Goal: Task Accomplishment & Management: Use online tool/utility

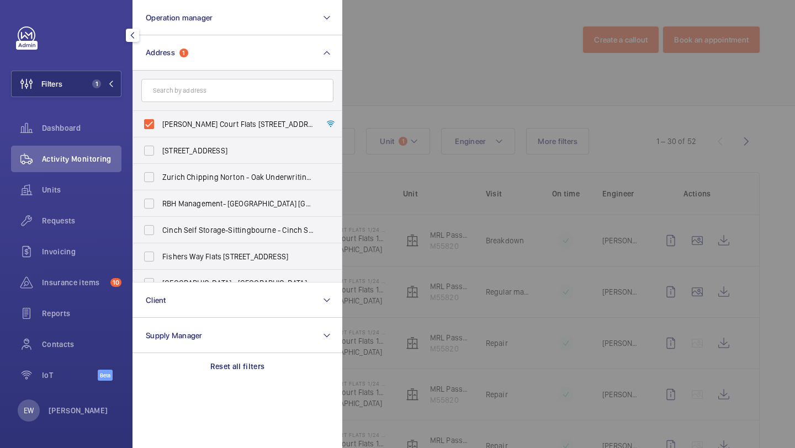
scroll to position [3, 0]
click at [76, 216] on span "Requests" at bounding box center [81, 220] width 79 height 11
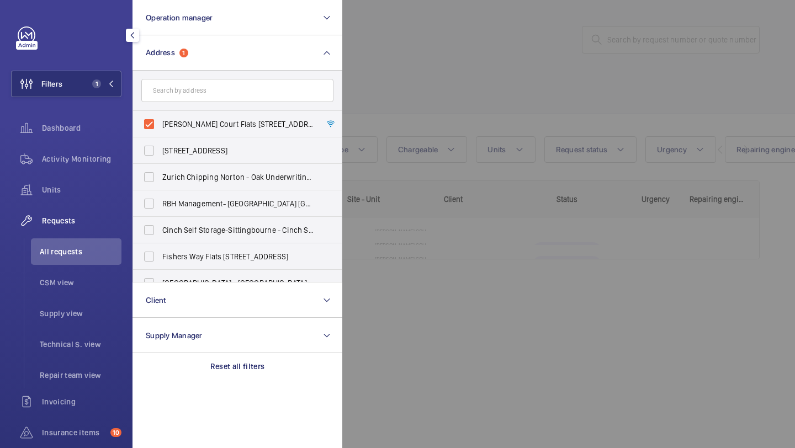
click at [445, 33] on div at bounding box center [739, 224] width 795 height 448
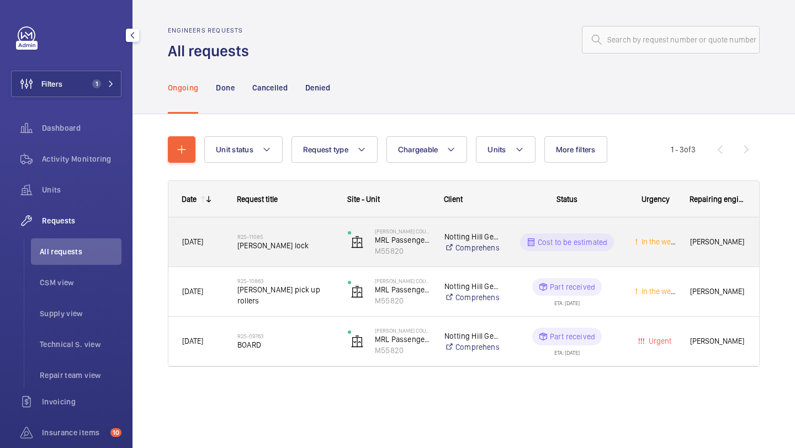
click at [308, 252] on div "R25-11085 Schindler lock" at bounding box center [285, 242] width 96 height 32
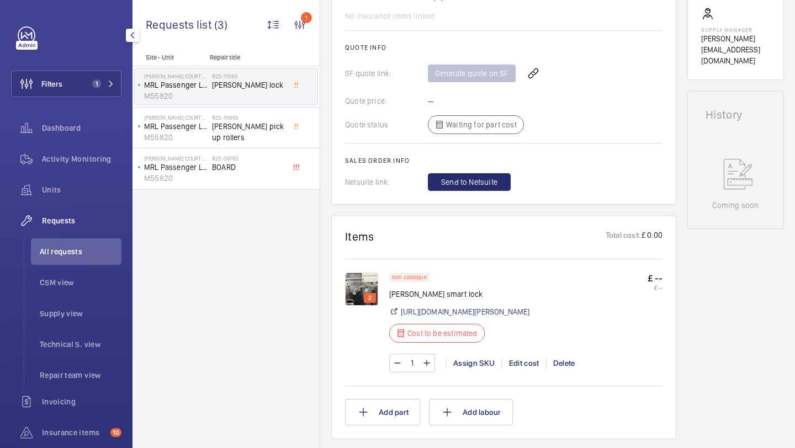
scroll to position [456, 0]
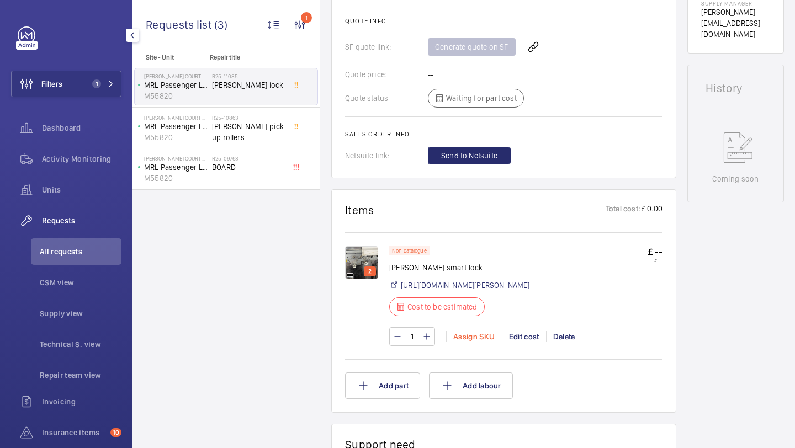
click at [480, 342] on div "Assign SKU" at bounding box center [474, 336] width 56 height 11
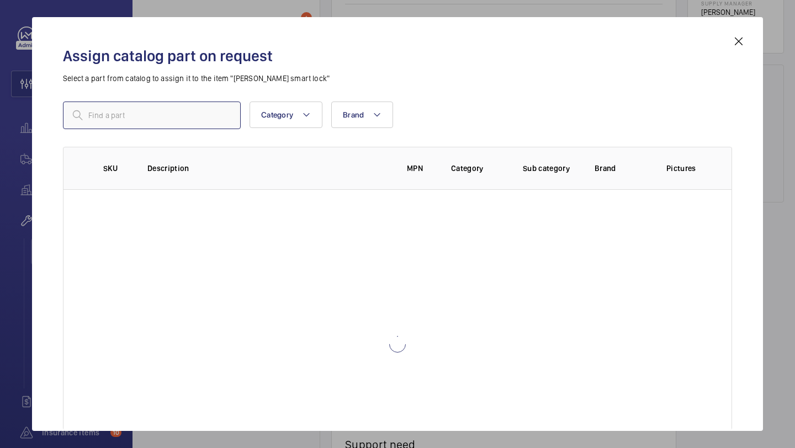
click at [182, 105] on input "text" at bounding box center [152, 116] width 178 height 28
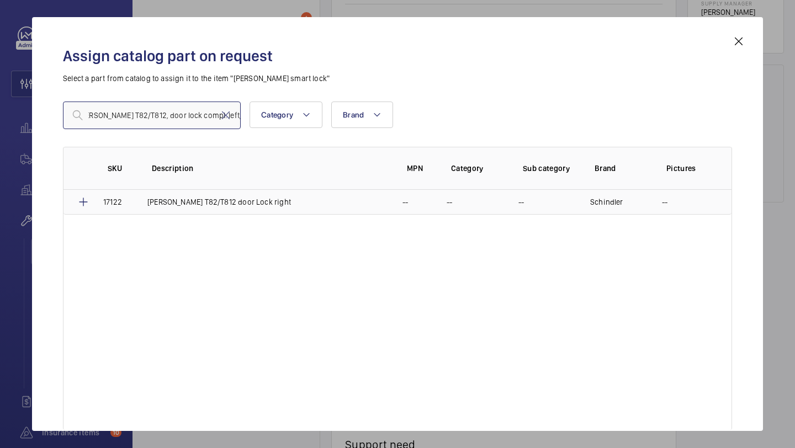
type input "Schindler T82/T812, door lock compl. left/central"
click at [214, 208] on td "Schindler T82/T812 door Lock right" at bounding box center [261, 202] width 255 height 25
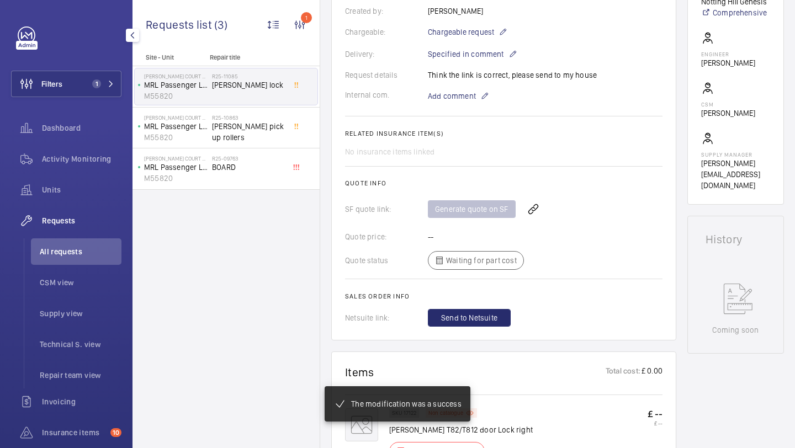
scroll to position [293, 0]
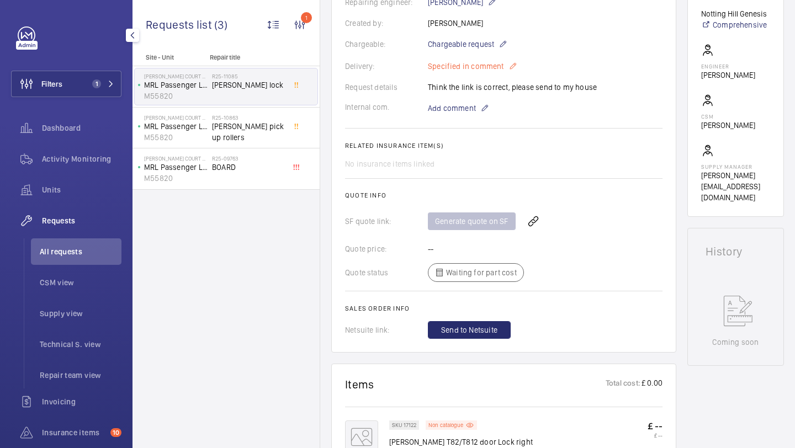
click at [473, 63] on p "Specified in comment" at bounding box center [472, 66] width 89 height 13
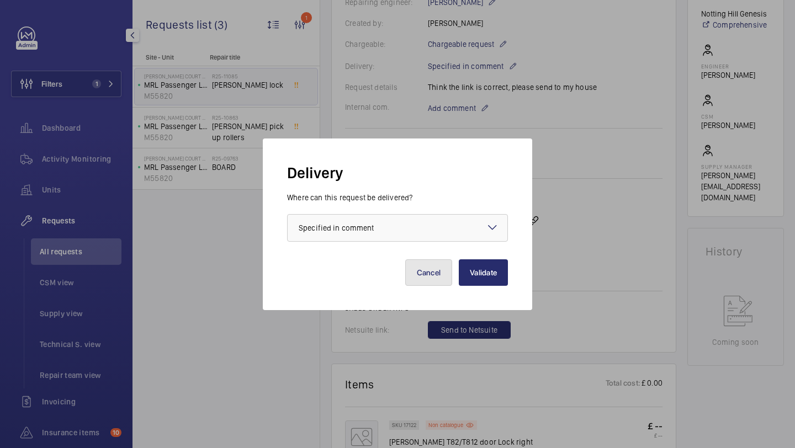
click at [440, 264] on button "Cancel" at bounding box center [428, 272] width 47 height 26
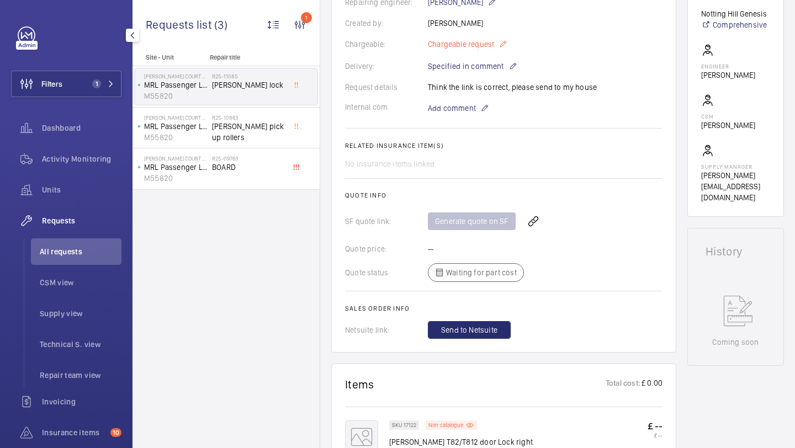
click at [477, 46] on span "Chargeable request" at bounding box center [461, 44] width 66 height 11
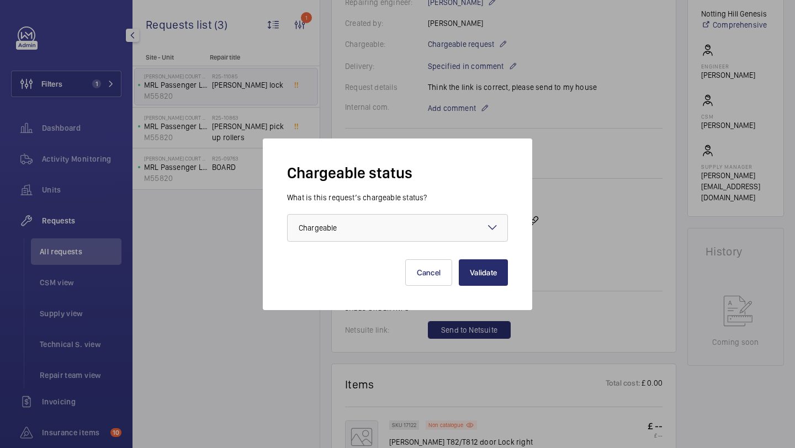
click at [404, 206] on div "What is this request’s chargeable status? Choose one option × Chargeable ×" at bounding box center [397, 217] width 221 height 50
click at [400, 222] on div at bounding box center [397, 228] width 220 height 26
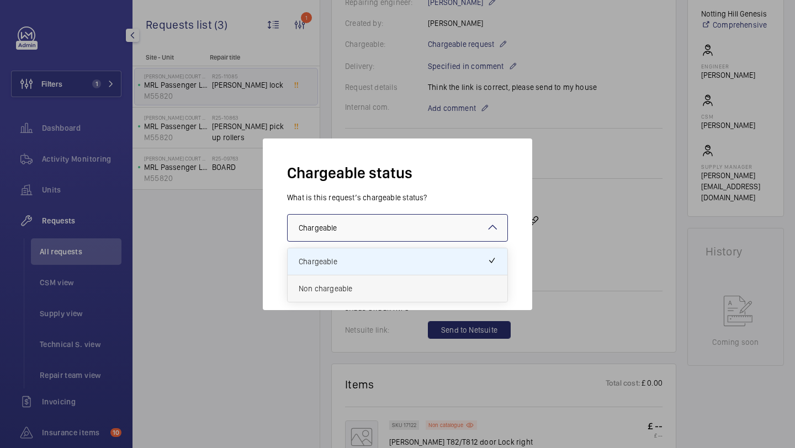
click at [386, 290] on span "Non chargeable" at bounding box center [398, 288] width 198 height 11
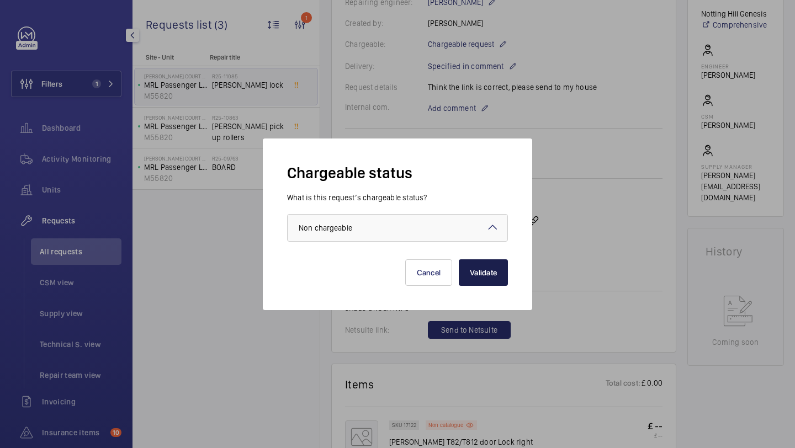
click at [480, 279] on button "Validate" at bounding box center [483, 272] width 49 height 26
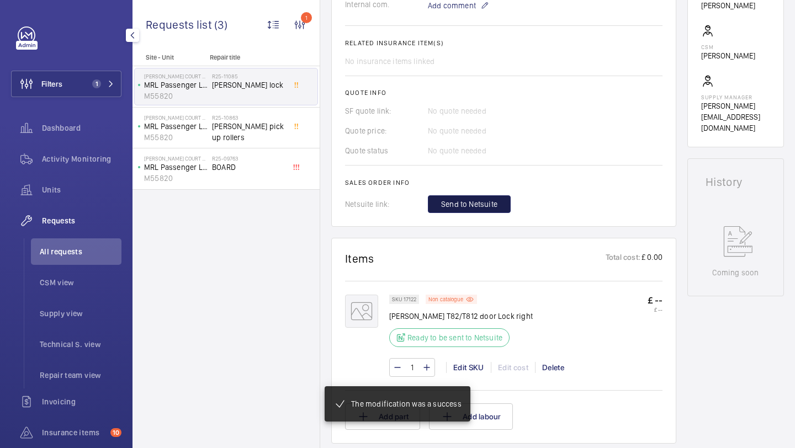
click at [489, 201] on span "Send to Netsuite" at bounding box center [469, 204] width 56 height 11
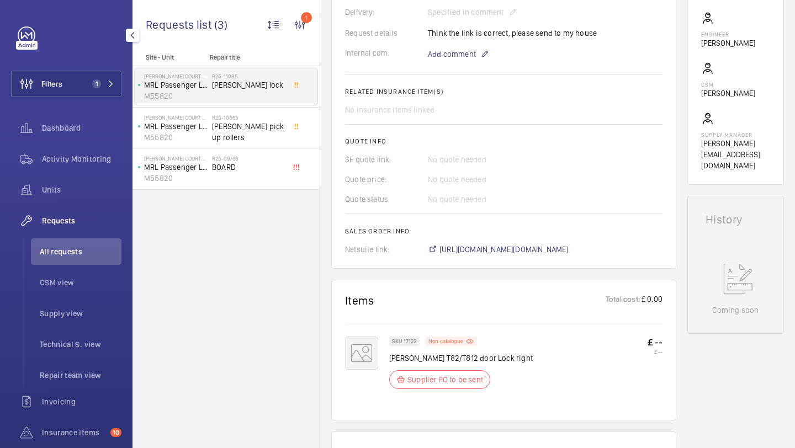
scroll to position [336, 0]
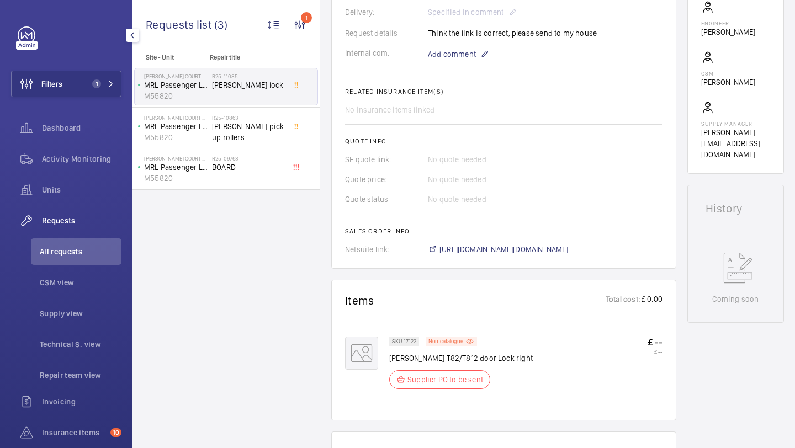
click at [482, 252] on span "https://6461500.app.netsuite.com/app/accounting/transactions/salesord.nl?id=292…" at bounding box center [503, 249] width 129 height 11
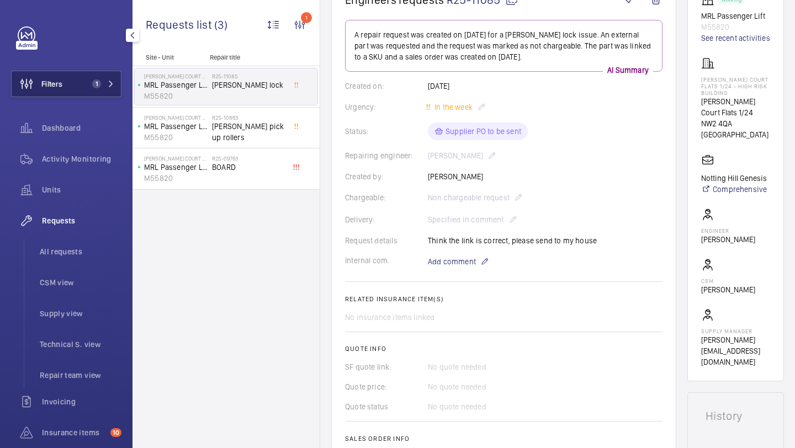
click at [111, 76] on button "Filters 1" at bounding box center [66, 84] width 110 height 26
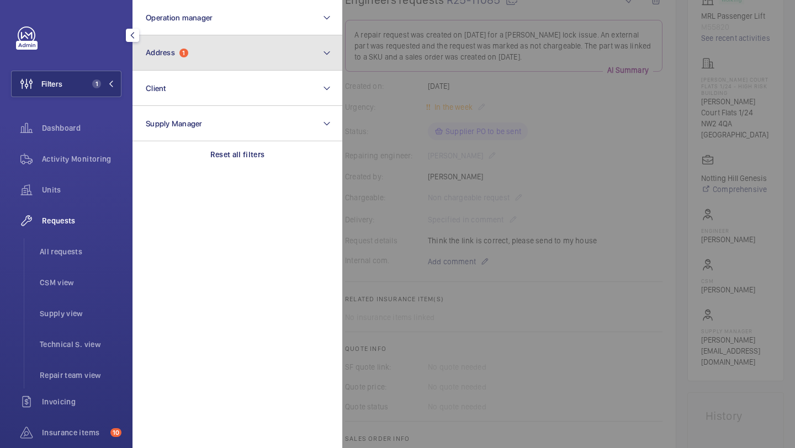
click at [187, 61] on button "Address 1" at bounding box center [237, 52] width 210 height 35
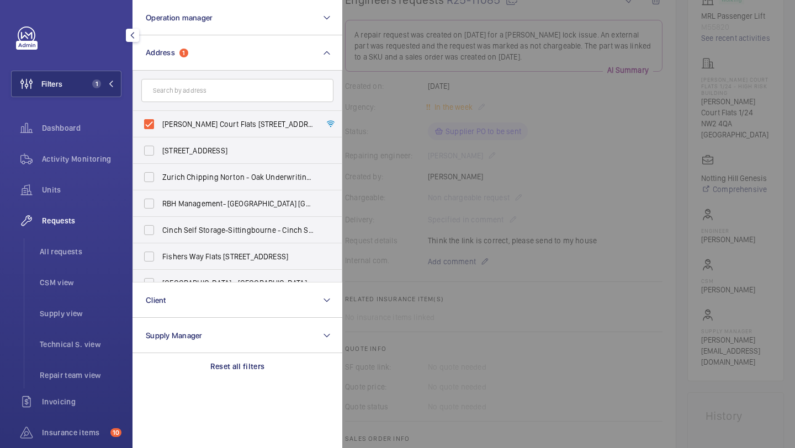
drag, startPoint x: 183, startPoint y: 120, endPoint x: 187, endPoint y: 103, distance: 17.4
click at [183, 120] on span "Erin Court Flats 1/24 - High Risk Building - Erin Court Flats 1/24, LONDON NW2 …" at bounding box center [238, 124] width 152 height 11
click at [160, 120] on input "Erin Court Flats 1/24 - High Risk Building - Erin Court Flats 1/24, LONDON NW2 …" at bounding box center [149, 124] width 22 height 22
checkbox input "false"
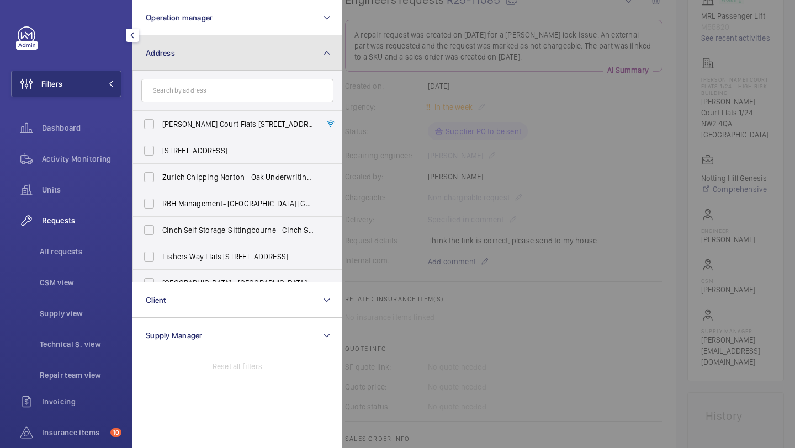
click at [193, 39] on button "Address" at bounding box center [237, 52] width 210 height 35
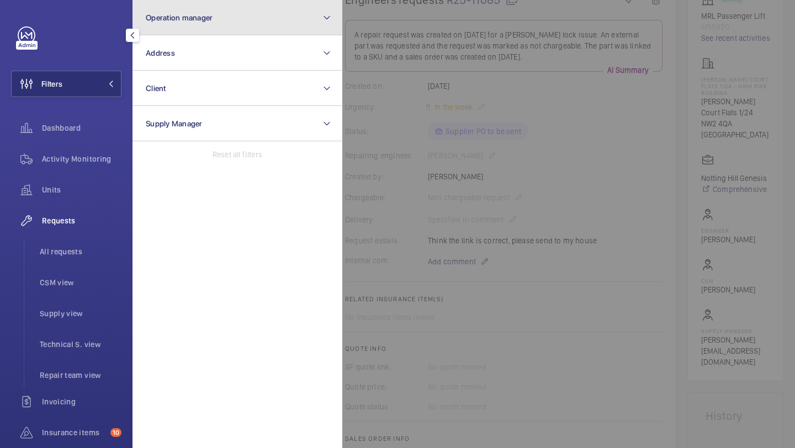
click at [193, 32] on button "Operation manager" at bounding box center [237, 17] width 210 height 35
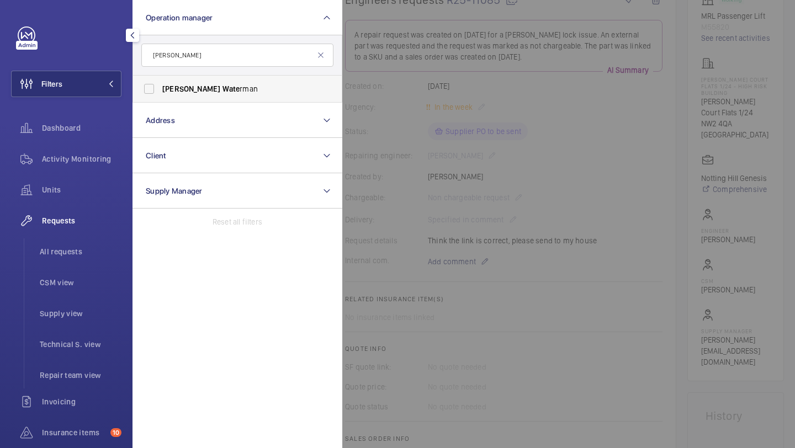
type input "alex wate"
click at [205, 90] on span "Alex Wate rman" at bounding box center [238, 88] width 152 height 11
click at [160, 90] on input "Alex Wate rman" at bounding box center [149, 89] width 22 height 22
checkbox input "true"
click at [94, 201] on div "Units" at bounding box center [66, 190] width 110 height 26
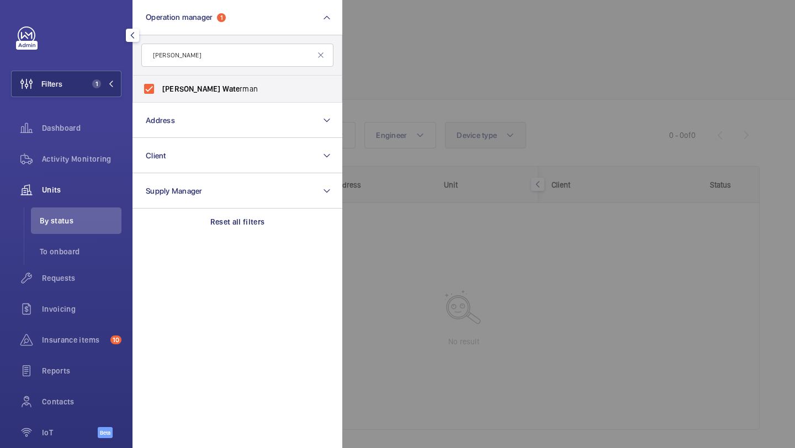
click at [462, 127] on div at bounding box center [739, 224] width 795 height 448
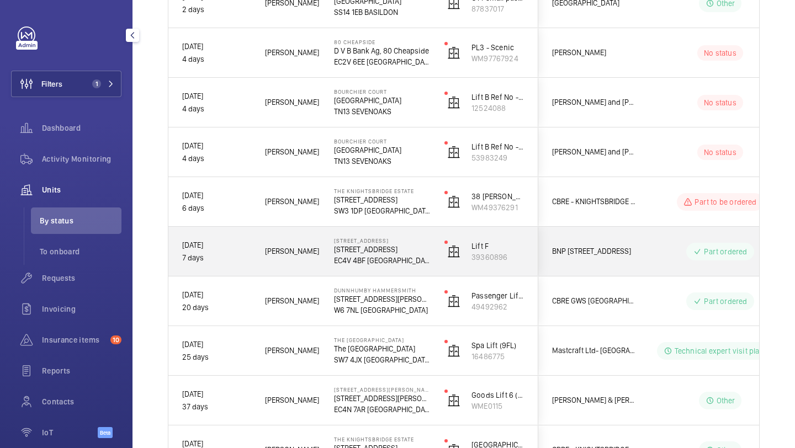
scroll to position [96, 0]
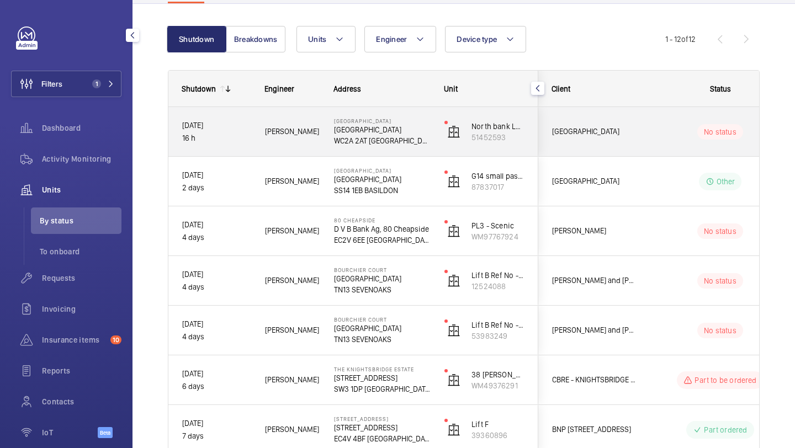
click at [573, 116] on div "Lincoln Square" at bounding box center [588, 131] width 98 height 35
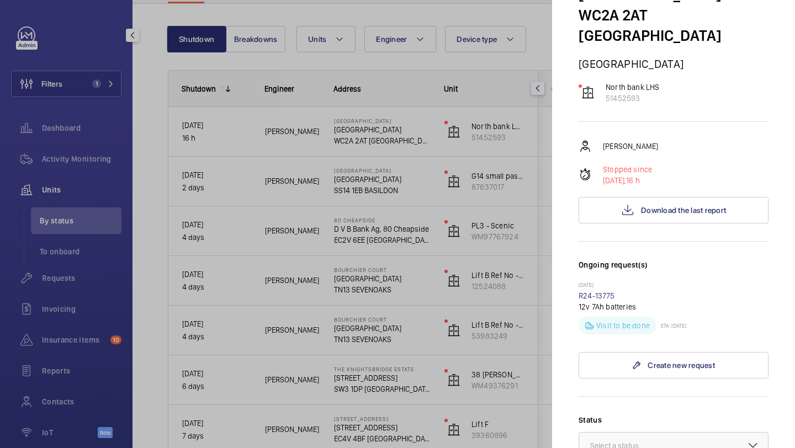
scroll to position [57, 0]
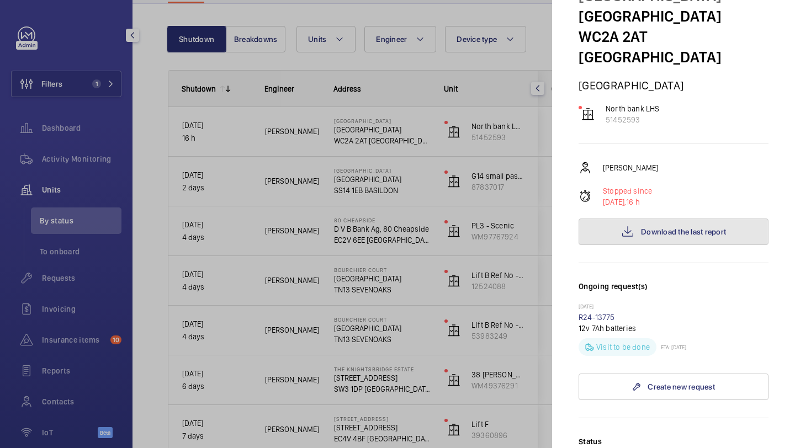
click at [664, 227] on span "Download the last report" at bounding box center [683, 231] width 85 height 9
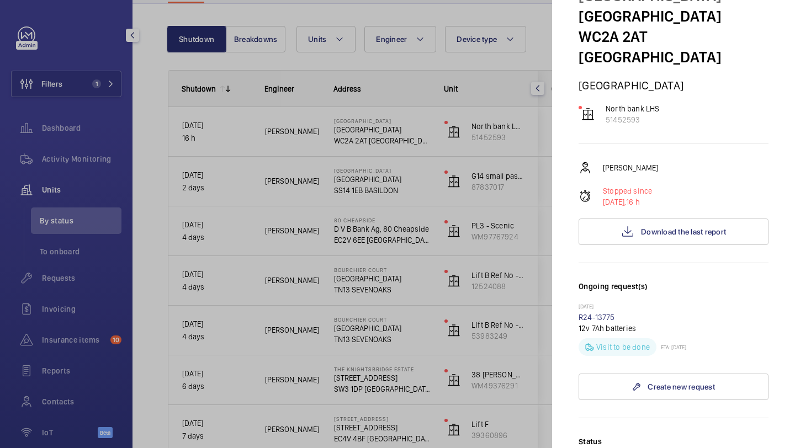
click at [487, 81] on div at bounding box center [397, 224] width 795 height 448
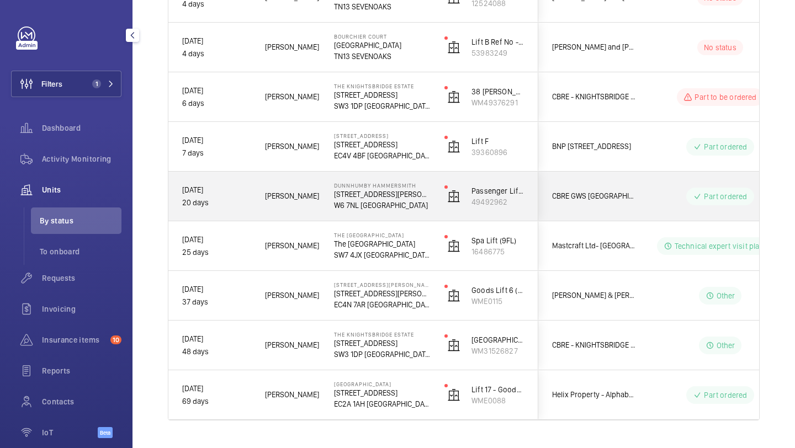
scroll to position [388, 0]
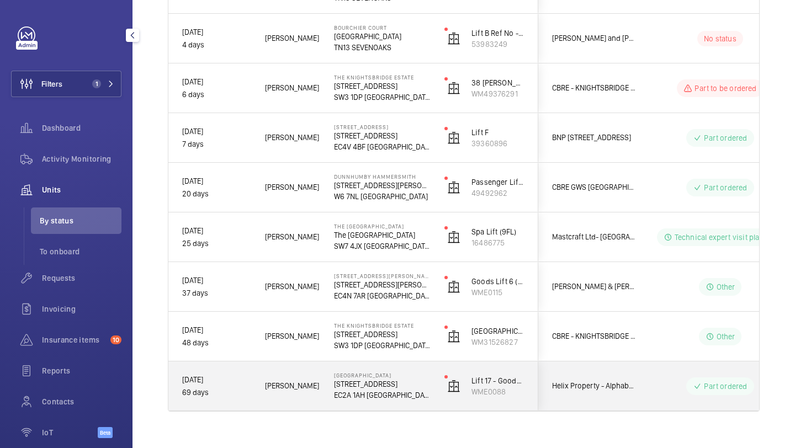
click at [638, 390] on div "Part ordered" at bounding box center [713, 386] width 151 height 40
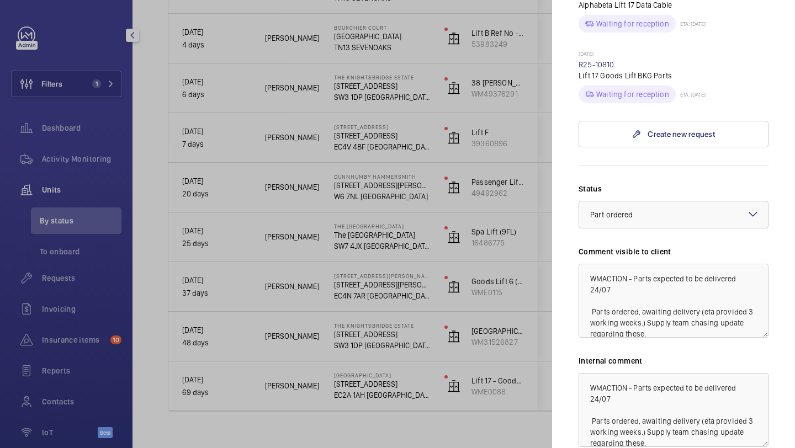
scroll to position [594, 0]
click at [582, 262] on textarea "WMACTION - Parts expected to be delivered 24/07 Parts ordered, awaiting deliver…" at bounding box center [673, 299] width 190 height 74
click at [590, 371] on textarea "WMACTION - Parts expected to be delivered 24/07 Parts ordered, awaiting deliver…" at bounding box center [673, 408] width 190 height 74
type textarea "WMACTION - Parts expected to be delivered 24/07 Parts ordered, awaiting deliver…"
click at [515, 413] on div at bounding box center [397, 224] width 795 height 448
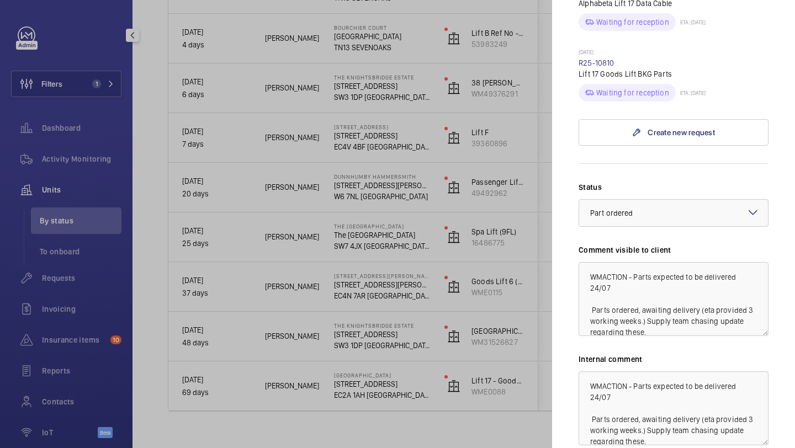
scroll to position [0, 0]
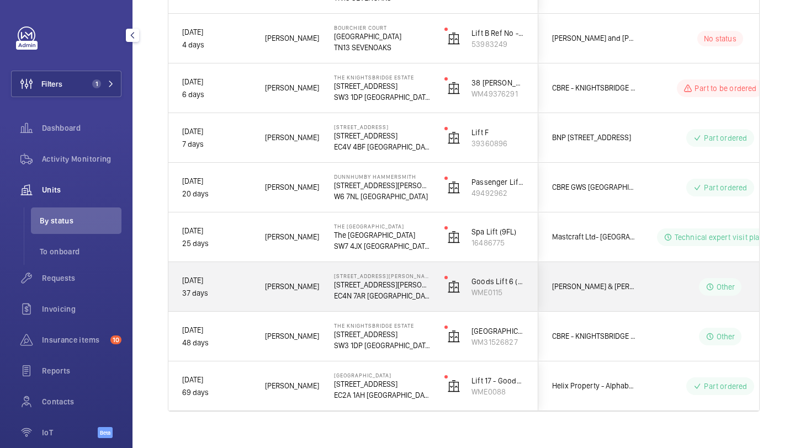
click at [608, 311] on div "Cushman & Wakefield King William" at bounding box center [587, 286] width 99 height 49
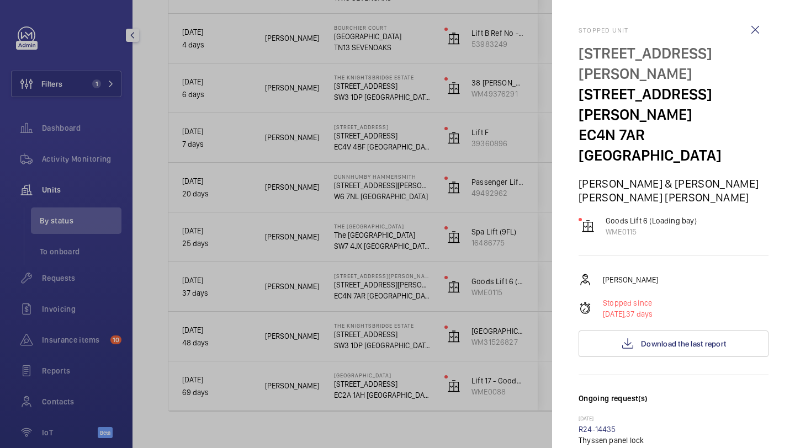
click at [486, 320] on div at bounding box center [397, 224] width 795 height 448
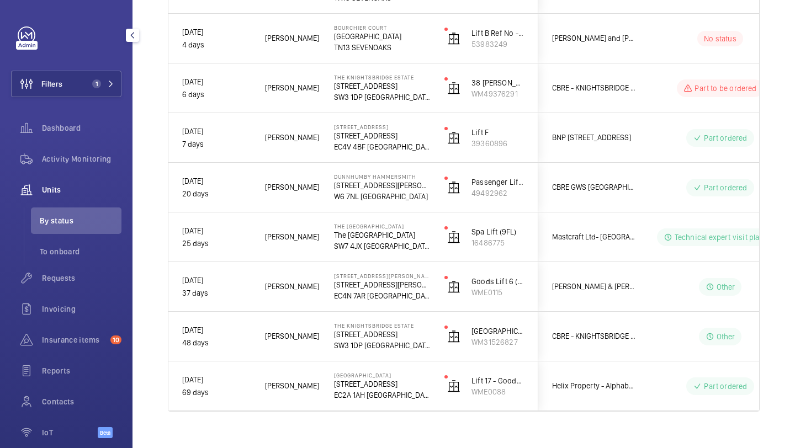
click at [571, 335] on span "CBRE - KNIGHTSBRIDGE ESTATE" at bounding box center [594, 336] width 85 height 13
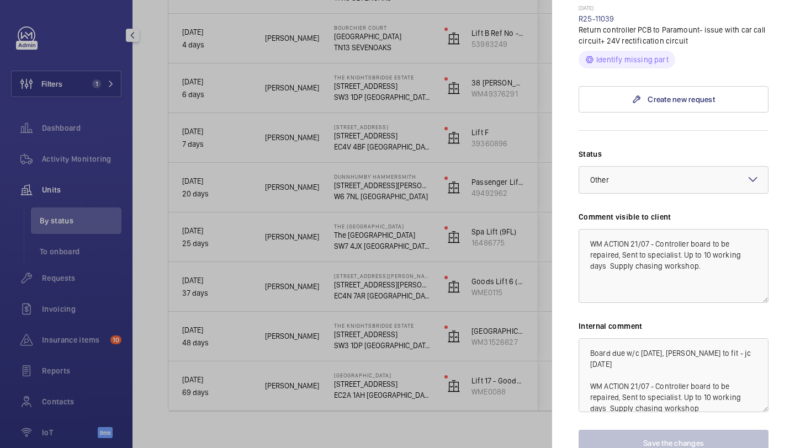
scroll to position [428, 0]
click at [481, 232] on div at bounding box center [397, 224] width 795 height 448
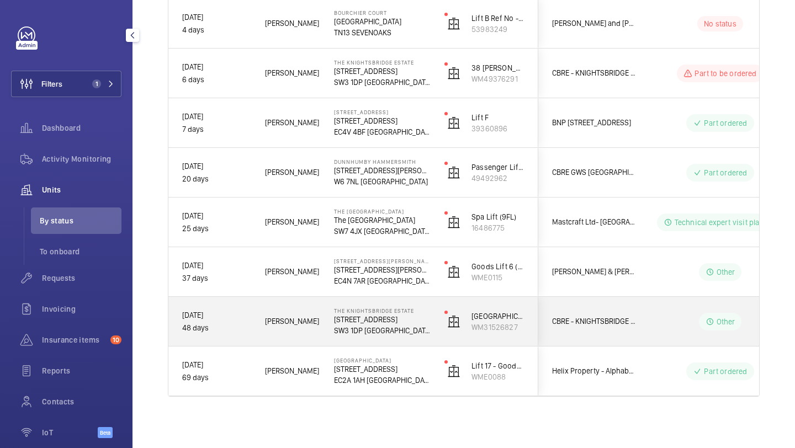
scroll to position [404, 0]
click at [610, 309] on div "CBRE - KNIGHTSBRIDGE ESTATE" at bounding box center [588, 319] width 98 height 35
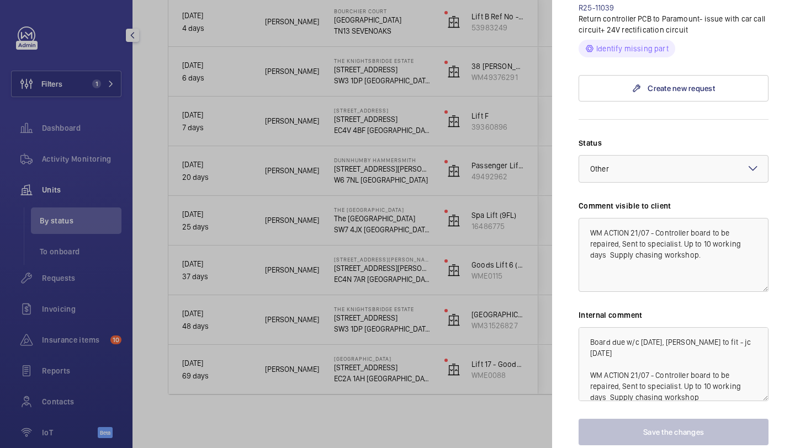
scroll to position [441, 0]
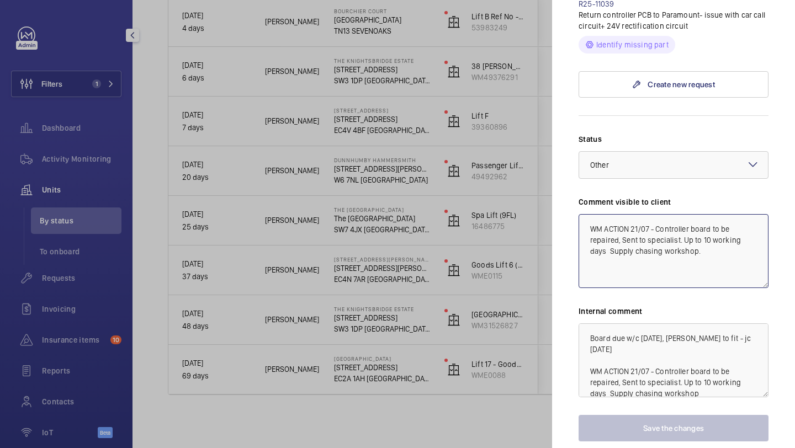
click at [585, 214] on textarea "WM ACTION 21/07 - Controller board to be repaired, Sent to specialist. Up to 10…" at bounding box center [673, 251] width 190 height 74
click at [584, 323] on textarea "Board due w/c 4/8/25, luca to fit - jc 30/7/25 WM ACTION 21/07 - Controller boa…" at bounding box center [673, 360] width 190 height 74
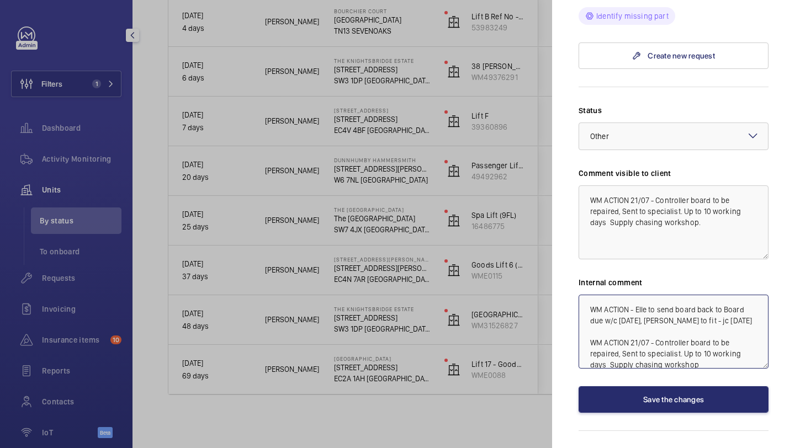
click at [630, 295] on textarea "WM ACTION - Elle to send board back to Board due w/c 4/8/25, luca to fit - jc 3…" at bounding box center [673, 332] width 190 height 74
click at [741, 295] on textarea "WM ACTION 19.08 - Elle to send board back to Board due w/c 4/8/25, luca to fit …" at bounding box center [673, 332] width 190 height 74
drag, startPoint x: 638, startPoint y: 305, endPoint x: 582, endPoint y: 282, distance: 60.9
click at [582, 295] on textarea "WM ACTION 19.08 - Elle to send board back to paramount. Board due w/c 4/8/25, l…" at bounding box center [673, 332] width 190 height 74
type textarea "WM ACTION 19.08 - Elle to send board back to paramount. Board due w/c 4/8/25, l…"
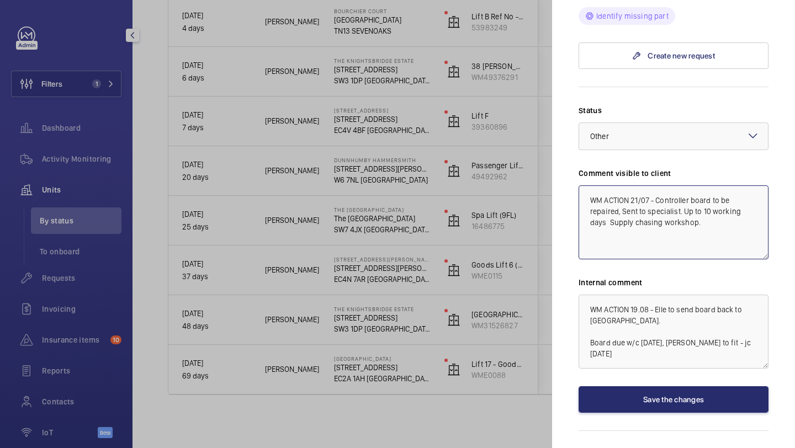
click at [585, 185] on textarea "WM ACTION 21/07 - Controller board to be repaired, Sent to specialist. Up to 10…" at bounding box center [673, 222] width 190 height 74
paste textarea "WM ACTION 19.08 - Elle to send board back to paramount."
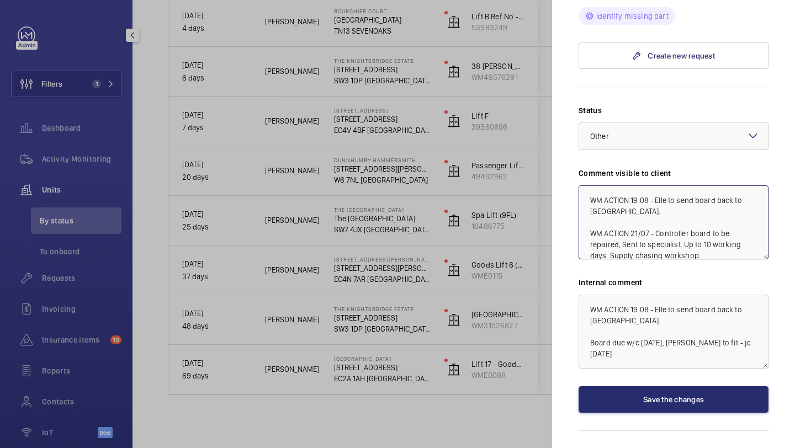
drag, startPoint x: 642, startPoint y: 195, endPoint x: 656, endPoint y: 181, distance: 19.9
click at [656, 185] on textarea "WM ACTION 19.08 - Elle to send board back to paramount. WM ACTION 21/07 - Contr…" at bounding box center [673, 222] width 190 height 74
type textarea "WM ACTION 19.08 - Board to be sent back to Paramount today WM ACTION 21/07 - Co…"
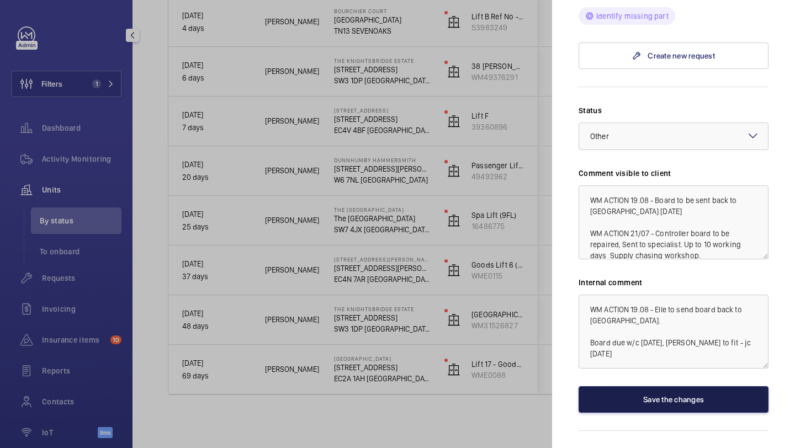
click at [651, 386] on button "Save the changes" at bounding box center [673, 399] width 190 height 26
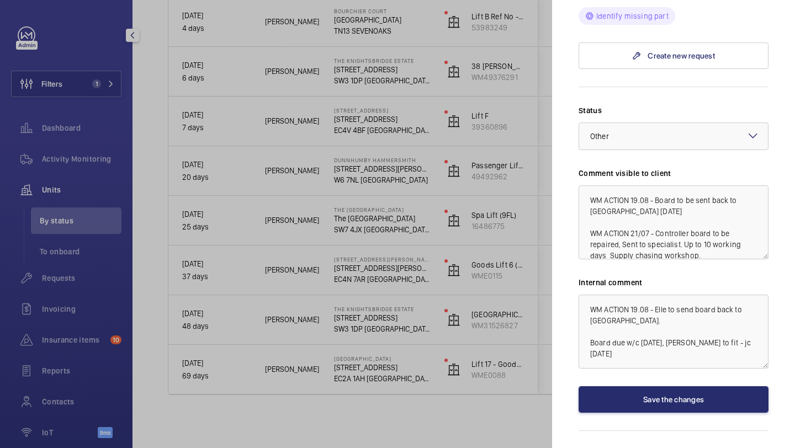
scroll to position [0, 0]
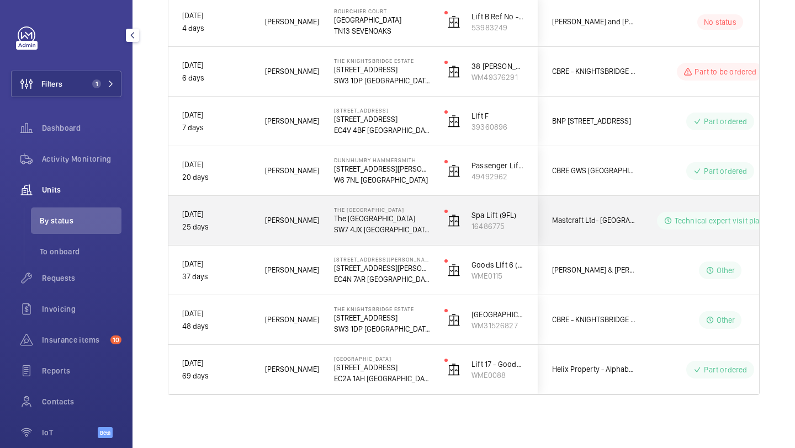
click at [605, 254] on div "Cushman & Wakefield King William" at bounding box center [588, 270] width 98 height 35
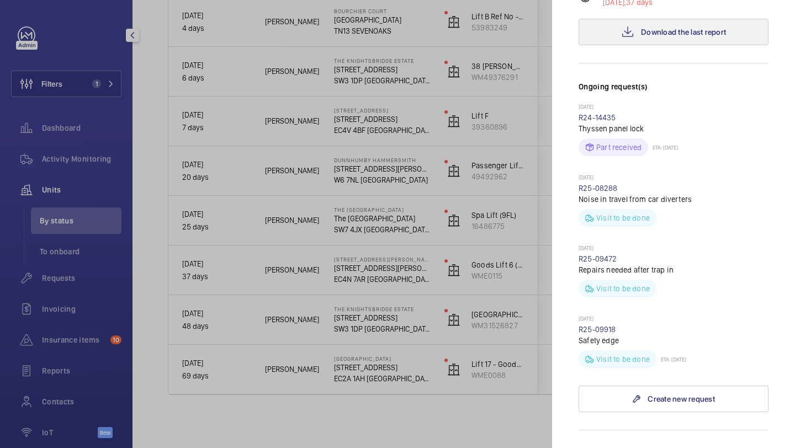
scroll to position [607, 0]
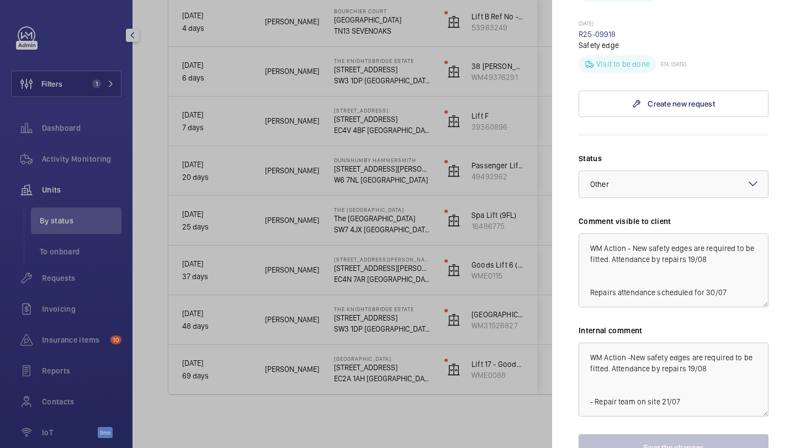
click at [497, 291] on div at bounding box center [397, 224] width 795 height 448
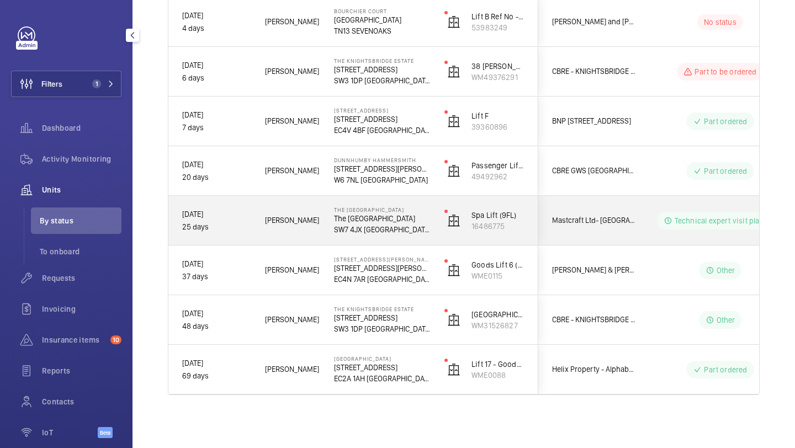
click at [598, 210] on div "Mastcraft Ltd- [GEOGRAPHIC_DATA]" at bounding box center [588, 220] width 98 height 35
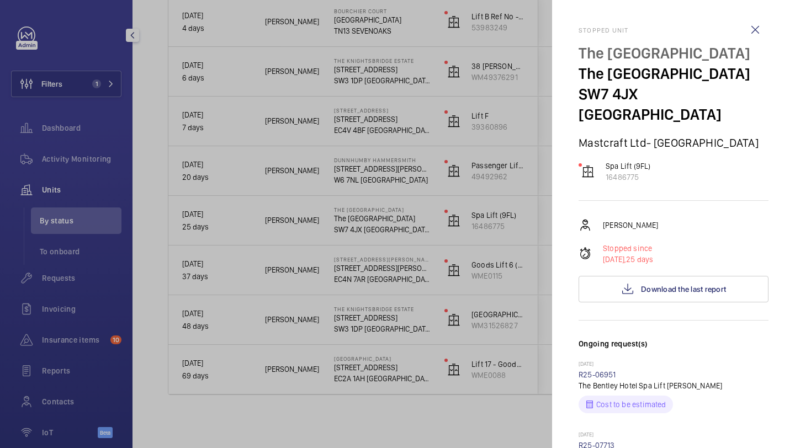
scroll to position [449, 0]
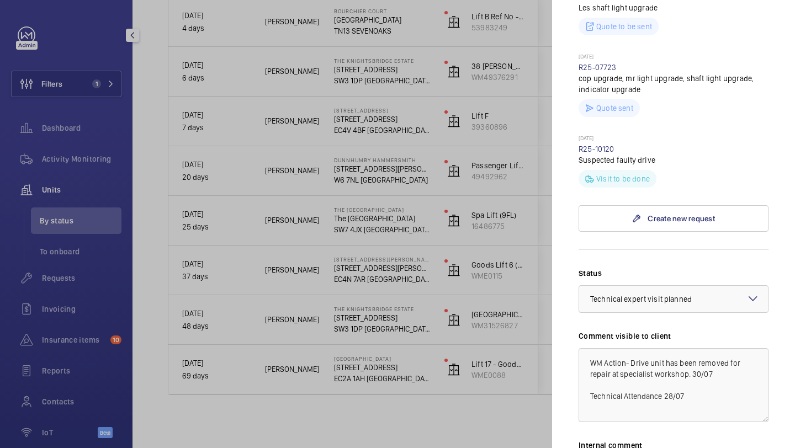
click at [449, 129] on div at bounding box center [397, 224] width 795 height 448
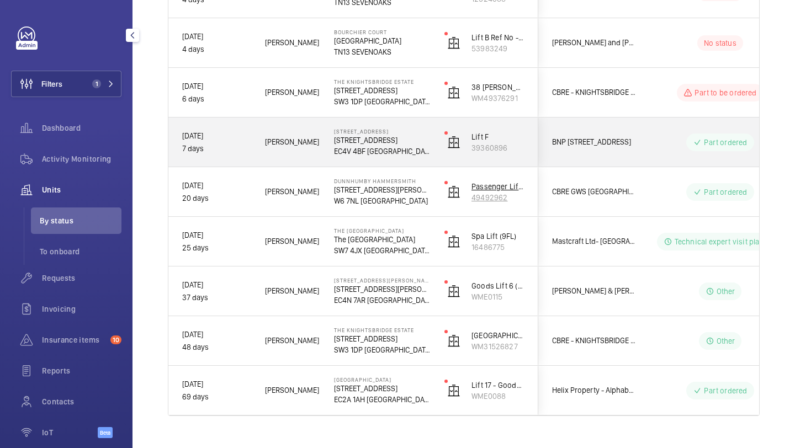
scroll to position [382, 0]
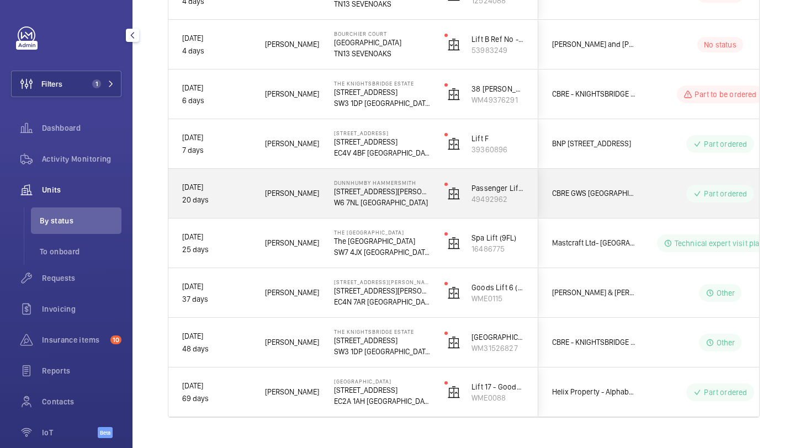
click at [556, 178] on div "CBRE GWS [GEOGRAPHIC_DATA]" at bounding box center [588, 193] width 98 height 35
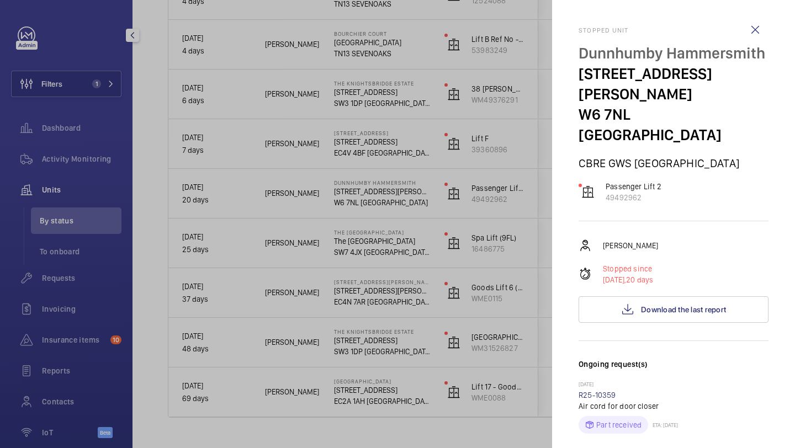
scroll to position [366, 0]
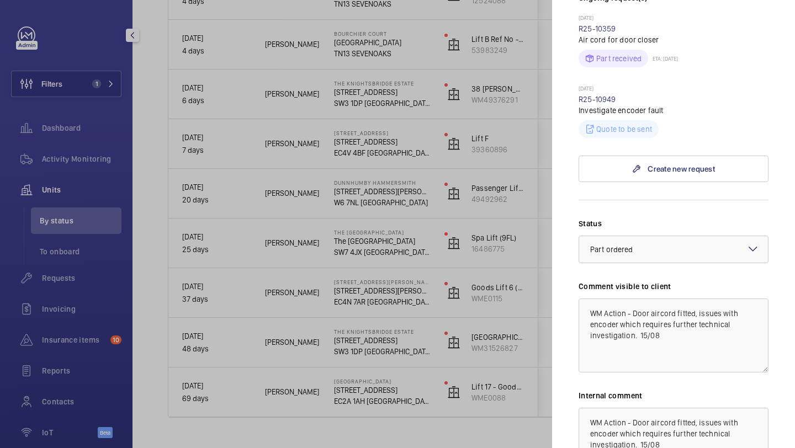
click at [500, 239] on div at bounding box center [397, 224] width 795 height 448
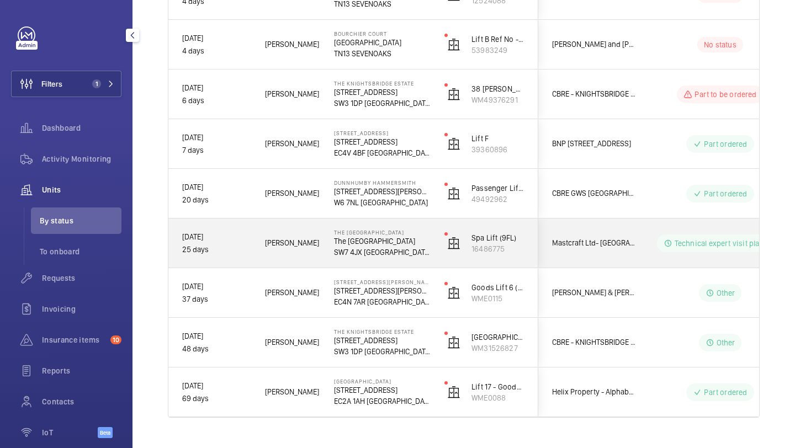
click at [594, 244] on span "Mastcraft Ltd- [GEOGRAPHIC_DATA]" at bounding box center [594, 243] width 85 height 13
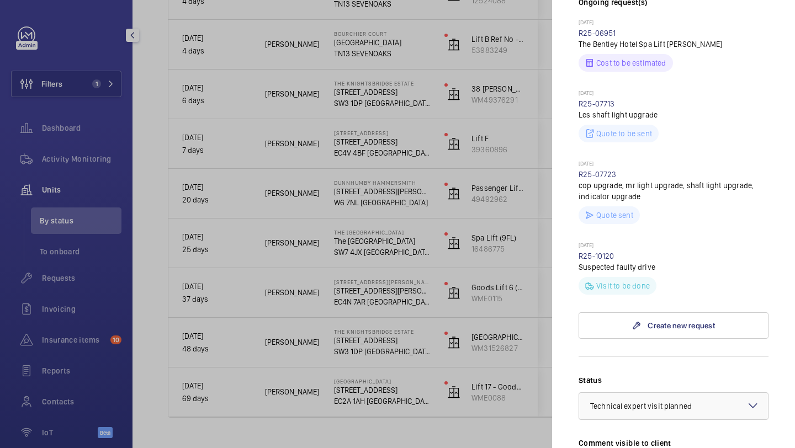
scroll to position [345, 0]
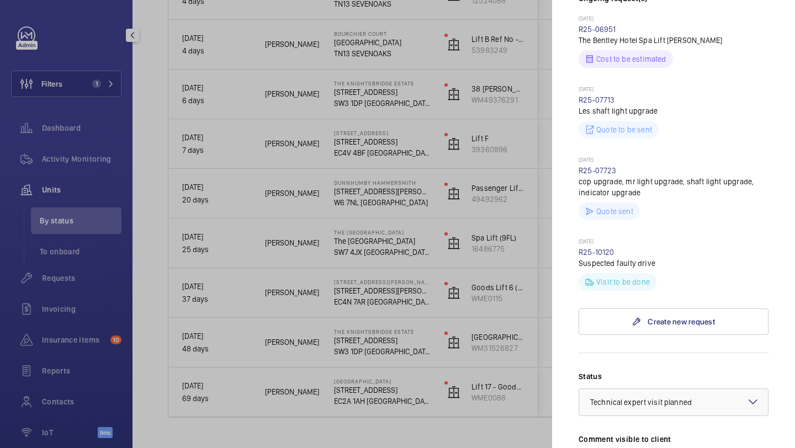
click at [115, 71] on div at bounding box center [397, 224] width 795 height 448
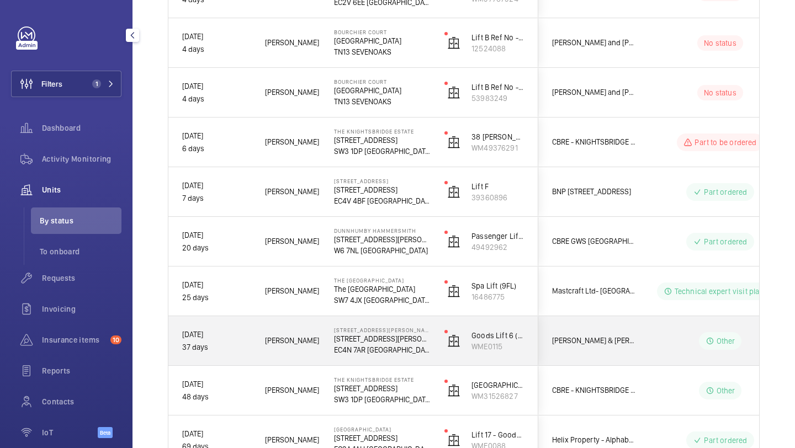
scroll to position [326, 0]
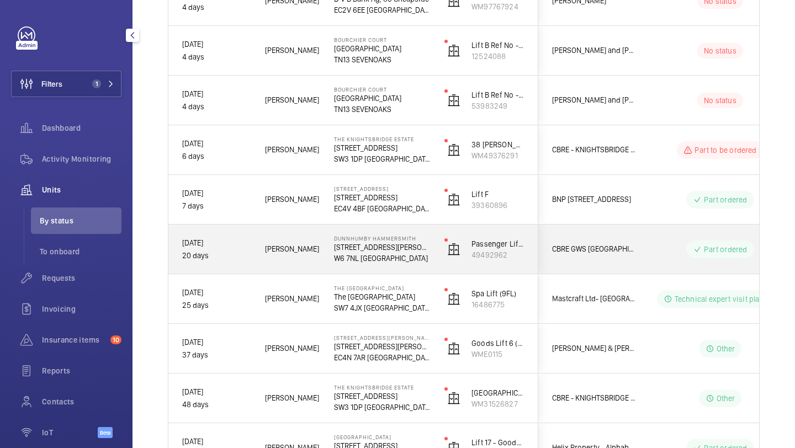
click at [598, 246] on span "CBRE GWS [GEOGRAPHIC_DATA]" at bounding box center [594, 249] width 85 height 13
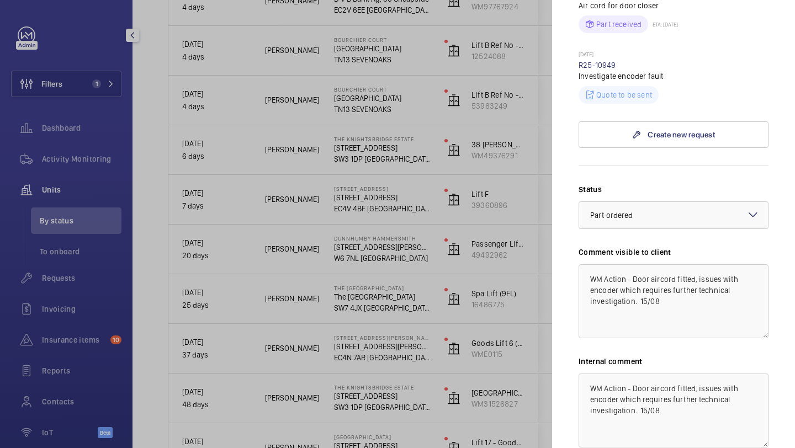
scroll to position [406, 0]
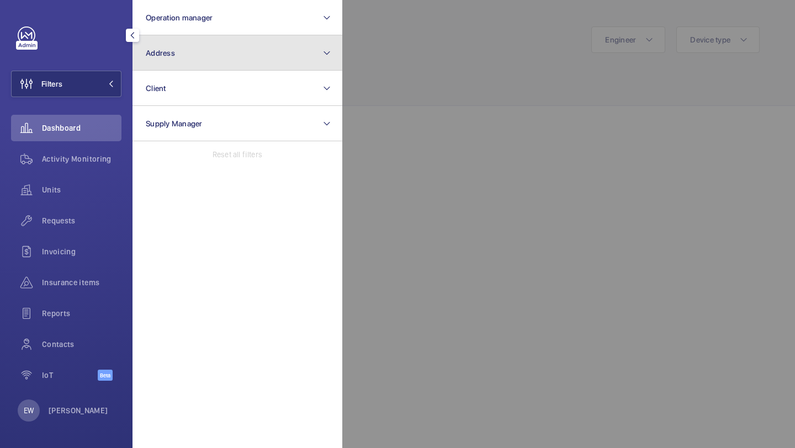
click at [203, 38] on button "Address" at bounding box center [237, 52] width 210 height 35
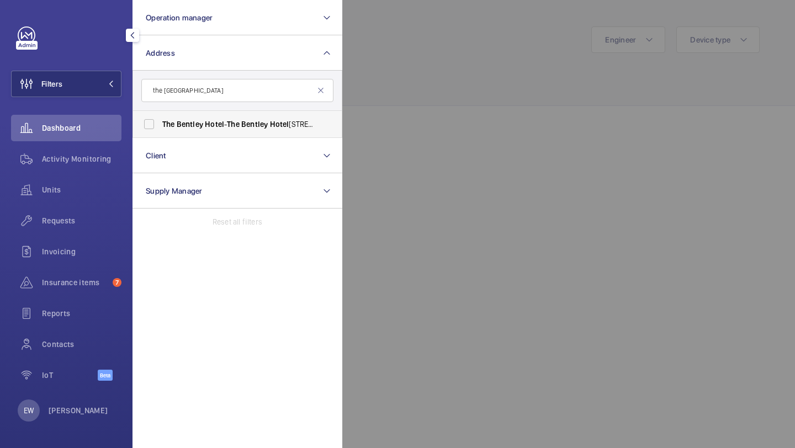
type input "the bentley hotel"
click at [203, 119] on span "The Bentley Hotel - The Bentley Hotel London, LONDON SW7 4JX" at bounding box center [238, 124] width 152 height 11
click at [160, 118] on input "The Bentley Hotel - The Bentley Hotel London, LONDON SW7 4JX" at bounding box center [149, 124] width 22 height 22
checkbox input "true"
click at [85, 206] on div "Units" at bounding box center [66, 192] width 110 height 31
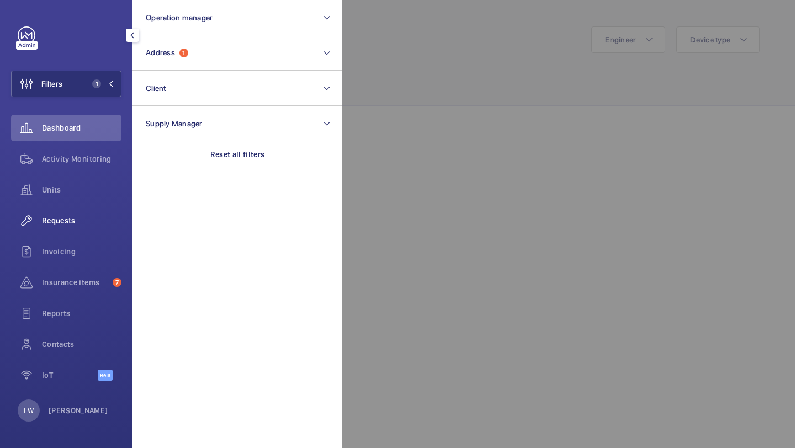
click at [83, 216] on span "Requests" at bounding box center [81, 220] width 79 height 11
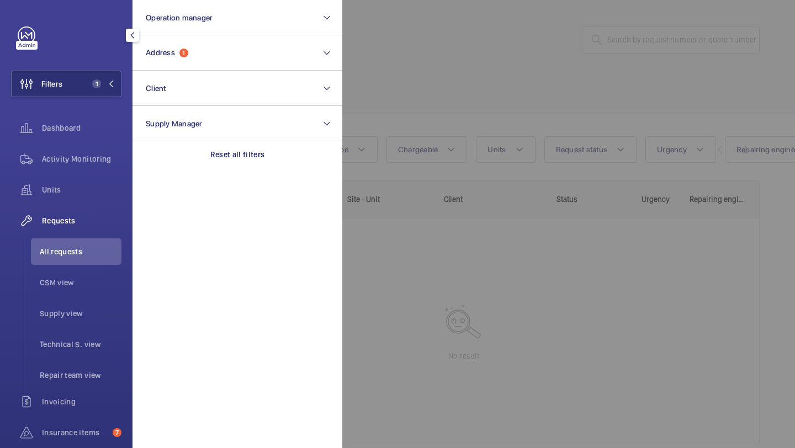
click at [460, 89] on div at bounding box center [739, 224] width 795 height 448
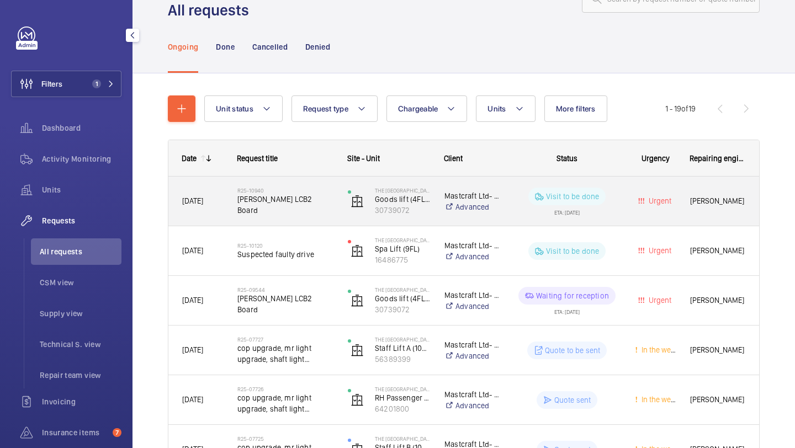
scroll to position [78, 0]
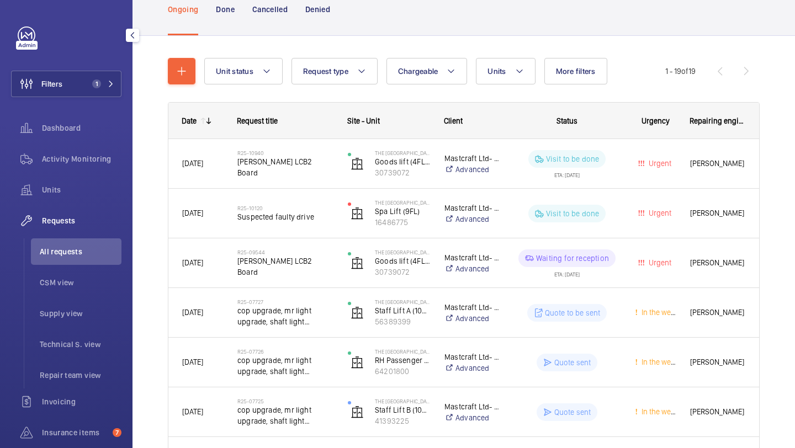
click at [73, 251] on span "All requests" at bounding box center [81, 251] width 82 height 11
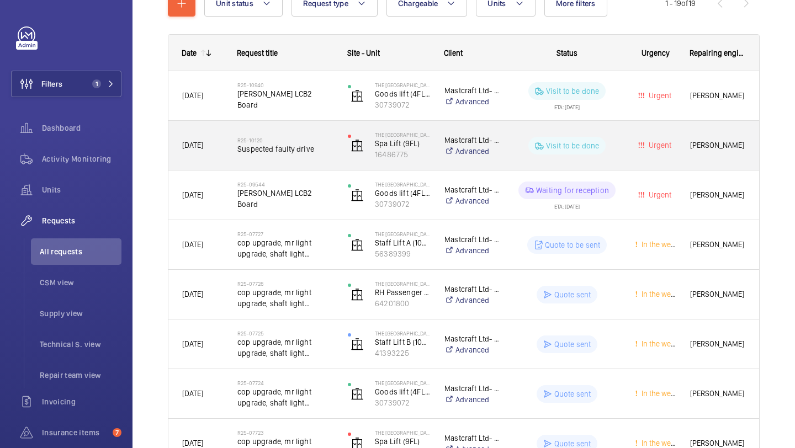
scroll to position [150, 0]
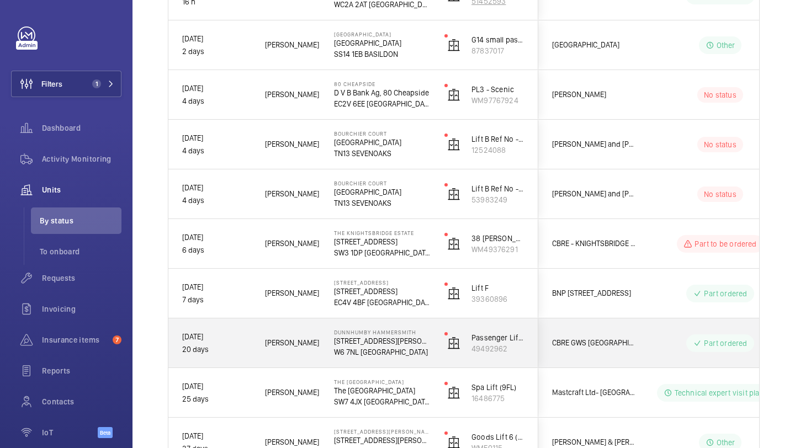
scroll to position [356, 0]
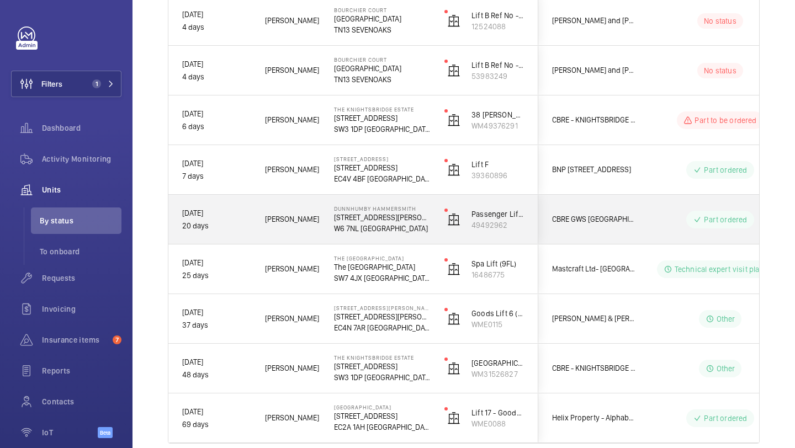
click at [571, 231] on div "CBRE GWS [GEOGRAPHIC_DATA]" at bounding box center [588, 219] width 98 height 35
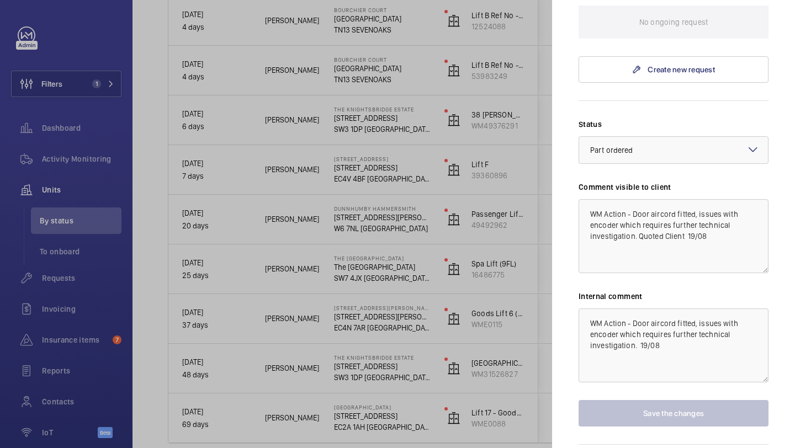
scroll to position [466, 0]
click at [524, 35] on div at bounding box center [397, 224] width 795 height 448
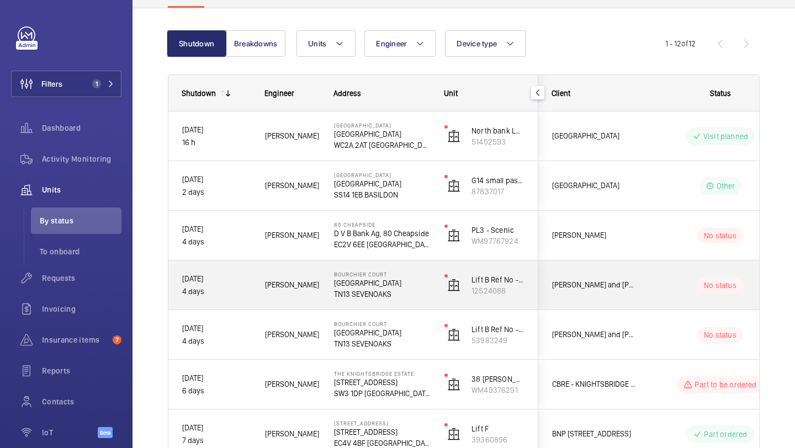
scroll to position [0, 0]
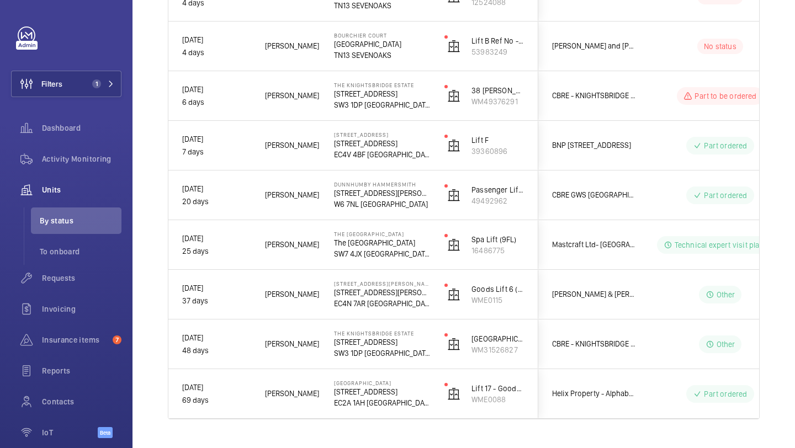
scroll to position [404, 0]
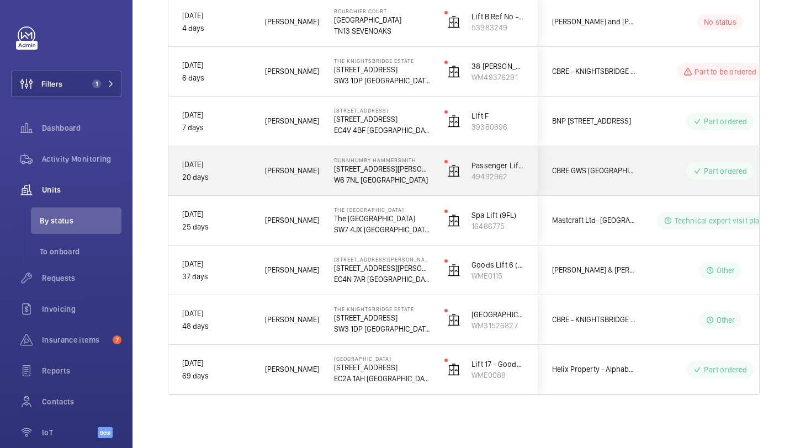
click at [605, 181] on div "CBRE GWS [GEOGRAPHIC_DATA]" at bounding box center [588, 170] width 98 height 35
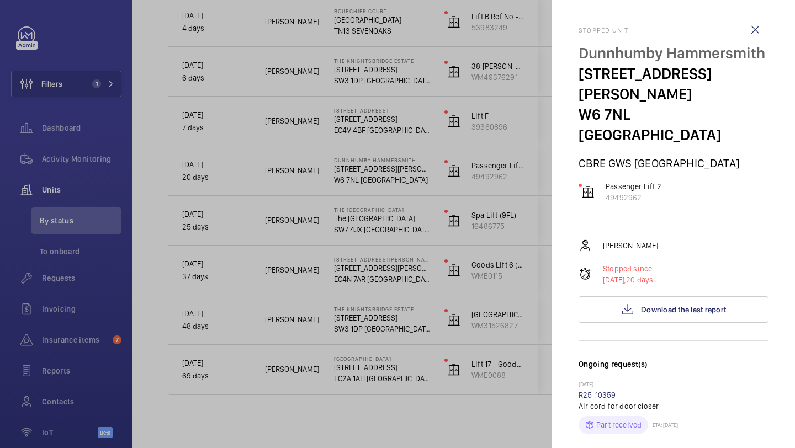
scroll to position [466, 0]
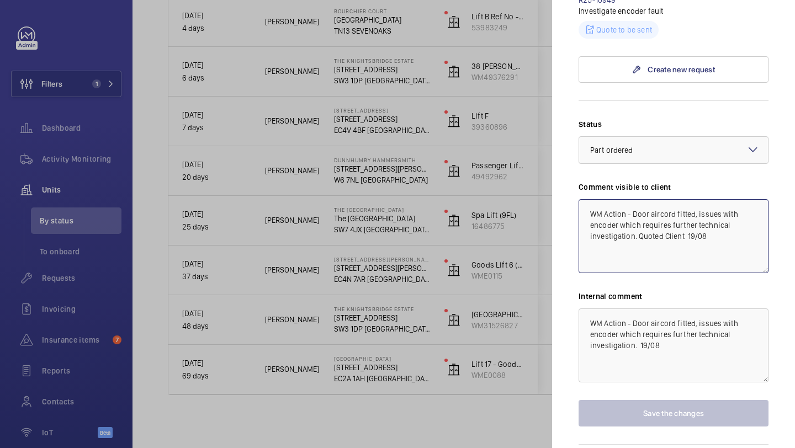
drag, startPoint x: 706, startPoint y: 194, endPoint x: 639, endPoint y: 197, distance: 66.8
click at [639, 199] on textarea "WM Action - Door aircord fitted, issues with encoder which requires further tec…" at bounding box center [673, 236] width 190 height 74
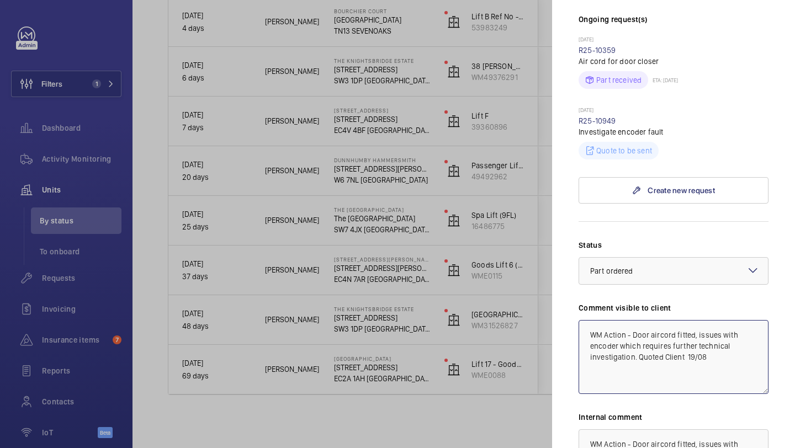
scroll to position [264, 0]
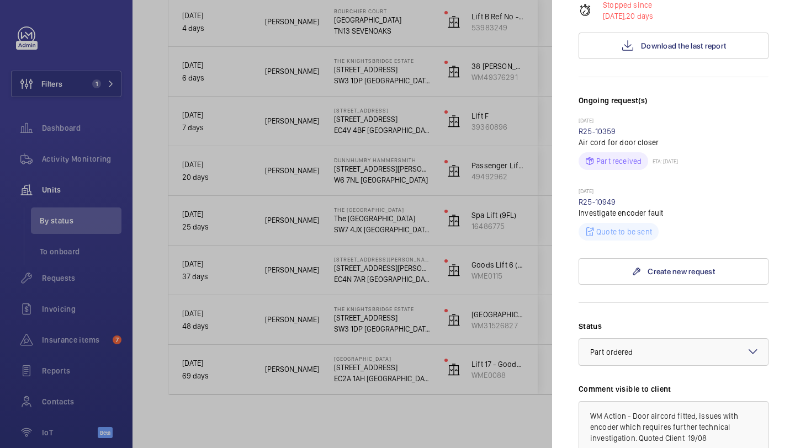
drag, startPoint x: 619, startPoint y: 159, endPoint x: 577, endPoint y: 161, distance: 41.4
click at [577, 161] on mat-sidenav "Stopped unit Dunnhumby Hammersmith 184 Shepherds Bush Rd W6 7NL LONDON CBRE GWS…" at bounding box center [673, 224] width 243 height 448
copy link "R25-10949"
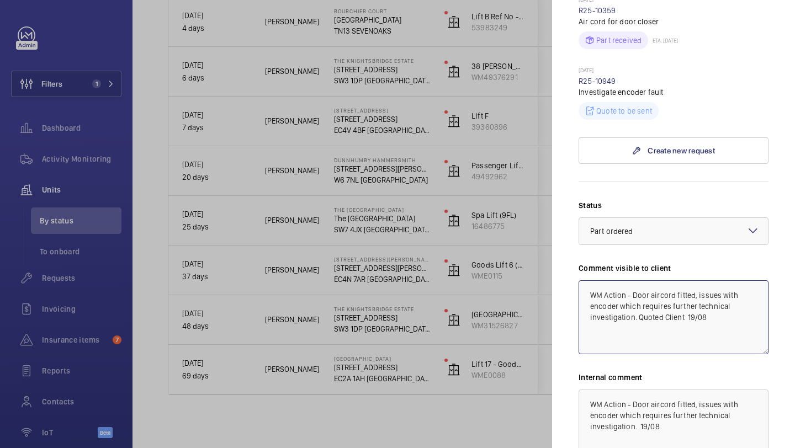
drag, startPoint x: 707, startPoint y: 281, endPoint x: 642, endPoint y: 281, distance: 65.7
click at [642, 281] on textarea "WM Action - Door aircord fitted, issues with encoder which requires further tec…" at bounding box center [673, 317] width 190 height 74
click at [588, 280] on textarea "WM Action - Door aircord fitted, issues with encoder which requires further tec…" at bounding box center [673, 317] width 190 height 74
paste textarea "00021469"
drag, startPoint x: 759, startPoint y: 252, endPoint x: 562, endPoint y: 251, distance: 196.4
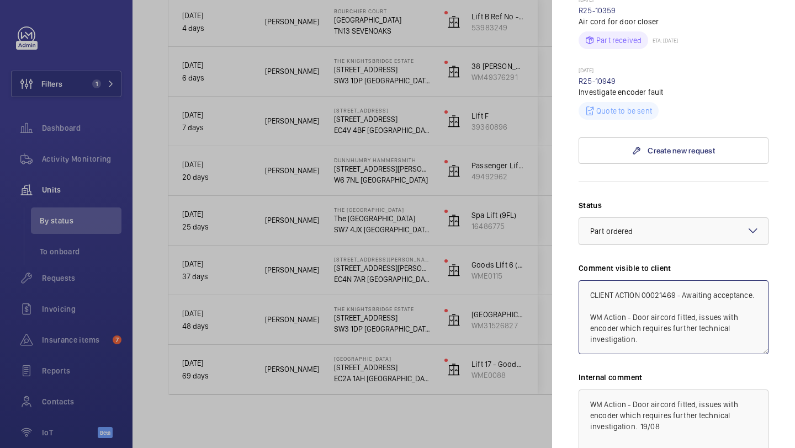
click at [562, 251] on mat-sidenav "Stopped unit Dunnhumby Hammersmith 184 Shepherds Bush Rd W6 7NL LONDON CBRE GWS…" at bounding box center [673, 224] width 243 height 448
type textarea "CLIENT ACTION 00021469 - Awaiting acceptance. WM Action - Door aircord fitted, …"
click at [590, 390] on textarea "WM Action - Door aircord fitted, issues with encoder which requires further tec…" at bounding box center [673, 427] width 190 height 74
paste textarea "CLIENT ACTION 00021469 - Awaiting acceptance."
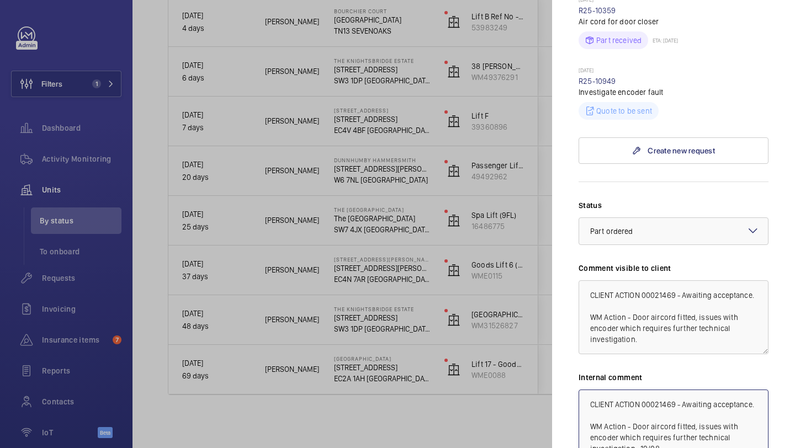
click at [758, 390] on textarea "CLIENT ACTION 00021469 - Awaiting acceptance. WM Action - Door aircord fitted, …" at bounding box center [673, 427] width 190 height 74
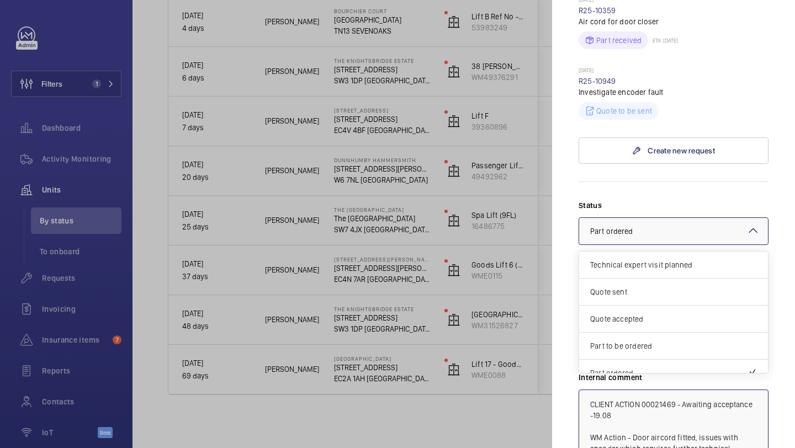
click at [655, 226] on div "× Part ordered" at bounding box center [625, 231] width 71 height 11
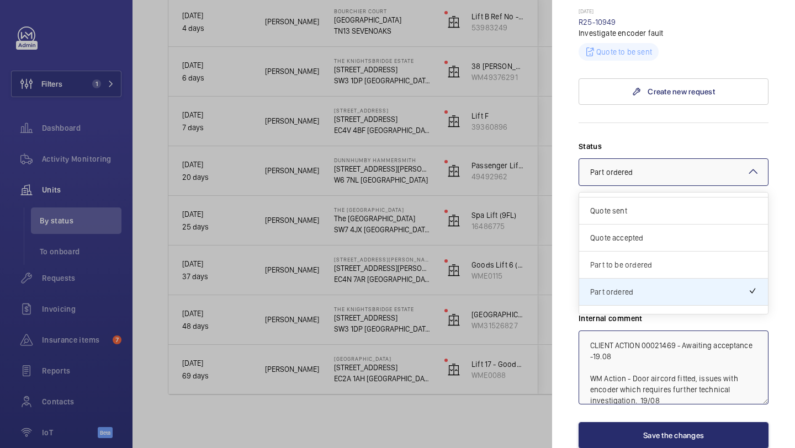
scroll to position [2, 0]
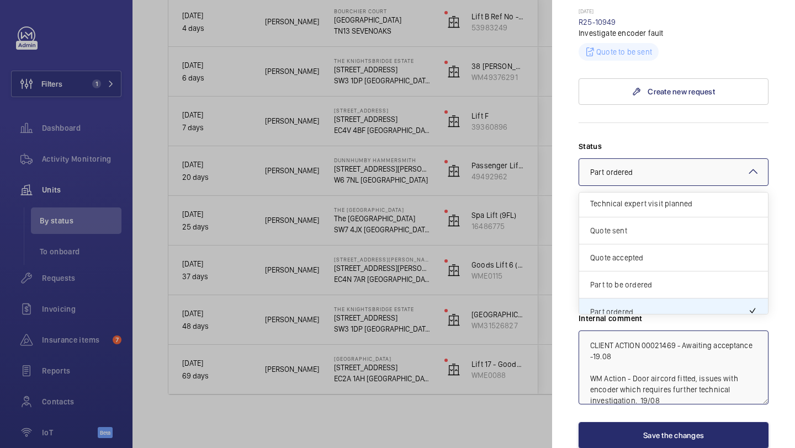
click at [645, 225] on span "Quote sent" at bounding box center [673, 230] width 167 height 11
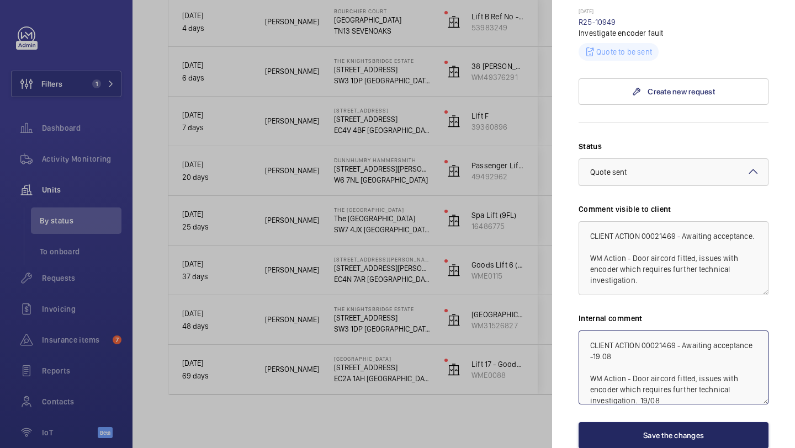
type textarea "CLIENT ACTION 00021469 - Awaiting acceptance -19.08 WM Action - Door aircord fi…"
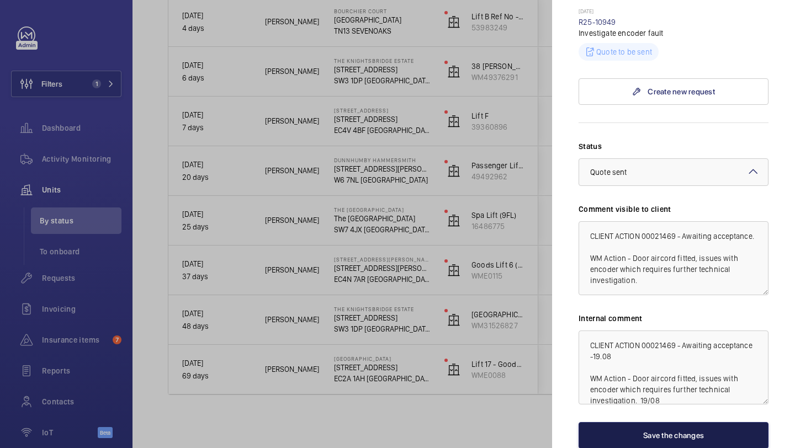
click at [678, 422] on button "Save the changes" at bounding box center [673, 435] width 190 height 26
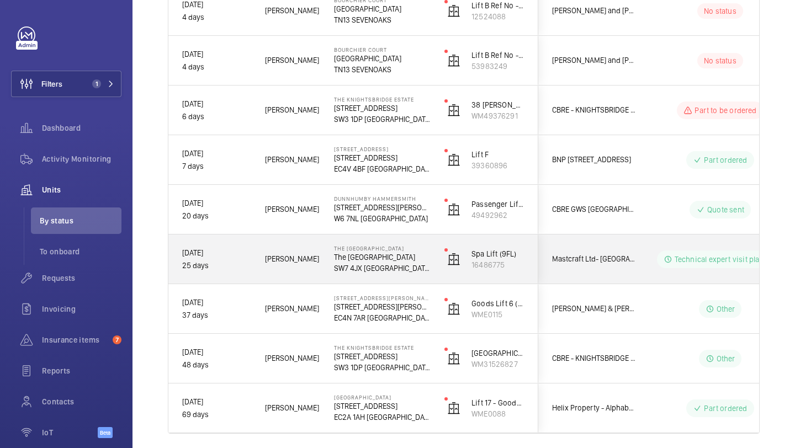
scroll to position [365, 0]
click at [601, 217] on div "CBRE GWS [GEOGRAPHIC_DATA]" at bounding box center [588, 210] width 98 height 35
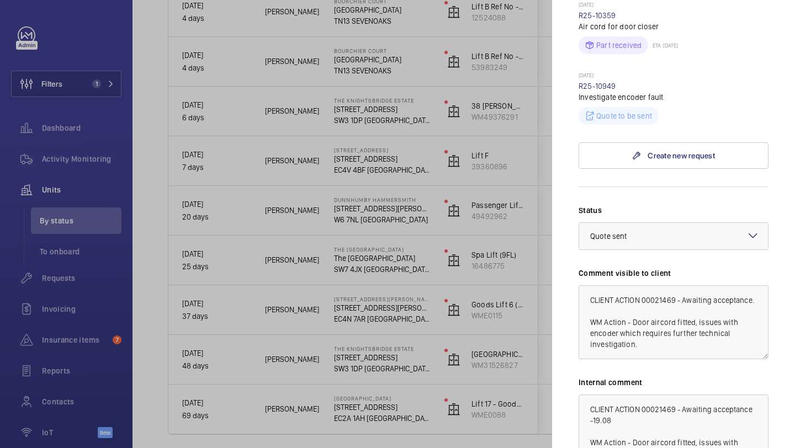
scroll to position [392, 0]
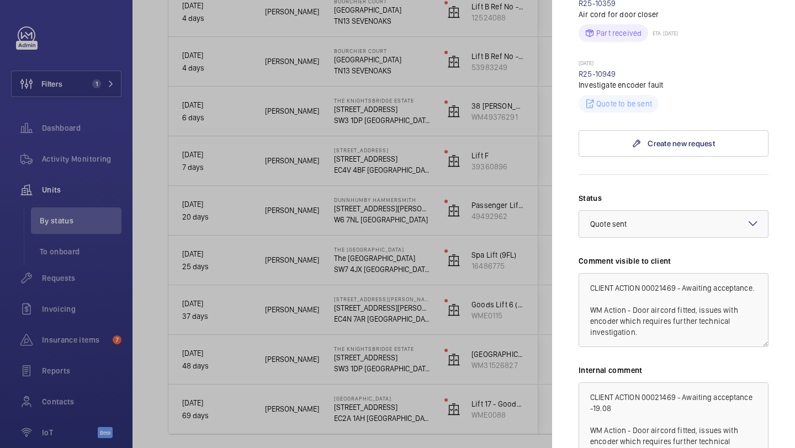
click at [497, 216] on div at bounding box center [397, 224] width 795 height 448
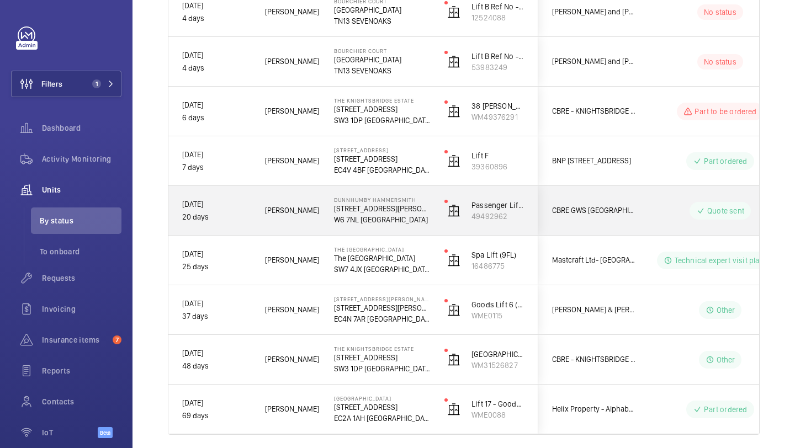
click at [612, 162] on span "BNP [STREET_ADDRESS]" at bounding box center [594, 160] width 85 height 13
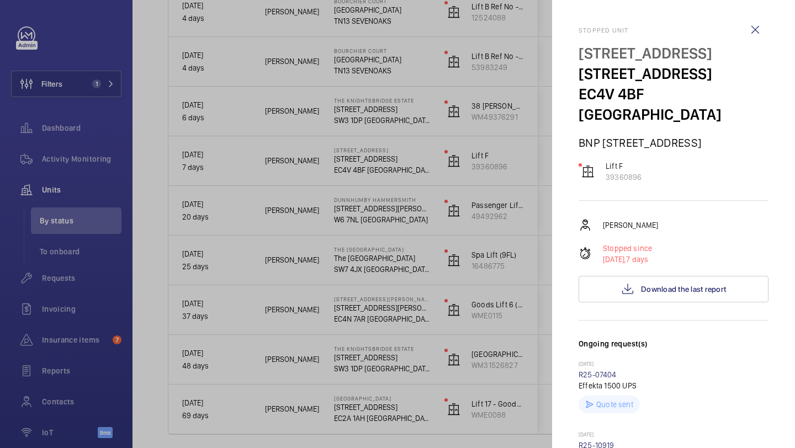
scroll to position [413, 0]
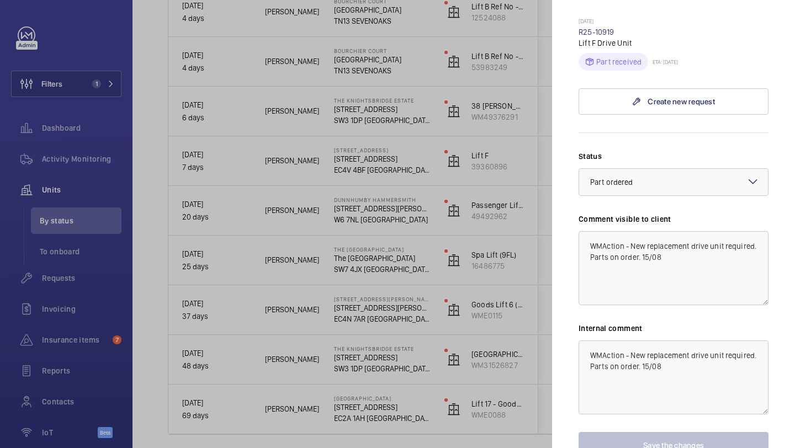
click at [525, 261] on div at bounding box center [397, 224] width 795 height 448
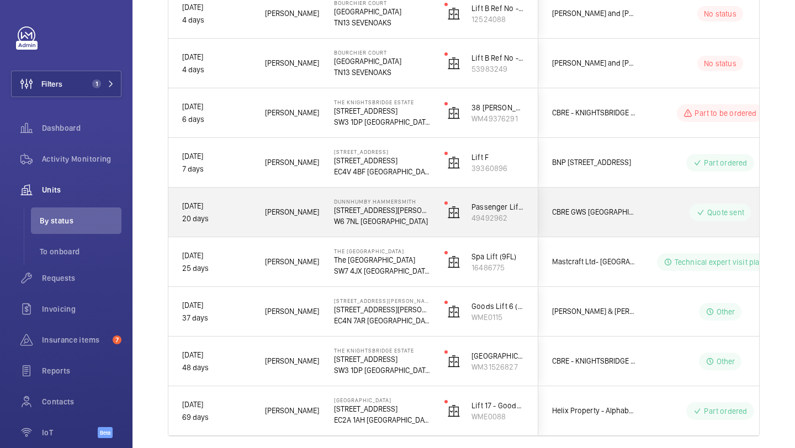
scroll to position [339, 0]
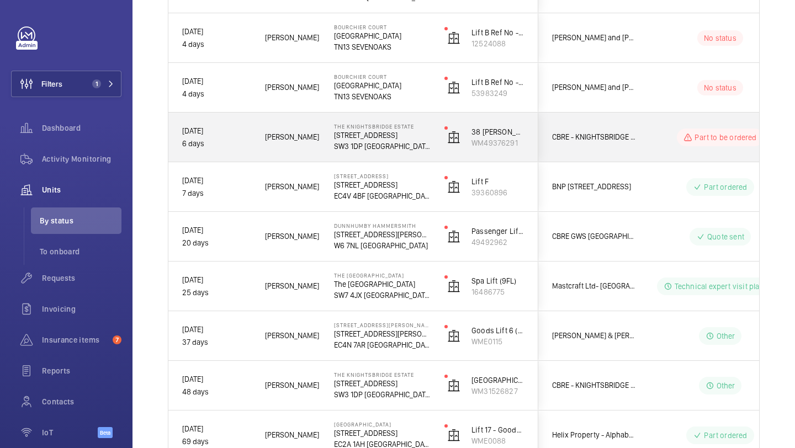
click at [619, 141] on span "CBRE - KNIGHTSBRIDGE ESTATE" at bounding box center [594, 137] width 85 height 13
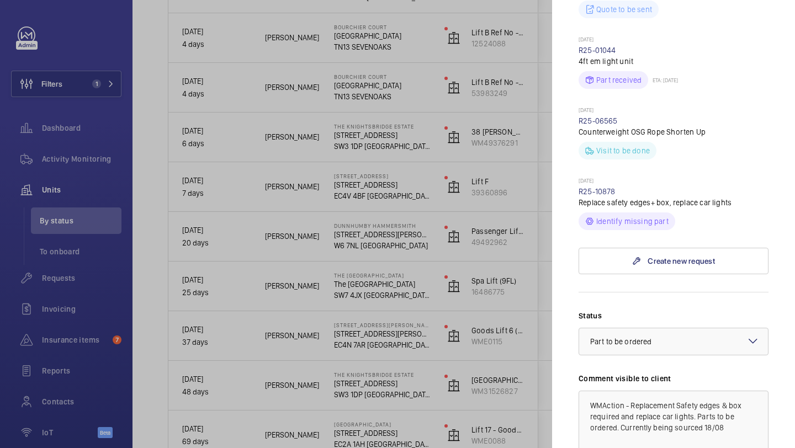
scroll to position [402, 0]
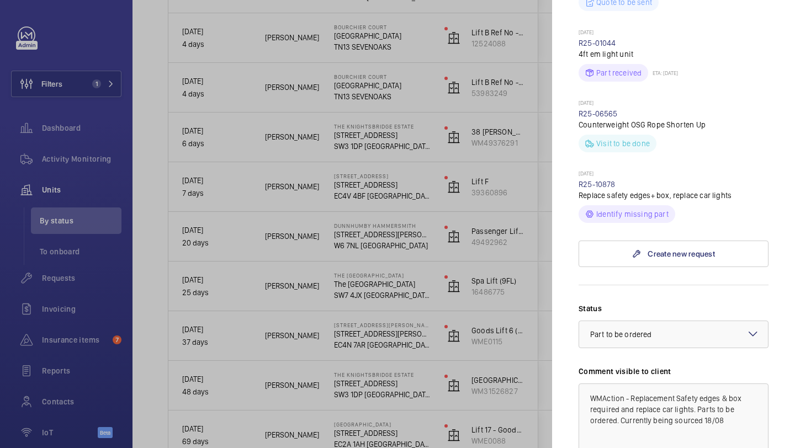
drag, startPoint x: 616, startPoint y: 162, endPoint x: 574, endPoint y: 164, distance: 42.0
click at [574, 163] on mat-sidenav "Stopped unit The Knightsbridge Estate 55-57 Brompton Road SW3 1DP LONDON CBRE -…" at bounding box center [673, 224] width 243 height 448
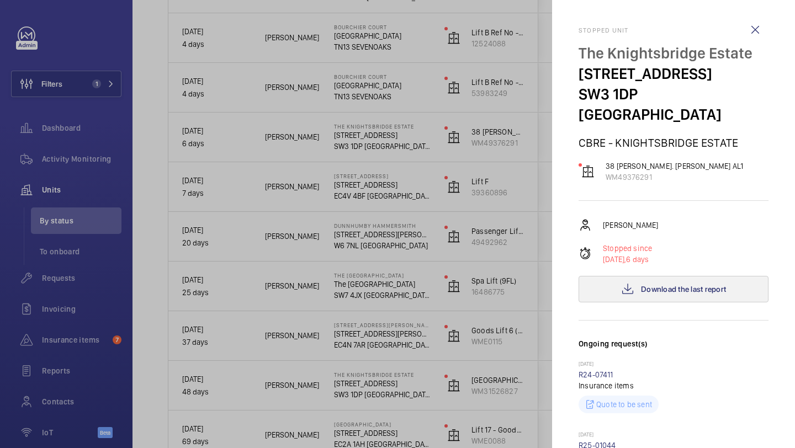
scroll to position [555, 0]
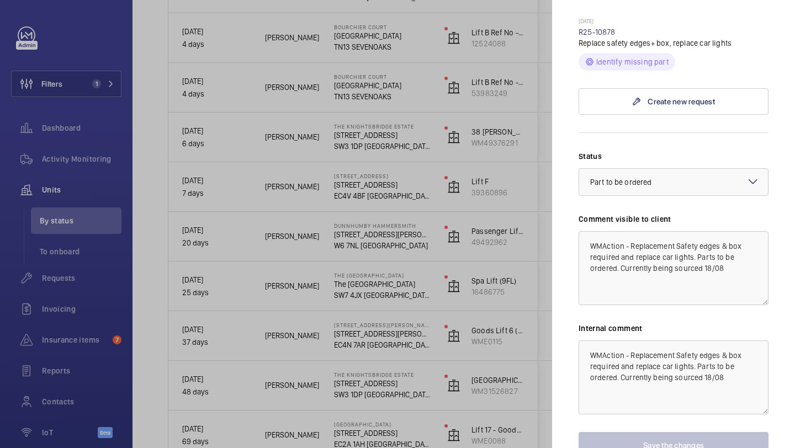
copy link "R25-10878"
click at [450, 153] on div at bounding box center [397, 224] width 795 height 448
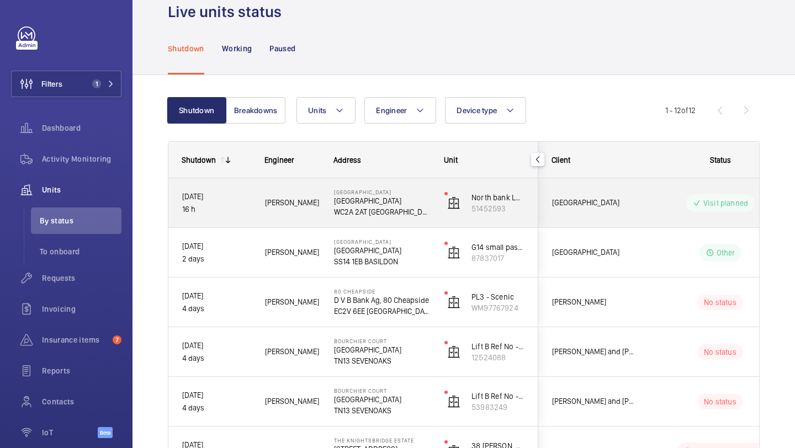
scroll to position [315, 0]
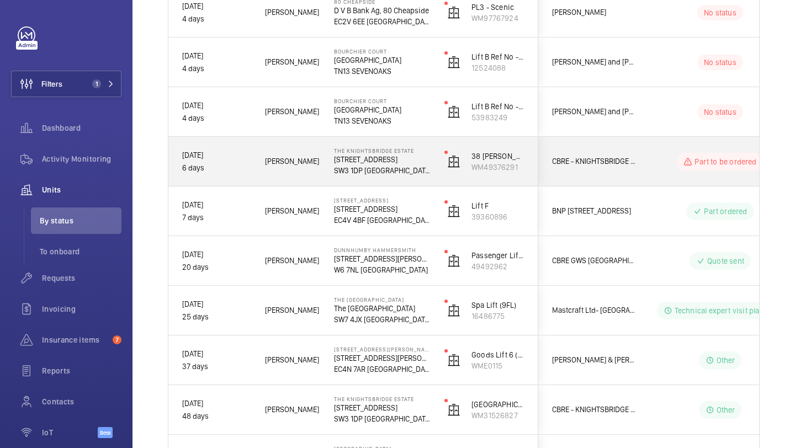
click at [593, 178] on div "CBRE - KNIGHTSBRIDGE ESTATE" at bounding box center [588, 161] width 98 height 35
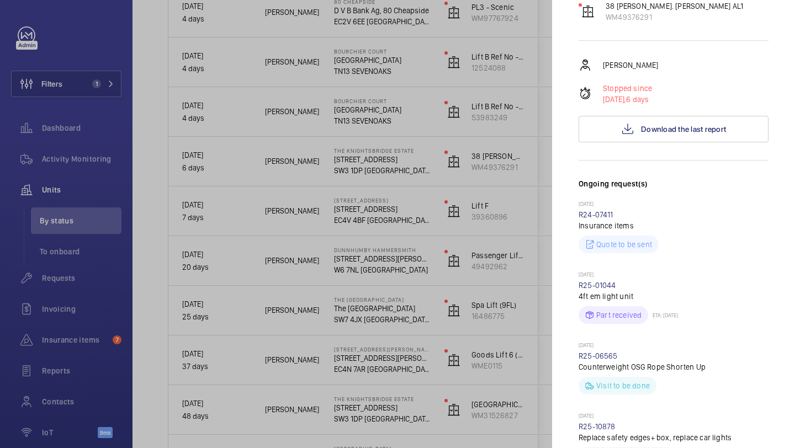
scroll to position [294, 0]
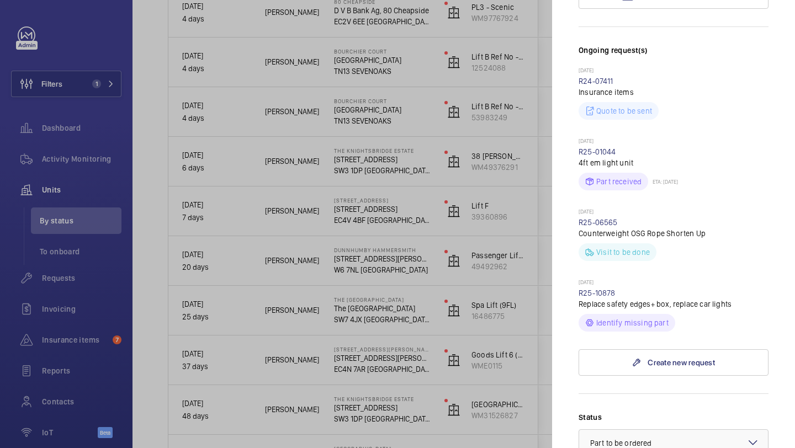
click at [473, 219] on div at bounding box center [397, 224] width 795 height 448
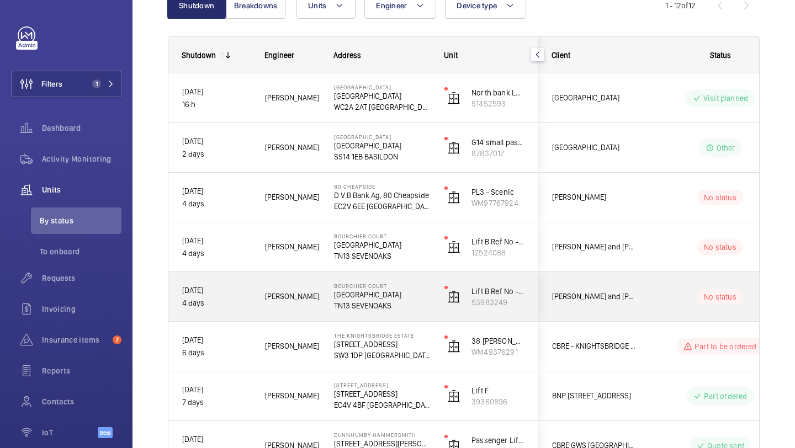
scroll to position [129, 0]
click at [598, 280] on div "[PERSON_NAME] and [PERSON_NAME] National Lift Contract" at bounding box center [588, 297] width 98 height 35
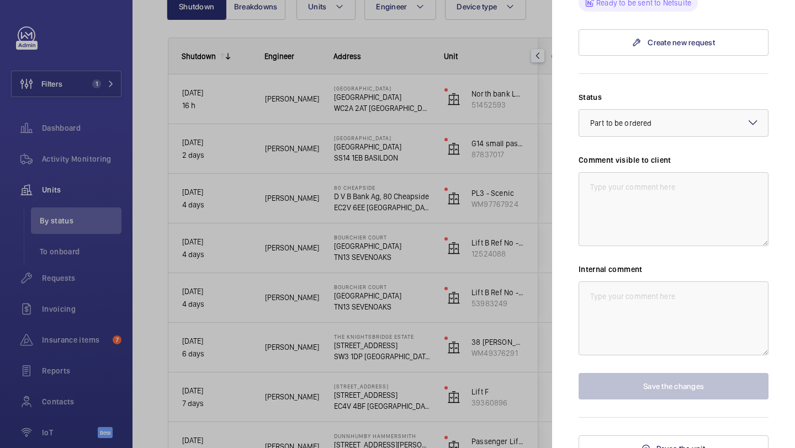
scroll to position [163, 0]
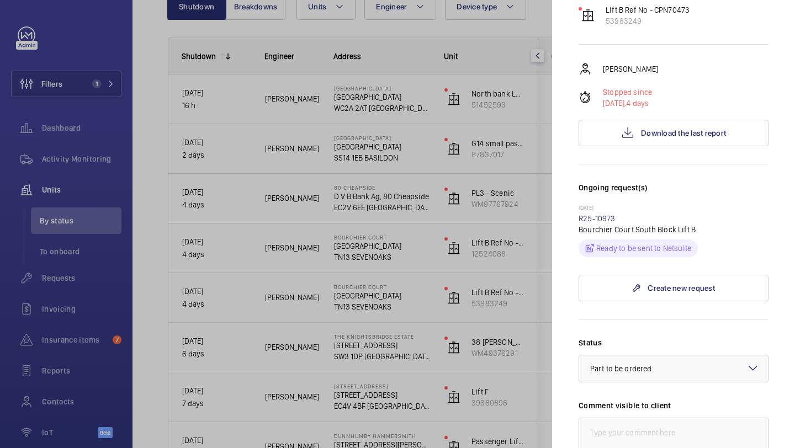
drag, startPoint x: 608, startPoint y: 204, endPoint x: 577, endPoint y: 203, distance: 31.5
click at [577, 204] on mat-sidenav "Stopped unit Bourchier Court London Road TN13 SEVENOAKS Rendall and Rittner Nat…" at bounding box center [673, 224] width 243 height 448
copy link "R25-10973"
click at [389, 95] on div at bounding box center [397, 224] width 795 height 448
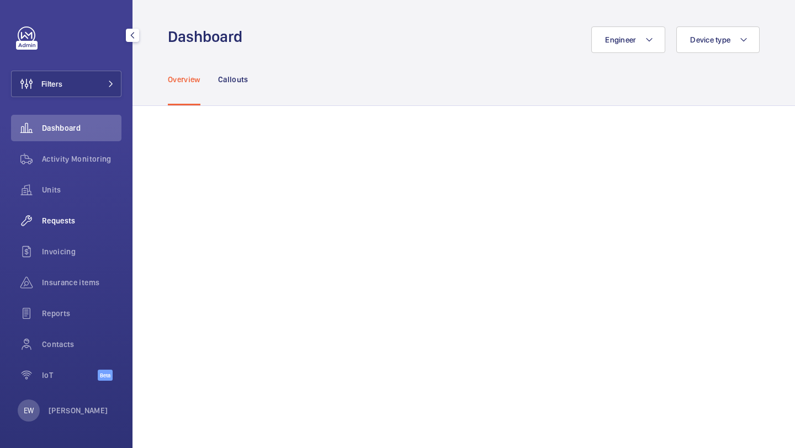
click at [59, 217] on span "Requests" at bounding box center [81, 220] width 79 height 11
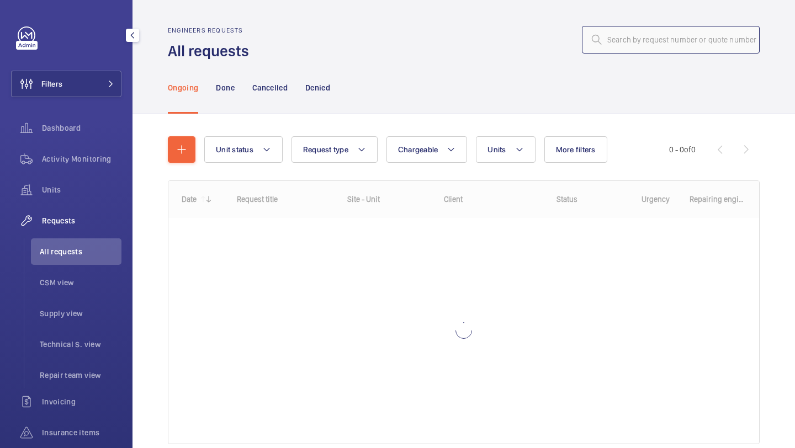
click at [600, 28] on input "text" at bounding box center [671, 40] width 178 height 28
paste input "R25-10949"
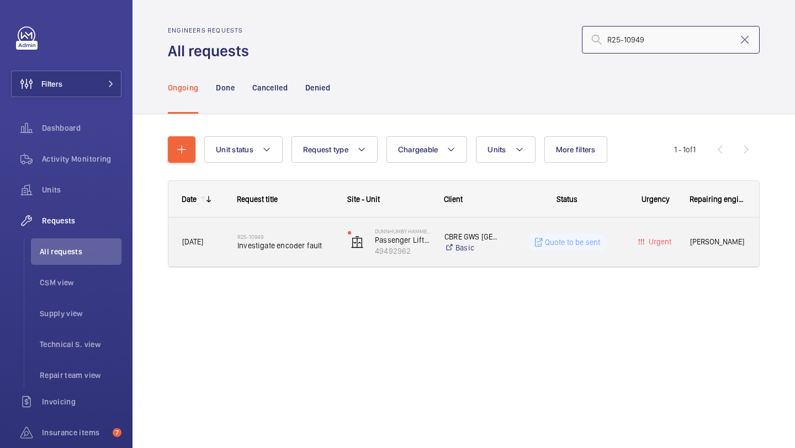
type input "R25-10949"
click at [309, 225] on div "R25-10949 Investigate encoder fault" at bounding box center [278, 242] width 109 height 50
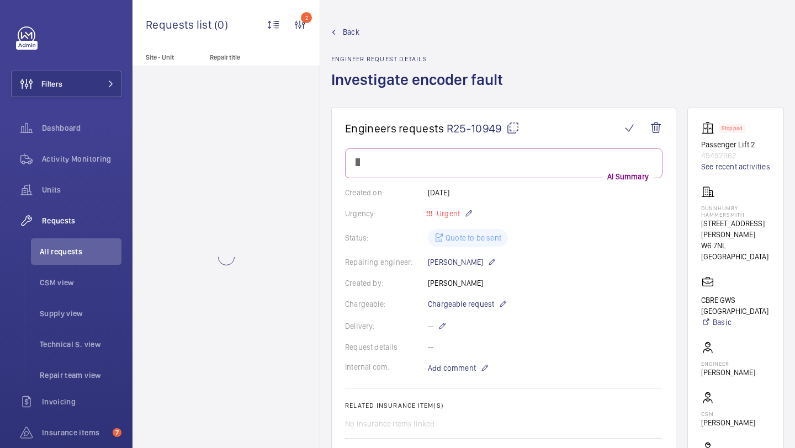
scroll to position [297, 0]
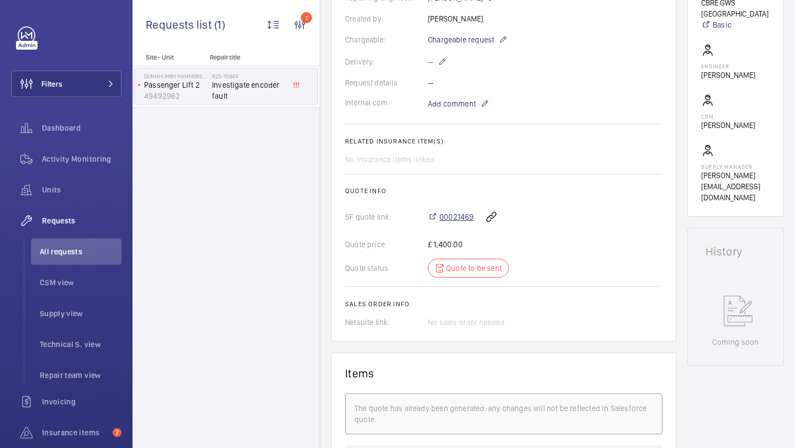
click at [459, 220] on span "00021469" at bounding box center [456, 216] width 34 height 11
click at [76, 249] on span "All requests" at bounding box center [81, 251] width 82 height 11
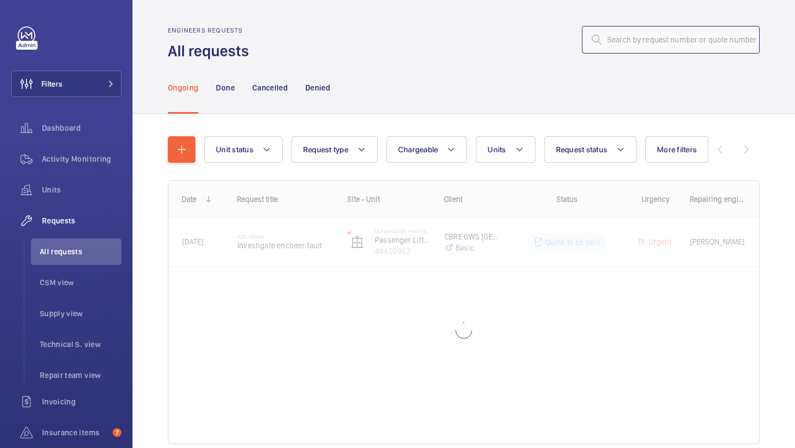
click at [616, 35] on input "text" at bounding box center [671, 40] width 178 height 28
paste input "R25-10878"
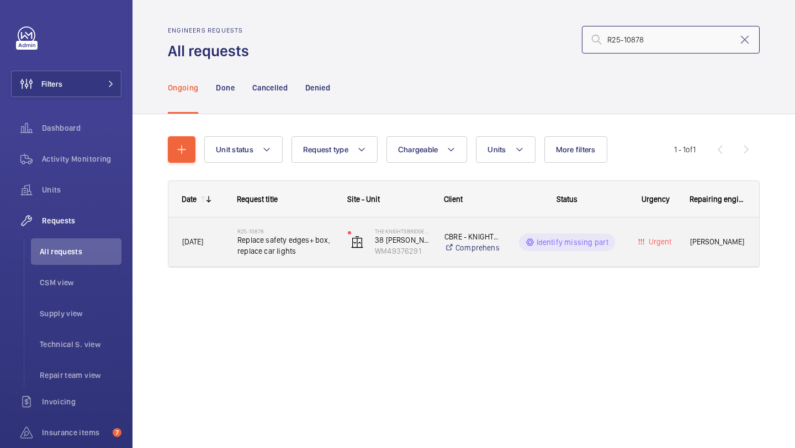
type input "R25-10878"
click at [302, 230] on h2 "R25-10878" at bounding box center [285, 231] width 96 height 7
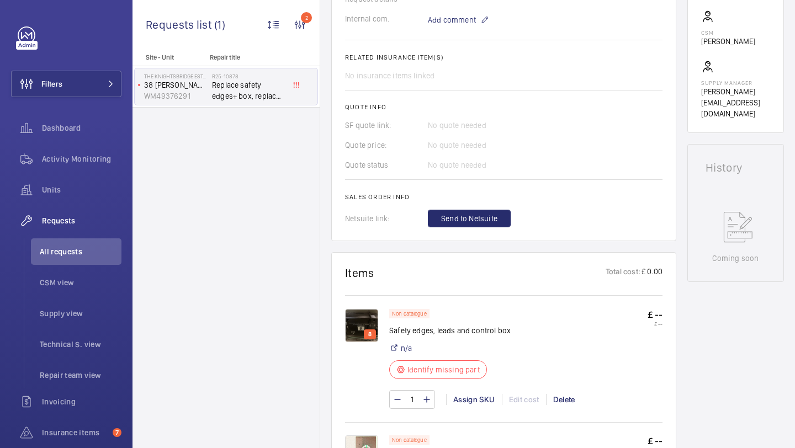
scroll to position [519, 0]
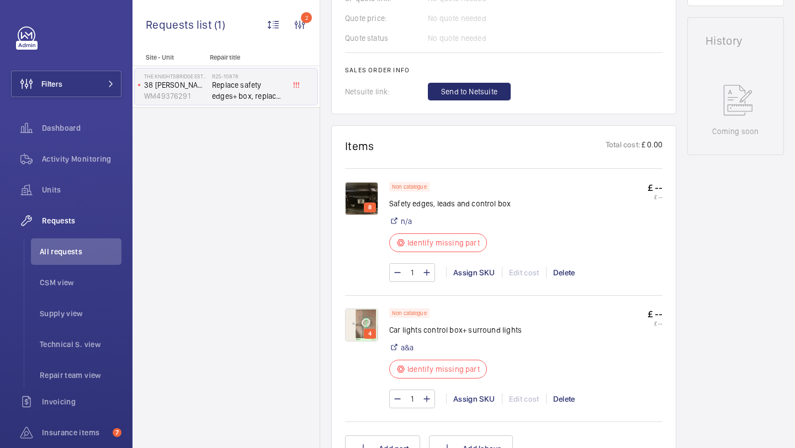
click at [367, 203] on img at bounding box center [361, 198] width 33 height 33
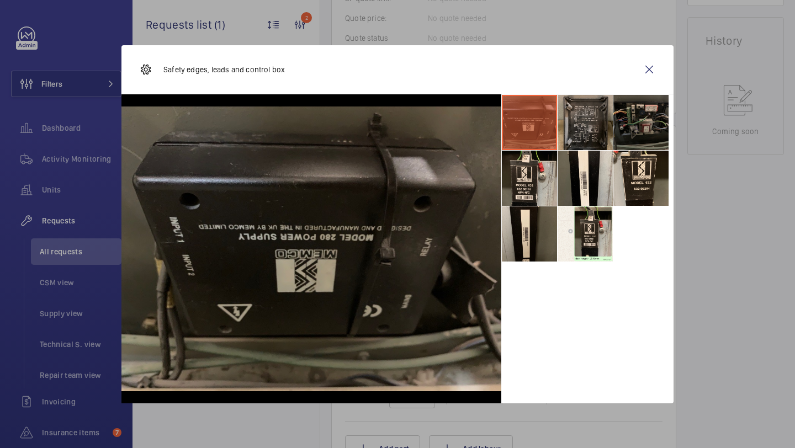
click at [579, 120] on li at bounding box center [584, 122] width 55 height 55
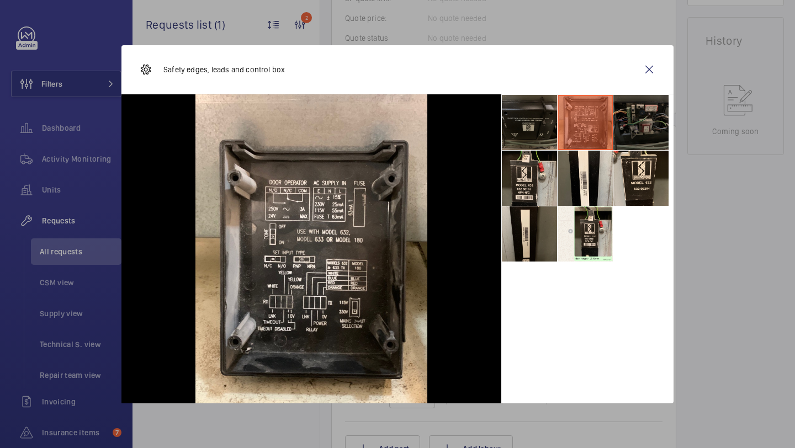
click at [654, 113] on li at bounding box center [640, 122] width 55 height 55
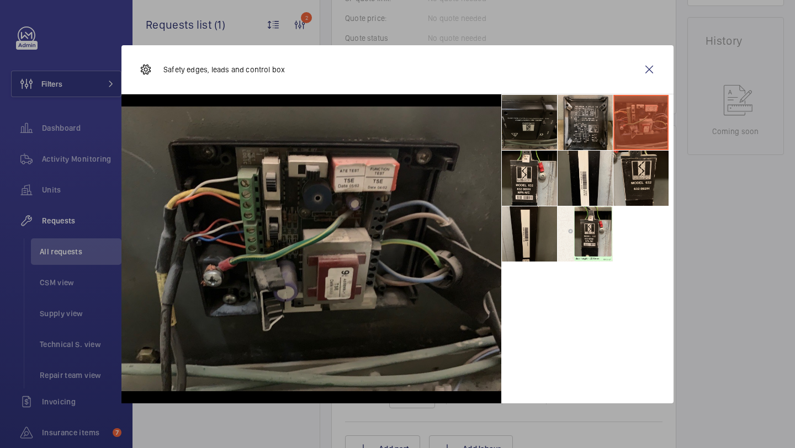
click at [651, 163] on li at bounding box center [640, 178] width 55 height 55
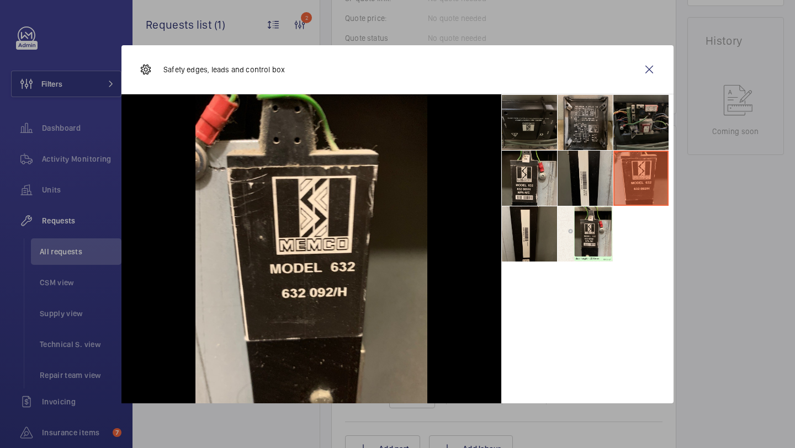
click at [599, 171] on li at bounding box center [584, 178] width 55 height 55
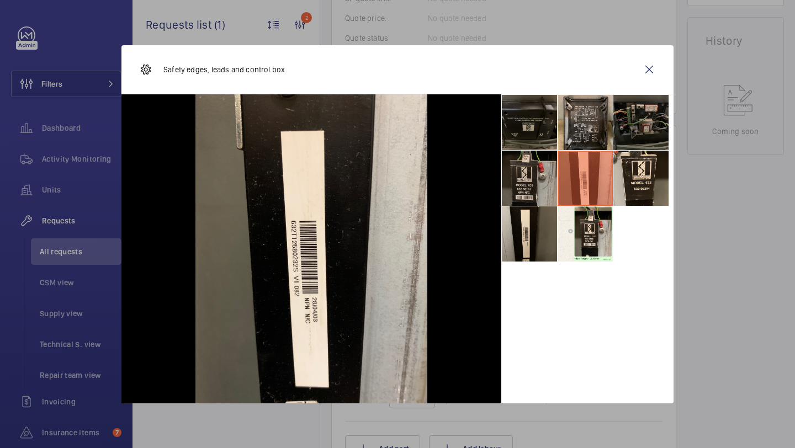
click at [537, 173] on li at bounding box center [529, 178] width 55 height 55
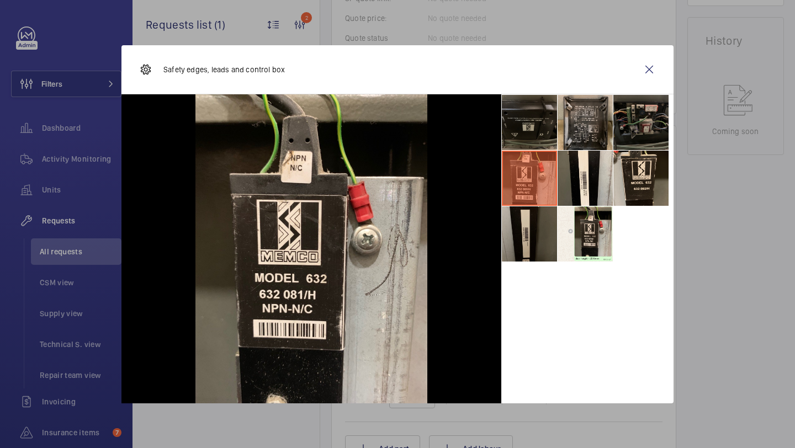
click at [546, 228] on li at bounding box center [529, 233] width 55 height 55
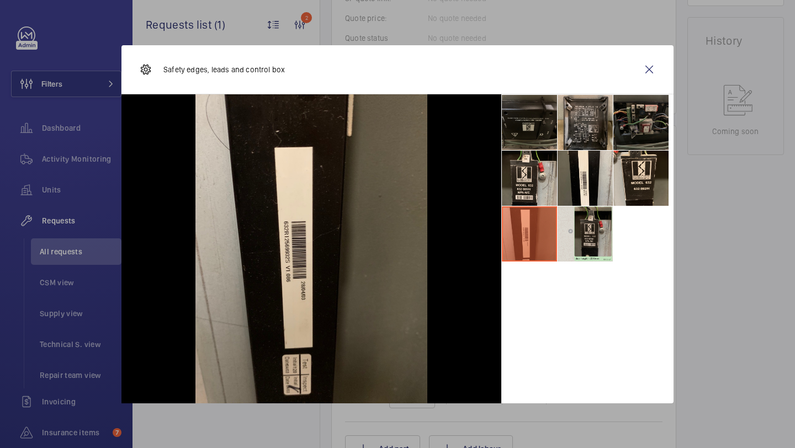
click at [571, 233] on li at bounding box center [584, 233] width 55 height 55
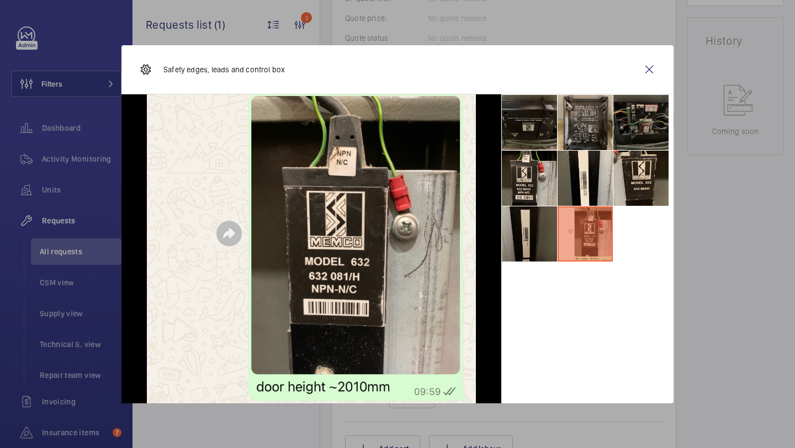
click at [531, 228] on li at bounding box center [529, 233] width 55 height 55
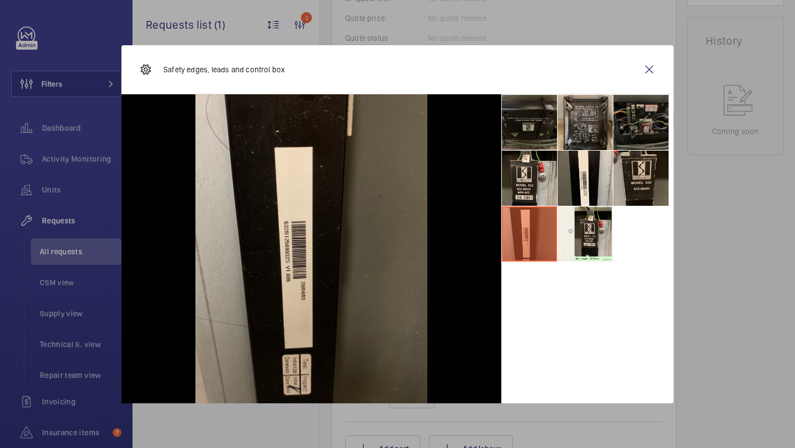
click at [641, 170] on li at bounding box center [640, 178] width 55 height 55
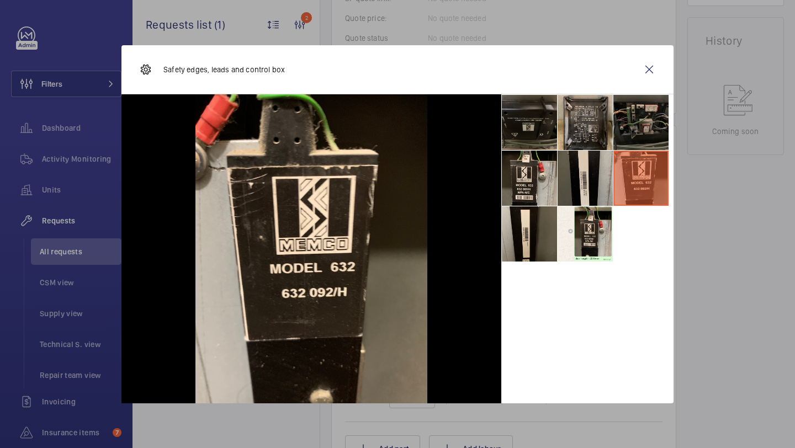
click at [606, 158] on li at bounding box center [584, 178] width 55 height 55
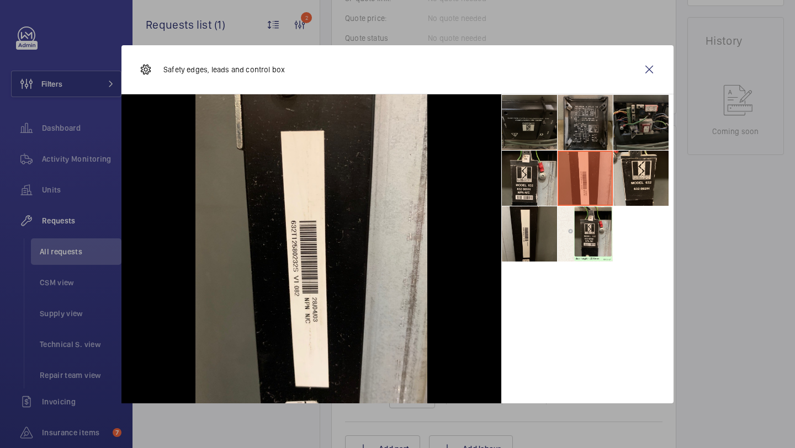
click at [582, 116] on li at bounding box center [584, 122] width 55 height 55
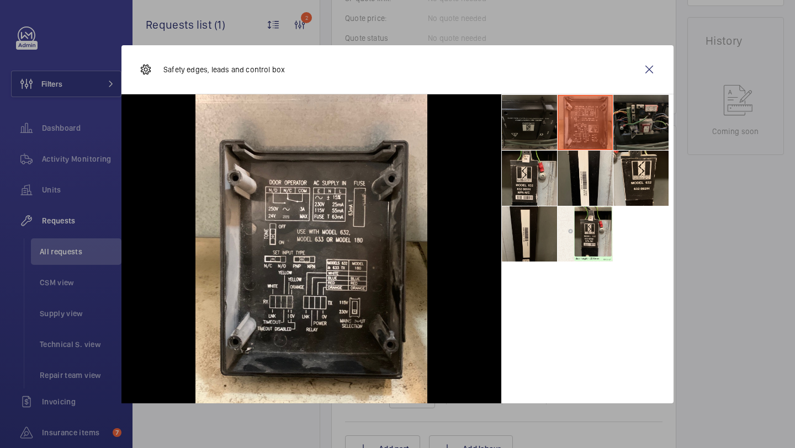
click at [541, 108] on li at bounding box center [529, 122] width 55 height 55
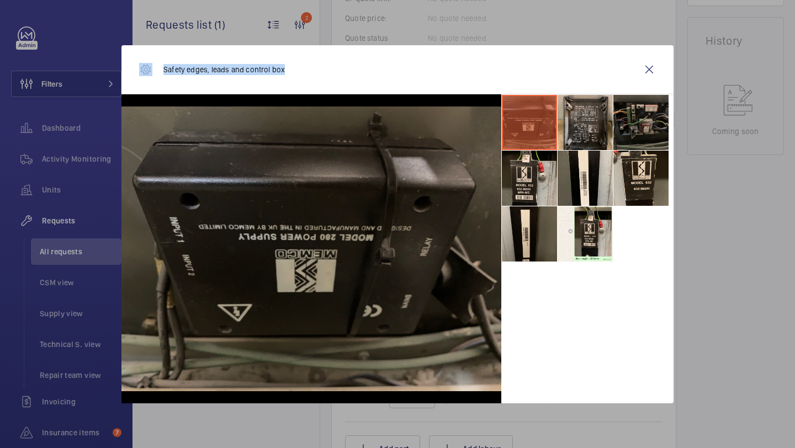
drag, startPoint x: 283, startPoint y: 71, endPoint x: 146, endPoint y: 71, distance: 136.3
click at [146, 71] on div "Safety edges, leads and control box" at bounding box center [212, 69] width 146 height 26
copy div "Safety edges, leads and control box"
click at [646, 71] on wm-front-icon-button at bounding box center [649, 69] width 26 height 26
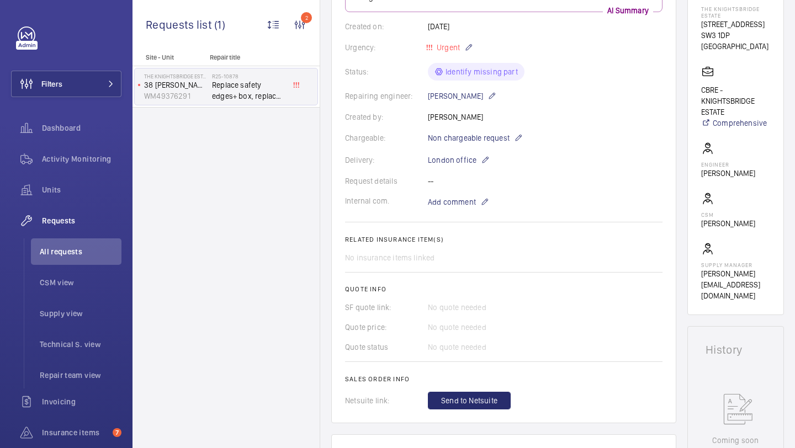
scroll to position [54, 0]
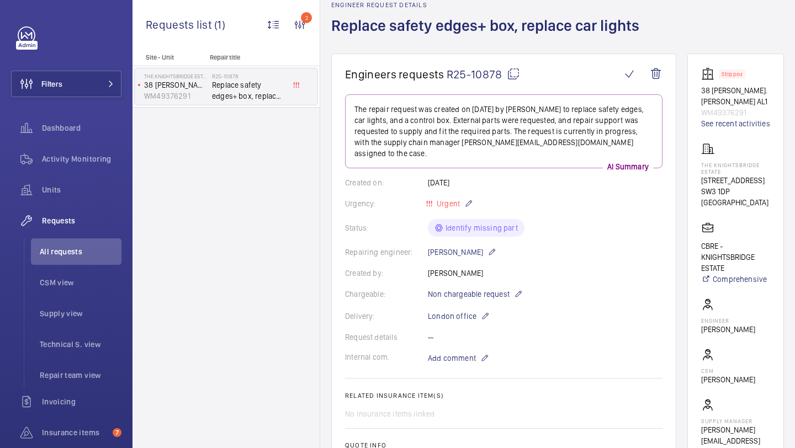
drag, startPoint x: 728, startPoint y: 190, endPoint x: 699, endPoint y: 185, distance: 29.7
click at [699, 184] on wm-front-card "Stopped 38 Hans Cresent. Lester AL1 WM49376291 See recent activities The Knight…" at bounding box center [735, 263] width 97 height 418
copy p "[STREET_ADDRESS]"
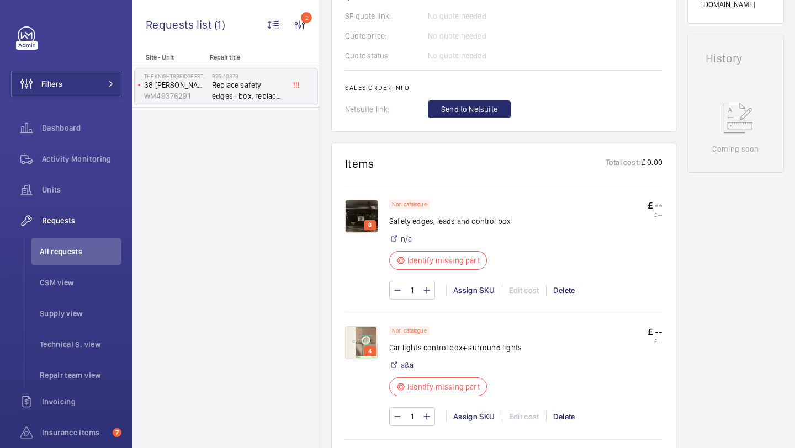
scroll to position [599, 0]
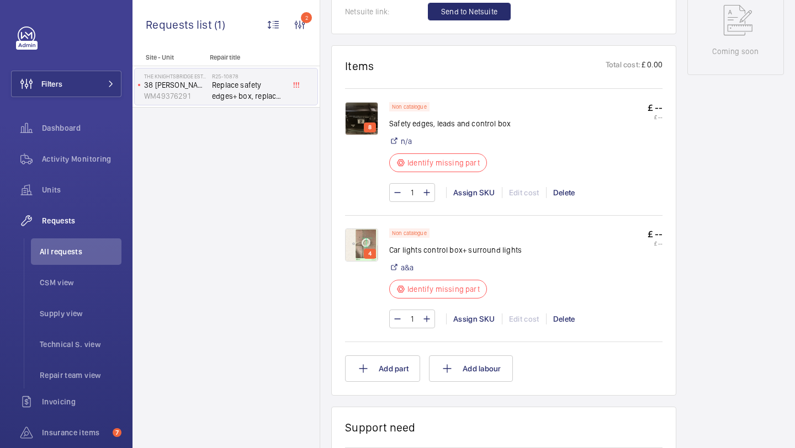
click at [360, 228] on img at bounding box center [361, 244] width 33 height 33
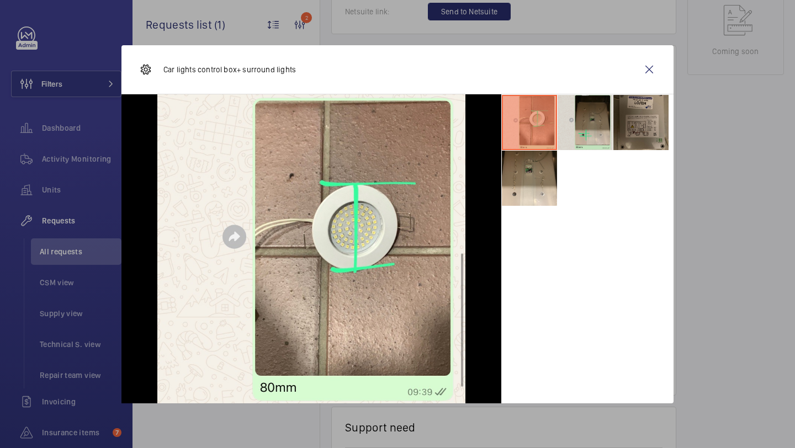
click at [590, 119] on li at bounding box center [584, 122] width 55 height 55
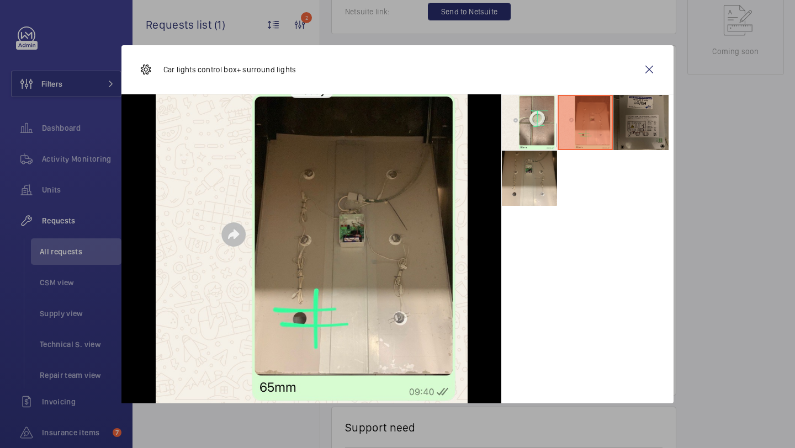
click at [658, 126] on li at bounding box center [640, 122] width 55 height 55
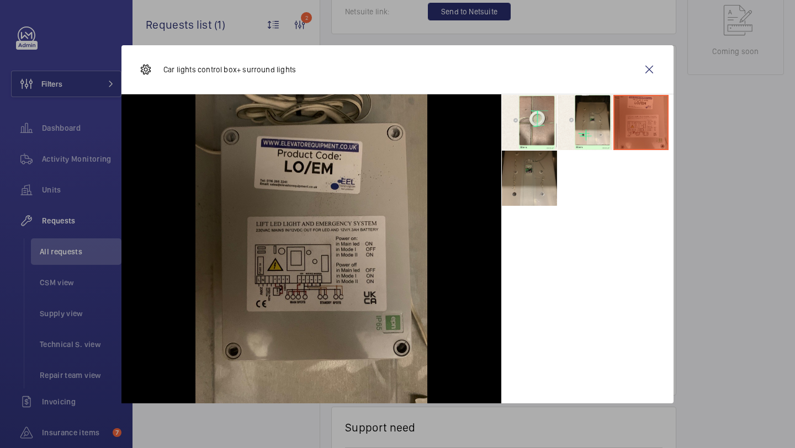
click at [524, 197] on li at bounding box center [529, 178] width 55 height 55
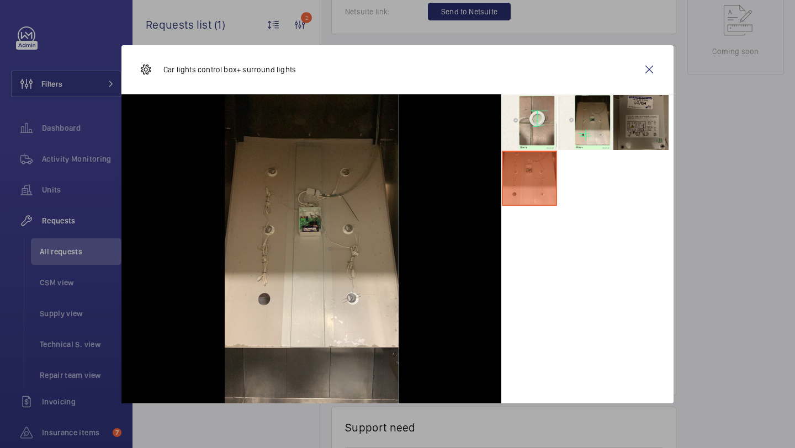
click at [625, 139] on li at bounding box center [640, 122] width 55 height 55
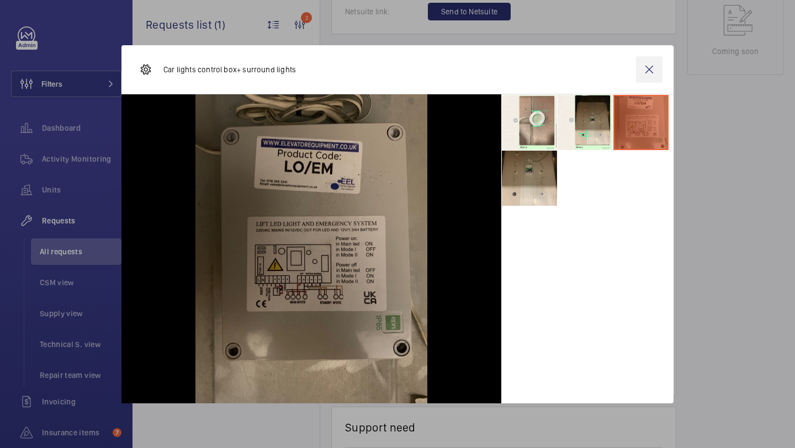
click at [647, 68] on wm-front-icon-button at bounding box center [649, 69] width 26 height 26
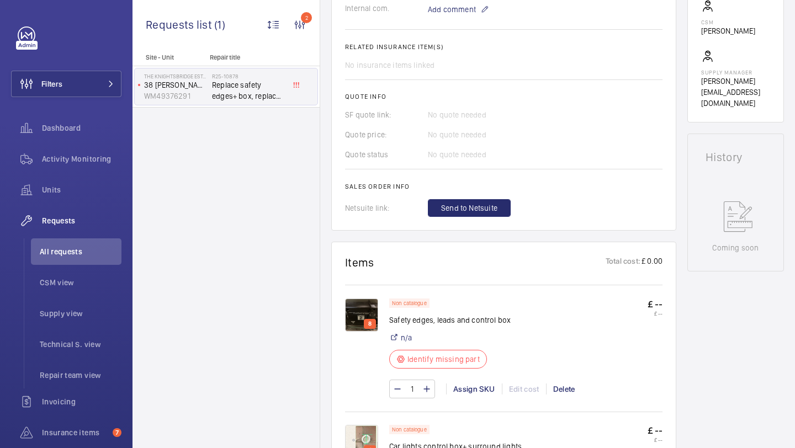
scroll to position [65, 0]
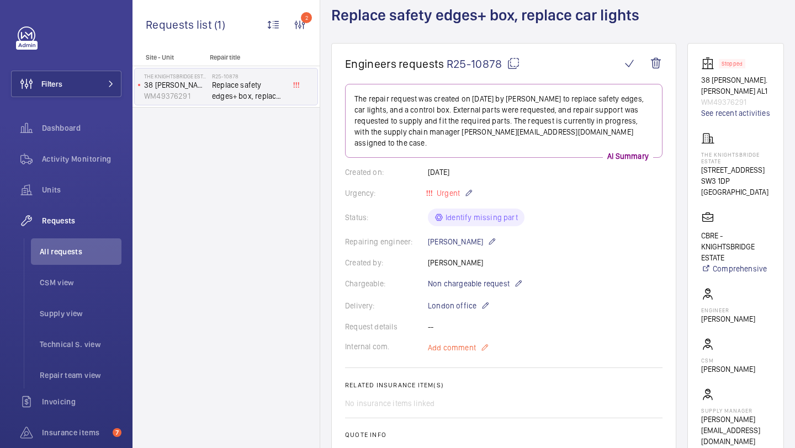
click at [461, 342] on span "Add comment" at bounding box center [452, 347] width 48 height 11
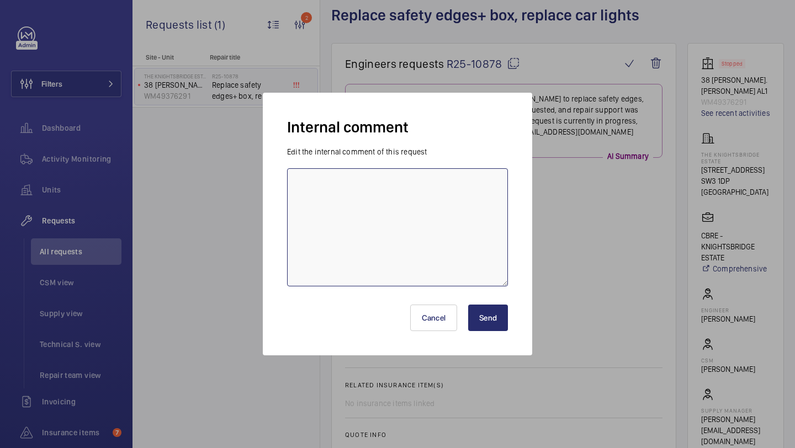
click at [414, 238] on textarea at bounding box center [397, 227] width 221 height 118
type textarea "ELLE ORDERING - 19.09"
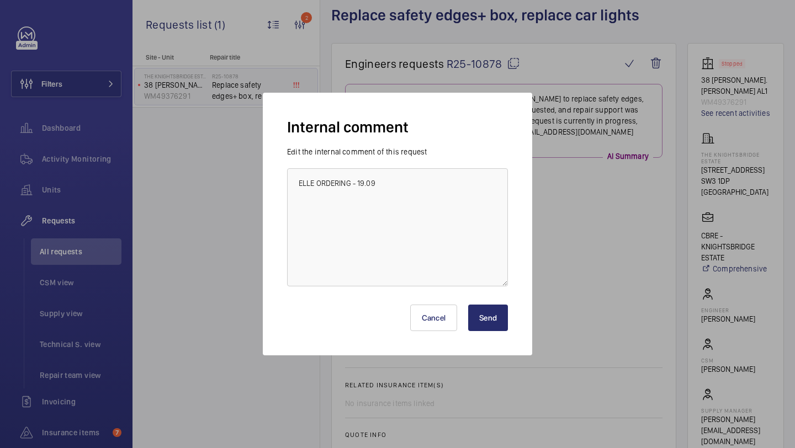
click at [503, 313] on button "Send" at bounding box center [488, 318] width 40 height 26
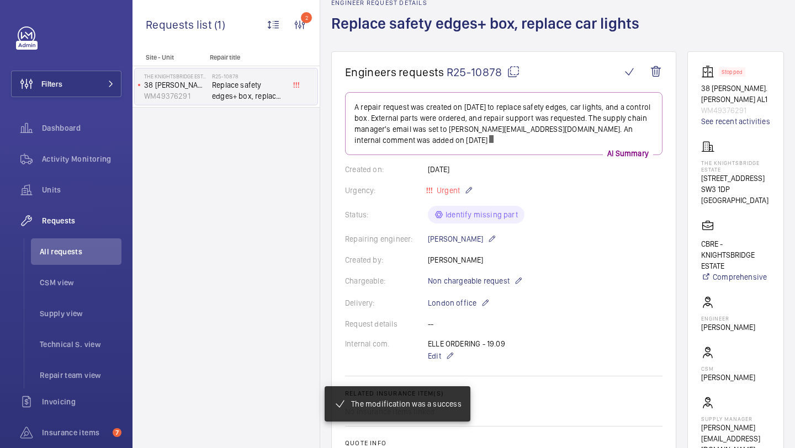
scroll to position [57, 0]
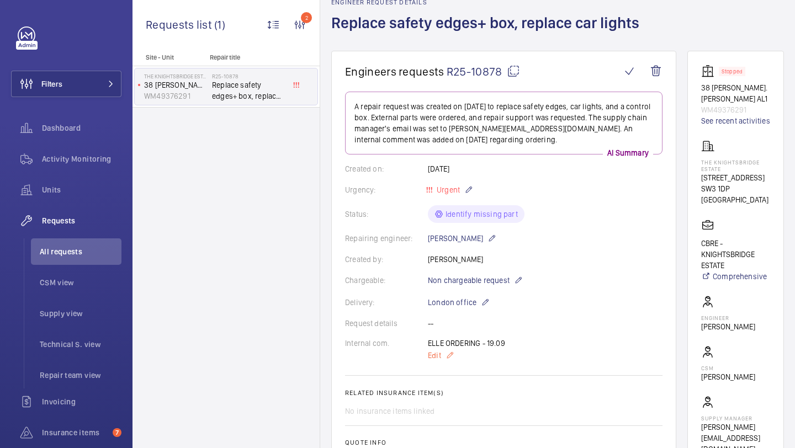
click at [447, 354] on mat-icon at bounding box center [449, 355] width 9 height 13
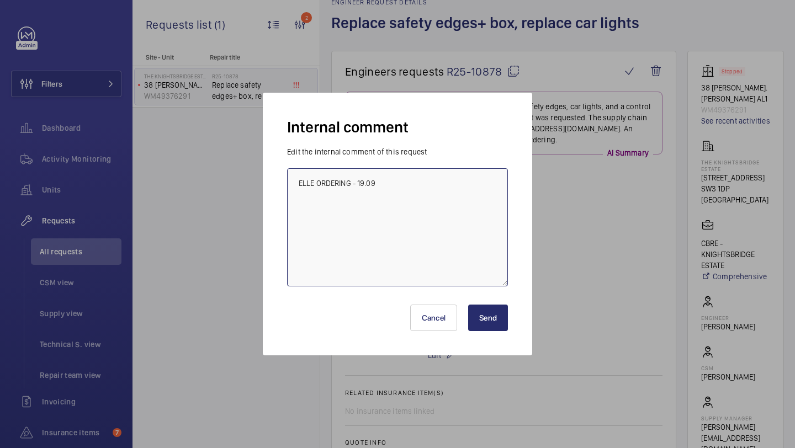
click at [447, 203] on textarea "ELLE ORDERING - 19.09" at bounding box center [397, 227] width 221 height 118
type textarea "ELLE ORDERING - 19.09 Repairs to attend next week"
click at [494, 303] on div "Cancel Send" at bounding box center [397, 313] width 221 height 53
click at [493, 313] on button "Send" at bounding box center [488, 318] width 40 height 26
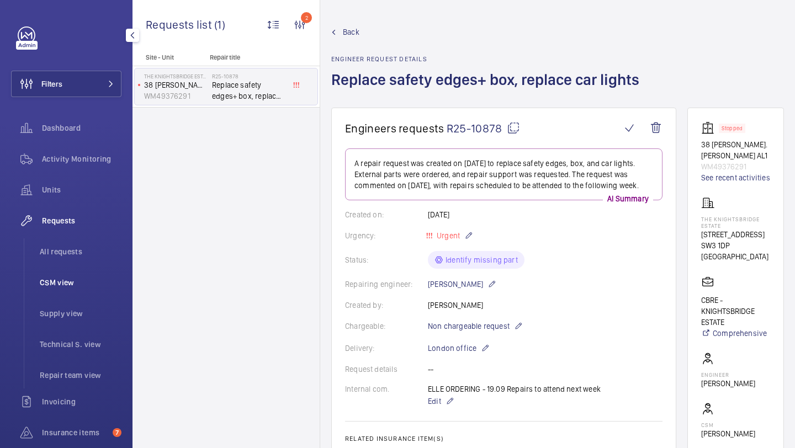
click at [70, 270] on li "CSM view" at bounding box center [76, 282] width 90 height 26
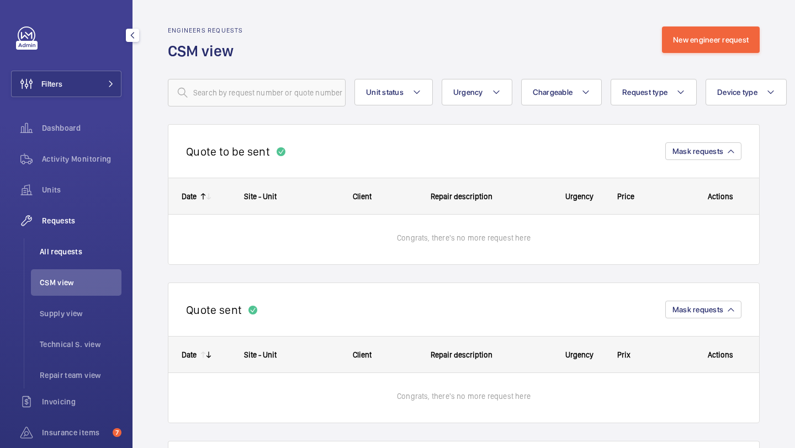
click at [71, 259] on li "All requests" at bounding box center [76, 251] width 90 height 26
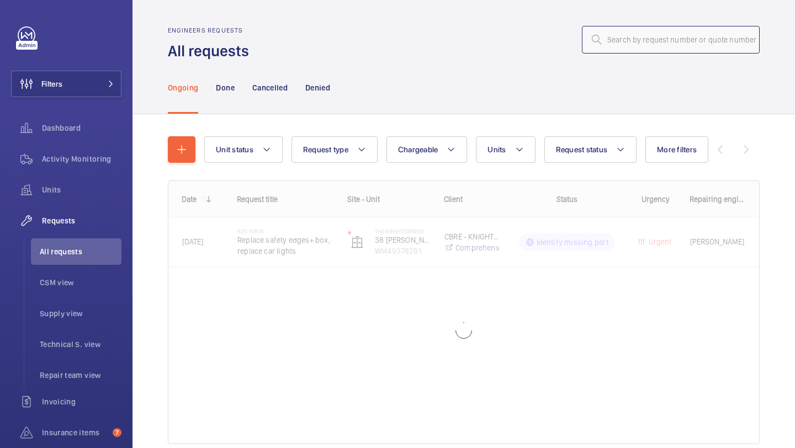
click at [664, 43] on input "text" at bounding box center [671, 40] width 178 height 28
paste input "R25-10973"
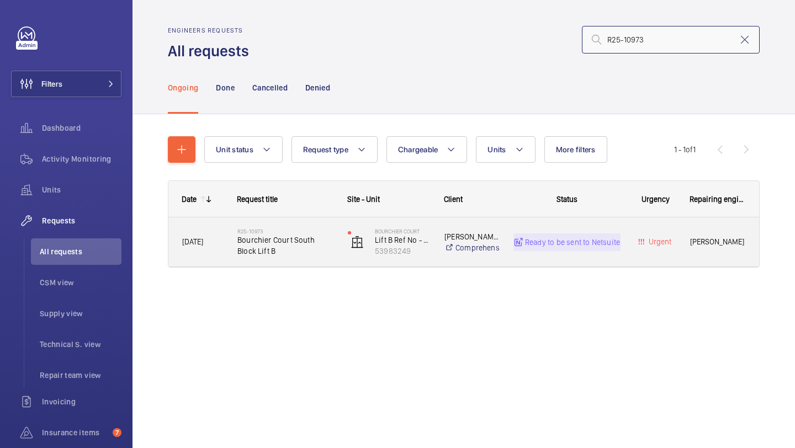
type input "R25-10973"
click at [305, 237] on span "Bourchier Court South Block Lift B" at bounding box center [285, 246] width 96 height 22
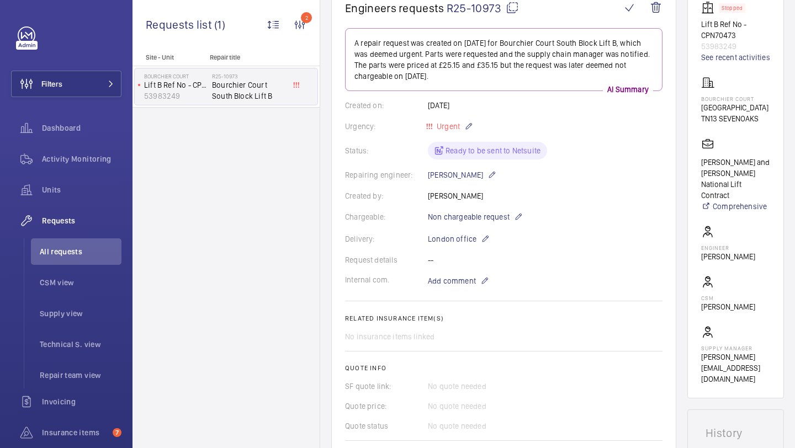
scroll to position [358, 0]
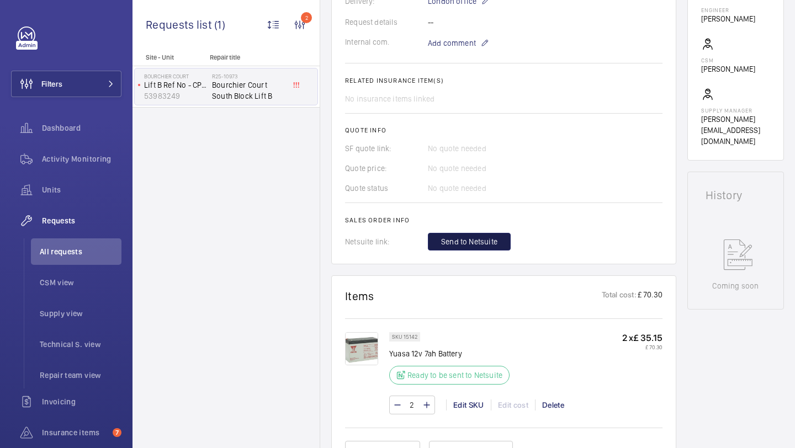
click at [500, 241] on button "Send to Netsuite" at bounding box center [469, 242] width 83 height 18
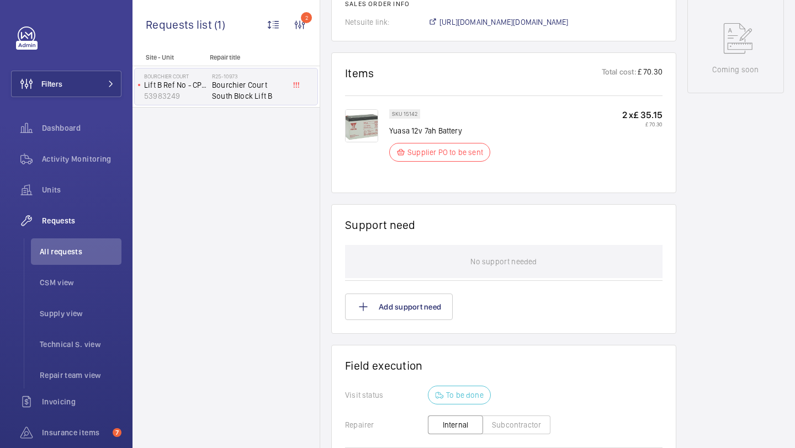
scroll to position [476, 0]
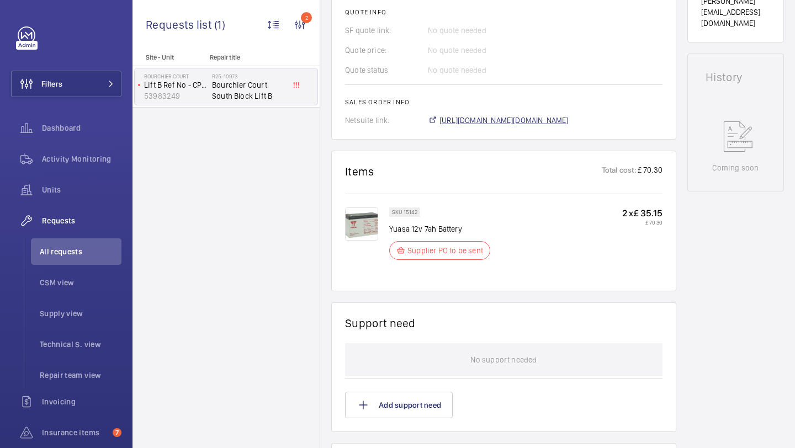
click at [509, 125] on span "[URL][DOMAIN_NAME][DOMAIN_NAME]" at bounding box center [503, 120] width 129 height 11
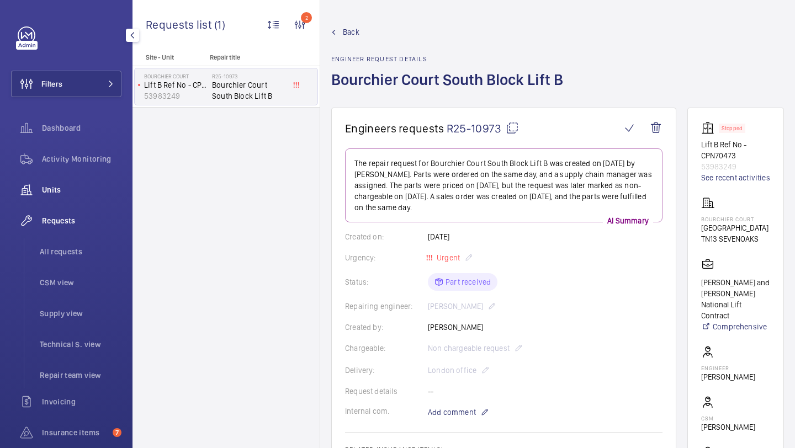
click at [58, 188] on span "Units" at bounding box center [81, 189] width 79 height 11
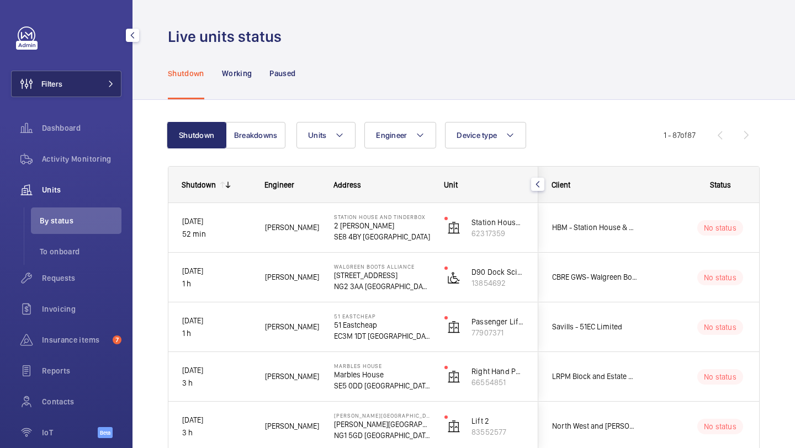
click at [64, 93] on button "Filters" at bounding box center [66, 84] width 110 height 26
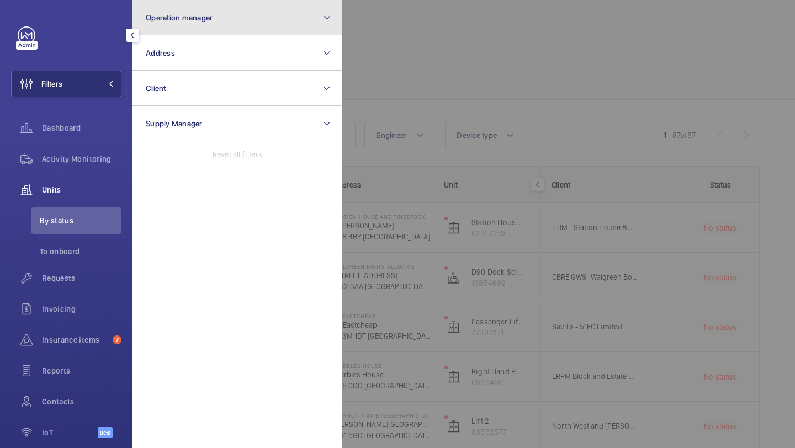
click at [198, 22] on button "Operation manager" at bounding box center [237, 17] width 210 height 35
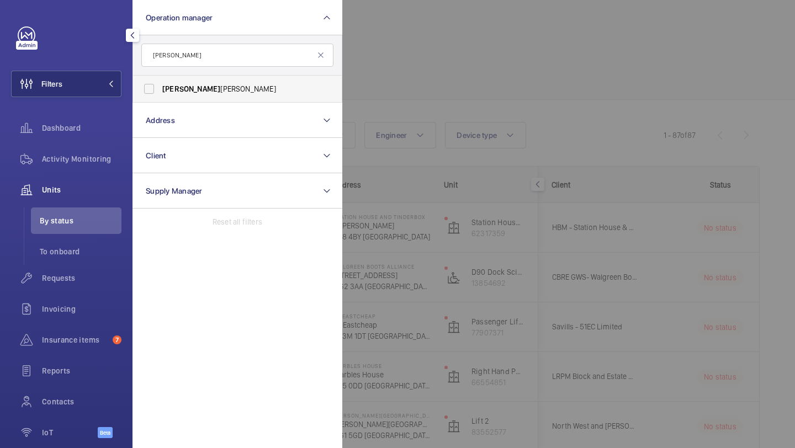
type input "[PERSON_NAME]"
click at [226, 87] on span "[PERSON_NAME]" at bounding box center [238, 88] width 152 height 11
click at [160, 87] on input "[PERSON_NAME]" at bounding box center [149, 89] width 22 height 22
checkbox input "true"
click at [456, 20] on div at bounding box center [739, 224] width 795 height 448
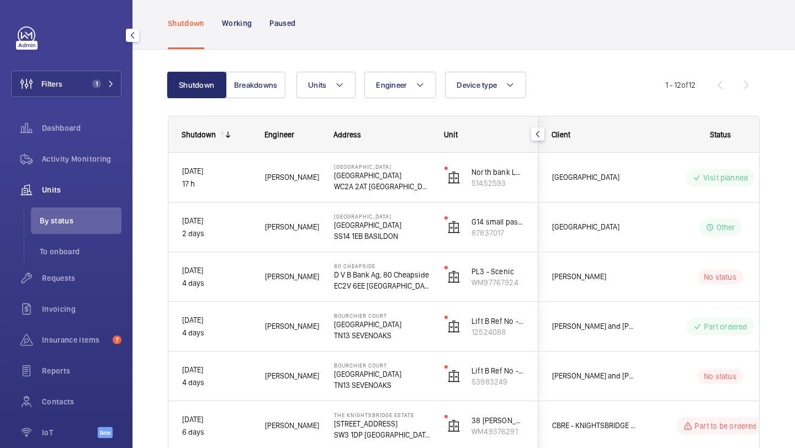
scroll to position [61, 0]
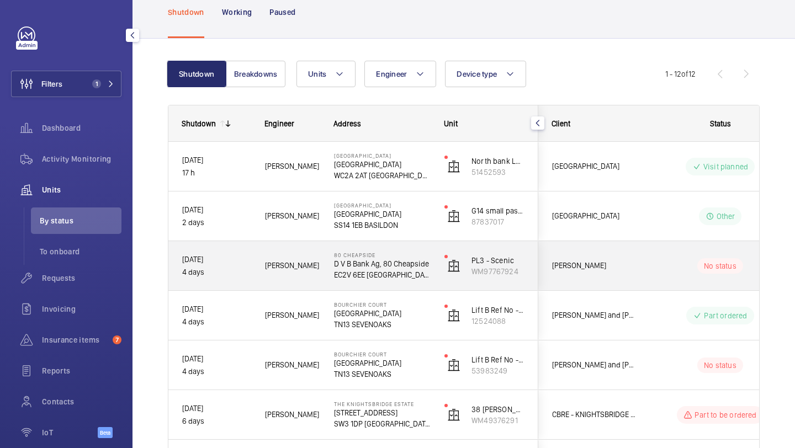
click at [630, 259] on span "[PERSON_NAME]" at bounding box center [594, 265] width 85 height 13
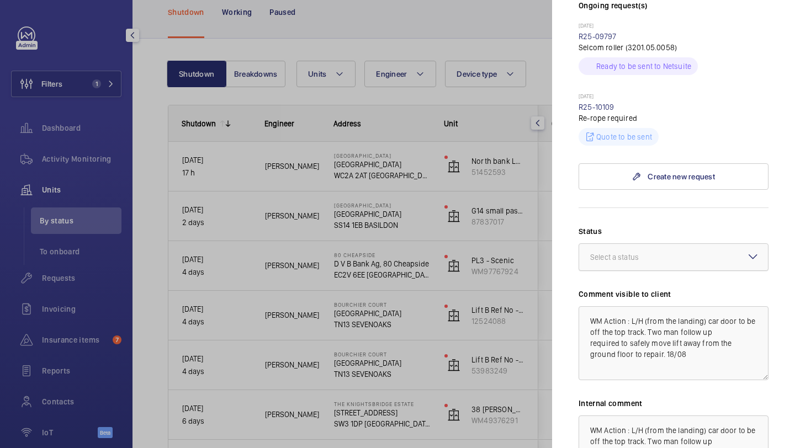
scroll to position [359, 0]
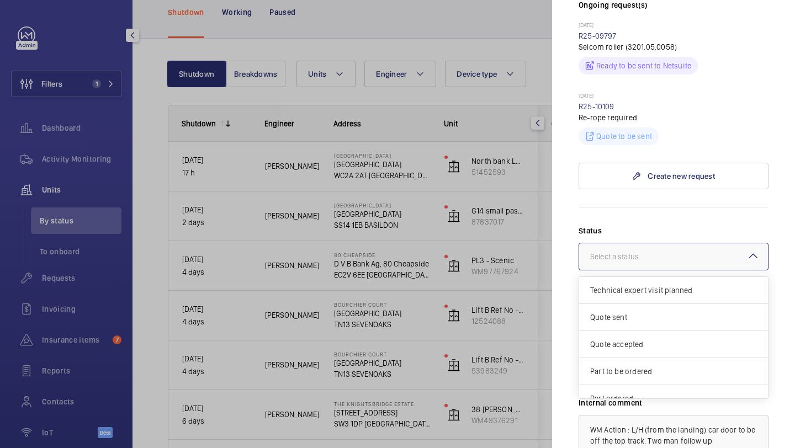
click at [620, 251] on div "Select a status" at bounding box center [628, 256] width 76 height 11
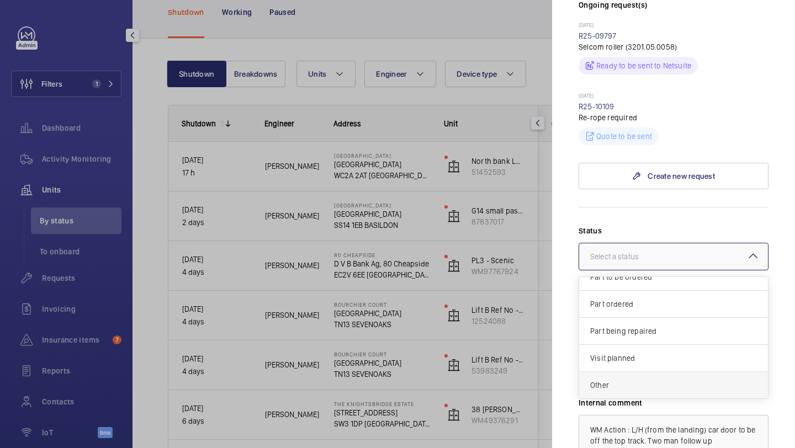
click at [662, 380] on span "Other" at bounding box center [673, 385] width 167 height 11
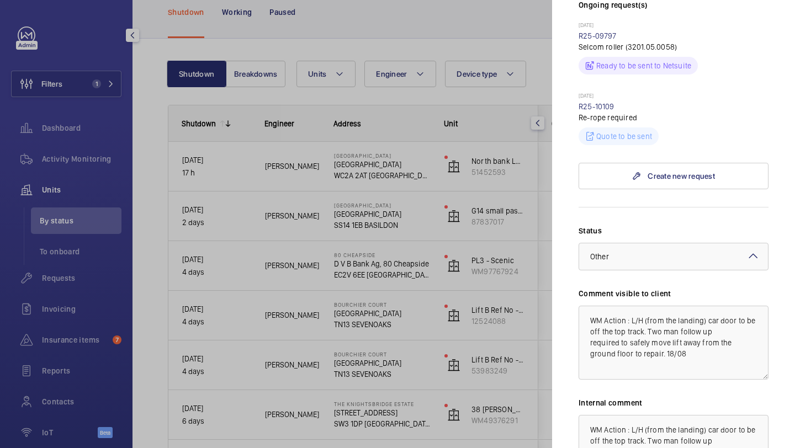
scroll to position [486, 0]
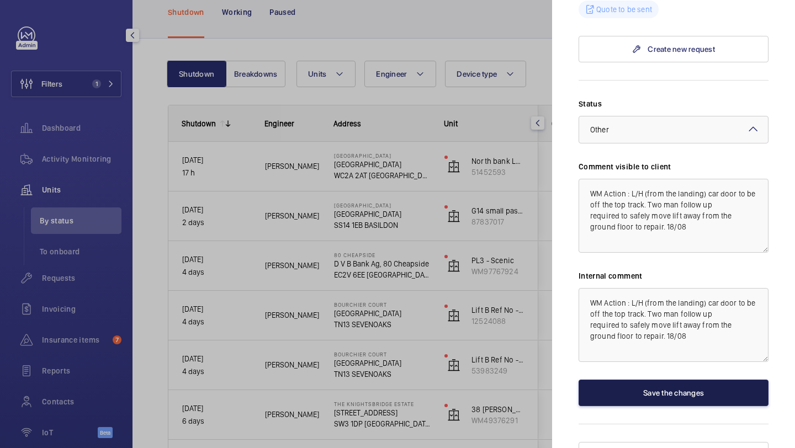
click at [653, 380] on button "Save the changes" at bounding box center [673, 393] width 190 height 26
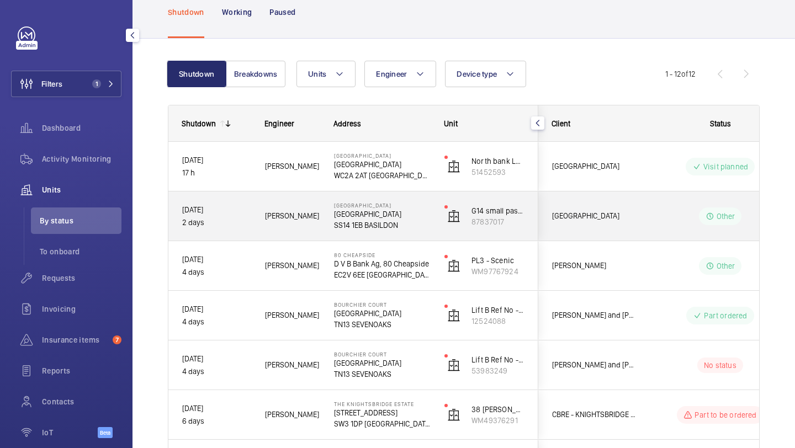
click at [612, 223] on div "[GEOGRAPHIC_DATA]" at bounding box center [588, 216] width 98 height 35
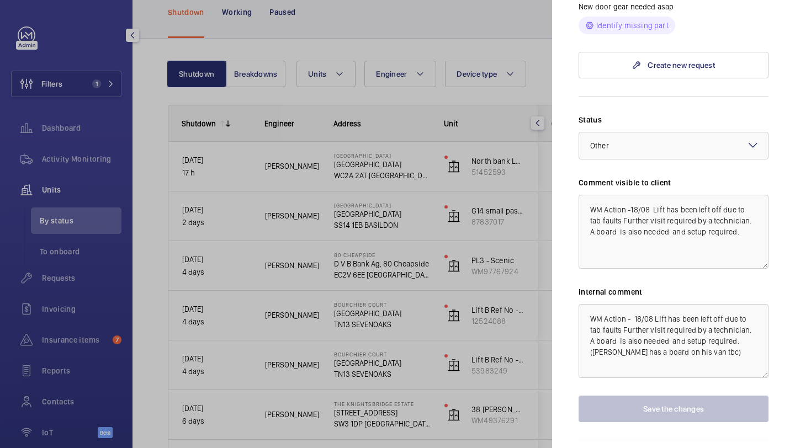
scroll to position [431, 0]
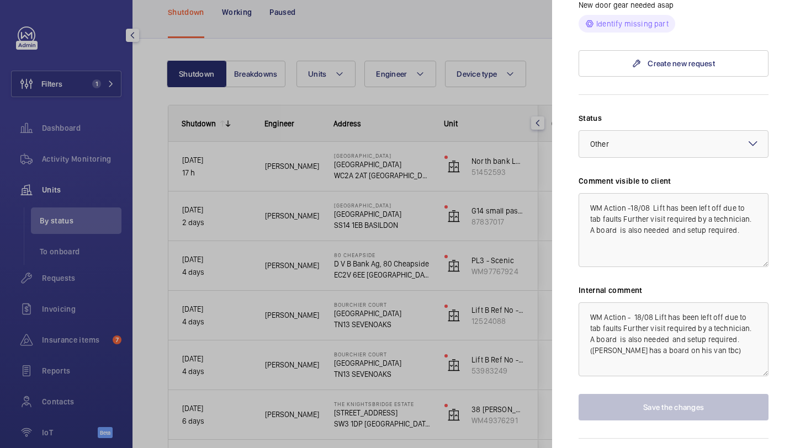
click at [451, 297] on div at bounding box center [397, 224] width 795 height 448
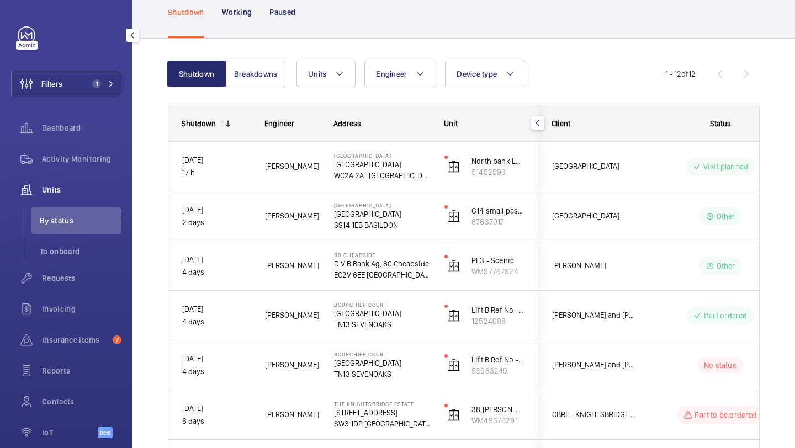
scroll to position [0, 0]
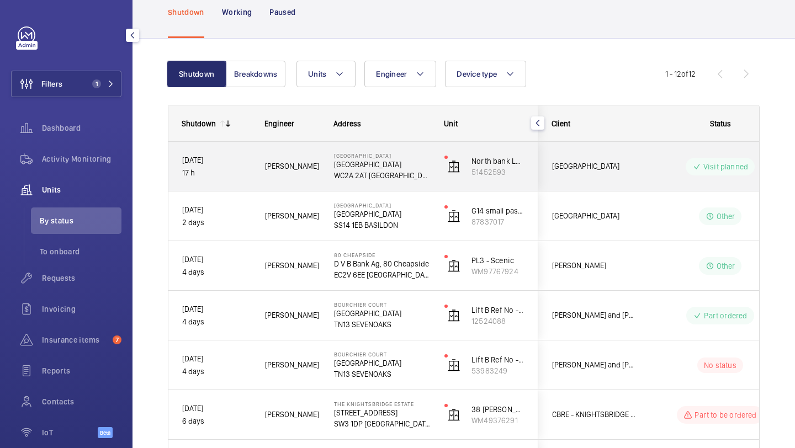
click at [576, 152] on div "[GEOGRAPHIC_DATA]" at bounding box center [588, 166] width 98 height 35
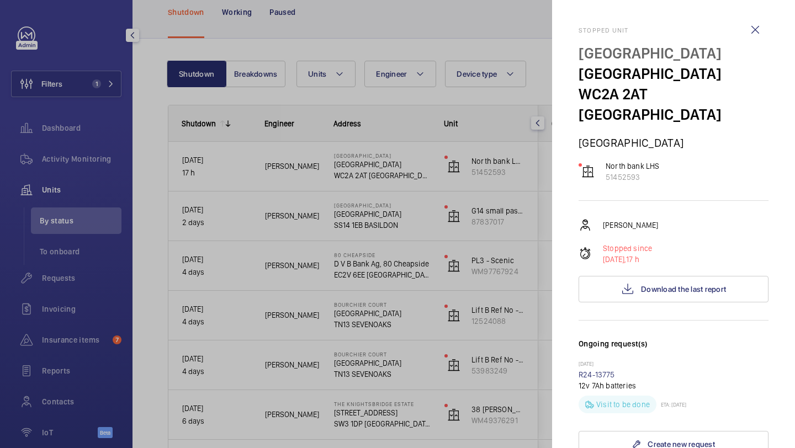
scroll to position [339, 0]
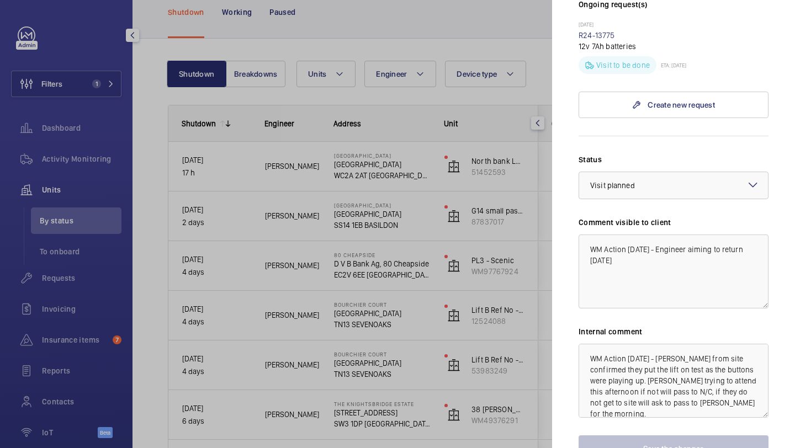
click at [484, 237] on div at bounding box center [397, 224] width 795 height 448
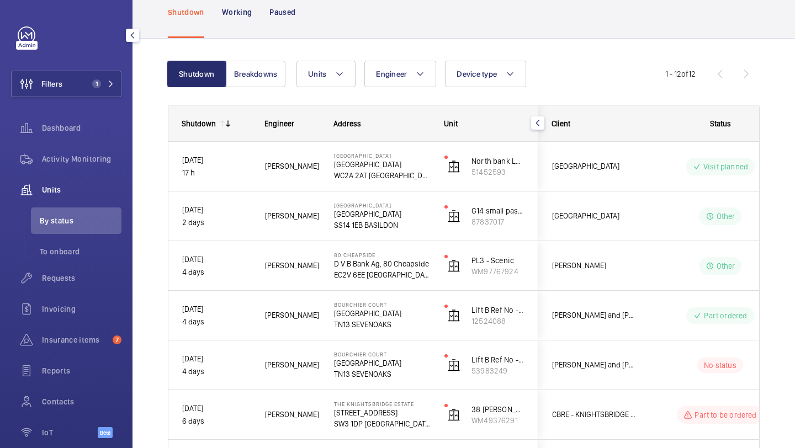
click at [640, 161] on div "Visit planned" at bounding box center [713, 167] width 151 height 40
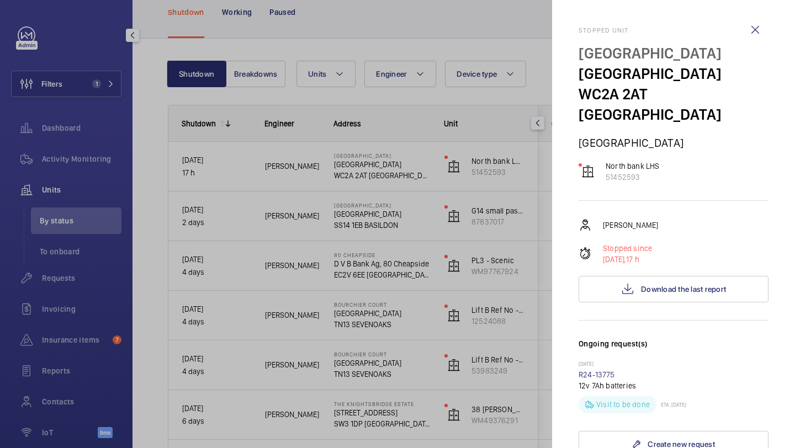
click at [526, 178] on div at bounding box center [397, 224] width 795 height 448
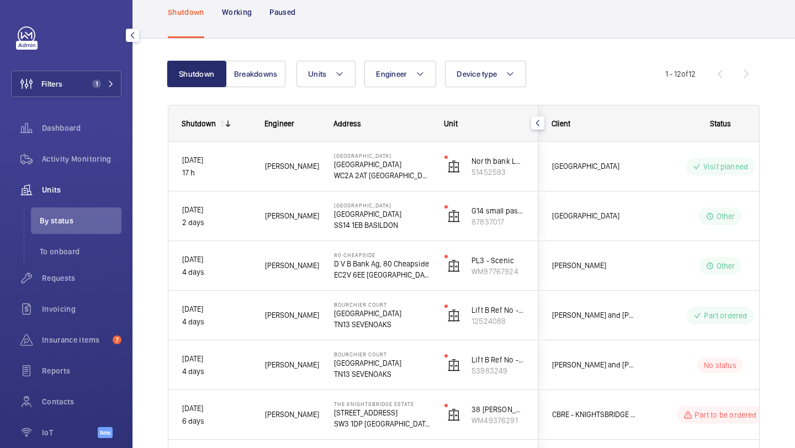
click at [576, 36] on div "Shutdown Working Paused" at bounding box center [464, 12] width 592 height 52
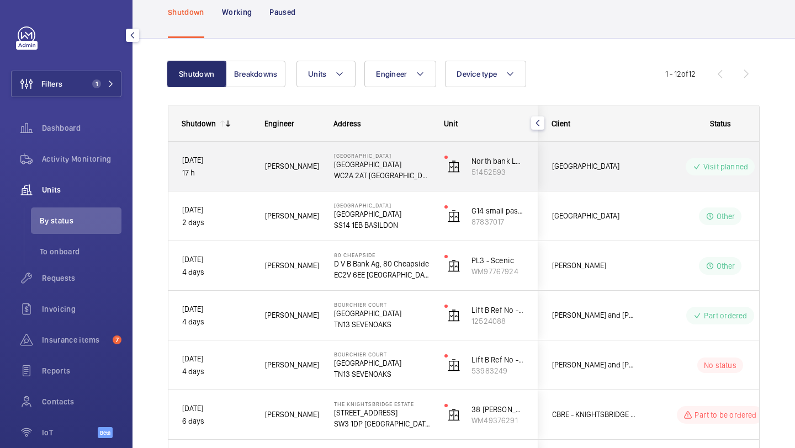
click at [595, 151] on div "[GEOGRAPHIC_DATA]" at bounding box center [588, 166] width 98 height 35
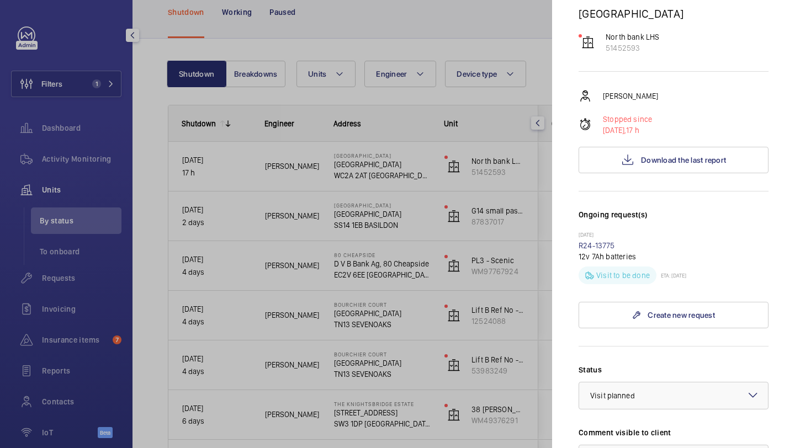
scroll to position [289, 0]
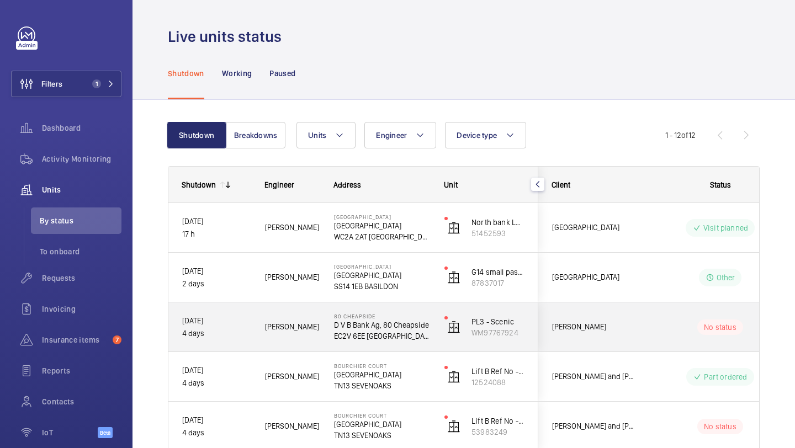
scroll to position [284, 0]
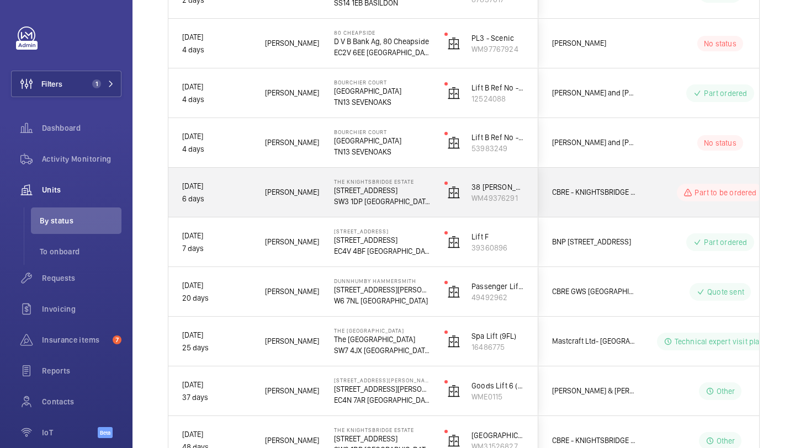
click at [638, 201] on div "Part to be ordered" at bounding box center [713, 193] width 151 height 40
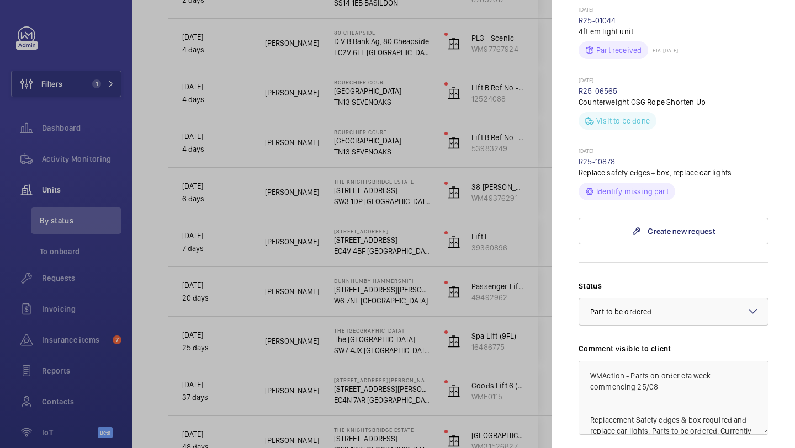
scroll to position [424, 0]
click at [498, 304] on div at bounding box center [397, 224] width 795 height 448
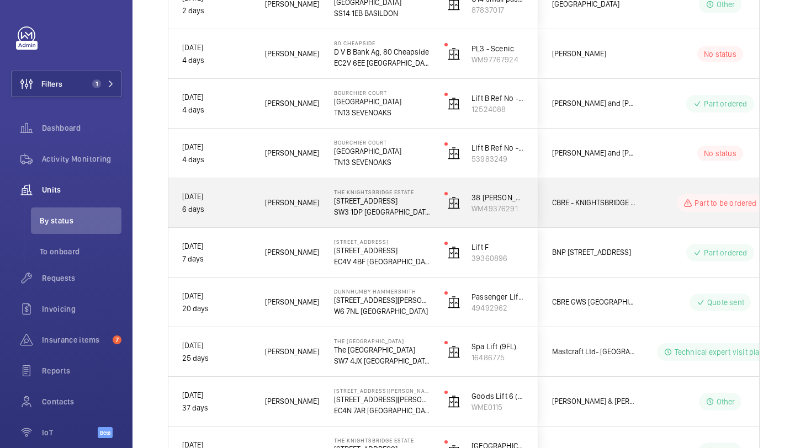
scroll to position [274, 0]
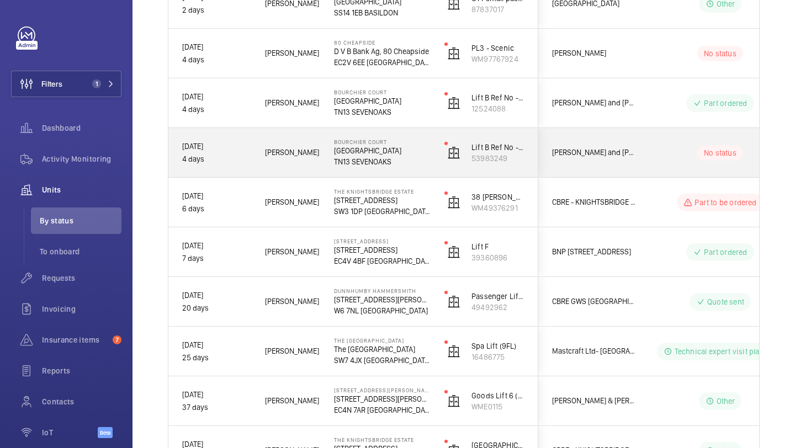
click at [616, 150] on span "[PERSON_NAME] and [PERSON_NAME] National Lift Contract" at bounding box center [594, 152] width 85 height 13
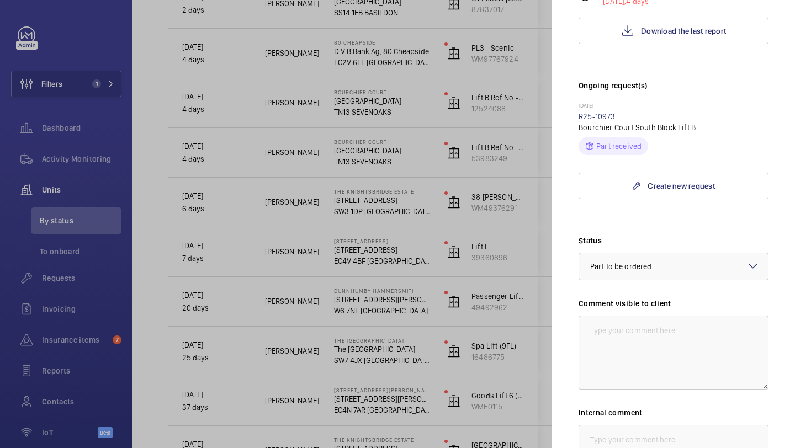
scroll to position [270, 0]
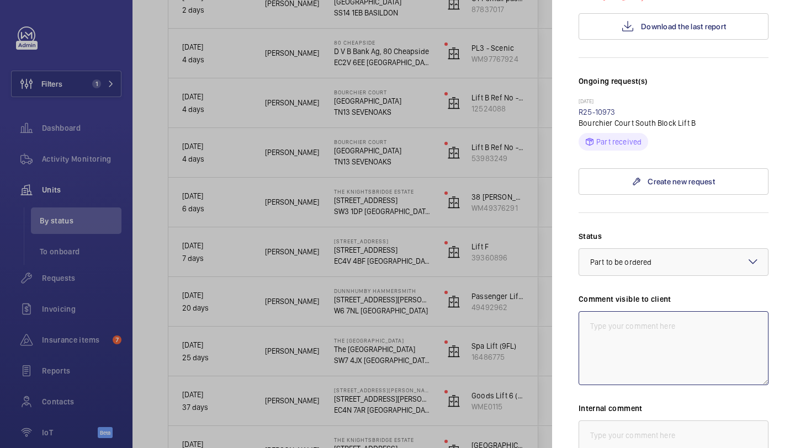
click at [617, 311] on textarea at bounding box center [673, 348] width 190 height 74
type textarea "w"
click at [429, 262] on div at bounding box center [397, 224] width 795 height 448
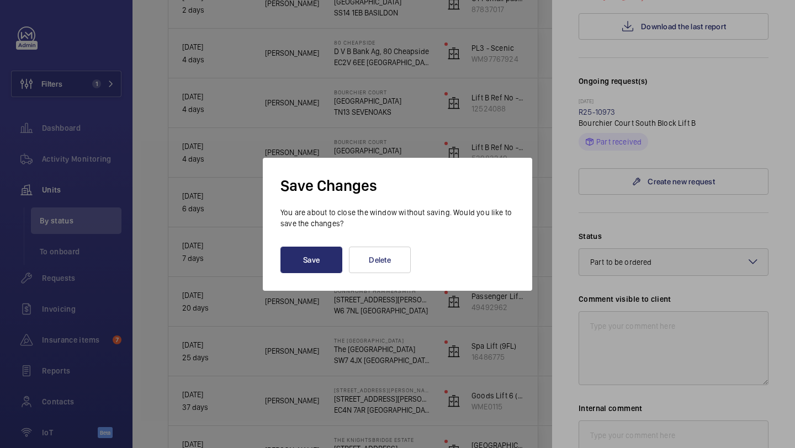
click at [320, 75] on div at bounding box center [397, 224] width 795 height 448
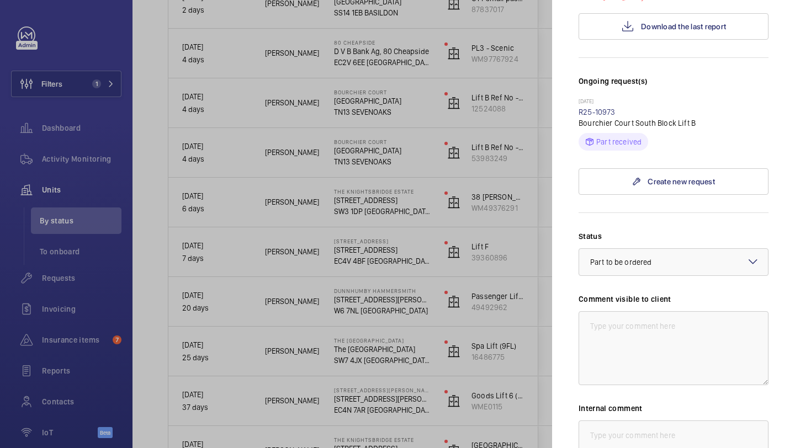
click at [153, 7] on div at bounding box center [397, 224] width 795 height 448
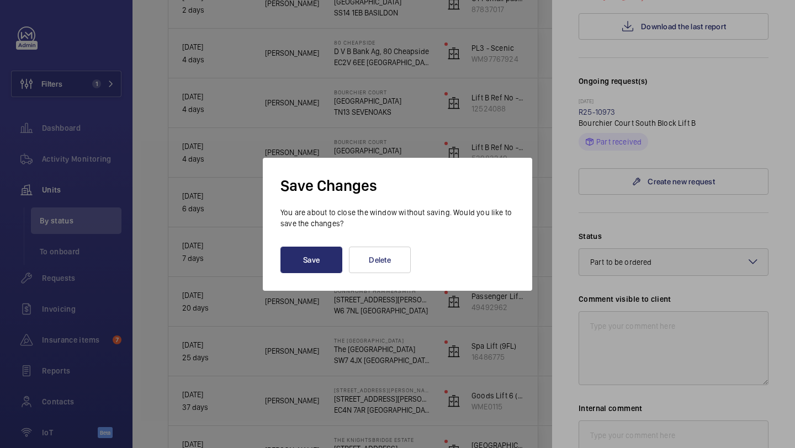
click at [359, 20] on div at bounding box center [397, 224] width 795 height 448
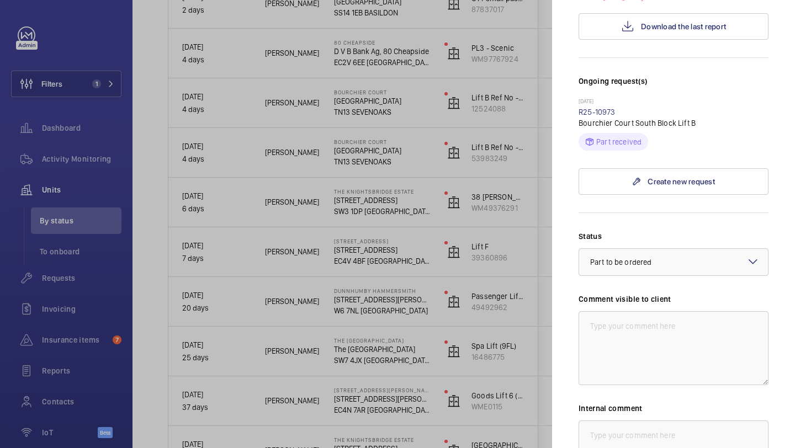
click at [449, 29] on div at bounding box center [397, 224] width 795 height 448
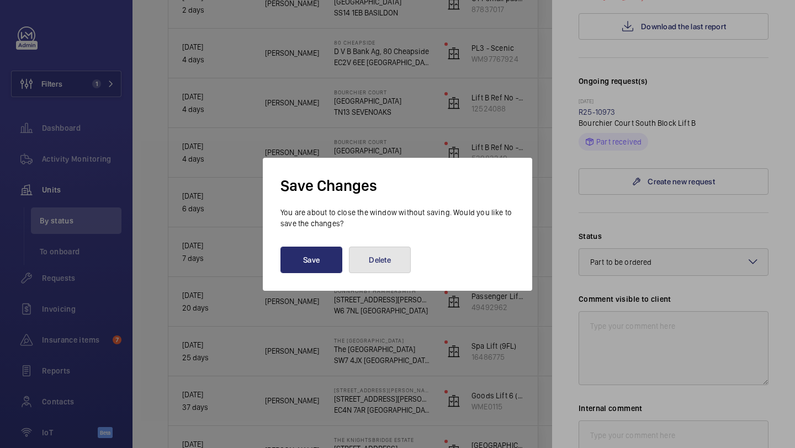
click at [372, 262] on button "Delete" at bounding box center [380, 260] width 62 height 26
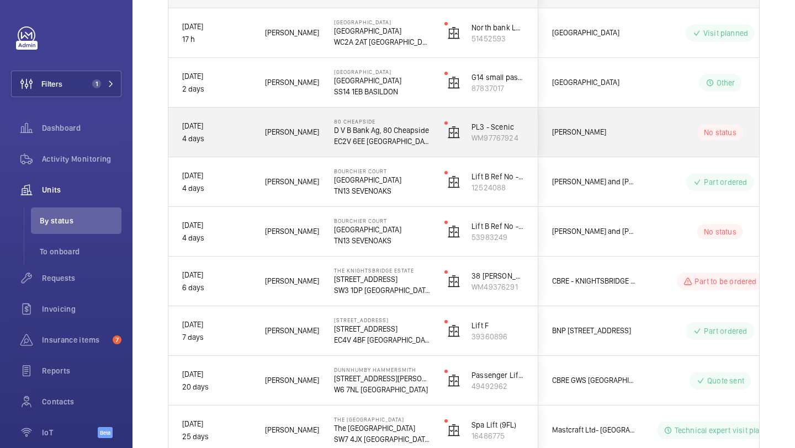
scroll to position [196, 0]
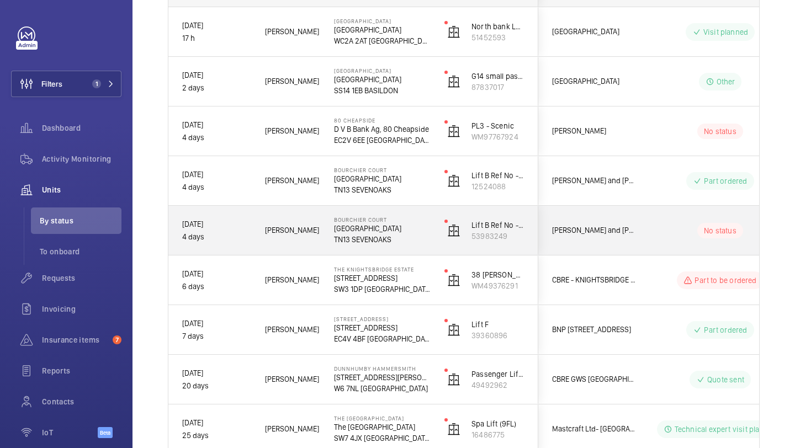
click at [599, 220] on div "[PERSON_NAME] and [PERSON_NAME] National Lift Contract" at bounding box center [588, 230] width 98 height 35
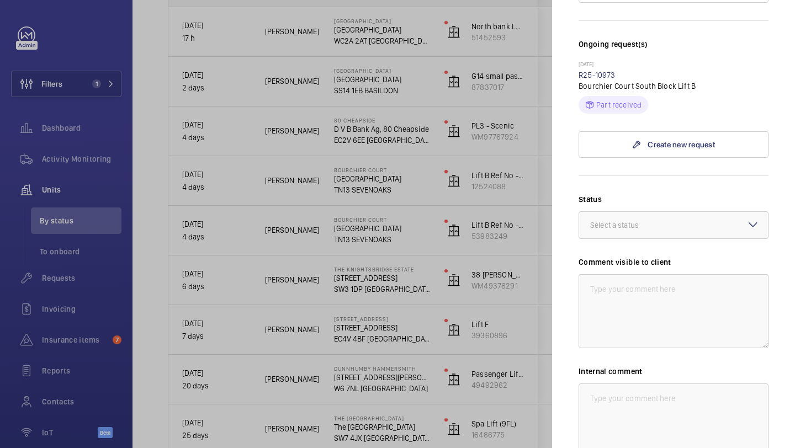
scroll to position [306, 0]
click at [524, 238] on div at bounding box center [397, 224] width 795 height 448
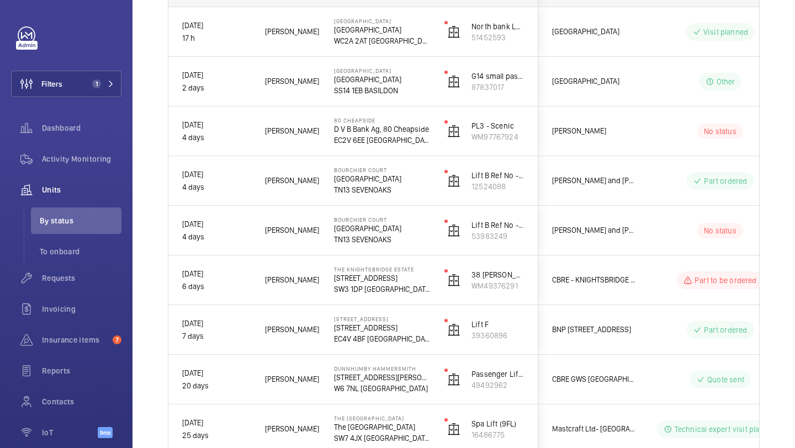
scroll to position [0, 0]
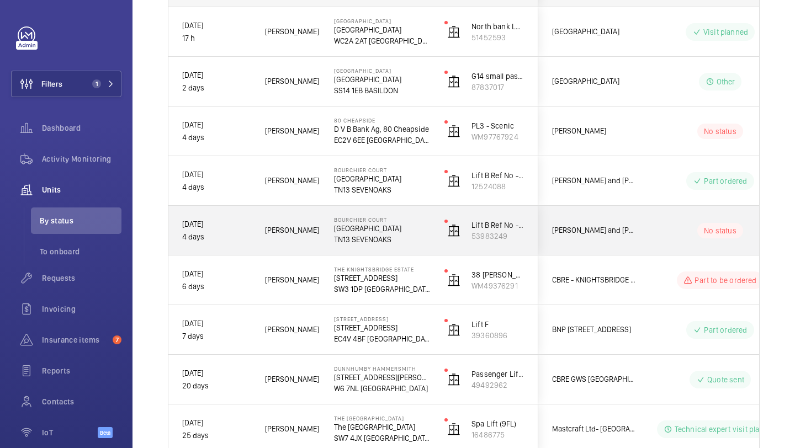
click at [590, 235] on span "[PERSON_NAME] and [PERSON_NAME] National Lift Contract" at bounding box center [594, 230] width 85 height 13
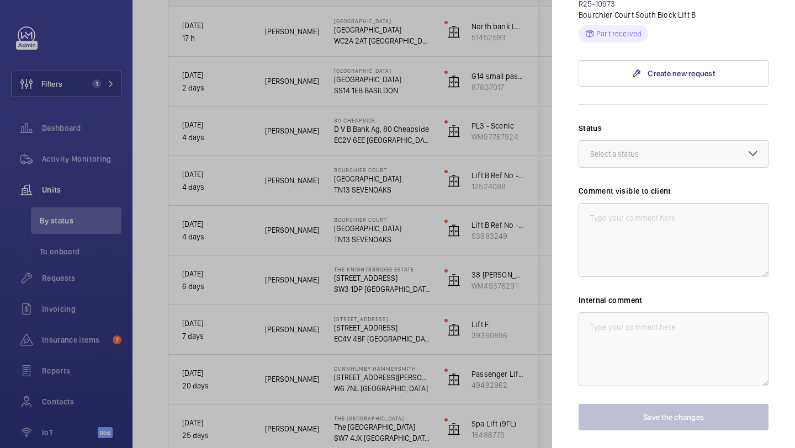
scroll to position [409, 0]
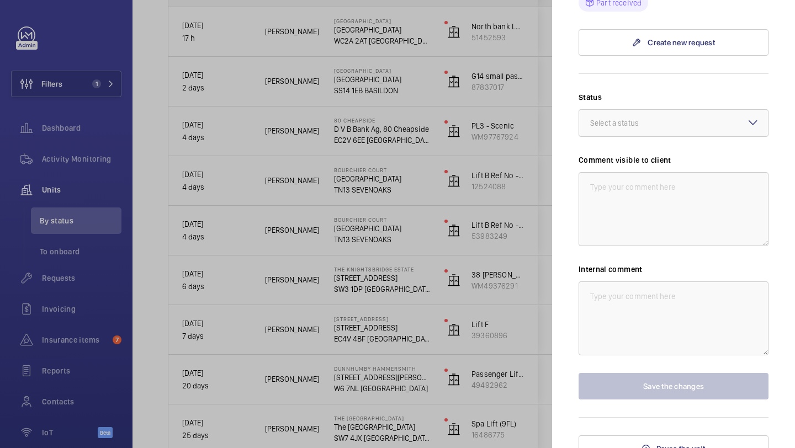
click at [644, 124] on div "Status Select a status Comment visible to client Internal comment Save the chan…" at bounding box center [673, 246] width 190 height 308
click at [643, 117] on div at bounding box center [673, 123] width 189 height 26
click at [462, 211] on div at bounding box center [397, 224] width 795 height 448
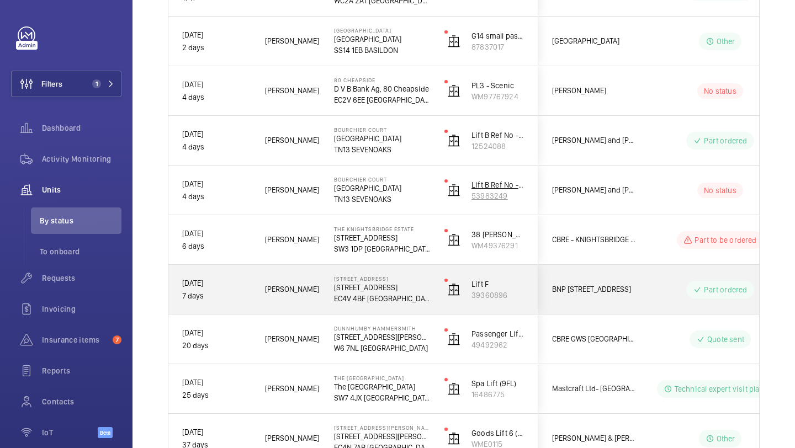
scroll to position [233, 0]
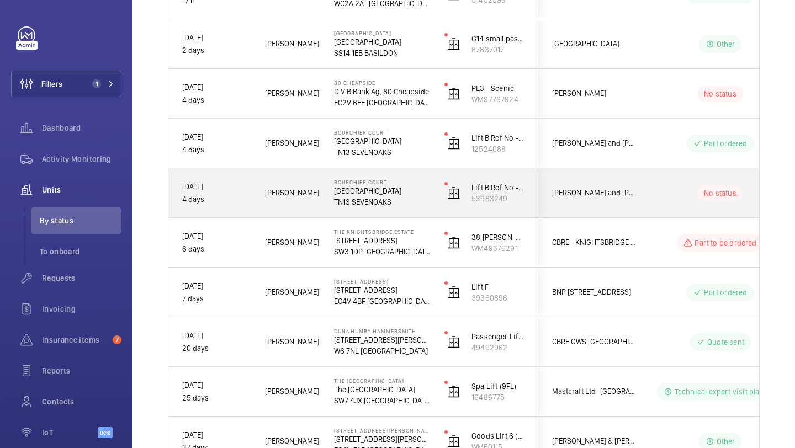
click at [571, 199] on span "[PERSON_NAME] and [PERSON_NAME] National Lift Contract" at bounding box center [594, 193] width 85 height 13
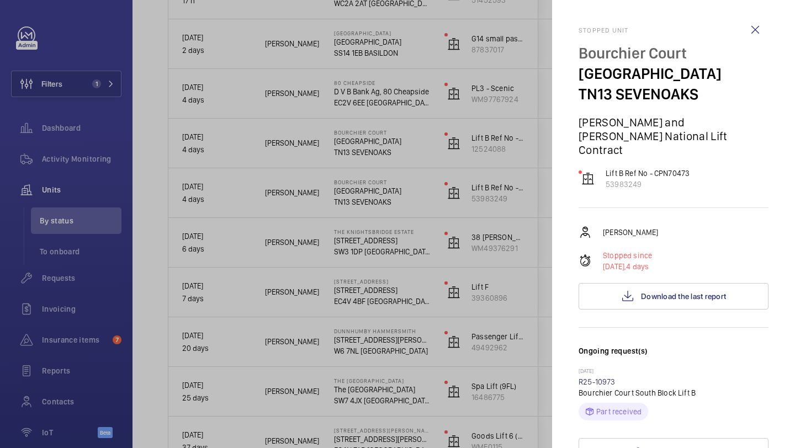
scroll to position [409, 0]
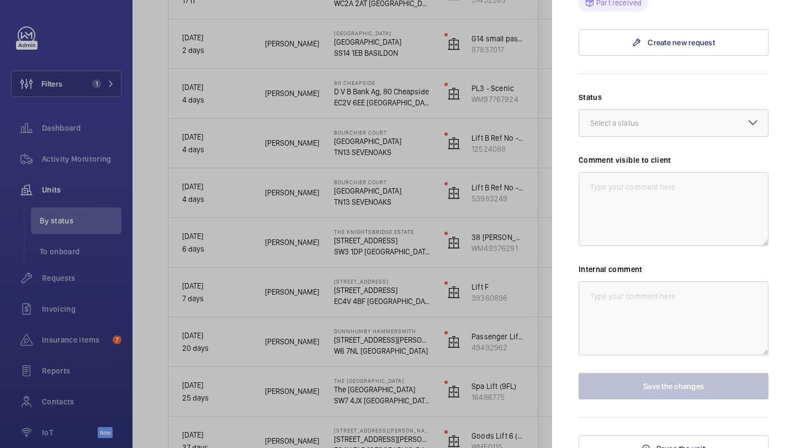
click at [528, 185] on div at bounding box center [397, 224] width 795 height 448
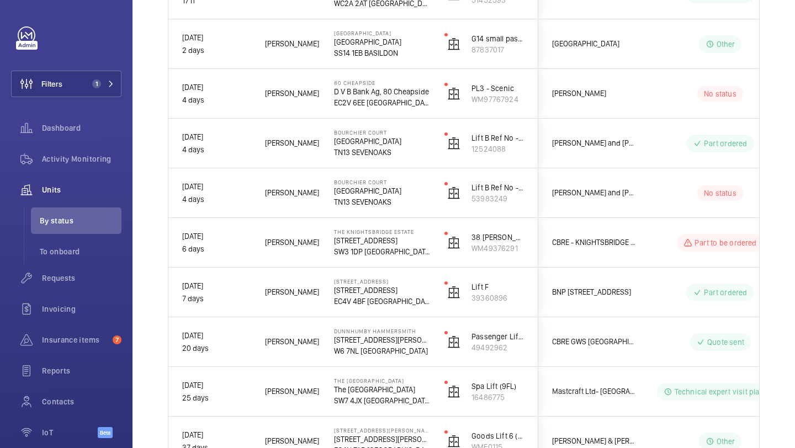
scroll to position [0, 0]
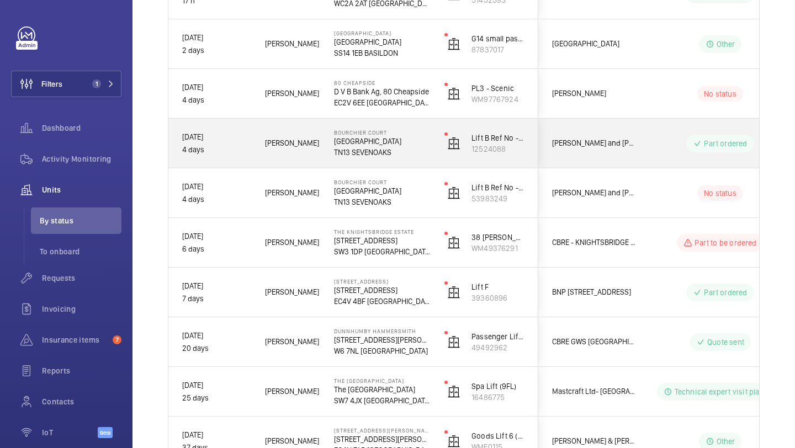
click at [641, 159] on div "Part ordered" at bounding box center [713, 144] width 151 height 40
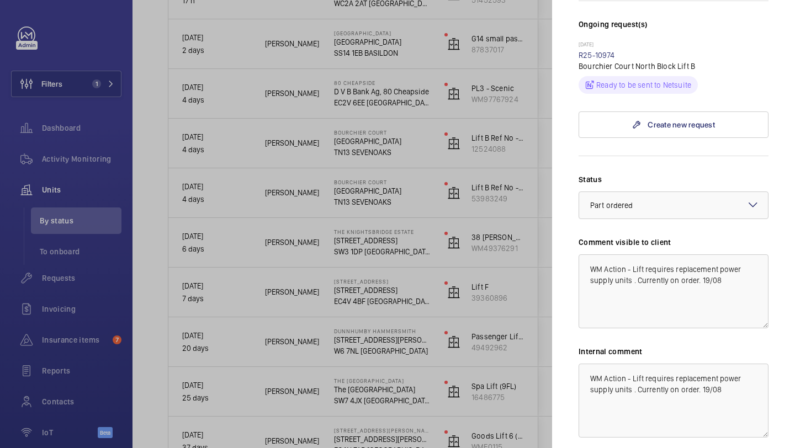
scroll to position [385, 0]
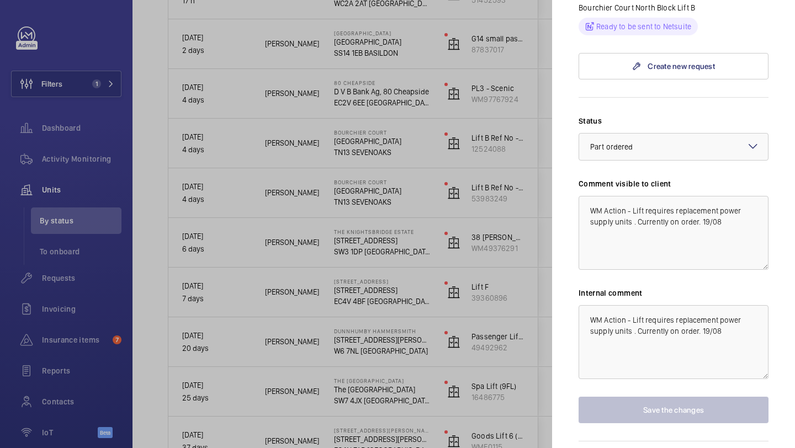
click at [528, 194] on div at bounding box center [397, 224] width 795 height 448
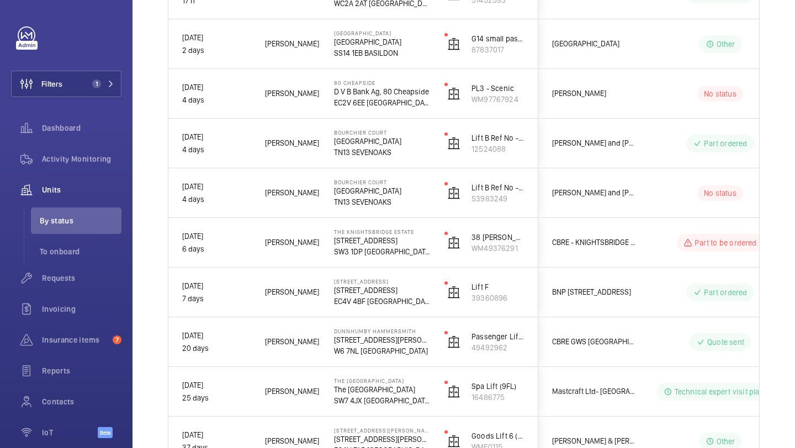
scroll to position [0, 0]
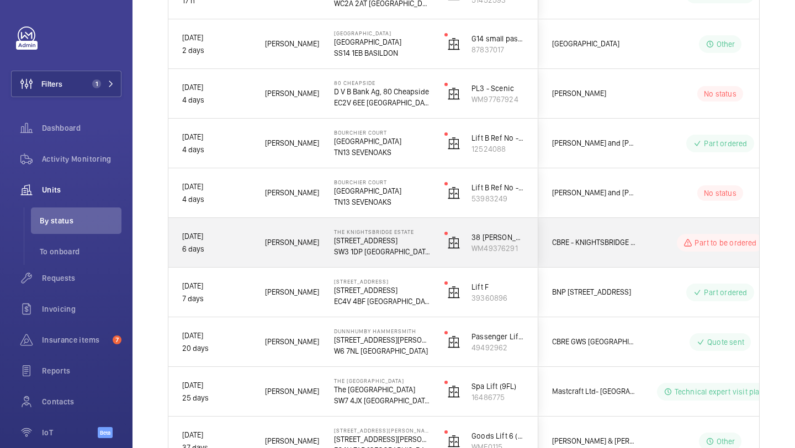
click at [621, 231] on div "CBRE - KNIGHTSBRIDGE ESTATE" at bounding box center [588, 242] width 98 height 35
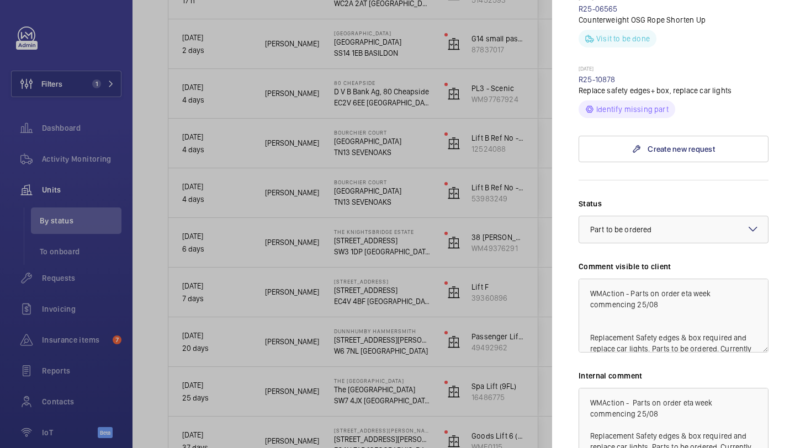
scroll to position [22, 0]
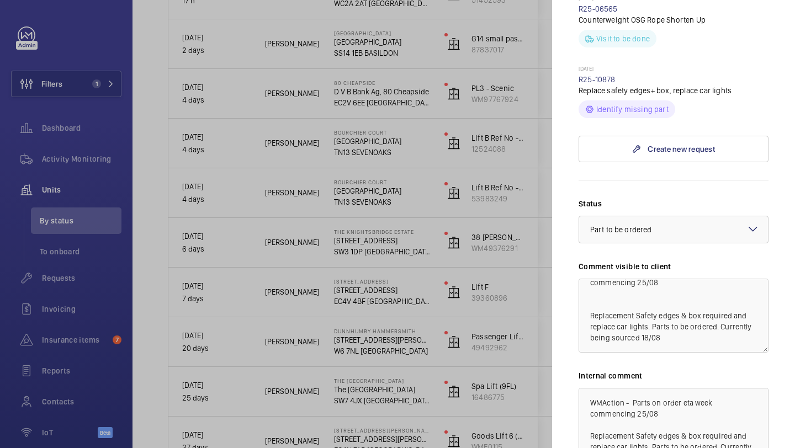
click at [531, 263] on div at bounding box center [397, 224] width 795 height 448
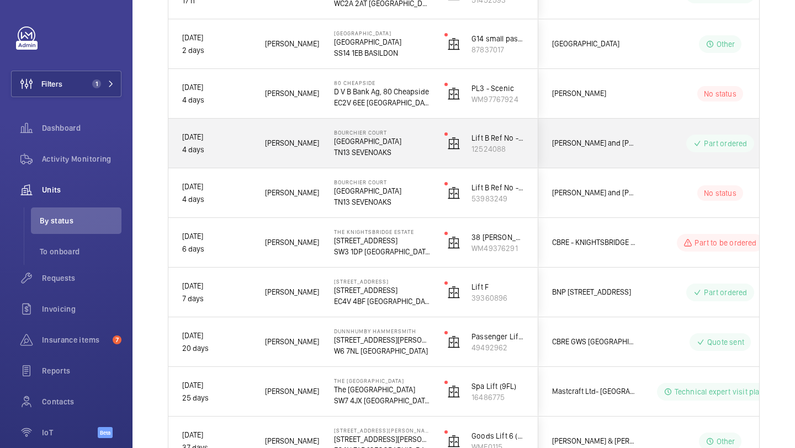
click at [610, 138] on span "[PERSON_NAME] and [PERSON_NAME] National Lift Contract" at bounding box center [594, 143] width 85 height 13
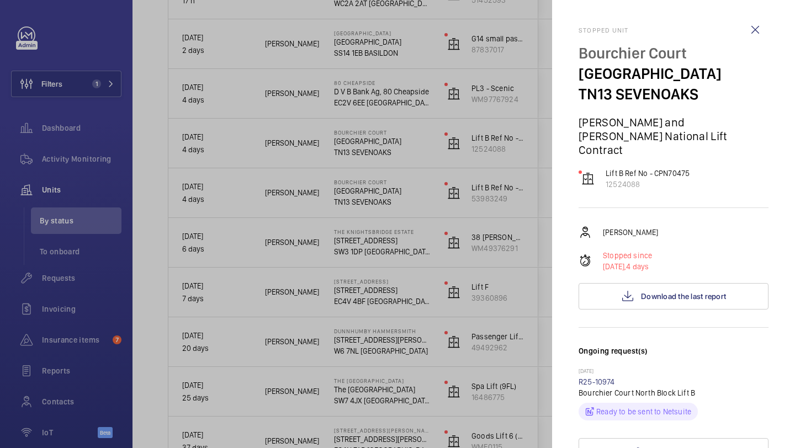
click at [449, 183] on div at bounding box center [397, 224] width 795 height 448
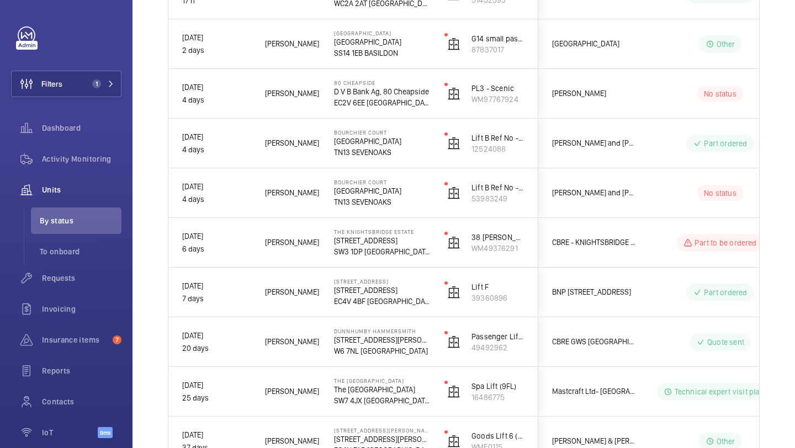
click at [580, 188] on mat-sidenav-container "Filters 1 Dashboard Activity Monitoring Units By status To onboard Requests Inv…" at bounding box center [397, 224] width 795 height 448
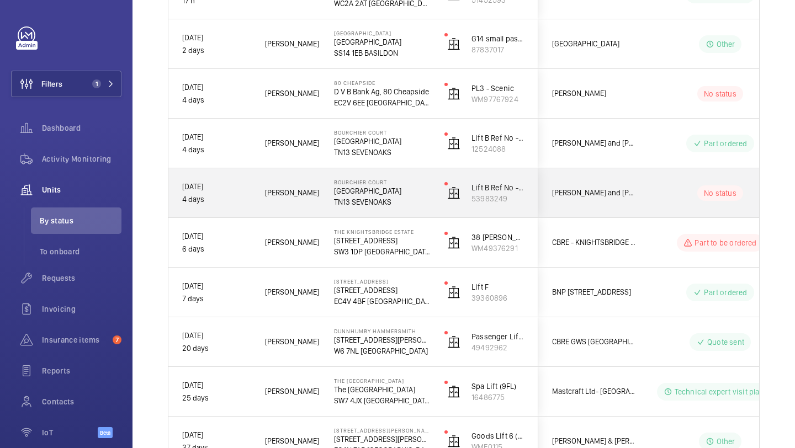
click at [580, 188] on span "[PERSON_NAME] and [PERSON_NAME] National Lift Contract" at bounding box center [594, 193] width 85 height 13
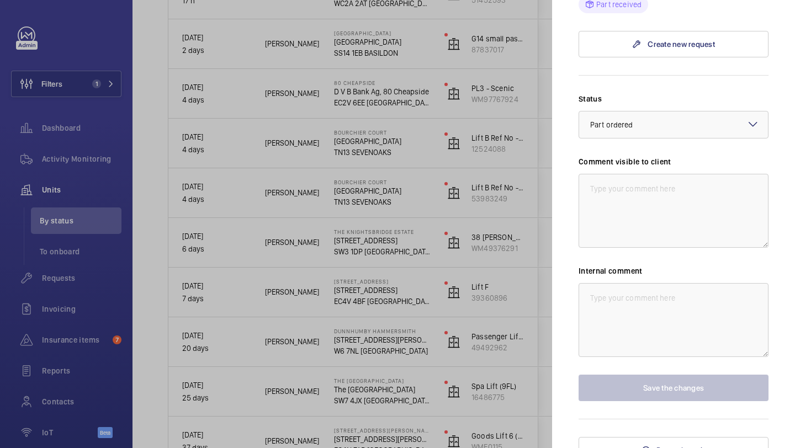
scroll to position [409, 0]
click at [489, 184] on div at bounding box center [397, 224] width 795 height 448
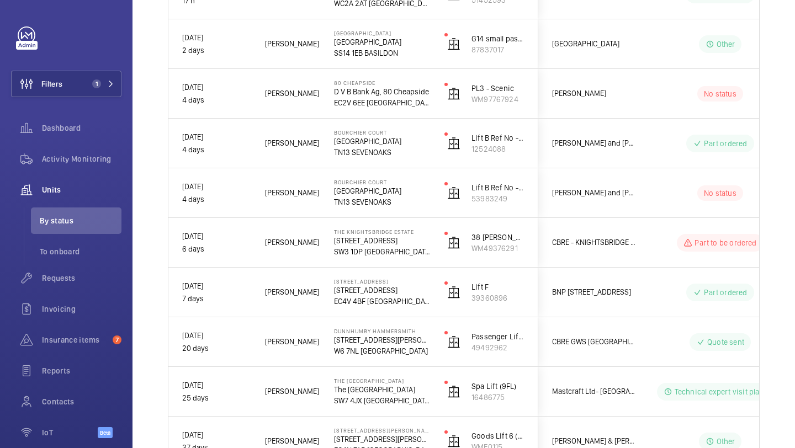
scroll to position [0, 0]
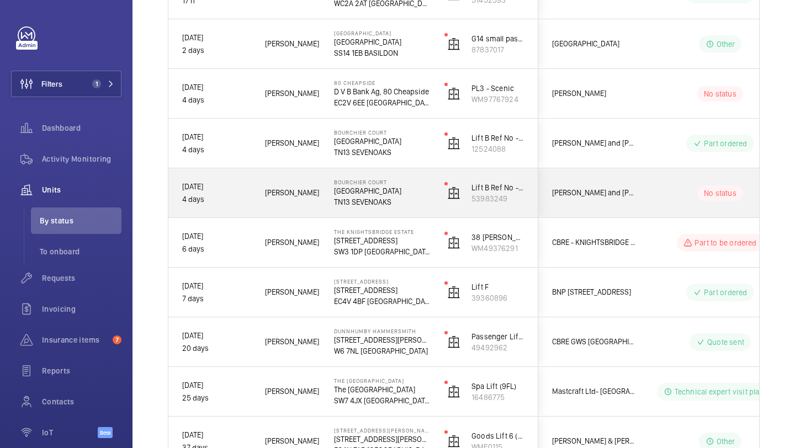
click at [611, 193] on span "[PERSON_NAME] and [PERSON_NAME] National Lift Contract" at bounding box center [594, 193] width 85 height 13
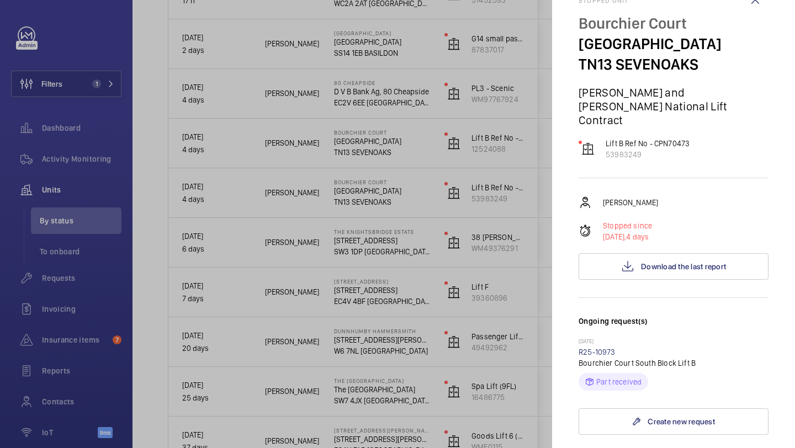
scroll to position [46, 0]
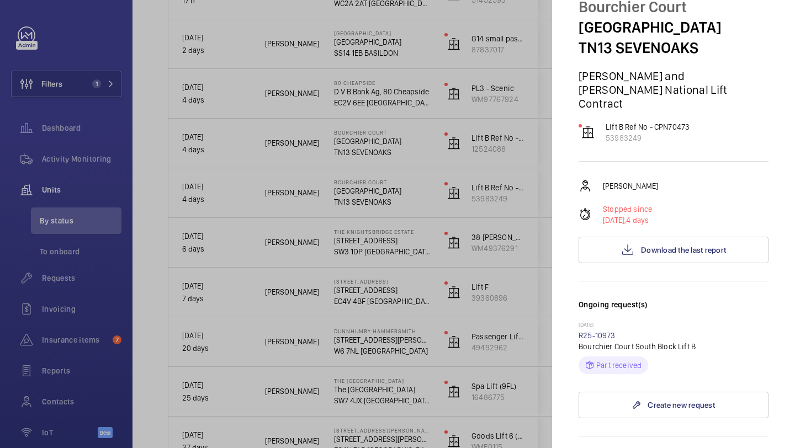
click at [477, 205] on div at bounding box center [397, 224] width 795 height 448
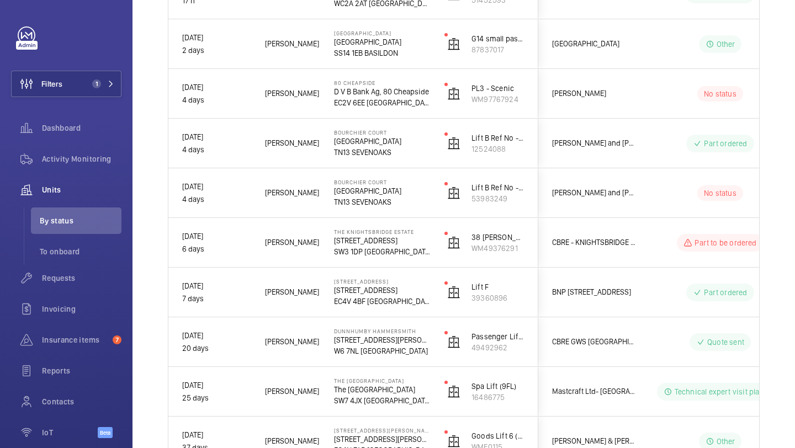
scroll to position [0, 0]
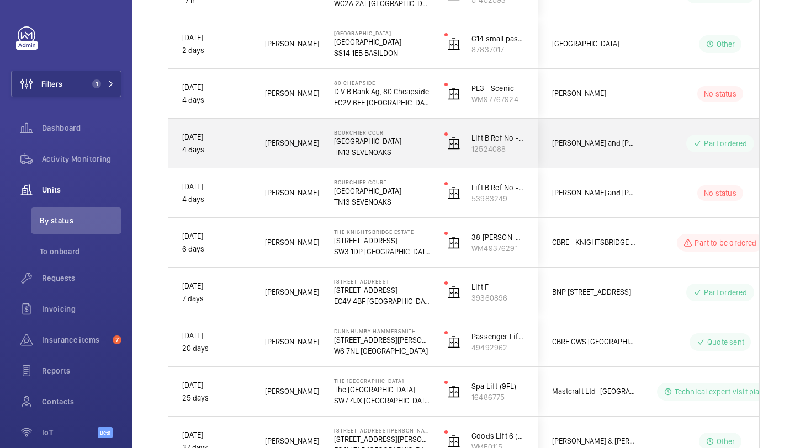
click at [598, 187] on span "[PERSON_NAME] and [PERSON_NAME] National Lift Contract" at bounding box center [594, 193] width 85 height 13
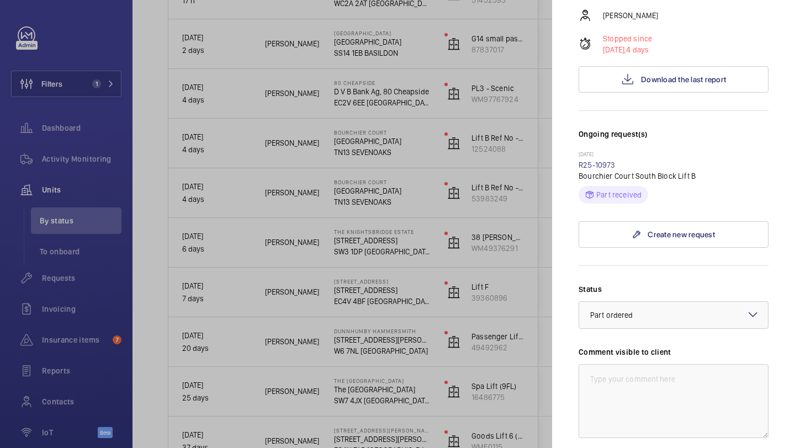
scroll to position [244, 0]
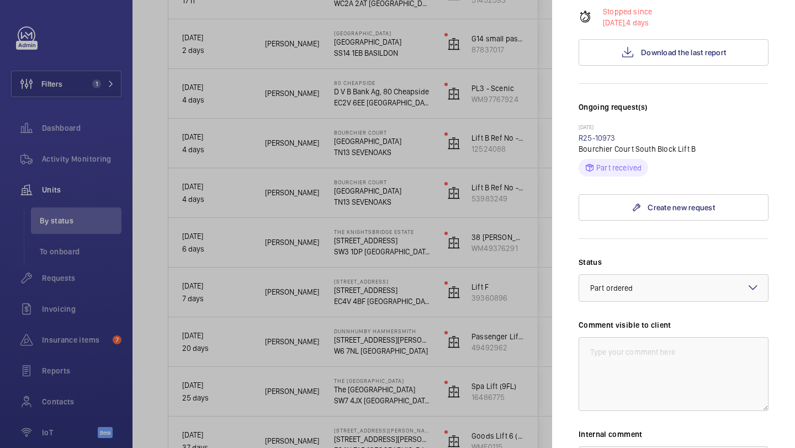
click at [515, 212] on div at bounding box center [397, 224] width 795 height 448
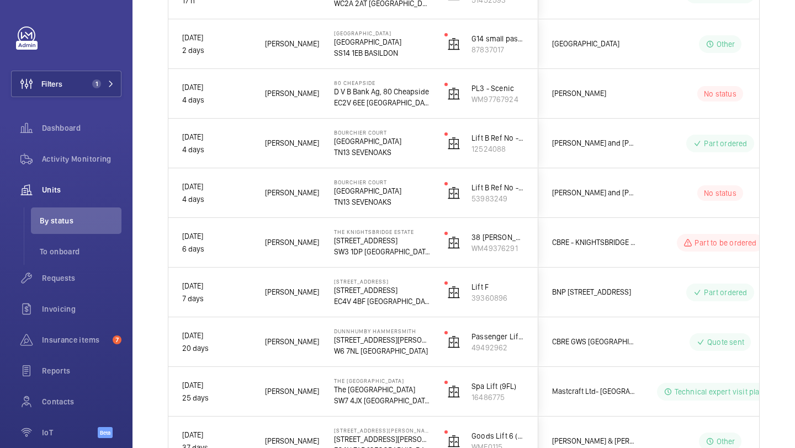
click at [586, 158] on div "[PERSON_NAME] and [PERSON_NAME] National Lift Contract" at bounding box center [588, 143] width 98 height 35
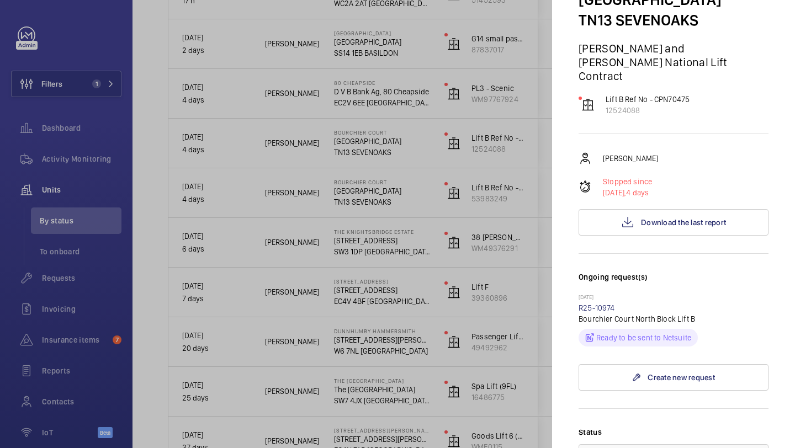
scroll to position [168, 0]
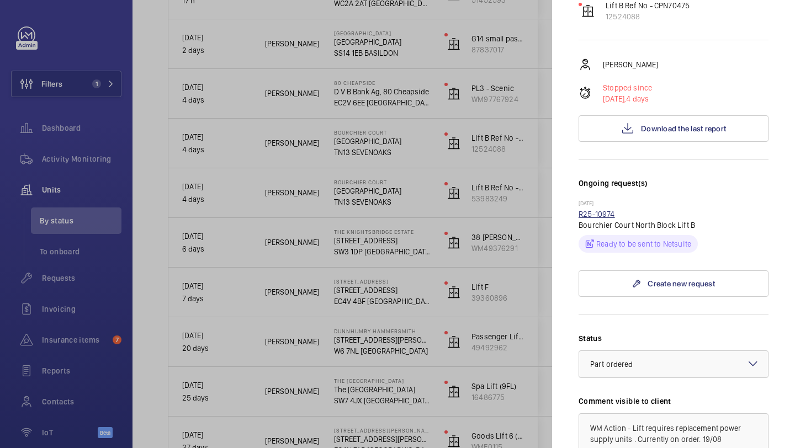
click at [604, 210] on link "R25-10974" at bounding box center [596, 214] width 36 height 9
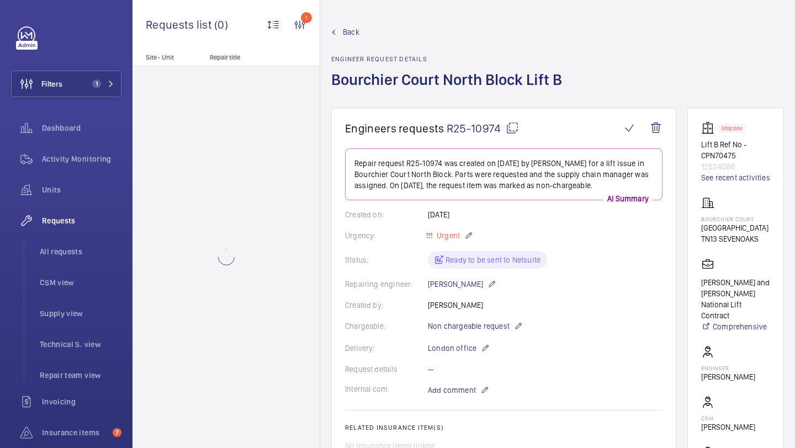
scroll to position [326, 0]
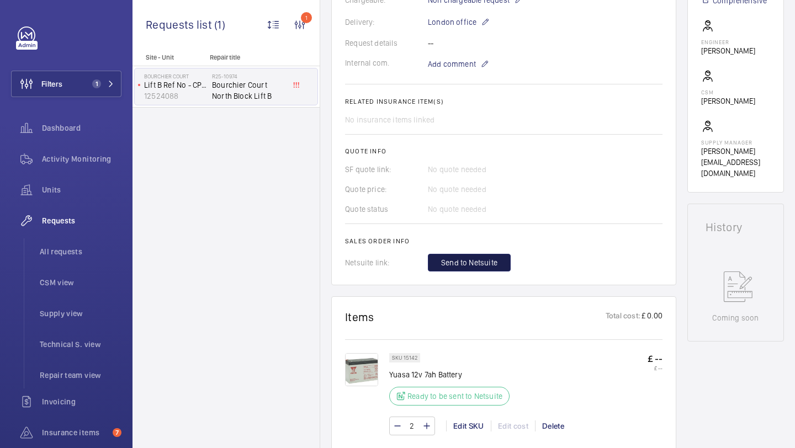
click at [494, 258] on button "Send to Netsuite" at bounding box center [469, 263] width 83 height 18
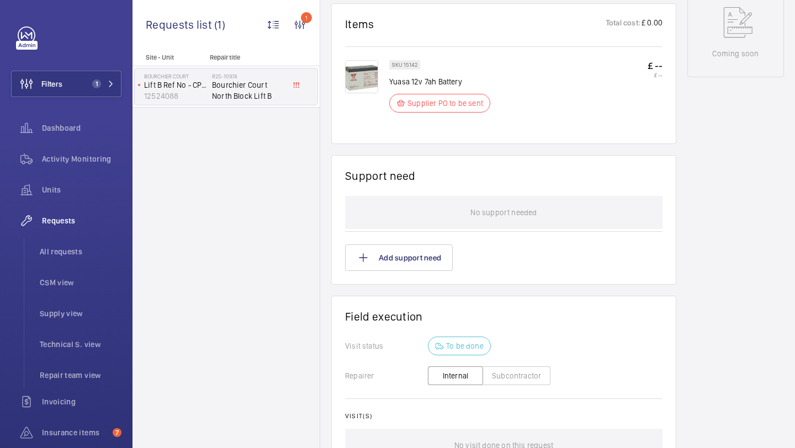
scroll to position [319, 0]
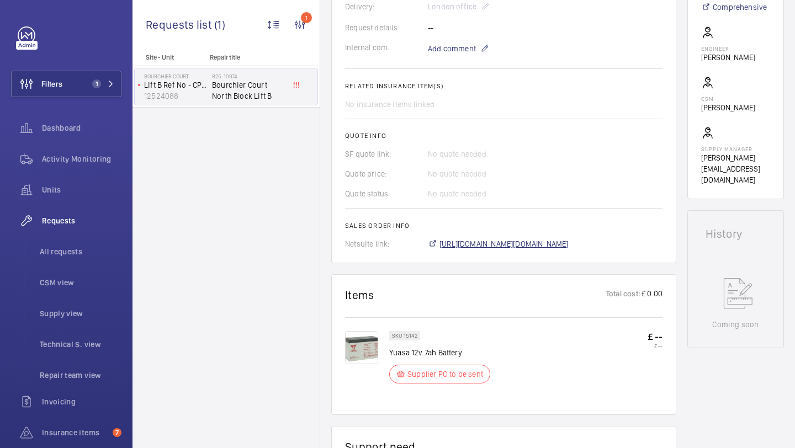
click at [488, 246] on span "https://6461500.app.netsuite.com/app/accounting/transactions/salesord.nl?id=292…" at bounding box center [503, 243] width 129 height 11
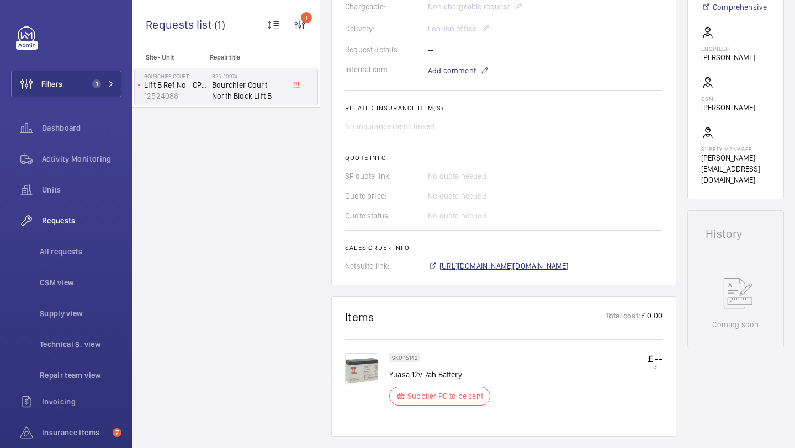
scroll to position [342, 0]
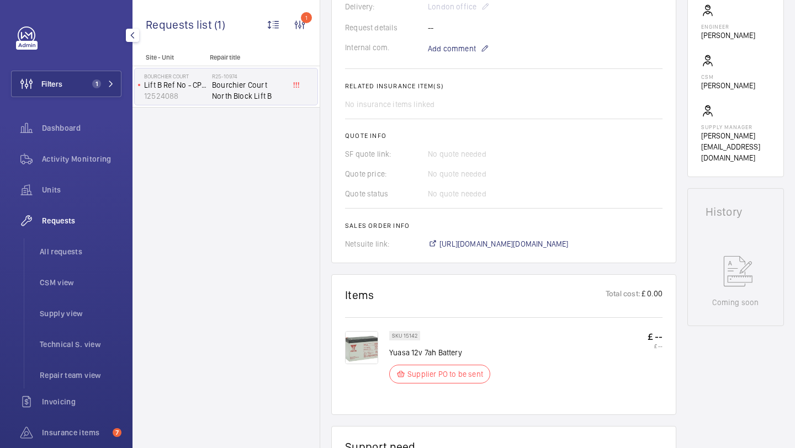
click at [89, 98] on div "Filters 1 Dashboard Activity Monitoring Units Requests All requests CSM view Su…" at bounding box center [66, 284] width 110 height 516
click at [91, 78] on button "Filters 1" at bounding box center [66, 84] width 110 height 26
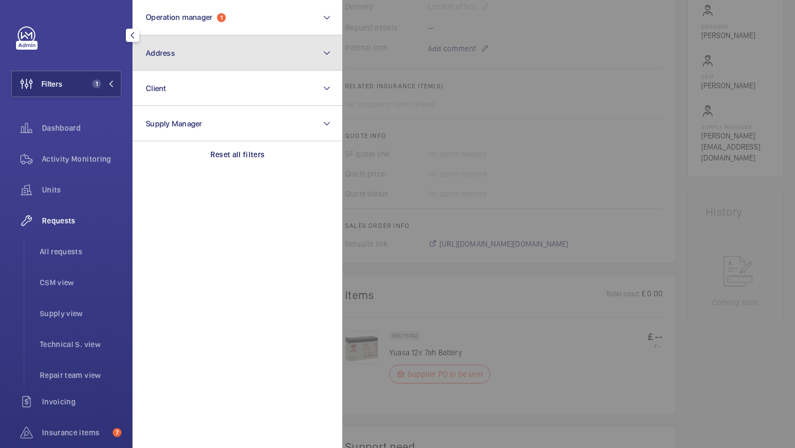
click at [184, 57] on button "Address" at bounding box center [237, 52] width 210 height 35
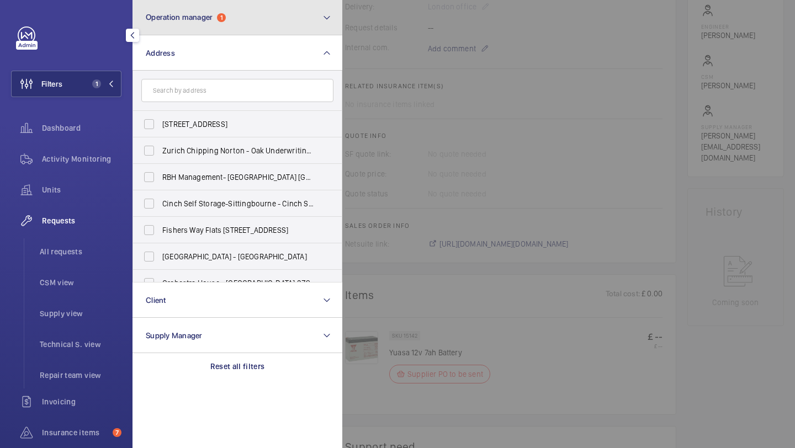
click at [183, 12] on button "Operation manager 1" at bounding box center [237, 17] width 210 height 35
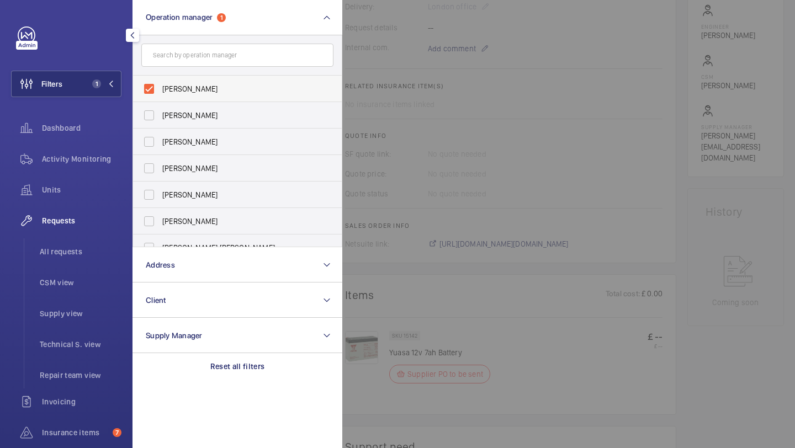
click at [179, 83] on span "[PERSON_NAME]" at bounding box center [238, 88] width 152 height 11
click at [160, 83] on input "[PERSON_NAME]" at bounding box center [149, 89] width 22 height 22
checkbox input "false"
click at [86, 258] on li "All requests" at bounding box center [76, 251] width 90 height 26
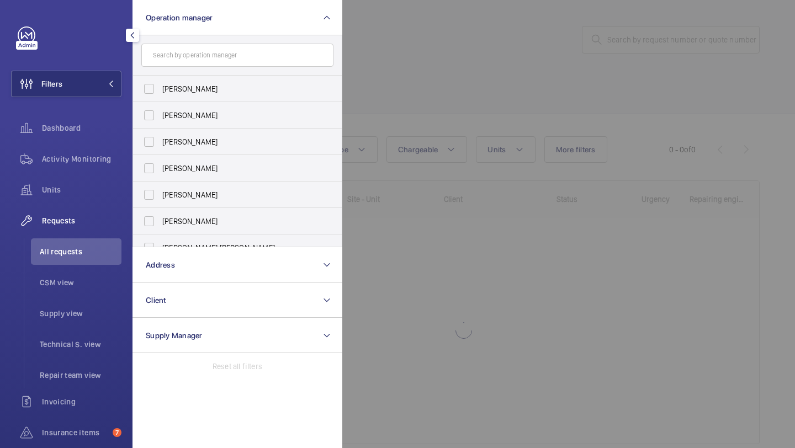
drag, startPoint x: 760, startPoint y: 143, endPoint x: 759, endPoint y: 137, distance: 5.8
click at [760, 143] on div at bounding box center [739, 224] width 795 height 448
click at [759, 138] on wm-front-icon-button at bounding box center [746, 149] width 26 height 26
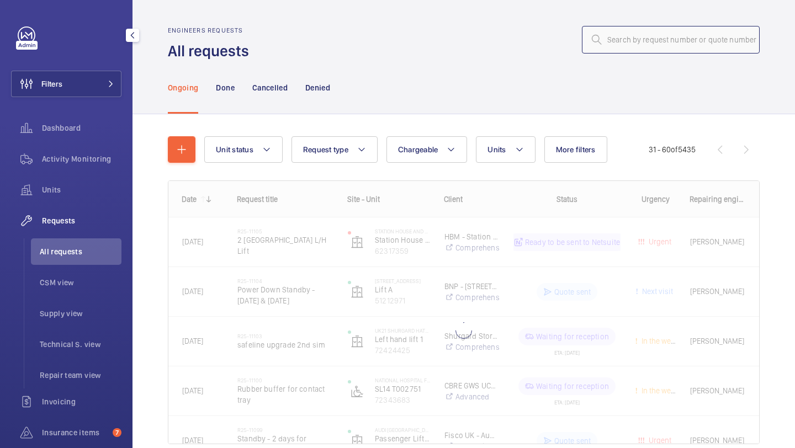
click at [643, 40] on input "text" at bounding box center [671, 40] width 178 height 28
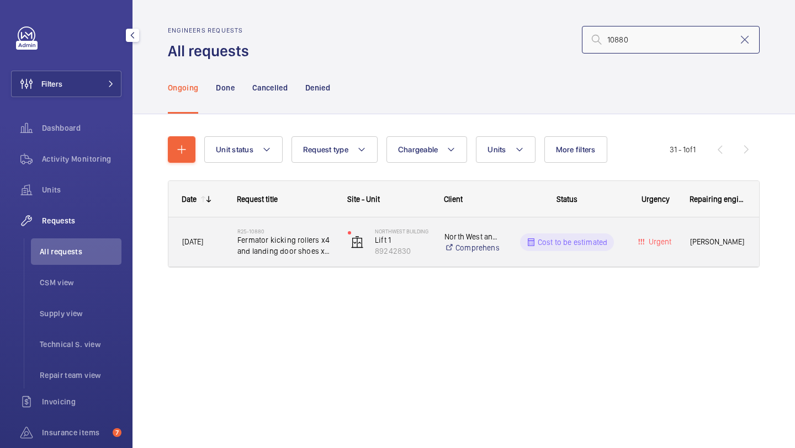
type input "10880"
click at [296, 237] on span "Fermator kicking rollers x4 and landing door shoes x4 required" at bounding box center [285, 246] width 96 height 22
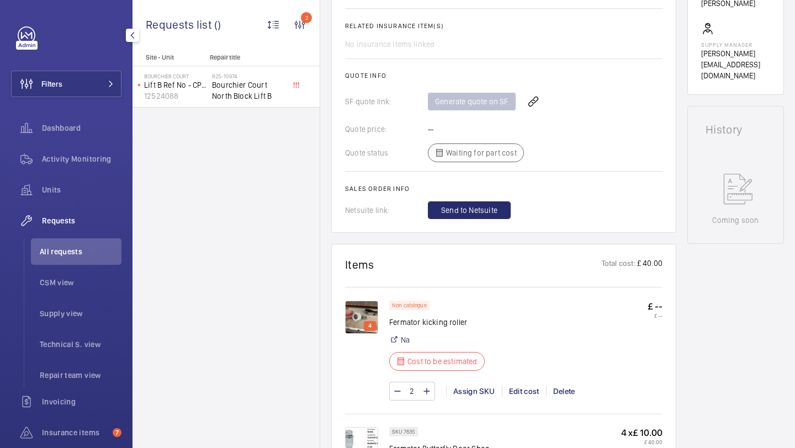
scroll to position [577, 0]
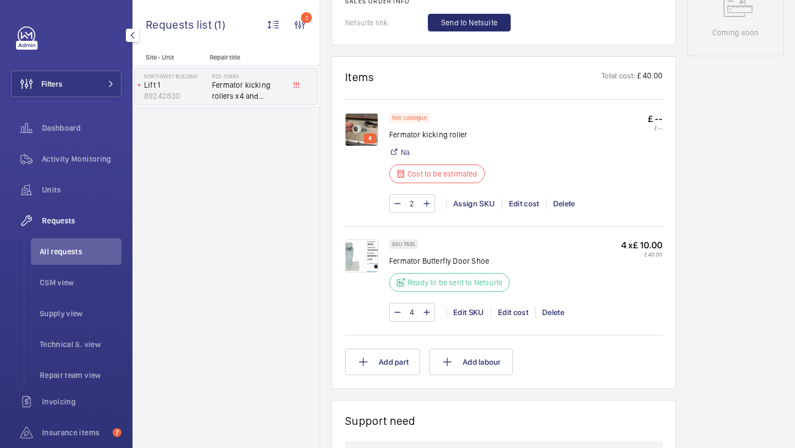
scroll to position [625, 0]
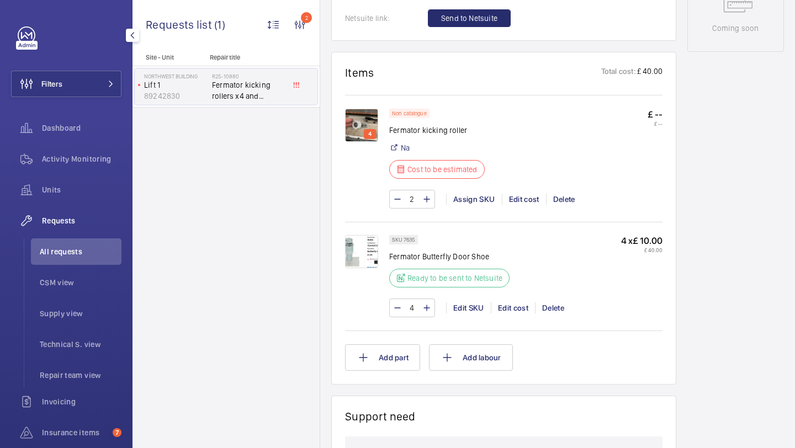
click at [369, 262] on img at bounding box center [361, 251] width 33 height 33
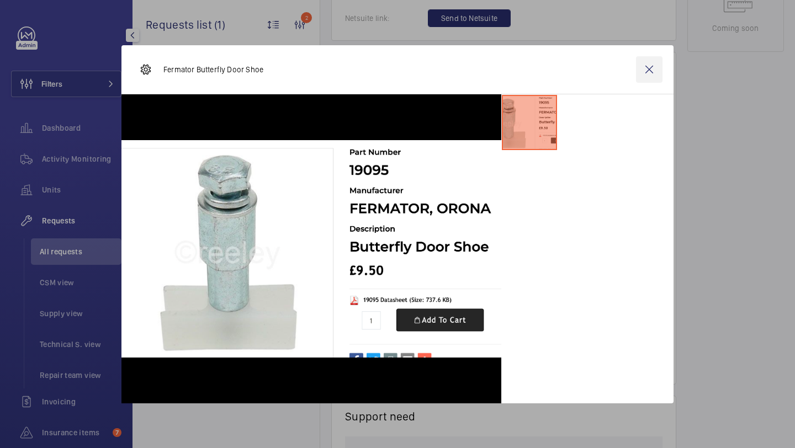
click at [653, 62] on wm-front-icon-button at bounding box center [649, 69] width 26 height 26
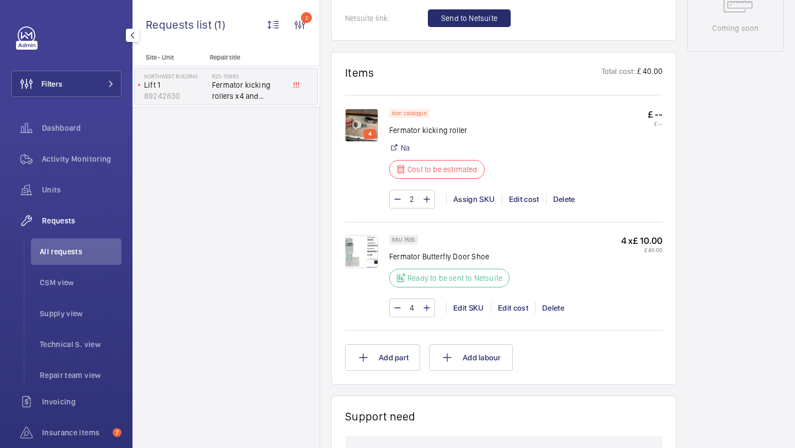
click at [360, 127] on img at bounding box center [361, 125] width 33 height 33
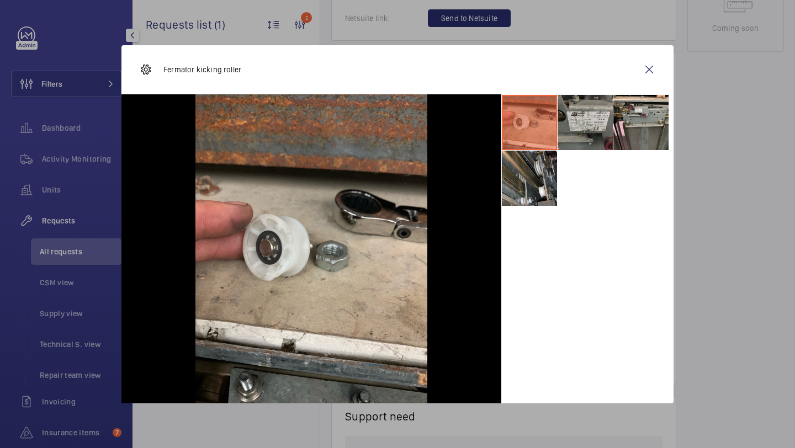
click at [580, 120] on li at bounding box center [584, 122] width 55 height 55
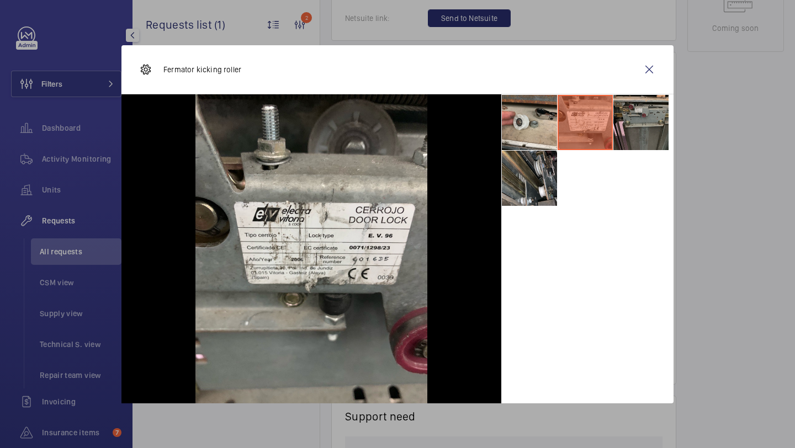
click at [656, 114] on li at bounding box center [640, 122] width 55 height 55
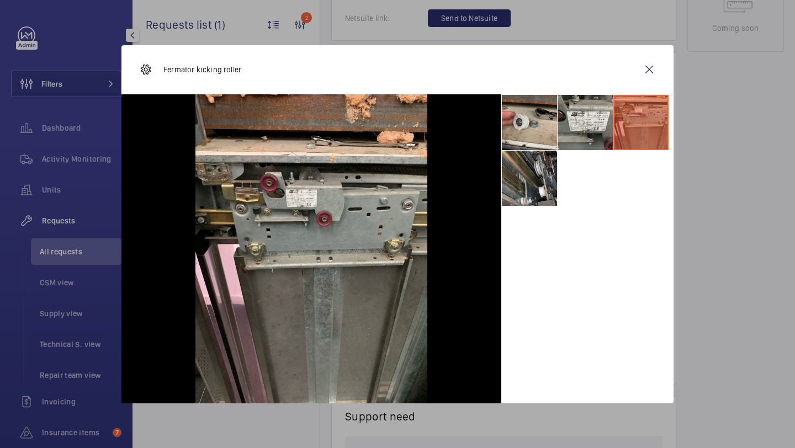
click at [493, 214] on div at bounding box center [311, 248] width 380 height 309
click at [516, 188] on li at bounding box center [529, 178] width 55 height 55
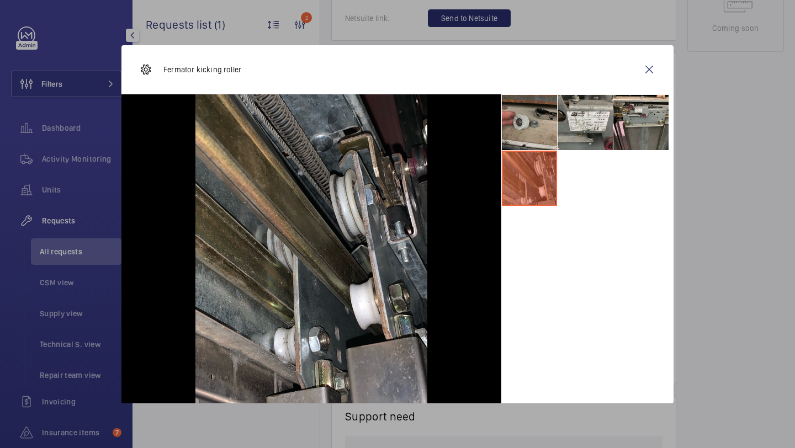
click at [515, 127] on li at bounding box center [529, 122] width 55 height 55
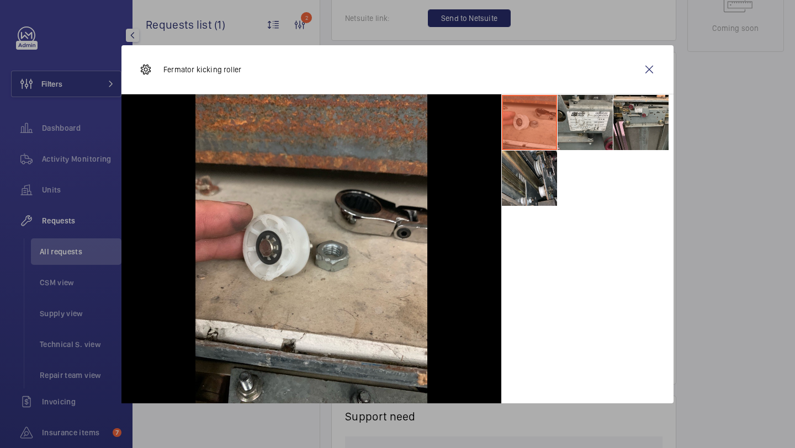
click at [662, 73] on div "Fermator kicking roller" at bounding box center [397, 69] width 552 height 49
click at [649, 73] on wm-front-icon-button at bounding box center [649, 69] width 26 height 26
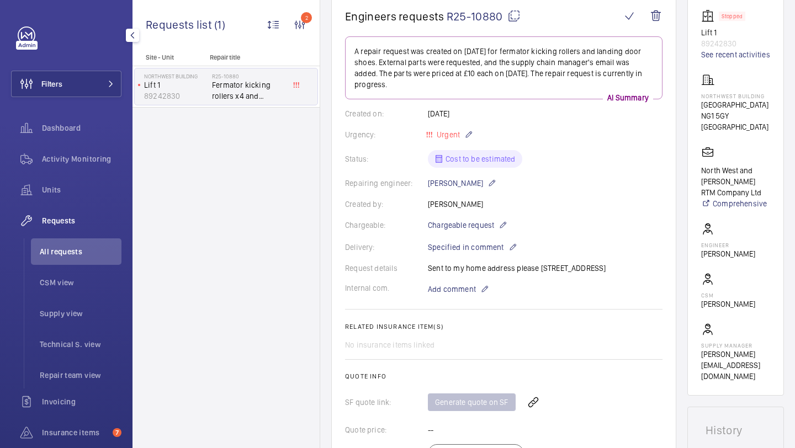
scroll to position [74, 0]
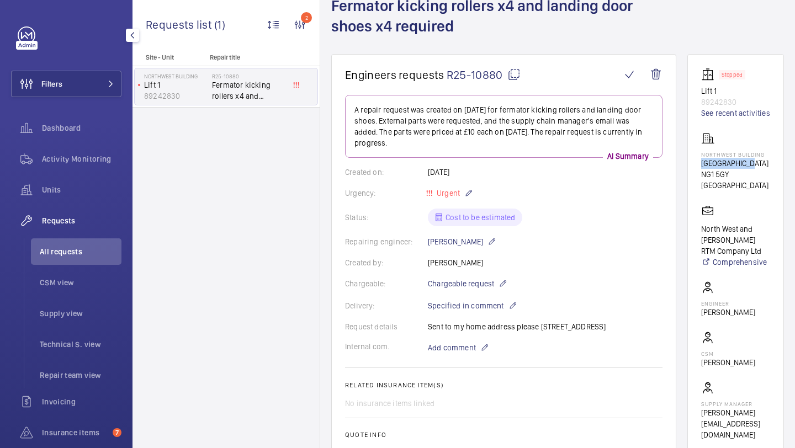
drag, startPoint x: 743, startPoint y: 166, endPoint x: 697, endPoint y: 165, distance: 45.8
click at [697, 165] on wm-front-card "Stopped Lift 1 89242830 See recent activities northwest building Talbot Street …" at bounding box center [735, 254] width 97 height 400
copy p "Talbot Street"
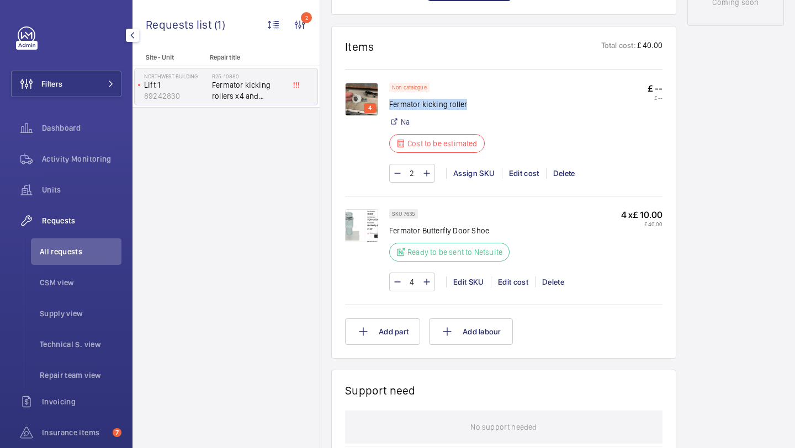
drag, startPoint x: 467, startPoint y: 115, endPoint x: 389, endPoint y: 115, distance: 77.8
click at [389, 110] on p "Fermator kicking roller" at bounding box center [440, 104] width 102 height 11
copy p "Fermator kicking roller"
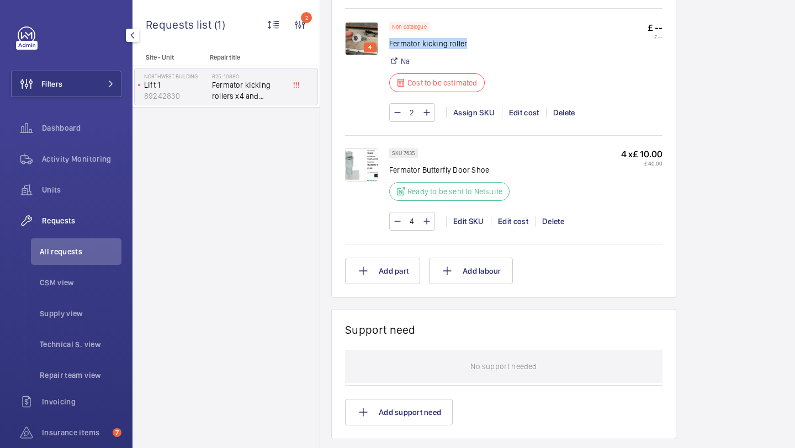
scroll to position [705, 0]
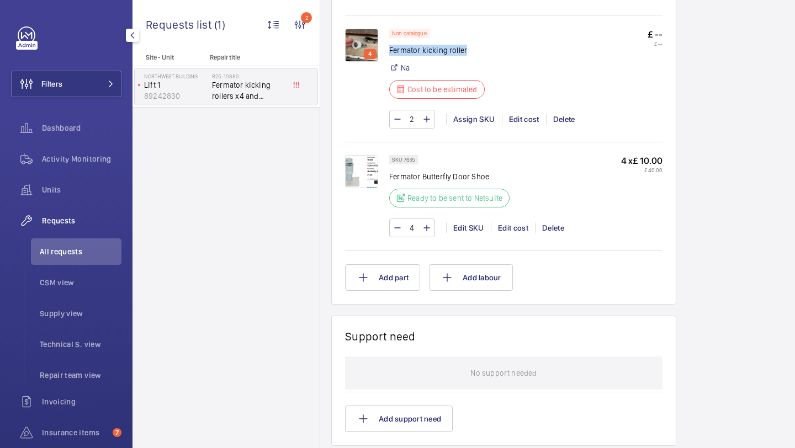
click at [360, 55] on img at bounding box center [361, 45] width 33 height 33
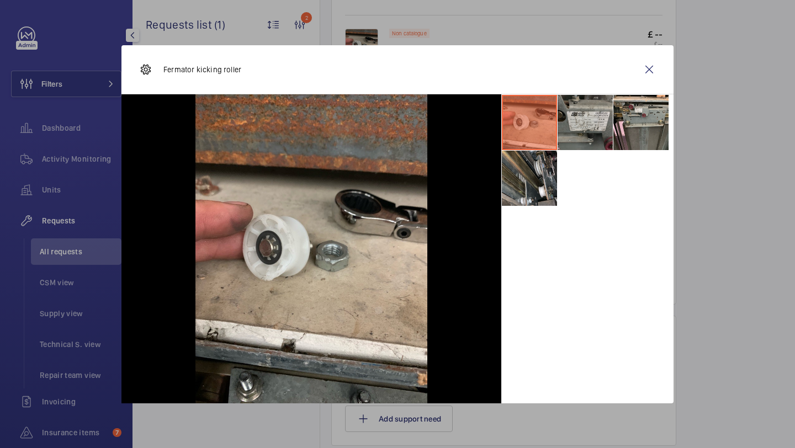
click at [587, 123] on li at bounding box center [584, 122] width 55 height 55
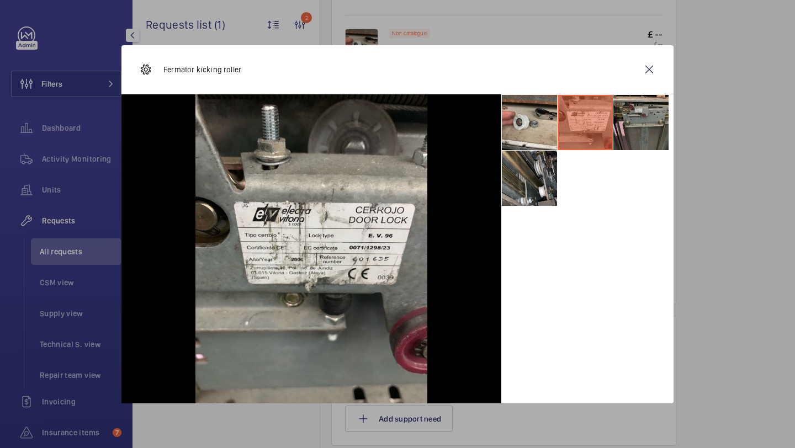
click at [643, 119] on li at bounding box center [640, 122] width 55 height 55
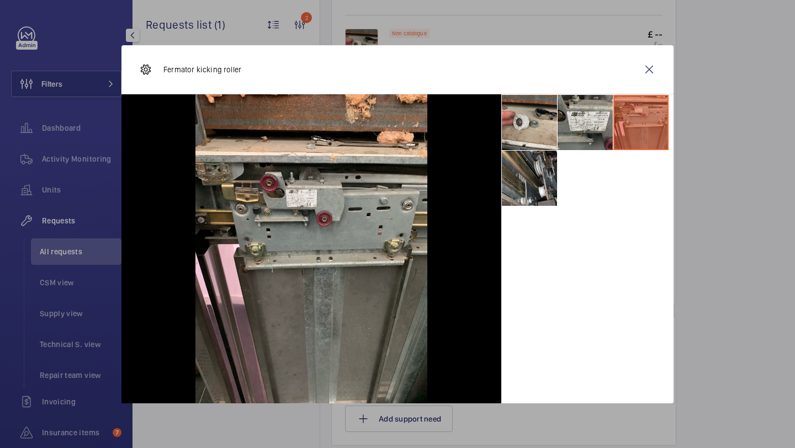
click at [519, 206] on div at bounding box center [587, 248] width 172 height 309
click at [660, 65] on wm-front-icon-button at bounding box center [649, 69] width 26 height 26
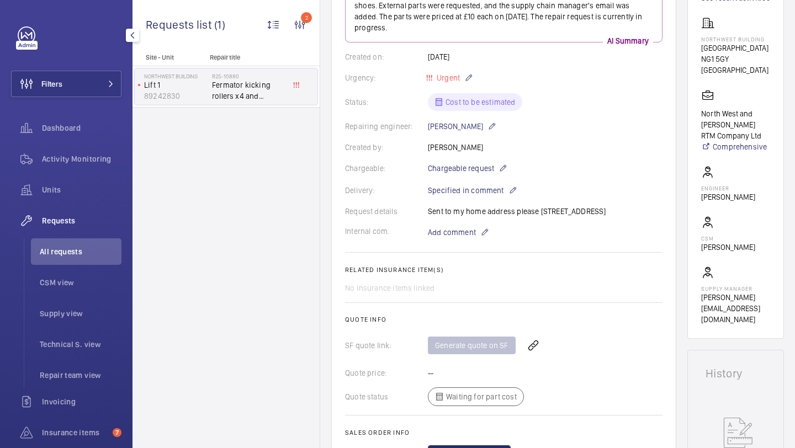
scroll to position [150, 0]
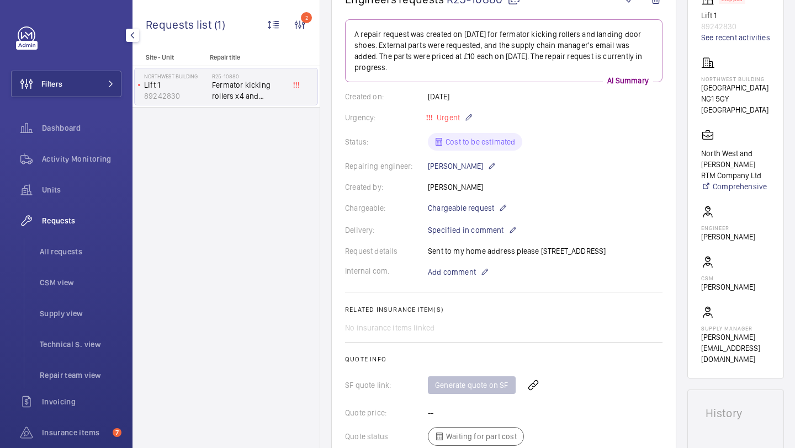
click at [62, 225] on span "Requests" at bounding box center [81, 220] width 79 height 11
click at [60, 255] on span "All requests" at bounding box center [81, 251] width 82 height 11
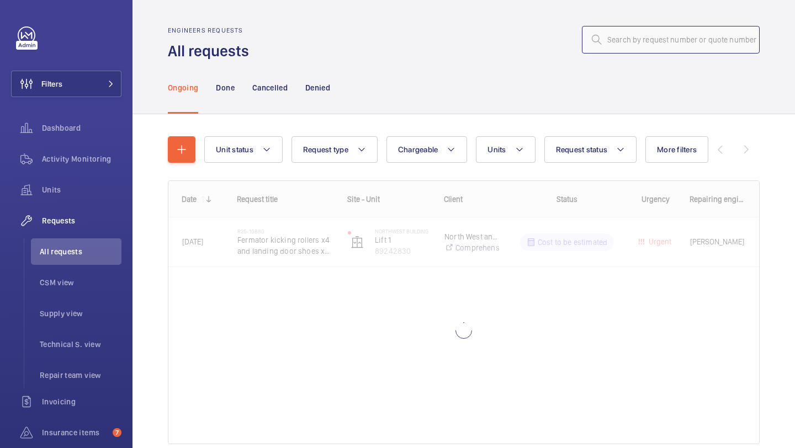
click at [625, 39] on input "text" at bounding box center [671, 40] width 178 height 28
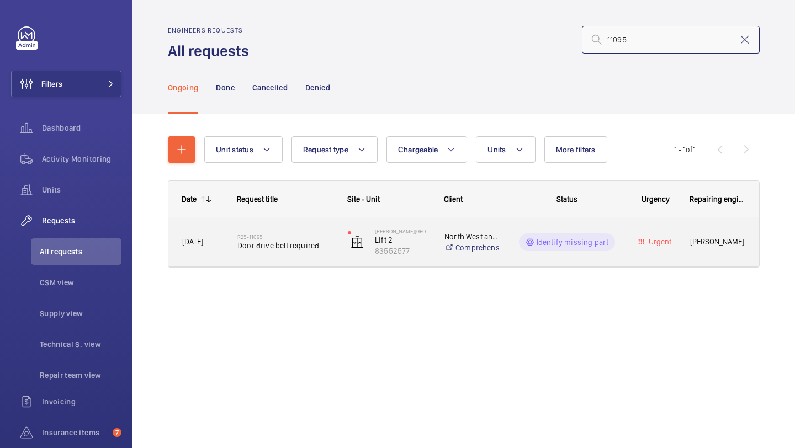
type input "11095"
click at [318, 227] on div "R25-11095 Door drive belt required" at bounding box center [285, 242] width 96 height 32
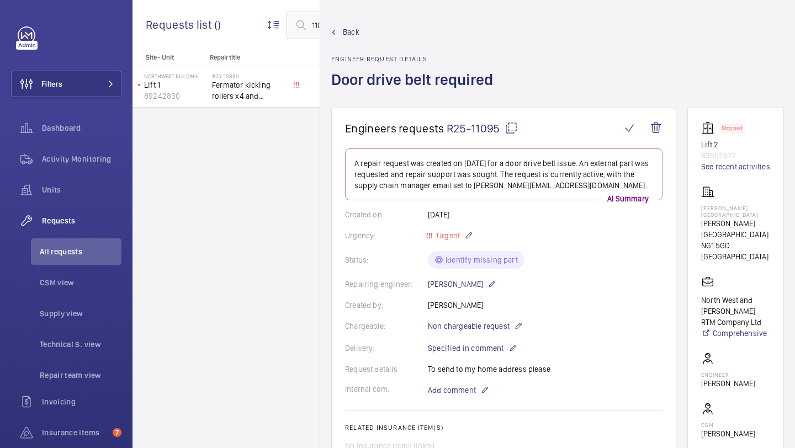
scroll to position [518, 0]
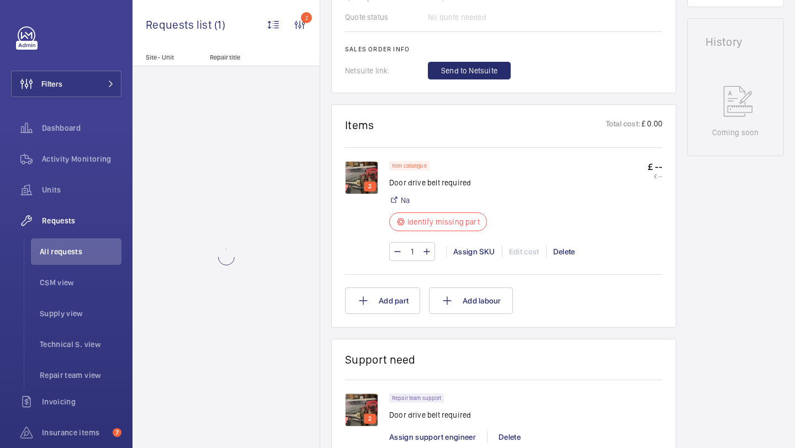
click at [354, 178] on img at bounding box center [361, 177] width 33 height 33
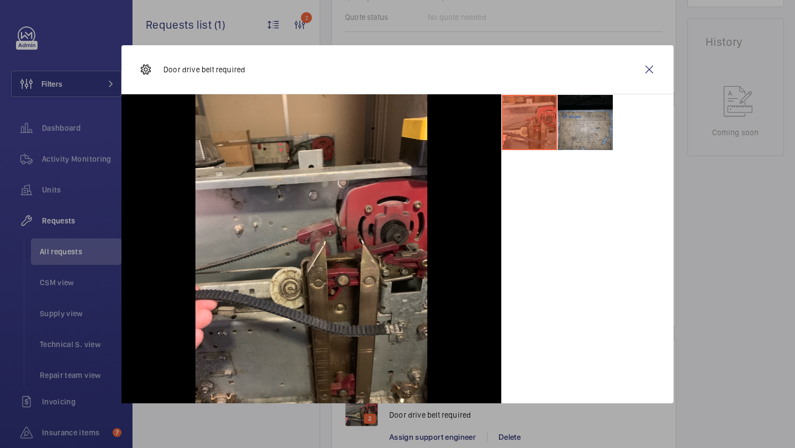
click at [574, 143] on li at bounding box center [584, 122] width 55 height 55
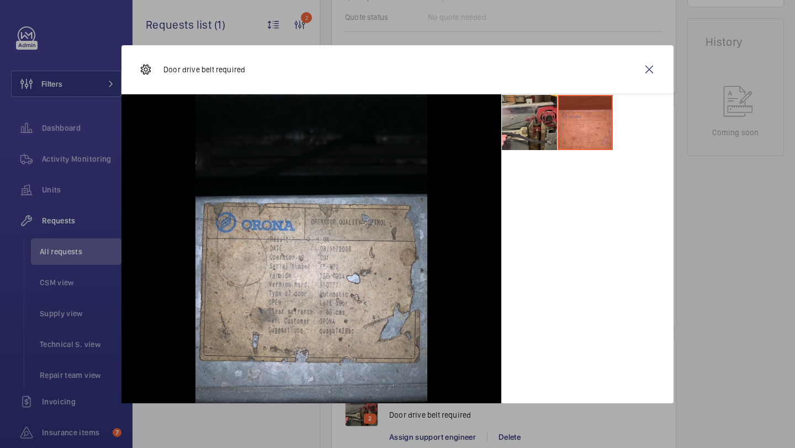
click at [456, 265] on div at bounding box center [311, 248] width 380 height 309
click at [535, 146] on li at bounding box center [529, 122] width 55 height 55
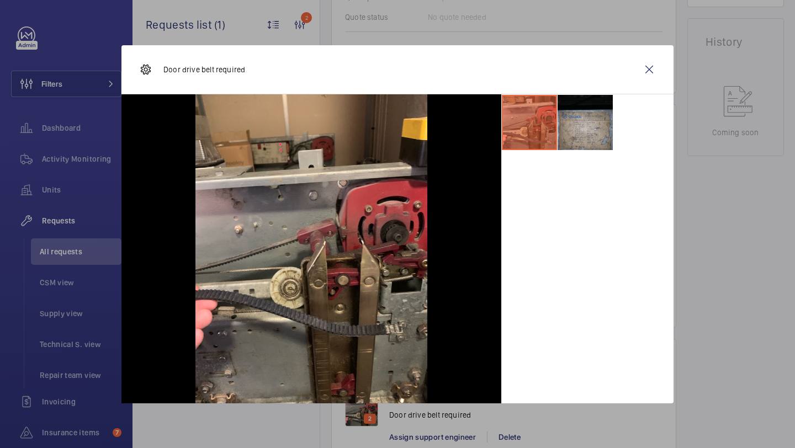
click at [596, 121] on li at bounding box center [584, 122] width 55 height 55
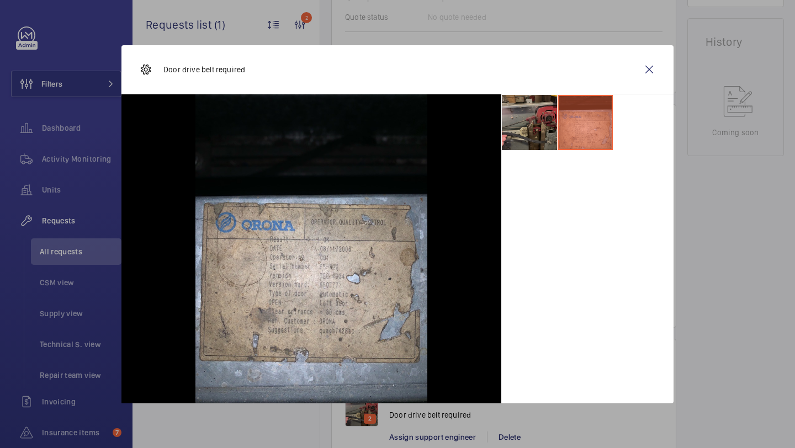
click at [539, 116] on li at bounding box center [529, 122] width 55 height 55
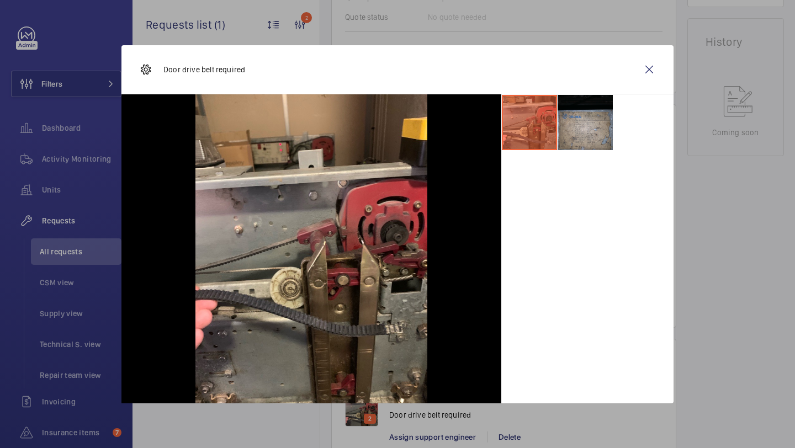
click at [589, 122] on li at bounding box center [584, 122] width 55 height 55
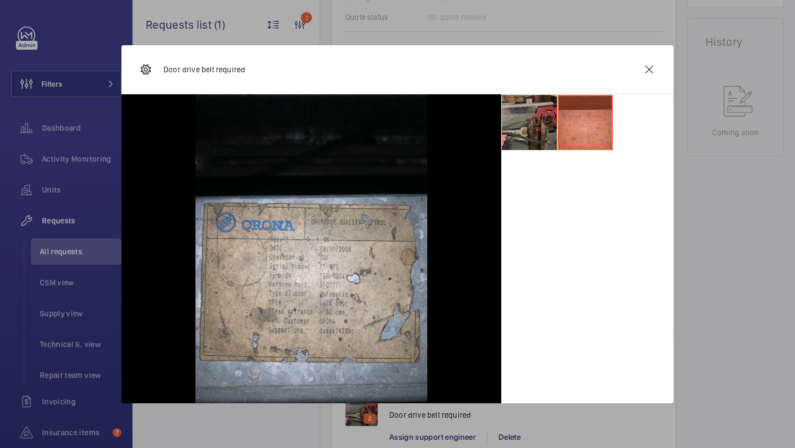
click at [519, 129] on li at bounding box center [529, 122] width 55 height 55
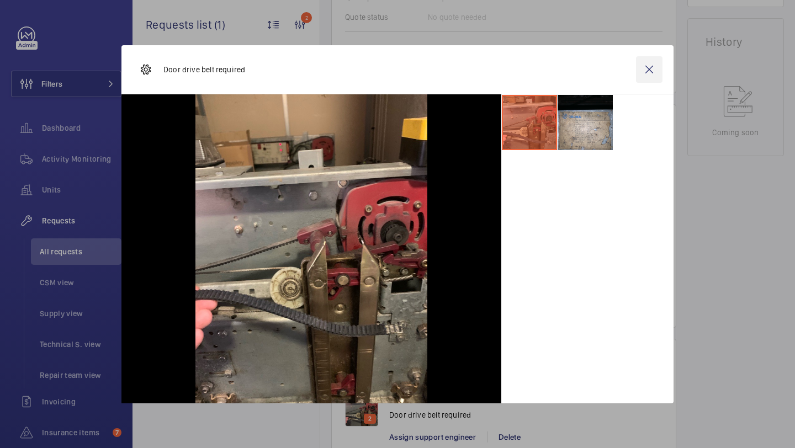
click at [637, 73] on wm-front-icon-button at bounding box center [649, 69] width 26 height 26
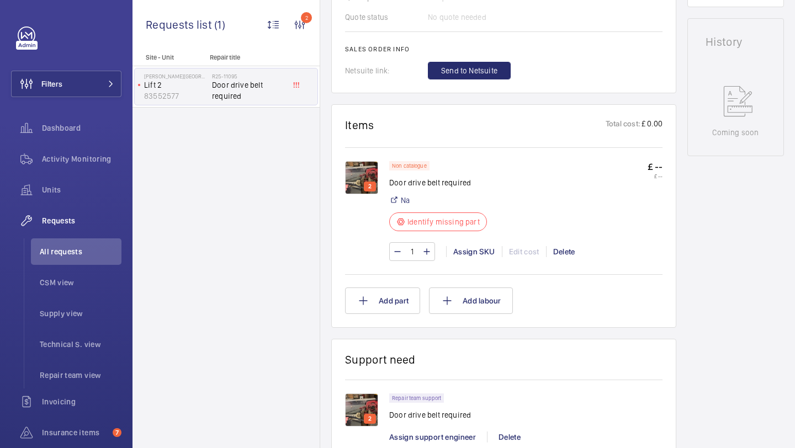
click at [362, 169] on img at bounding box center [361, 177] width 33 height 33
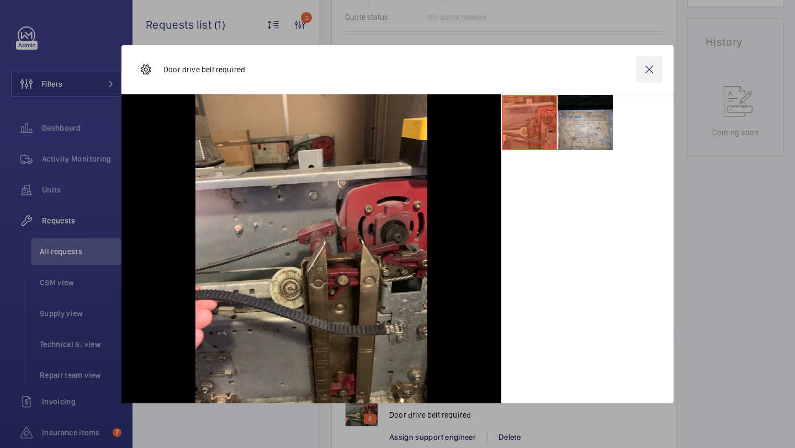
click at [644, 79] on wm-front-icon-button at bounding box center [649, 69] width 26 height 26
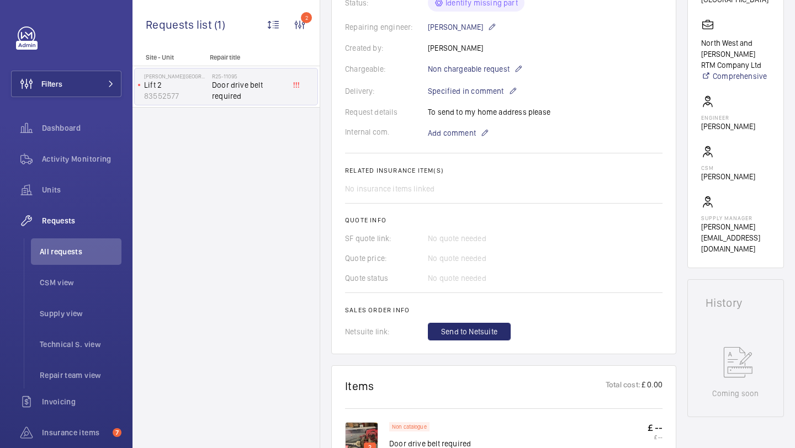
scroll to position [255, 0]
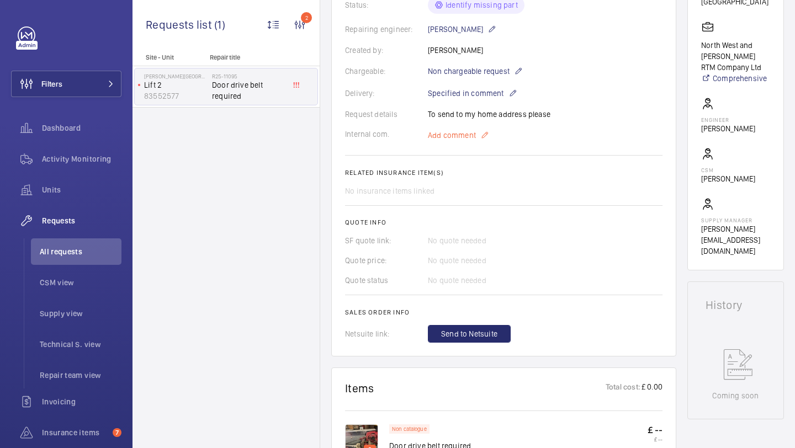
click at [470, 141] on span "Add comment" at bounding box center [452, 135] width 48 height 11
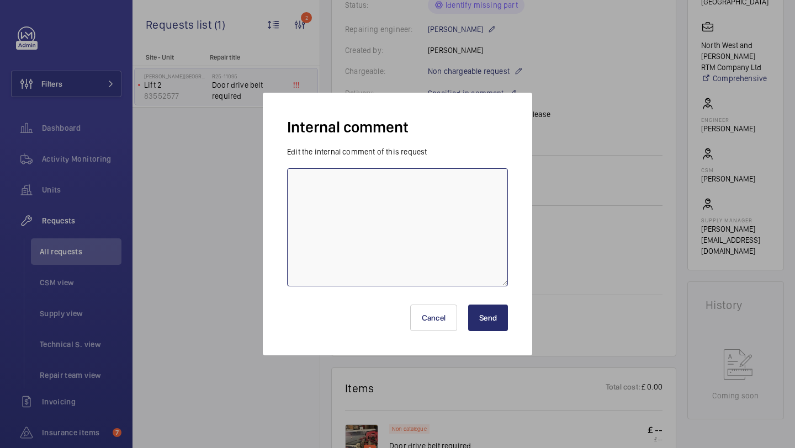
click at [430, 200] on textarea at bounding box center [397, 227] width 221 height 118
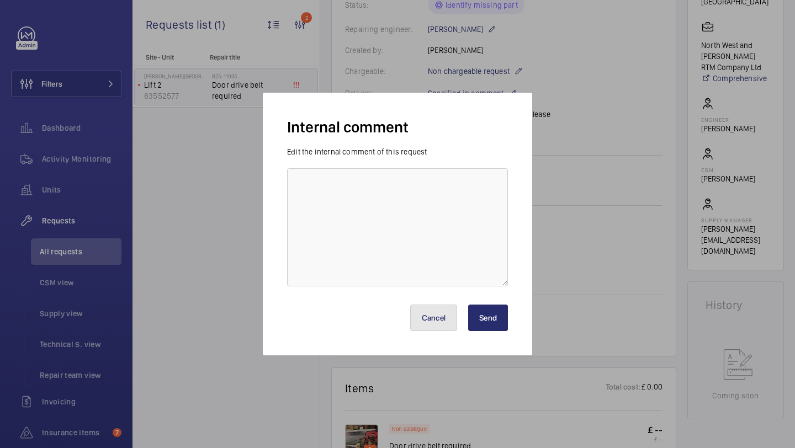
click at [429, 323] on button "Cancel" at bounding box center [433, 318] width 47 height 26
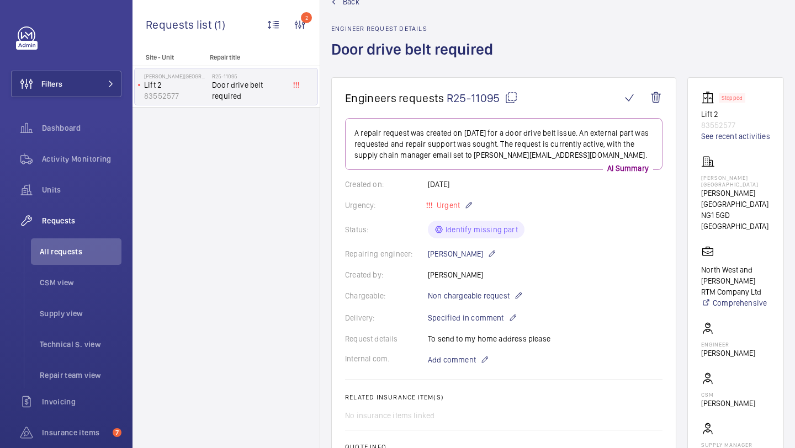
scroll to position [0, 0]
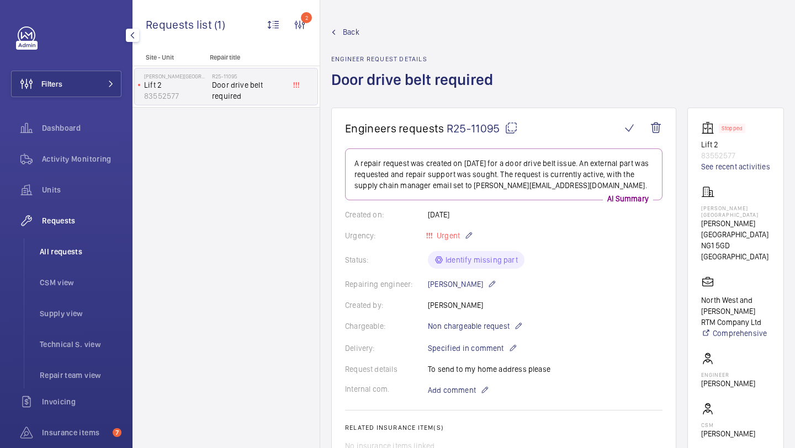
click at [48, 257] on span "All requests" at bounding box center [81, 251] width 82 height 11
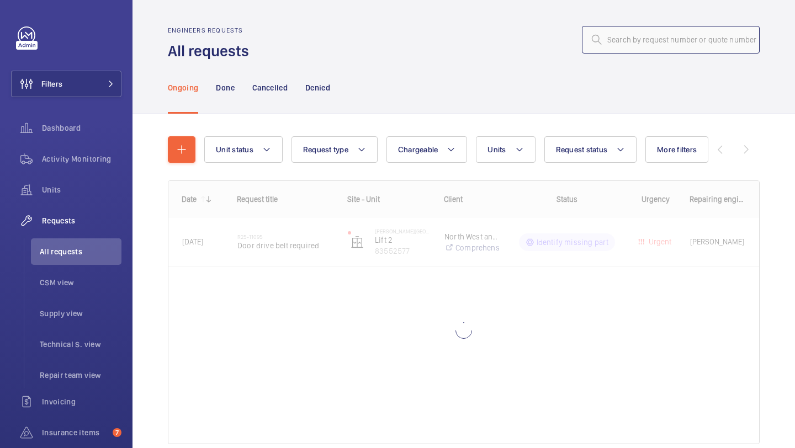
click at [641, 36] on input "text" at bounding box center [671, 40] width 178 height 28
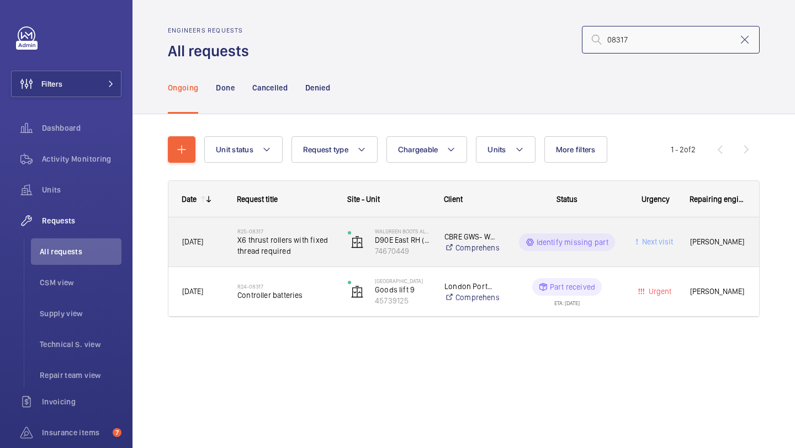
type input "08317"
click at [319, 225] on div "R25-08317 X6 thrust rollers with fixed thread required" at bounding box center [278, 242] width 109 height 50
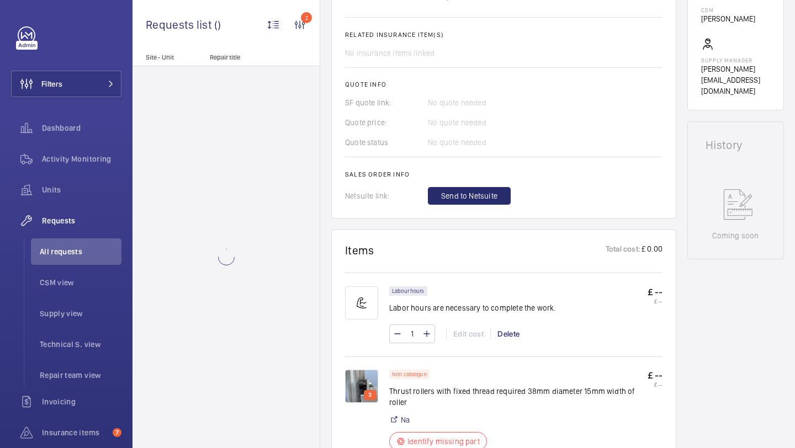
scroll to position [494, 0]
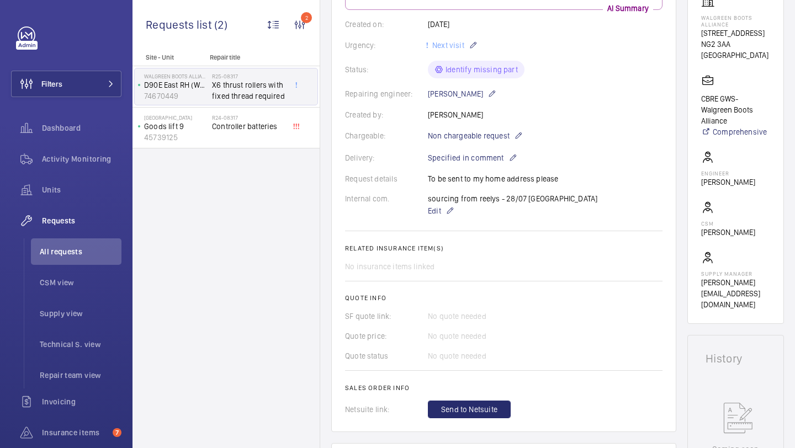
scroll to position [579, 0]
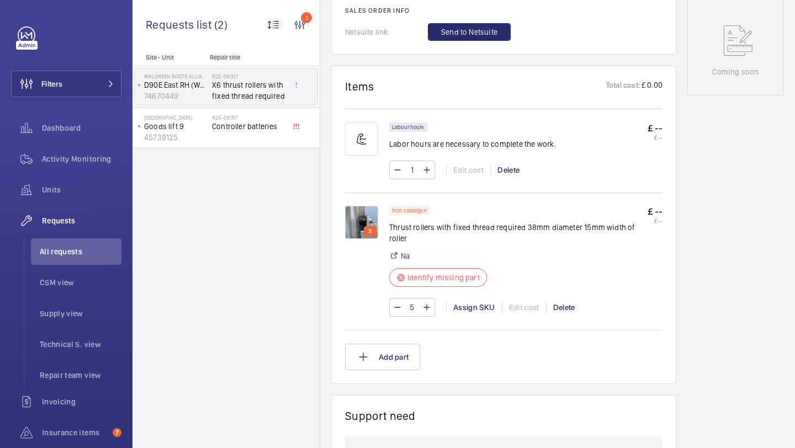
click at [354, 209] on img at bounding box center [361, 222] width 33 height 33
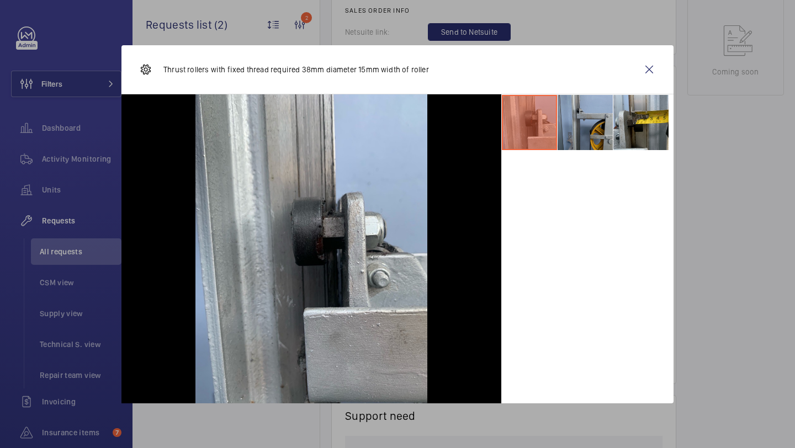
click at [587, 129] on li at bounding box center [584, 122] width 55 height 55
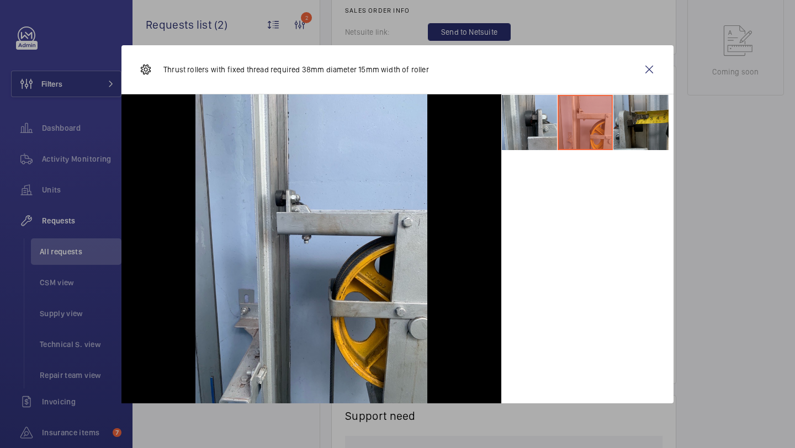
click at [641, 130] on li at bounding box center [640, 122] width 55 height 55
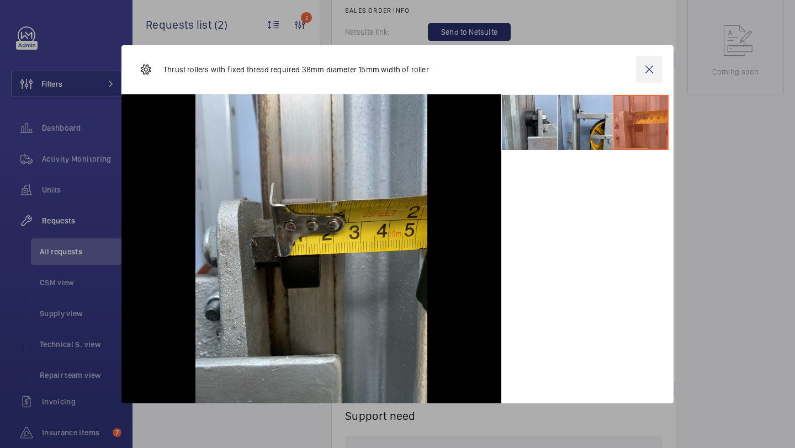
click at [654, 77] on wm-front-icon-button at bounding box center [649, 69] width 26 height 26
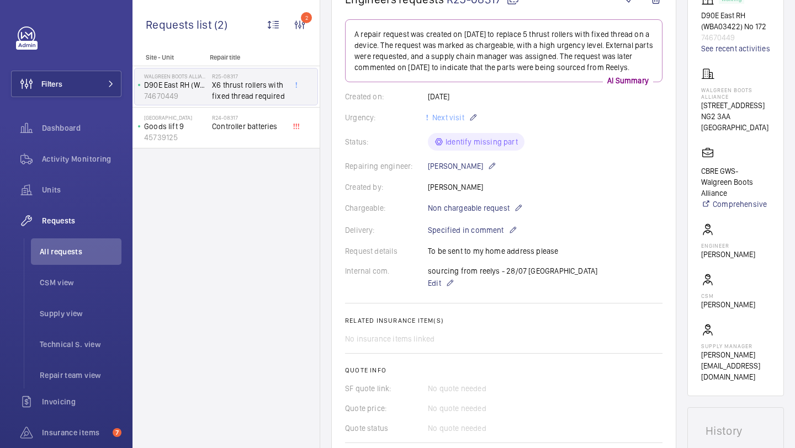
scroll to position [530, 0]
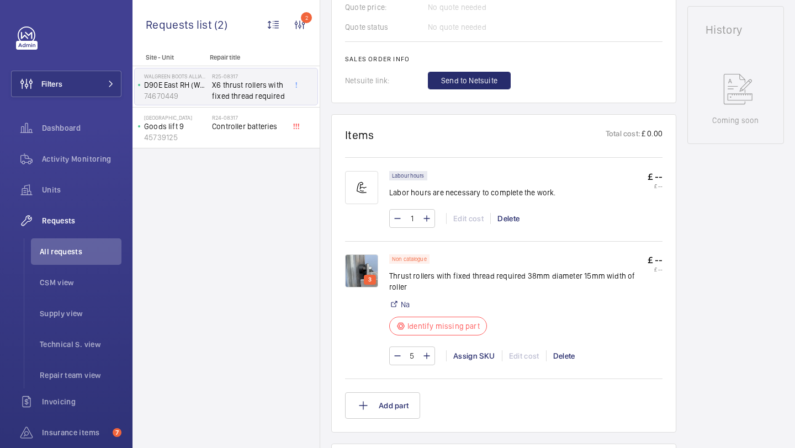
click at [367, 263] on img at bounding box center [361, 270] width 33 height 33
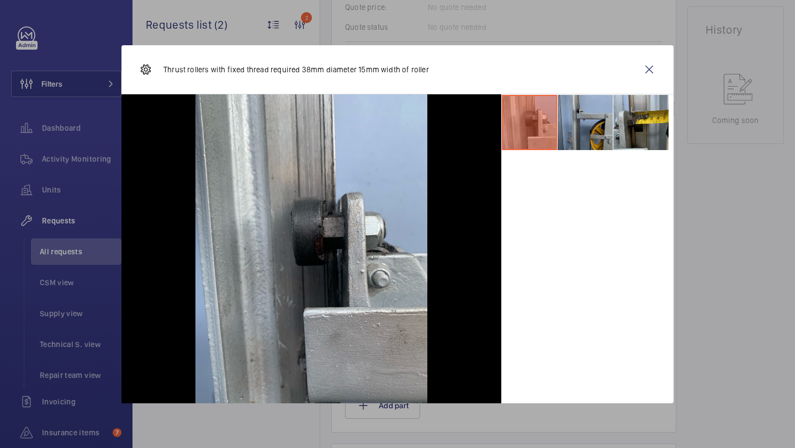
click at [593, 99] on li at bounding box center [584, 122] width 55 height 55
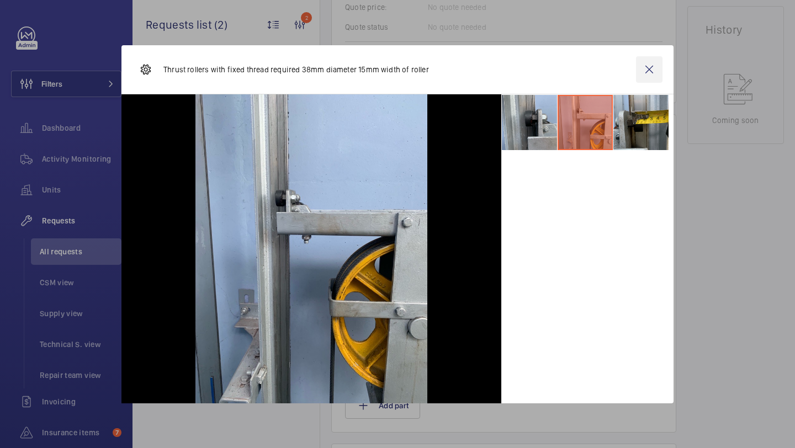
click at [657, 71] on wm-front-icon-button at bounding box center [649, 69] width 26 height 26
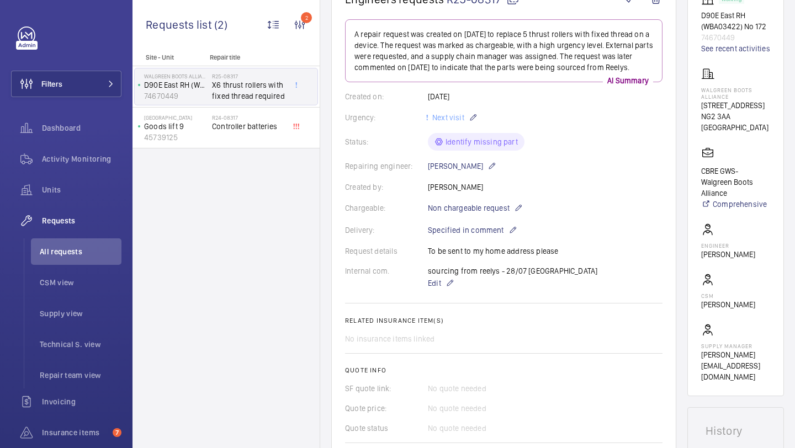
scroll to position [158, 0]
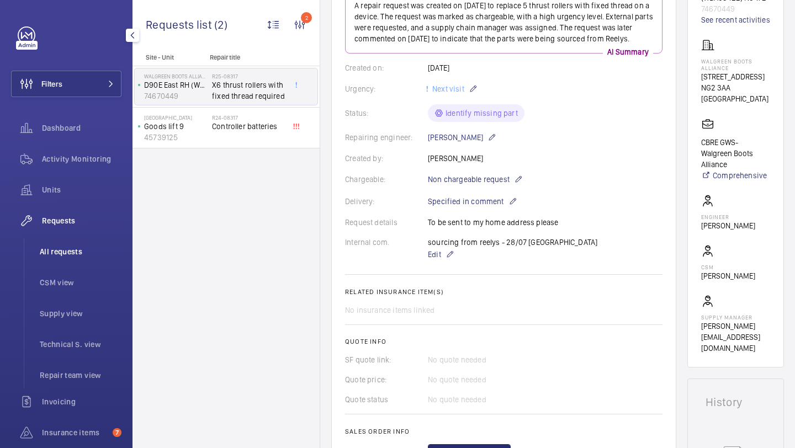
click at [99, 254] on span "All requests" at bounding box center [81, 251] width 82 height 11
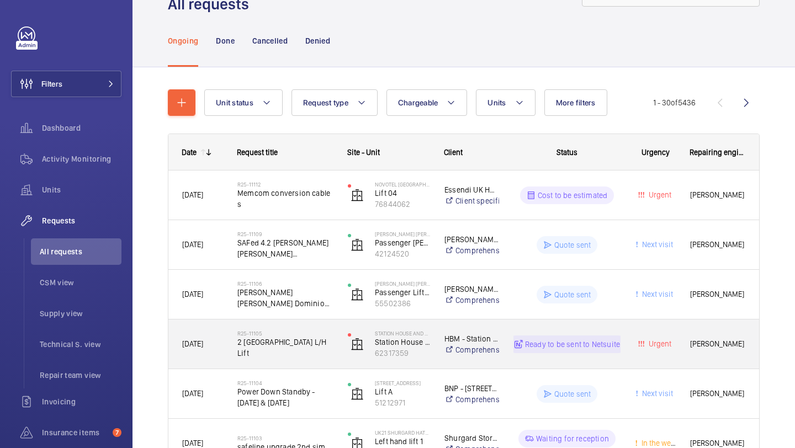
scroll to position [54, 0]
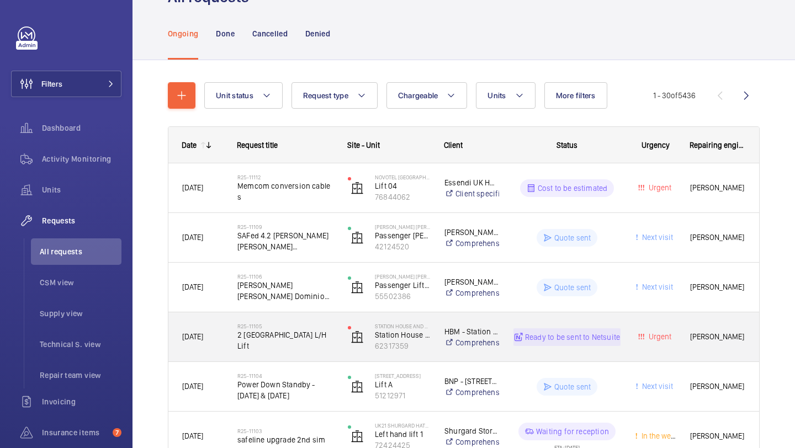
click at [304, 343] on span "2 [GEOGRAPHIC_DATA] L/H Lift" at bounding box center [285, 340] width 96 height 22
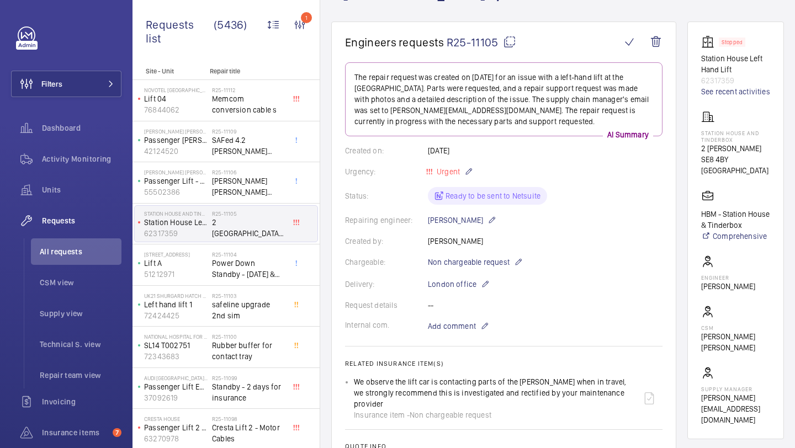
scroll to position [93, 0]
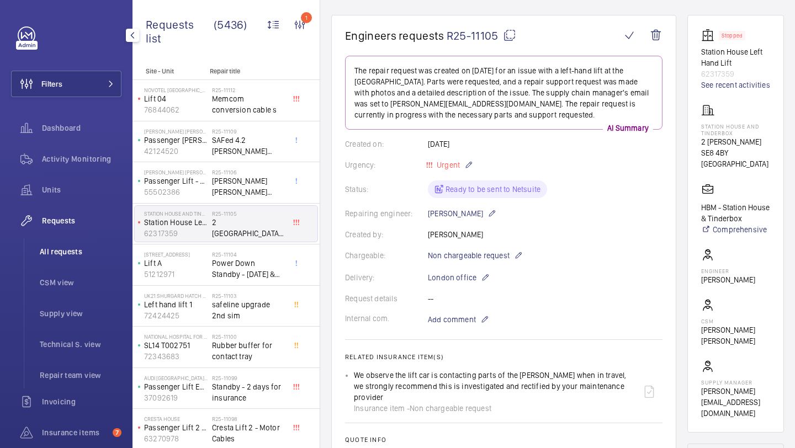
click at [92, 248] on span "All requests" at bounding box center [81, 251] width 82 height 11
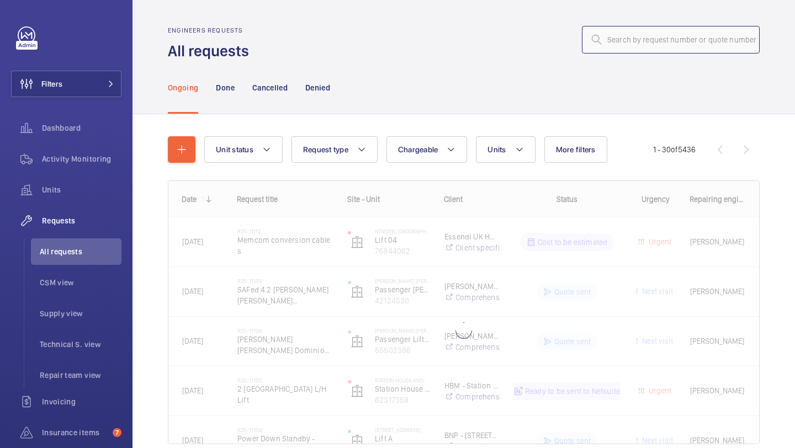
click at [638, 42] on input "text" at bounding box center [671, 40] width 178 height 28
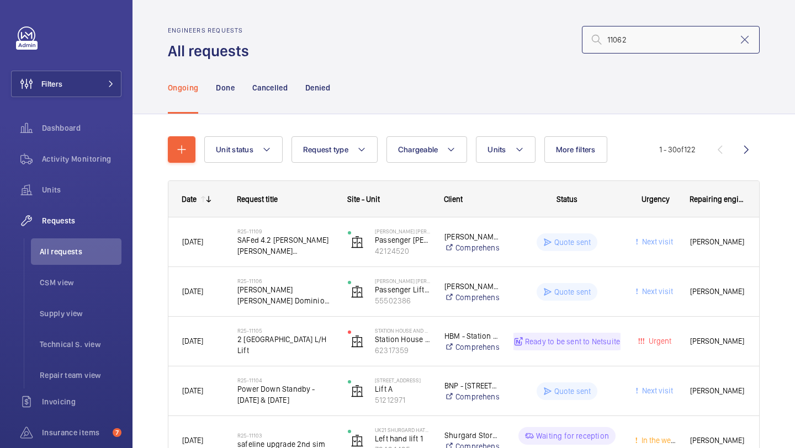
click at [752, 42] on input "11062" at bounding box center [671, 40] width 178 height 28
click at [696, 38] on input "11062" at bounding box center [671, 40] width 178 height 28
type input "11062"
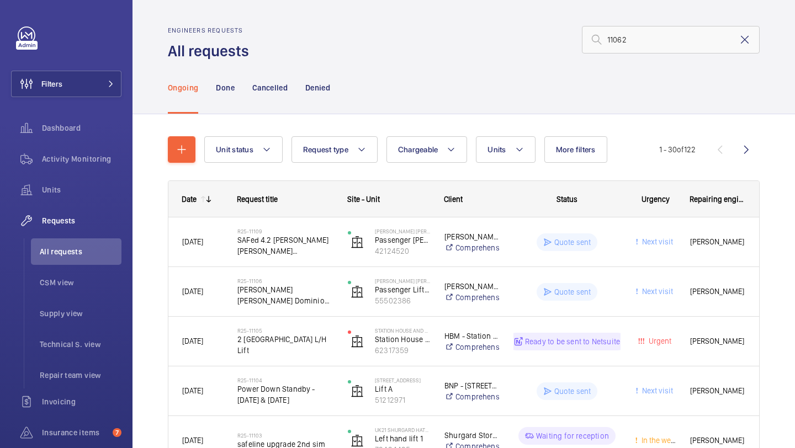
click at [742, 42] on mat-icon at bounding box center [744, 39] width 13 height 13
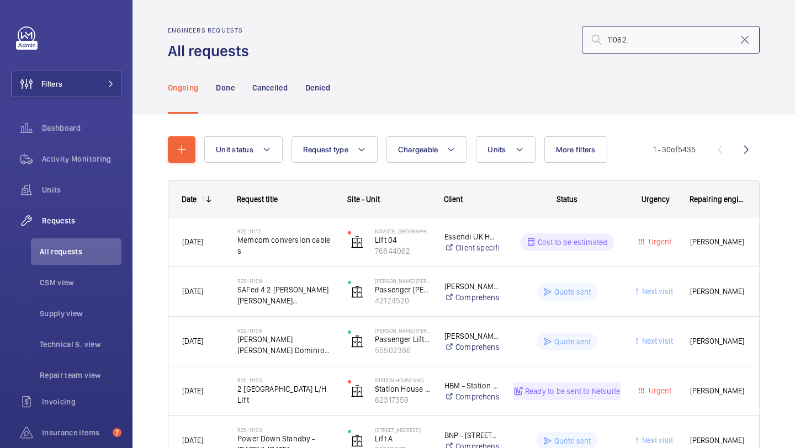
type input "11062"
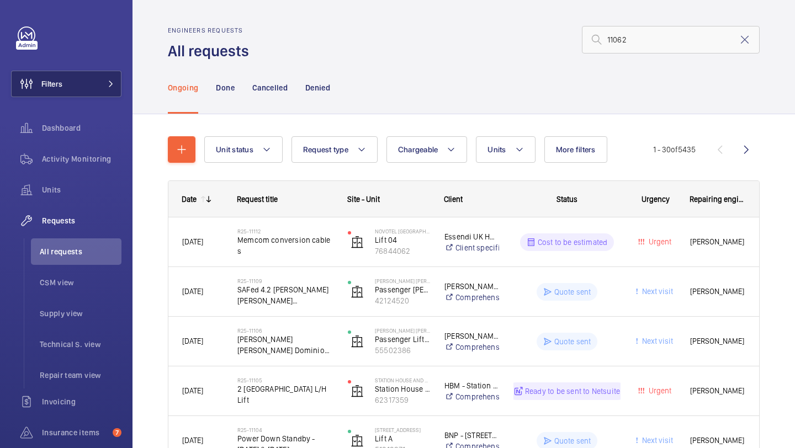
click at [103, 90] on button "Filters" at bounding box center [66, 84] width 110 height 26
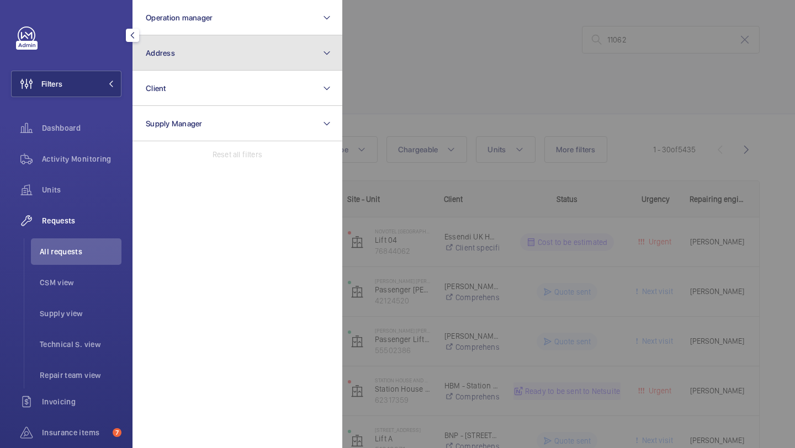
click at [173, 61] on button "Address" at bounding box center [237, 52] width 210 height 35
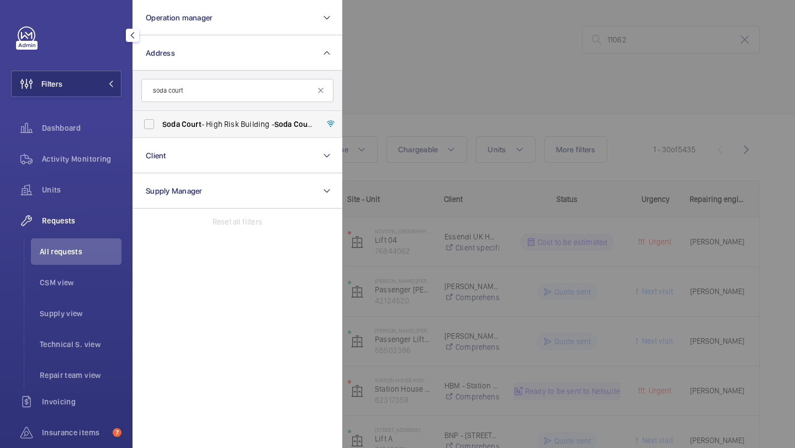
type input "soda court"
click at [180, 123] on span "Soda Court - High Risk Building - Soda Court , LONDON E1 0FE" at bounding box center [238, 124] width 152 height 11
click at [160, 123] on input "Soda Court - High Risk Building - Soda Court , LONDON E1 0FE" at bounding box center [149, 124] width 22 height 22
checkbox input "true"
click at [426, 46] on div at bounding box center [739, 224] width 795 height 448
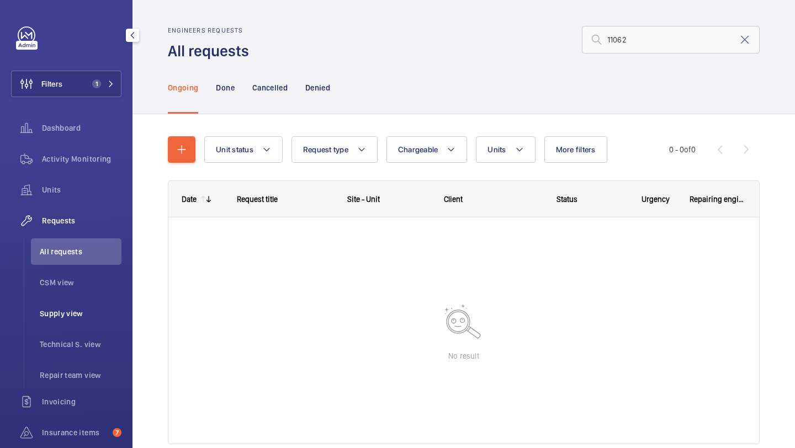
click at [79, 324] on li "Supply view" at bounding box center [76, 313] width 90 height 26
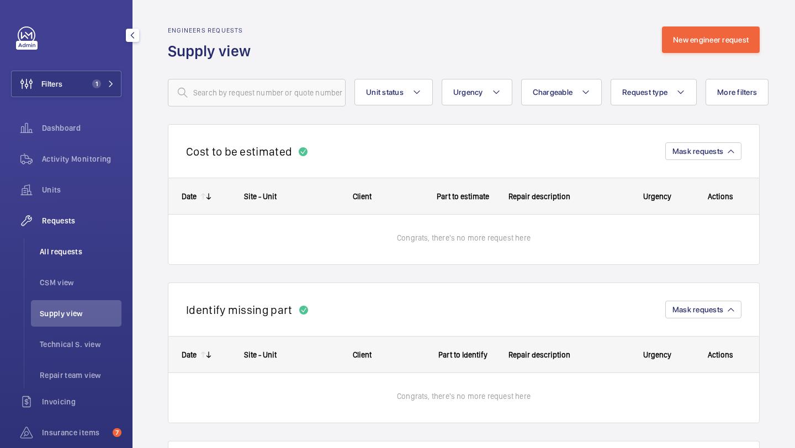
click at [85, 256] on span "All requests" at bounding box center [81, 251] width 82 height 11
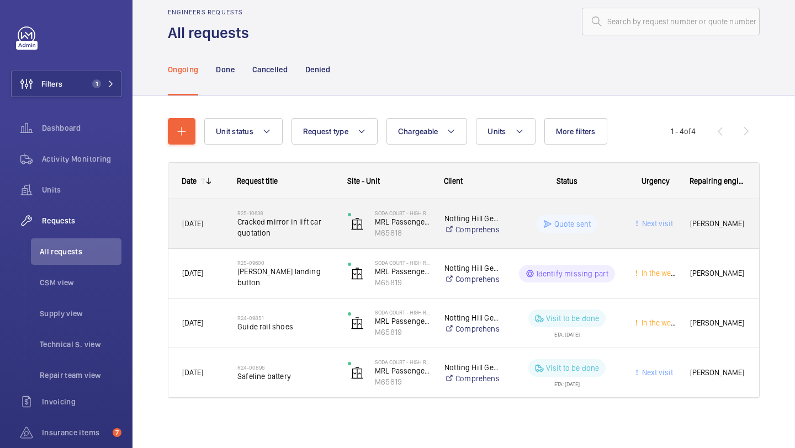
scroll to position [19, 0]
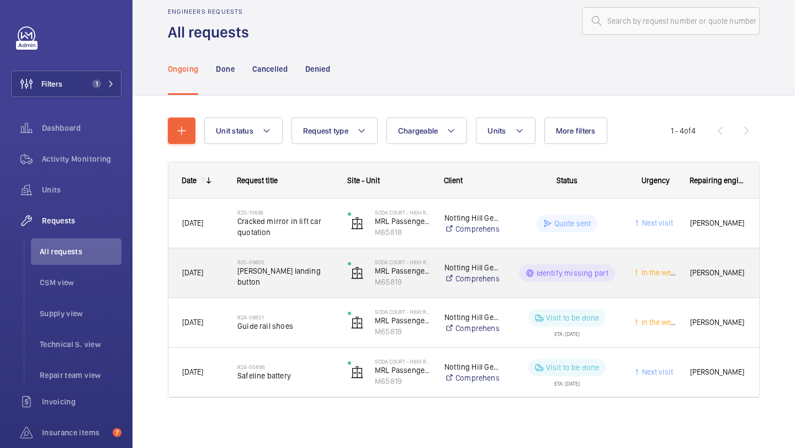
click at [281, 265] on h2 "R25-09600" at bounding box center [285, 262] width 96 height 7
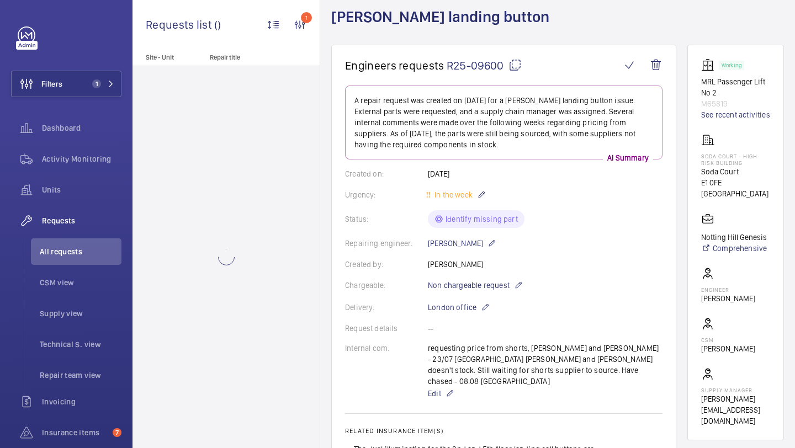
scroll to position [66, 0]
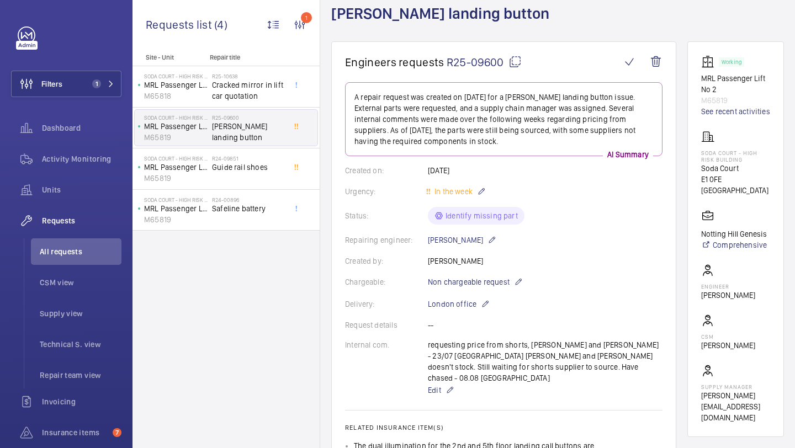
drag, startPoint x: 502, startPoint y: 65, endPoint x: 494, endPoint y: 63, distance: 7.9
click at [494, 63] on span "R25-09600" at bounding box center [483, 62] width 75 height 14
copy span "0"
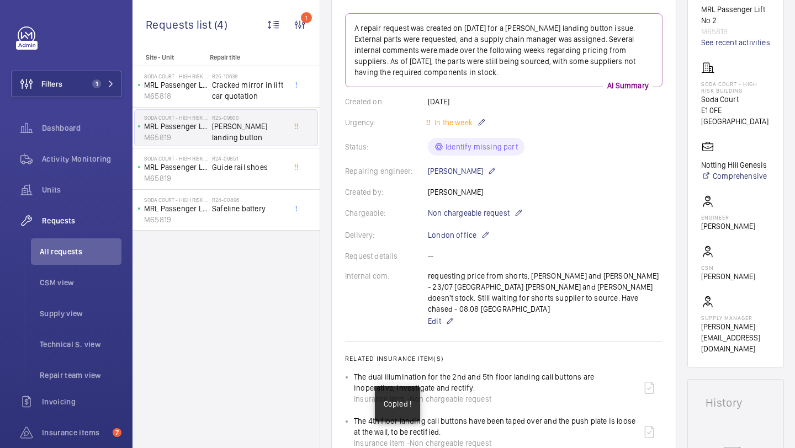
scroll to position [145, 0]
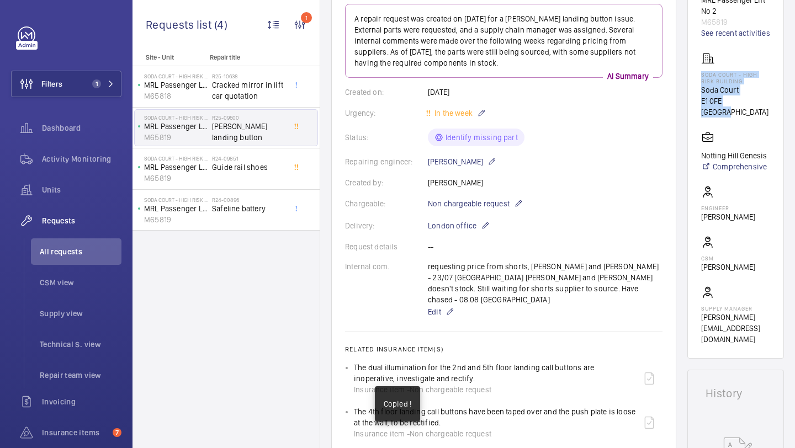
drag, startPoint x: 758, startPoint y: 105, endPoint x: 700, endPoint y: 76, distance: 65.1
click at [701, 76] on div "Soda Court - High Risk Building Soda Court E1 0FE LONDON" at bounding box center [735, 85] width 69 height 66
copy div "Soda Court - High Risk Building Soda Court E1 0FE LONDON"
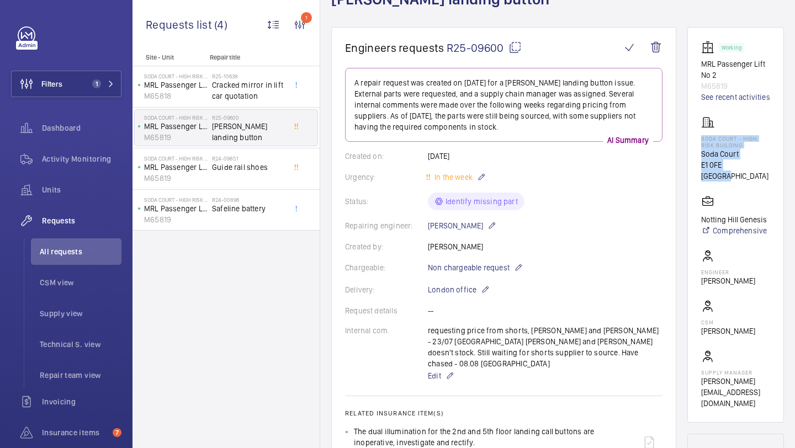
scroll to position [78, 0]
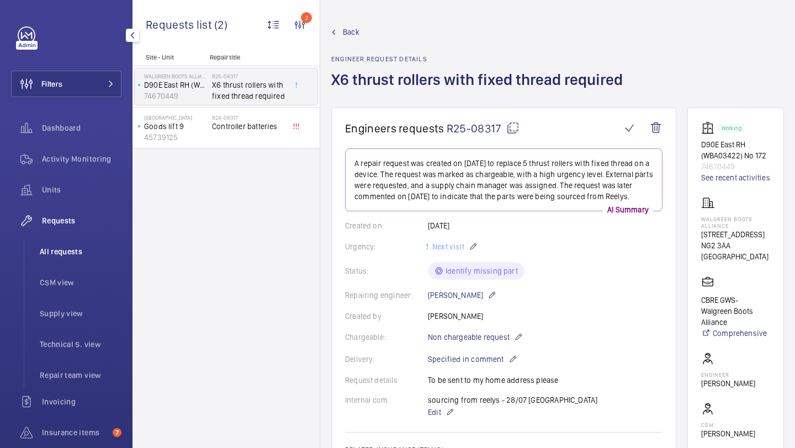
click at [102, 250] on span "All requests" at bounding box center [81, 251] width 82 height 11
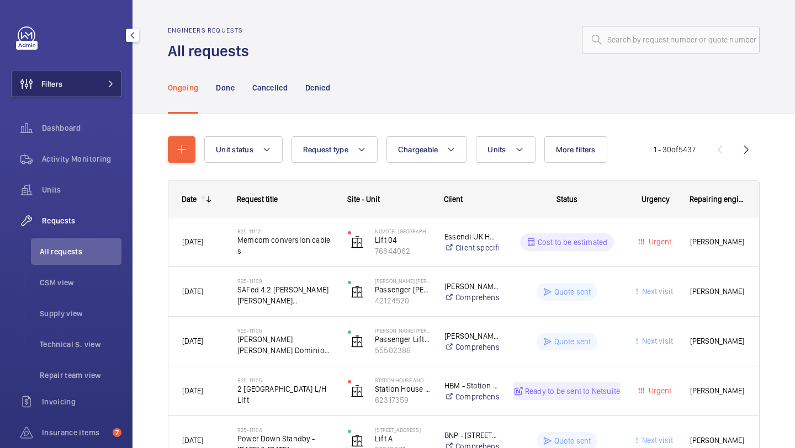
click at [77, 79] on button "Filters" at bounding box center [66, 84] width 110 height 26
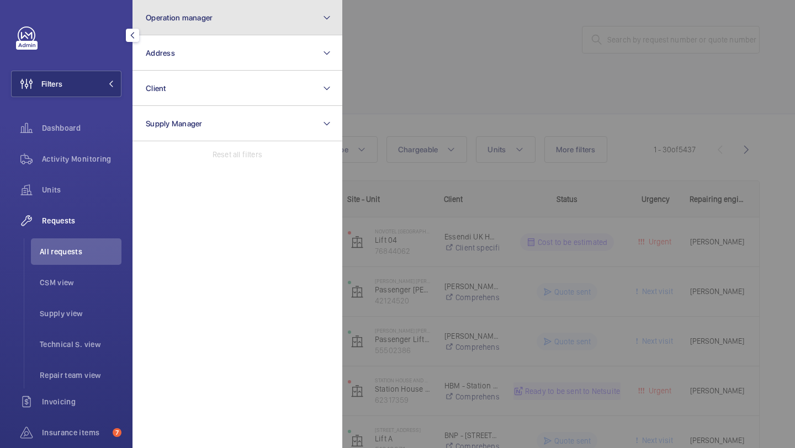
click at [206, 13] on span "Operation manager" at bounding box center [179, 17] width 67 height 9
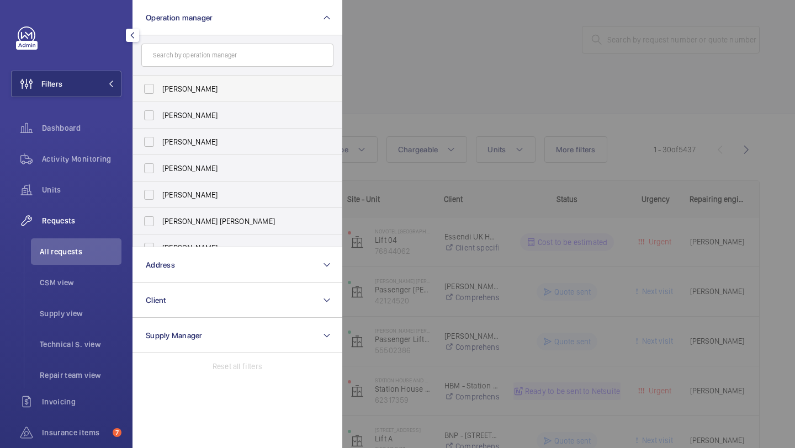
click at [192, 86] on span "[PERSON_NAME]" at bounding box center [238, 88] width 152 height 11
click at [160, 86] on input "[PERSON_NAME]" at bounding box center [149, 89] width 22 height 22
checkbox input "true"
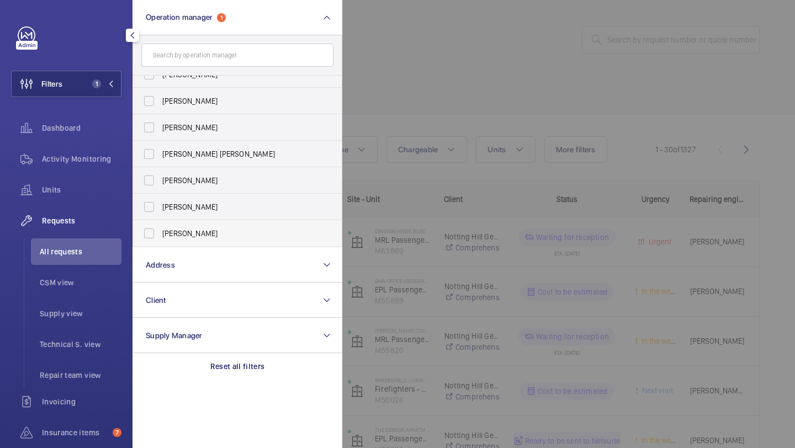
click at [186, 232] on span "[PERSON_NAME]" at bounding box center [238, 233] width 152 height 11
click at [160, 232] on input "[PERSON_NAME]" at bounding box center [149, 233] width 22 height 22
checkbox input "true"
click at [514, 61] on div at bounding box center [739, 224] width 795 height 448
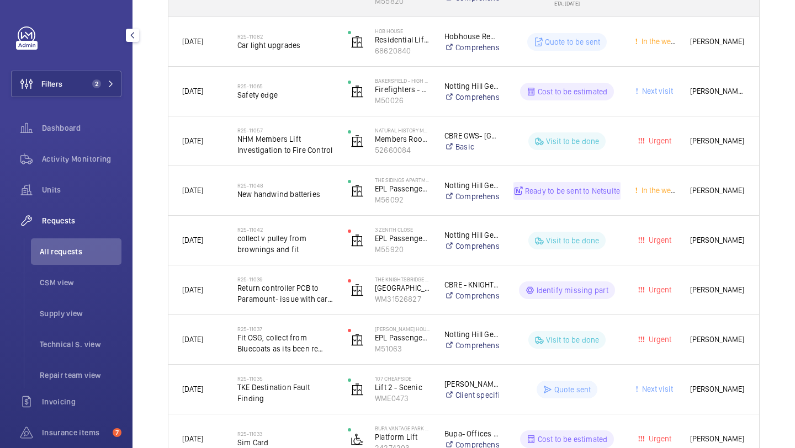
scroll to position [352, 0]
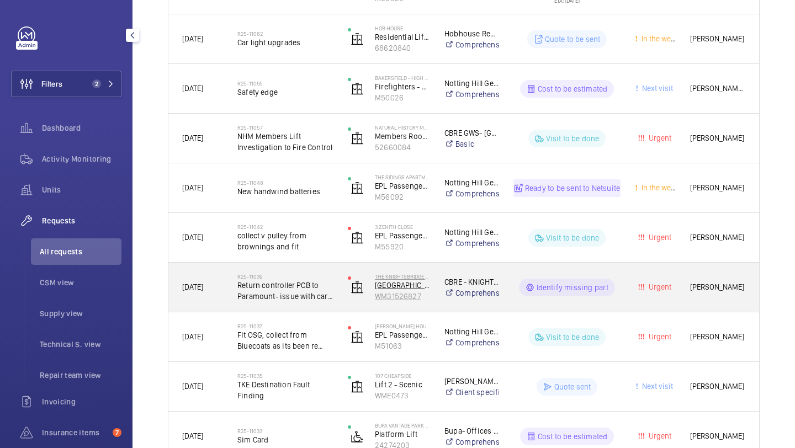
drag, startPoint x: 298, startPoint y: 99, endPoint x: 355, endPoint y: 275, distance: 185.7
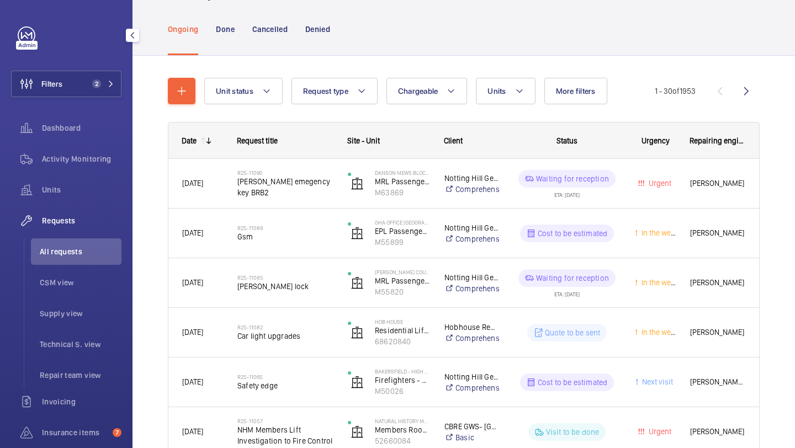
scroll to position [0, 0]
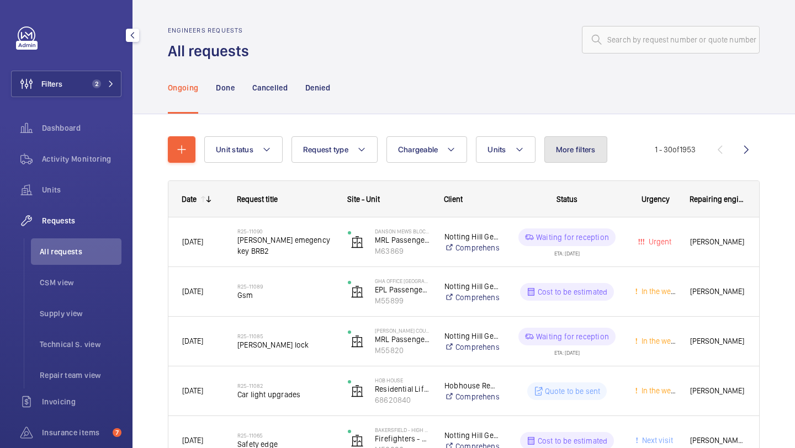
click at [576, 148] on span "More filters" at bounding box center [576, 149] width 40 height 9
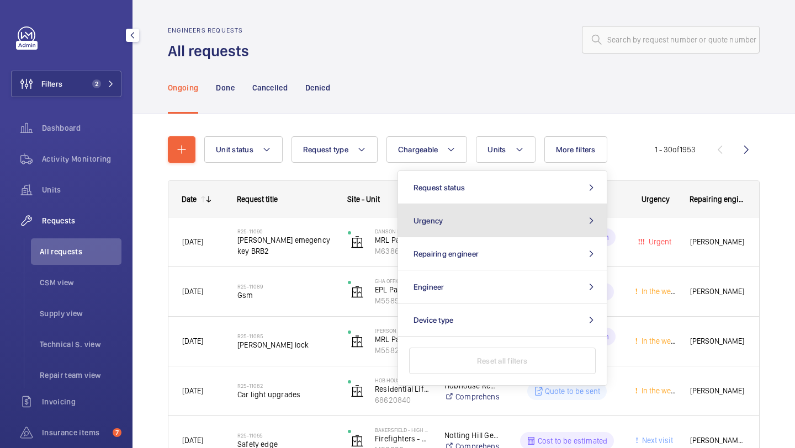
click at [488, 214] on button "Urgency" at bounding box center [502, 220] width 209 height 33
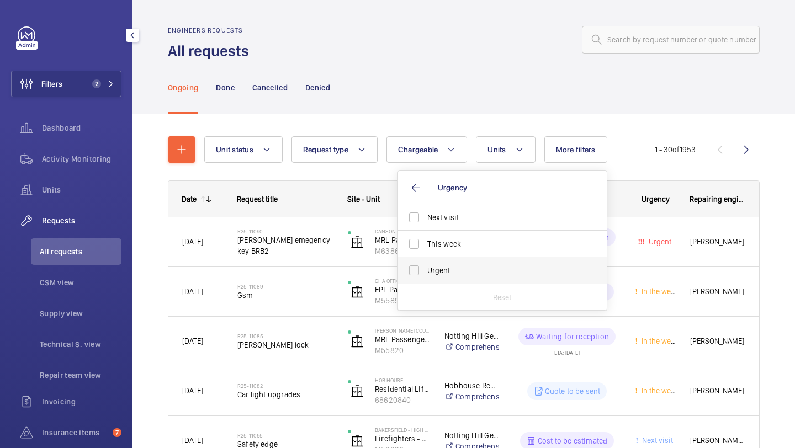
click at [461, 263] on label "Urgent" at bounding box center [494, 270] width 192 height 26
click at [425, 263] on input "Urgent" at bounding box center [414, 270] width 22 height 22
checkbox input "true"
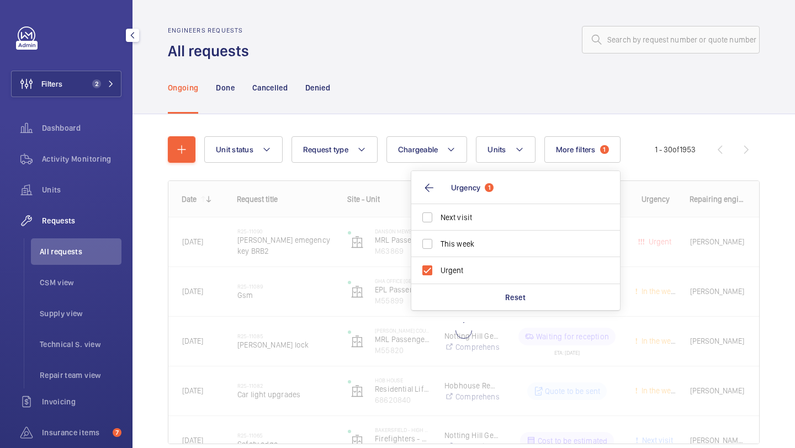
click at [483, 52] on div at bounding box center [507, 39] width 504 height 26
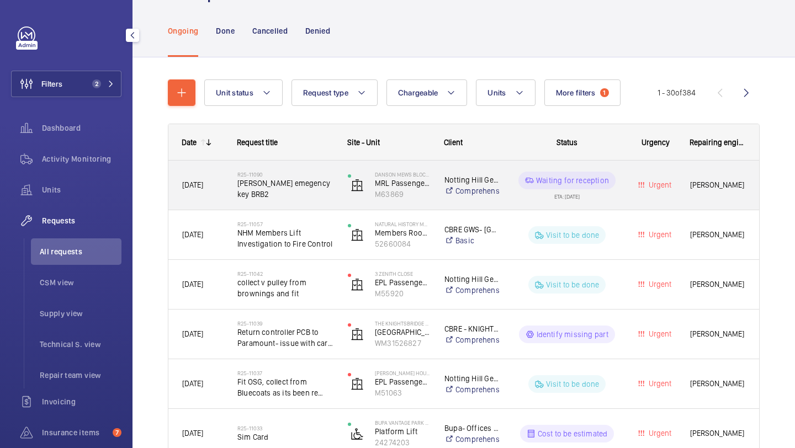
scroll to position [81, 0]
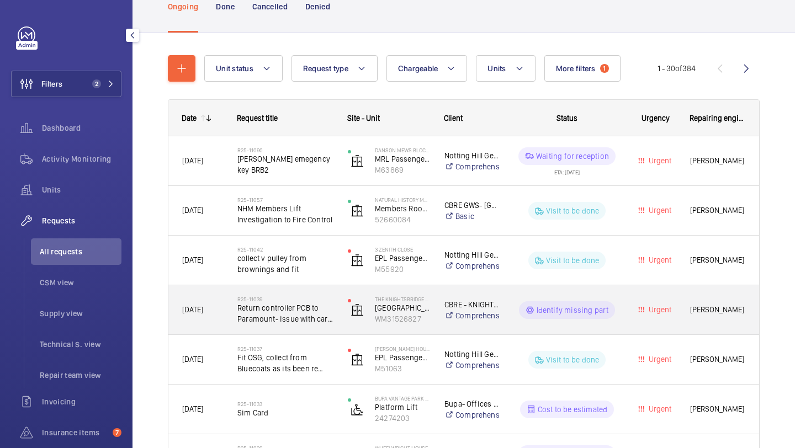
click at [307, 313] on span "Return controller PCB to Paramount- issue with car call circuit+ 24V rectificat…" at bounding box center [285, 313] width 96 height 22
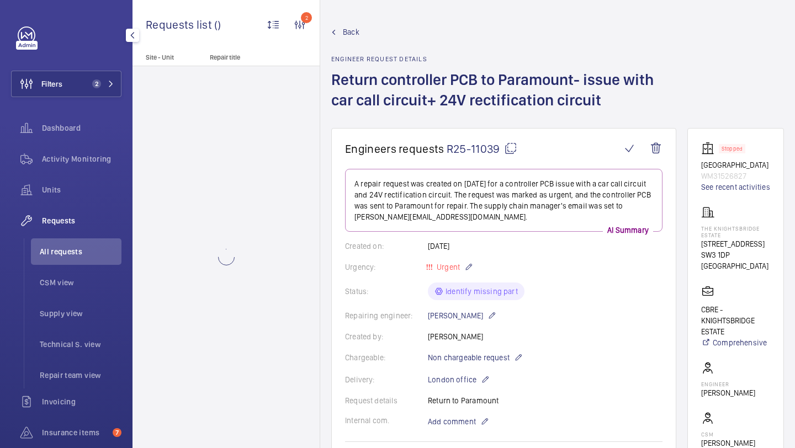
scroll to position [525, 0]
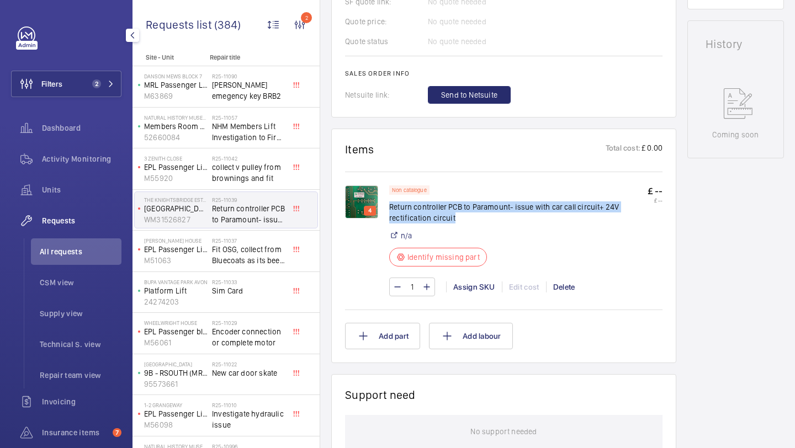
drag, startPoint x: 453, startPoint y: 223, endPoint x: 391, endPoint y: 209, distance: 64.0
click at [390, 209] on p "Return controller PCB to Paramount- issue with car call circuit+ 24V rectificat…" at bounding box center [518, 212] width 258 height 22
copy p "Return controller PCB to Paramount- issue with car call circuit+ 24V rectificat…"
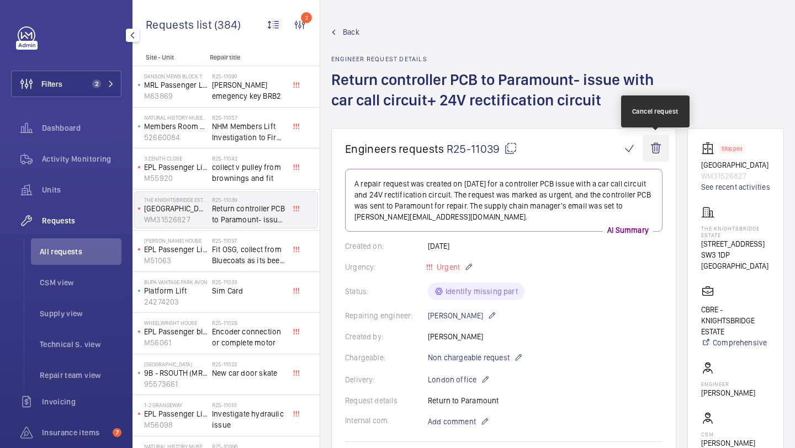
click at [659, 146] on wm-front-icon-button at bounding box center [655, 148] width 26 height 26
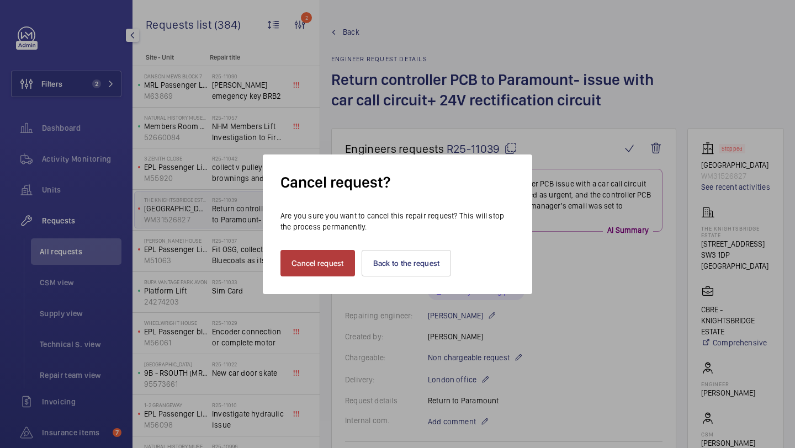
click at [325, 259] on button "Cancel request" at bounding box center [317, 263] width 74 height 26
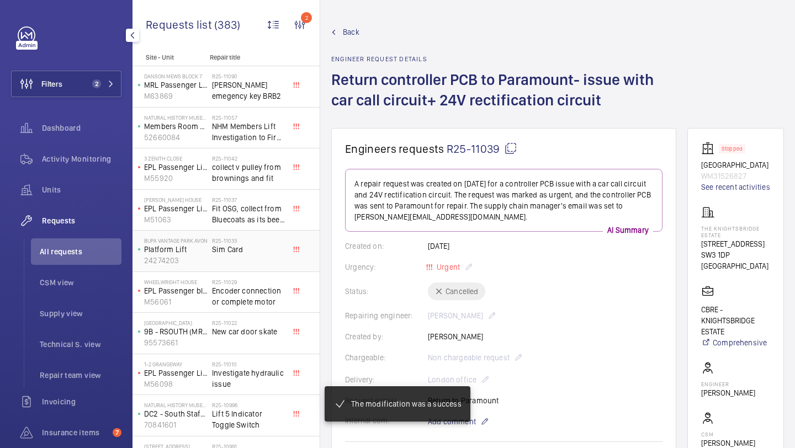
scroll to position [2, 0]
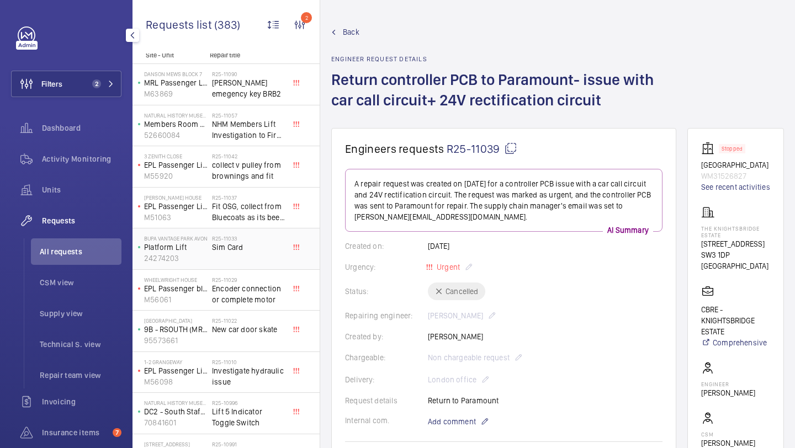
click at [238, 235] on h2 "R25-11033" at bounding box center [248, 238] width 73 height 7
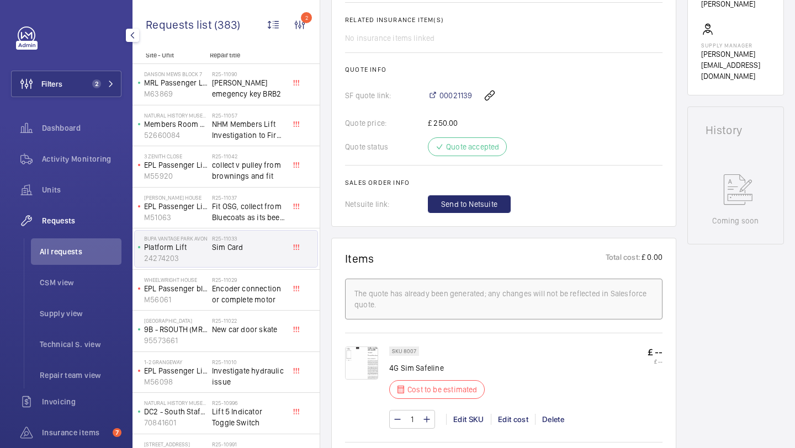
scroll to position [281, 0]
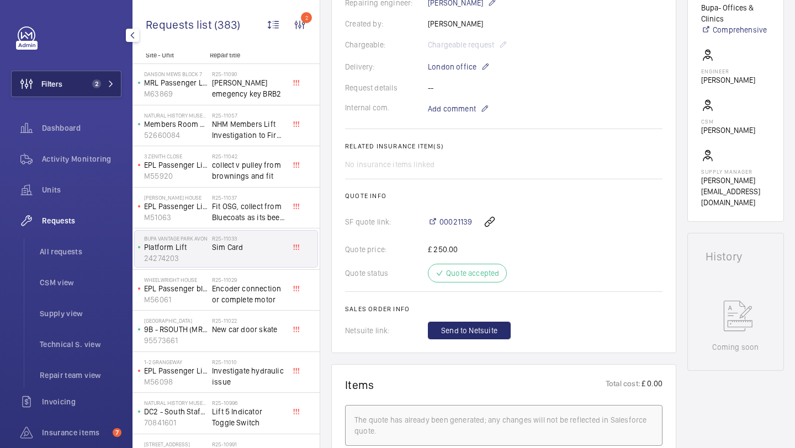
click at [88, 83] on span "2" at bounding box center [94, 83] width 13 height 9
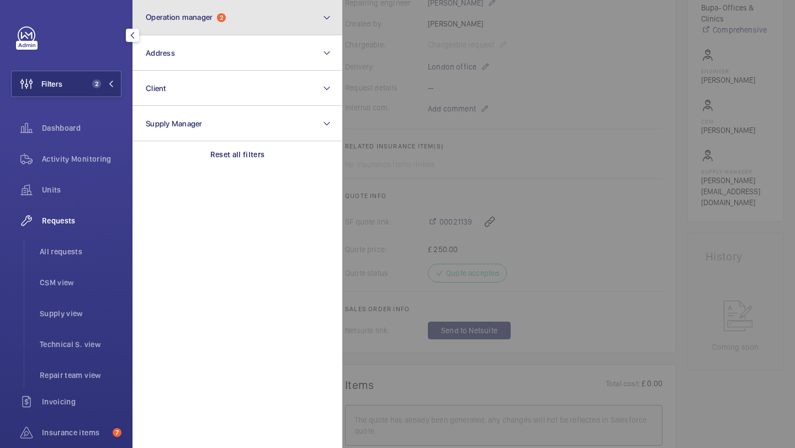
click at [203, 21] on span "Operation manager" at bounding box center [179, 17] width 67 height 9
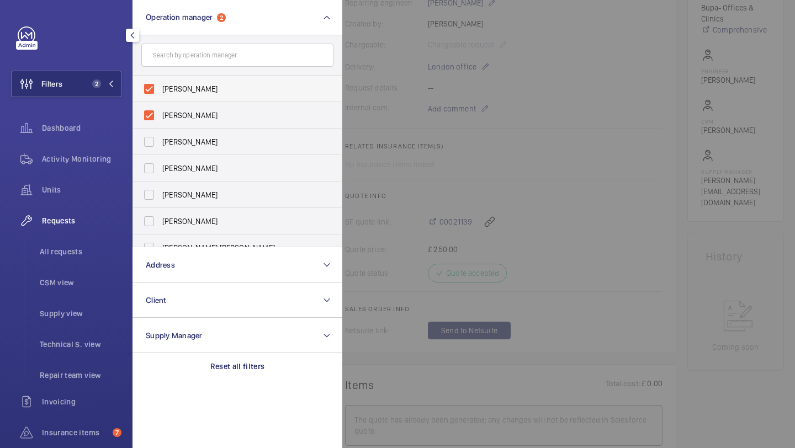
click at [189, 89] on span "[PERSON_NAME]" at bounding box center [238, 88] width 152 height 11
click at [160, 89] on input "[PERSON_NAME]" at bounding box center [149, 89] width 22 height 22
click at [189, 116] on span "[PERSON_NAME]" at bounding box center [238, 115] width 152 height 11
click at [160, 116] on input "[PERSON_NAME]" at bounding box center [149, 115] width 22 height 22
checkbox input "true"
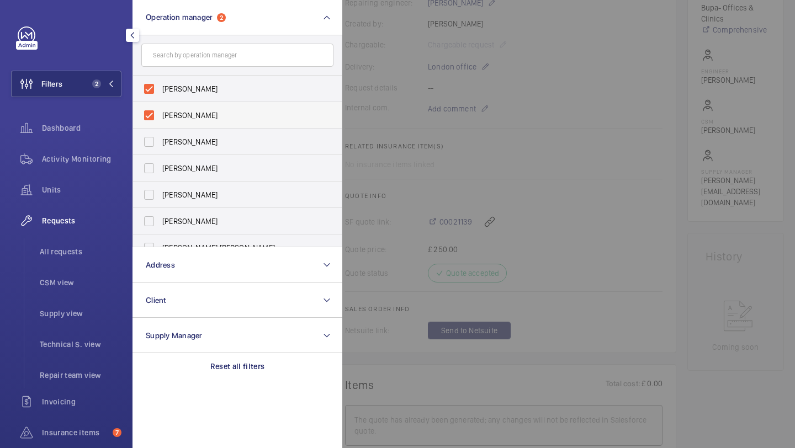
click at [185, 86] on span "[PERSON_NAME]" at bounding box center [238, 88] width 152 height 11
click at [160, 86] on input "[PERSON_NAME]" at bounding box center [149, 89] width 22 height 22
checkbox input "false"
click at [185, 87] on span "[PERSON_NAME]" at bounding box center [238, 88] width 152 height 11
click at [160, 87] on input "[PERSON_NAME]" at bounding box center [149, 89] width 22 height 22
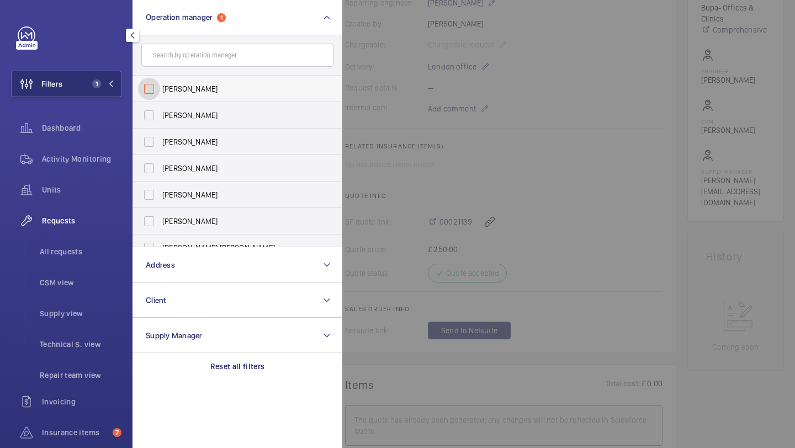
checkbox input "false"
click at [85, 244] on li "All requests" at bounding box center [76, 251] width 90 height 26
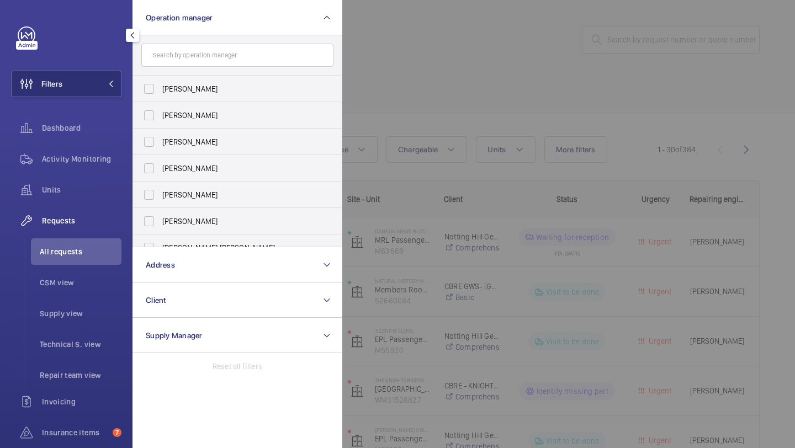
click at [494, 99] on div at bounding box center [739, 224] width 795 height 448
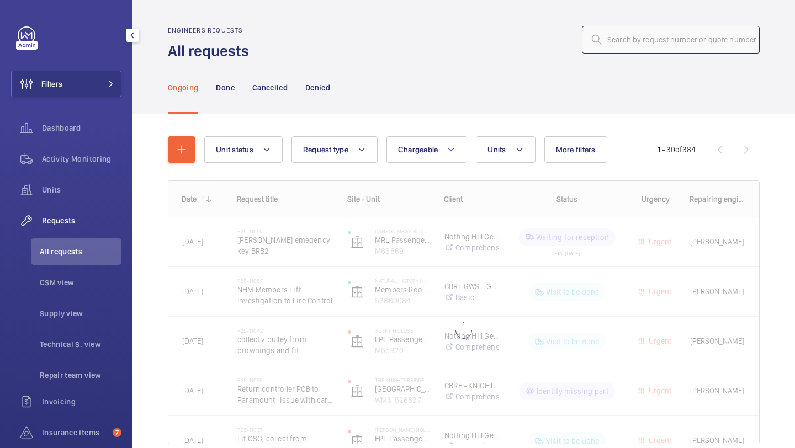
click at [625, 48] on input "text" at bounding box center [671, 40] width 178 height 28
paste input "11062"
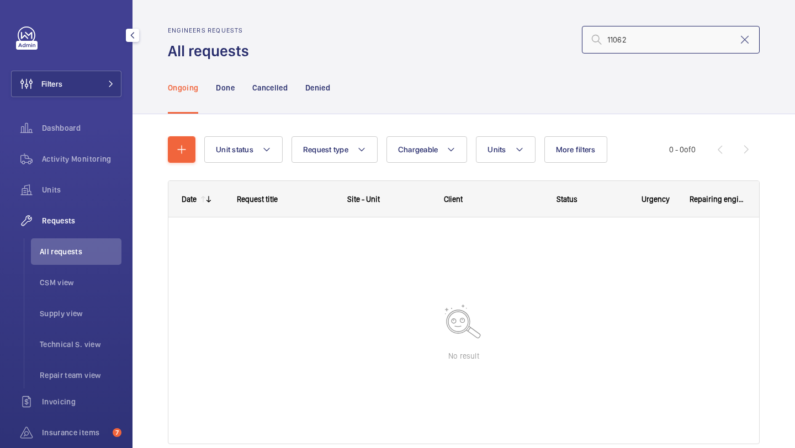
click at [608, 42] on input "11062" at bounding box center [671, 40] width 178 height 28
type input "R25-11062"
click at [260, 86] on p "Cancelled" at bounding box center [269, 87] width 35 height 11
click at [225, 85] on p "Done" at bounding box center [225, 87] width 18 height 11
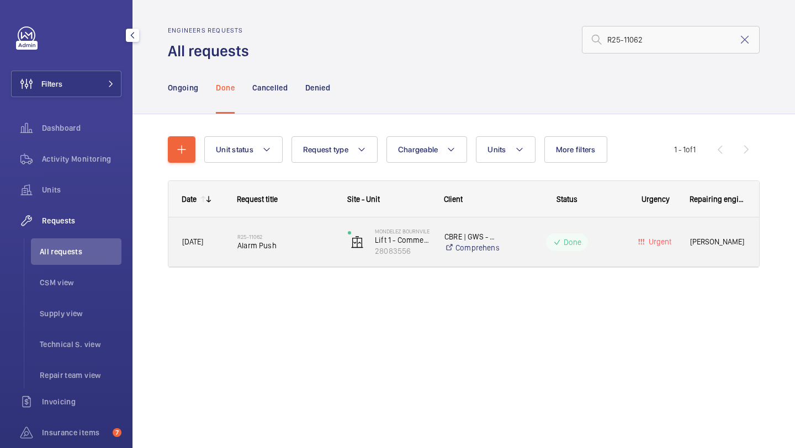
click at [331, 248] on span "Alarm Push" at bounding box center [285, 245] width 96 height 11
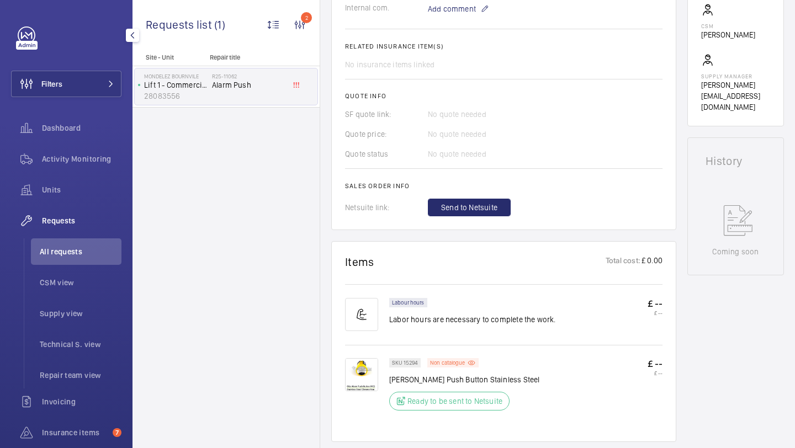
scroll to position [461, 0]
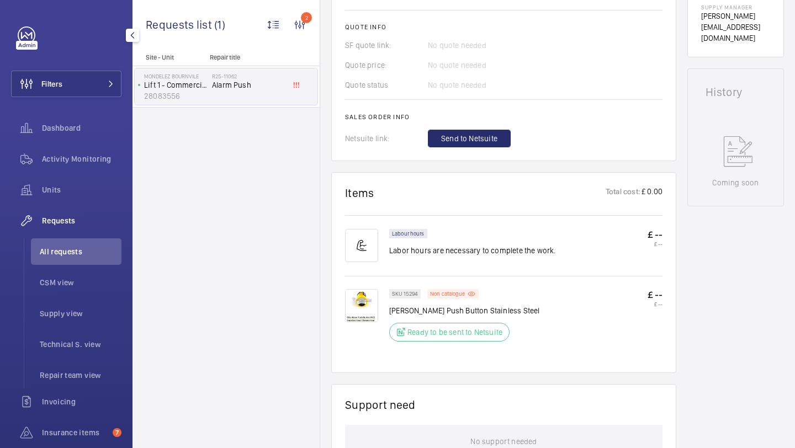
click at [362, 301] on img at bounding box center [361, 305] width 33 height 33
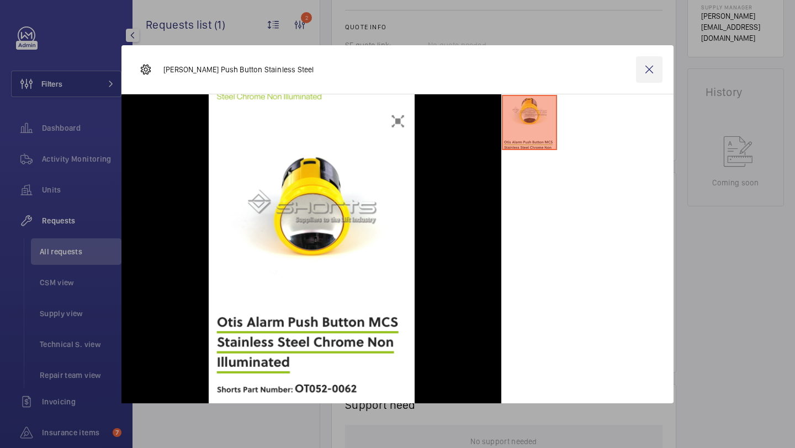
click at [648, 74] on wm-front-icon-button at bounding box center [649, 69] width 26 height 26
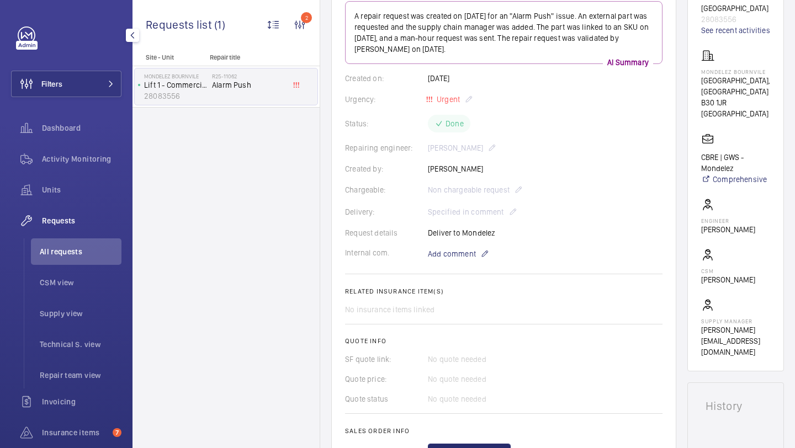
scroll to position [271, 0]
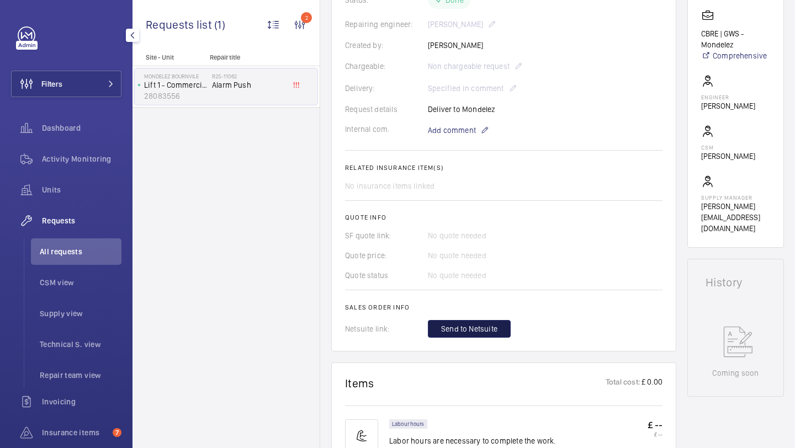
click at [478, 324] on span "Send to Netsuite" at bounding box center [469, 328] width 56 height 11
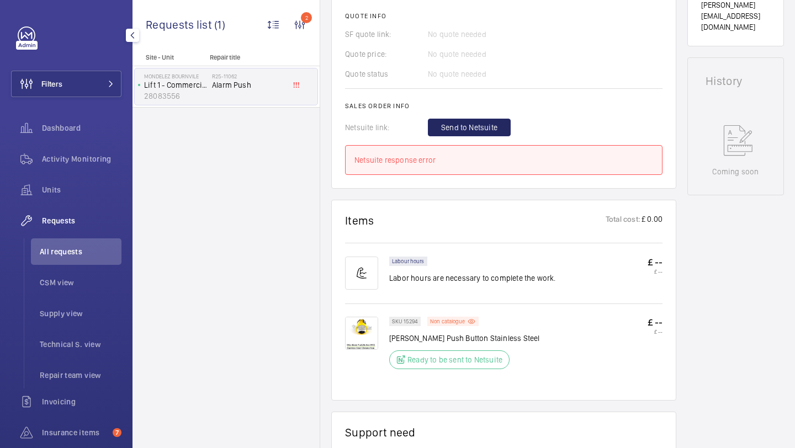
scroll to position [484, 0]
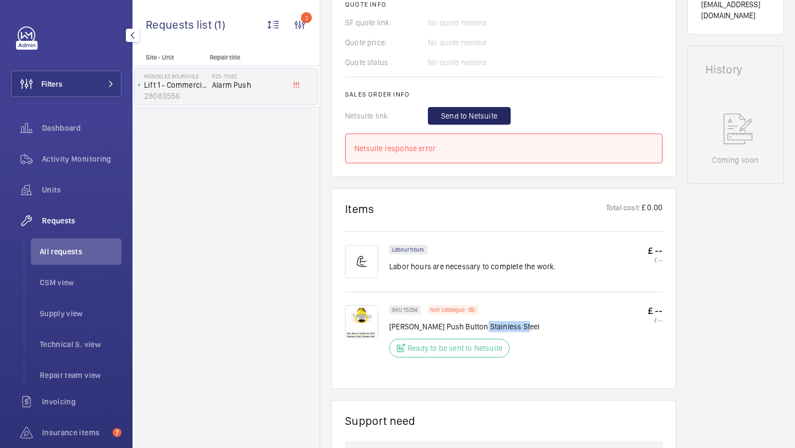
drag, startPoint x: 520, startPoint y: 329, endPoint x: 475, endPoint y: 331, distance: 44.7
click at [475, 330] on div "SKU 15294 Non catalogue Otis Alarm Push Button Stainless Steel Ready to be sent…" at bounding box center [525, 334] width 273 height 59
click at [512, 329] on p "Otis Alarm Push Button Stainless Steel" at bounding box center [464, 326] width 150 height 11
drag, startPoint x: 524, startPoint y: 329, endPoint x: 390, endPoint y: 330, distance: 134.1
click at [390, 330] on div "SKU 15294 Non catalogue Otis Alarm Push Button Stainless Steel Ready to be sent…" at bounding box center [525, 334] width 273 height 59
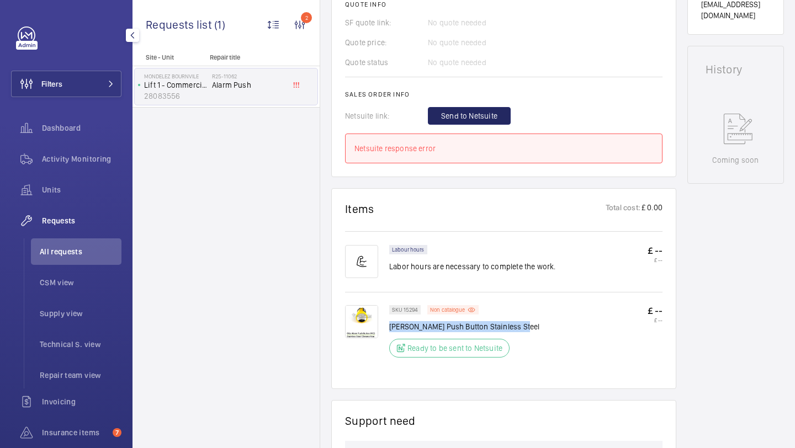
copy p "Otis Alarm Push Button Stainless Steel"
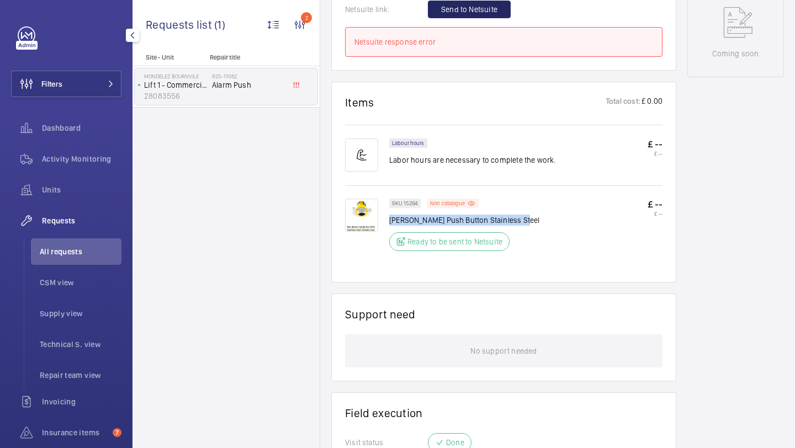
scroll to position [548, 0]
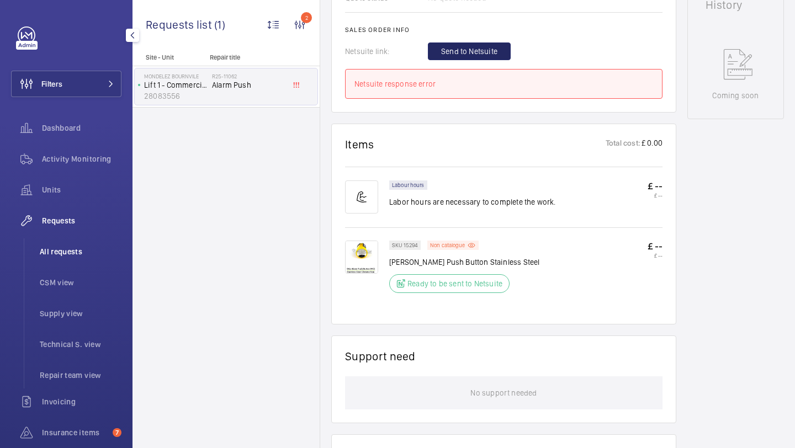
click at [47, 264] on li "All requests" at bounding box center [76, 251] width 90 height 26
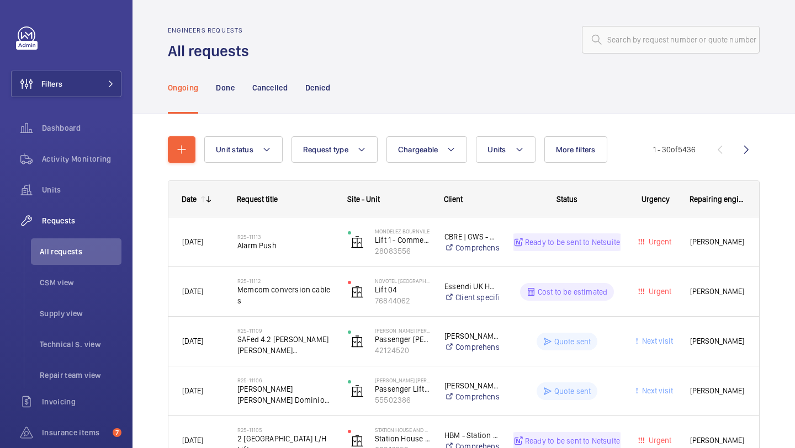
click at [657, 21] on wm-front-admin-header "Engineers requests All requests" at bounding box center [463, 30] width 662 height 61
click at [651, 35] on input "text" at bounding box center [671, 40] width 178 height 28
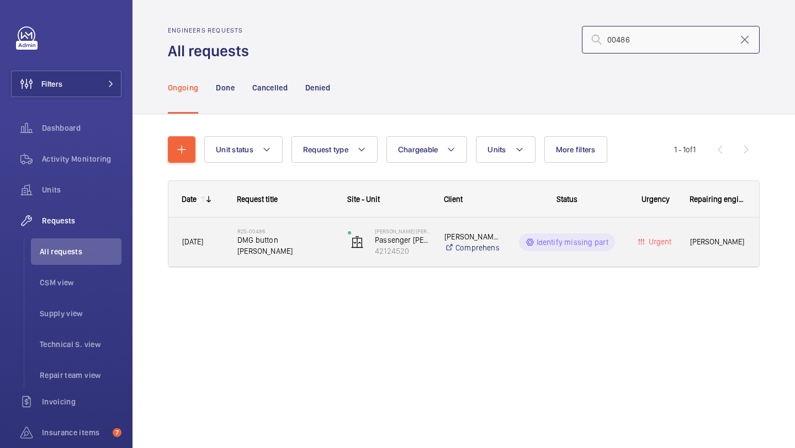
type input "00486"
click at [291, 242] on span "DMG button Orona" at bounding box center [285, 246] width 96 height 22
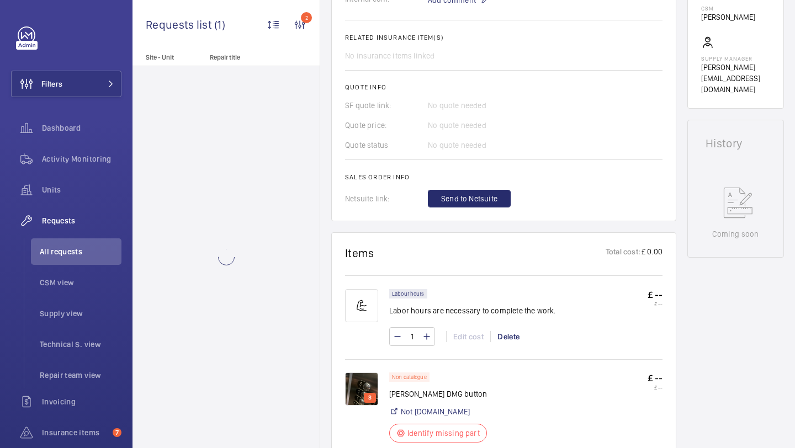
scroll to position [453, 0]
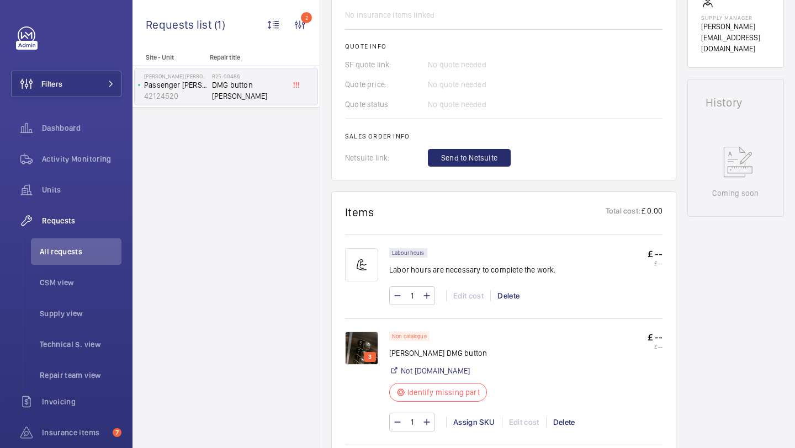
click at [363, 342] on img at bounding box center [361, 348] width 33 height 33
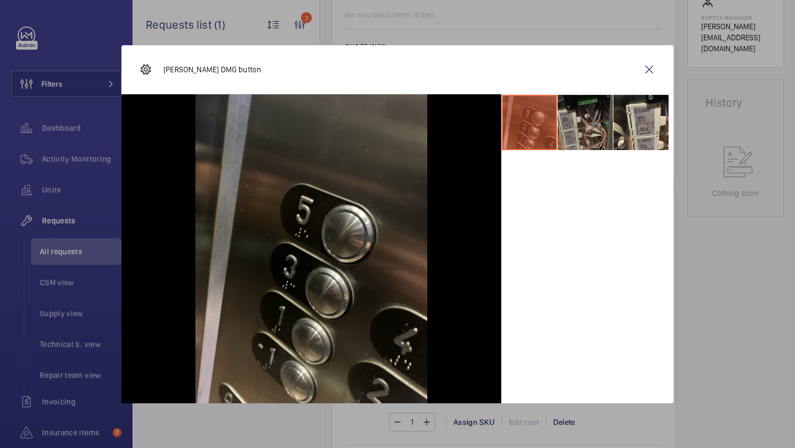
click at [592, 132] on li at bounding box center [584, 122] width 55 height 55
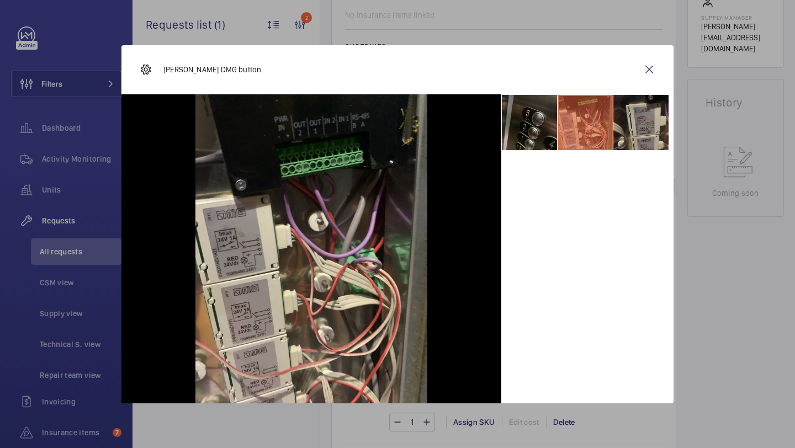
click at [642, 127] on li at bounding box center [640, 122] width 55 height 55
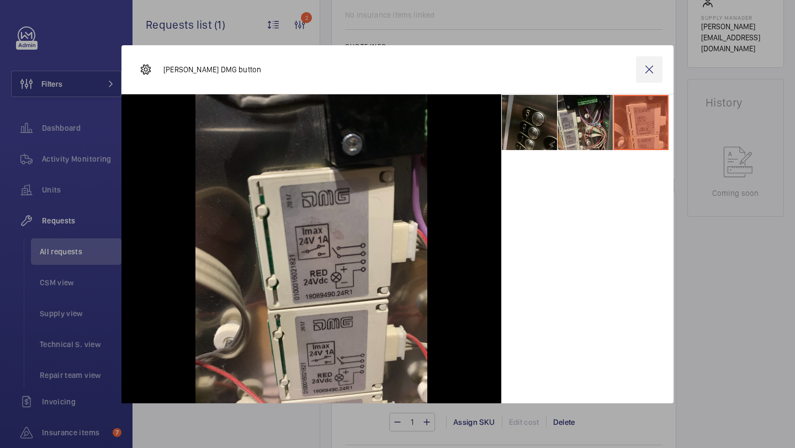
click at [650, 62] on wm-front-icon-button at bounding box center [649, 69] width 26 height 26
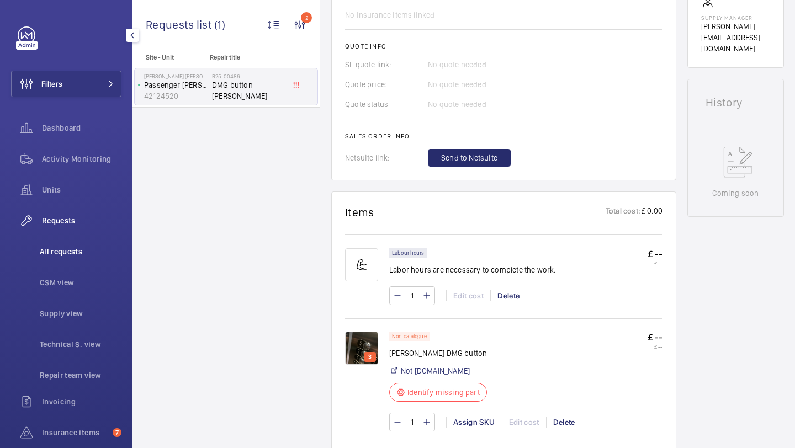
click at [71, 256] on span "All requests" at bounding box center [81, 251] width 82 height 11
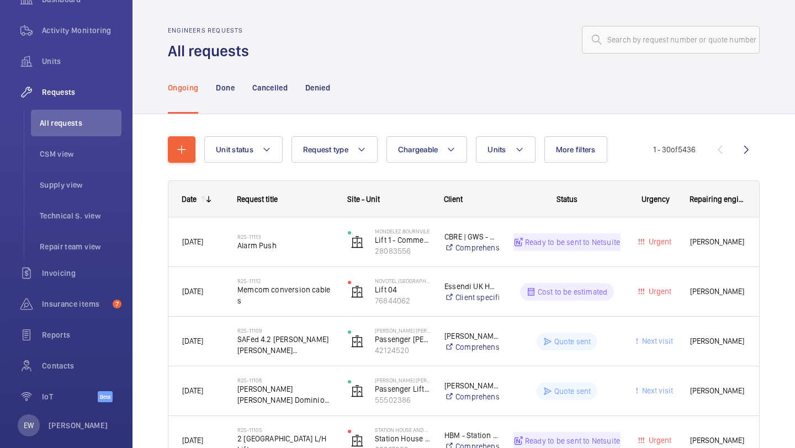
scroll to position [143, 0]
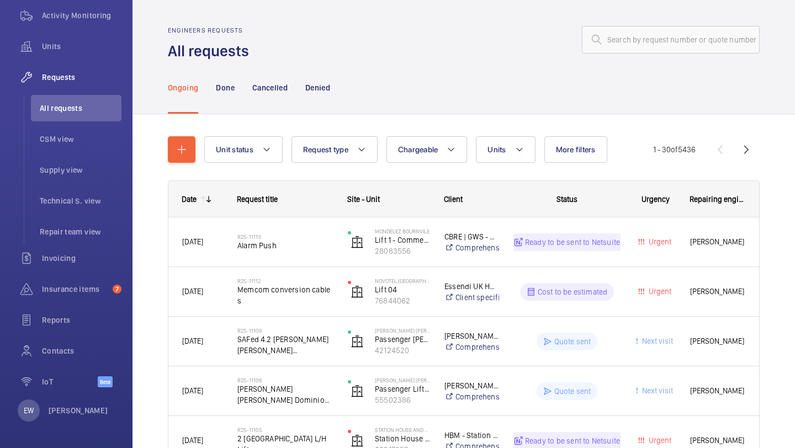
click at [388, 108] on div "Ongoing Done Cancelled Denied" at bounding box center [464, 87] width 592 height 52
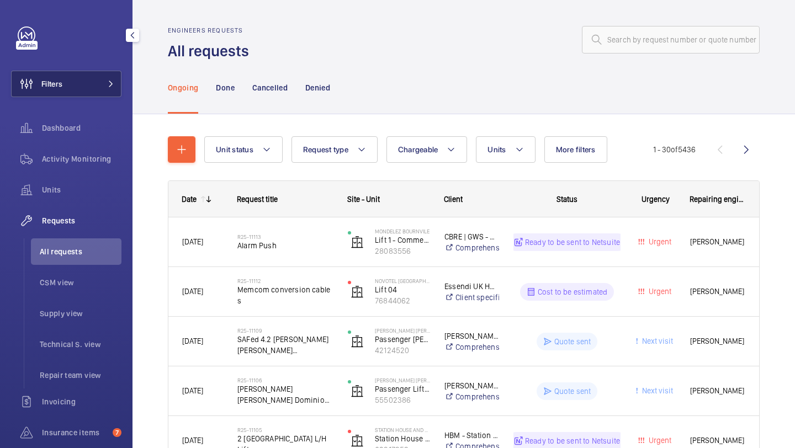
drag, startPoint x: 83, startPoint y: 91, endPoint x: 98, endPoint y: 82, distance: 17.8
click at [83, 91] on button "Filters" at bounding box center [66, 84] width 110 height 26
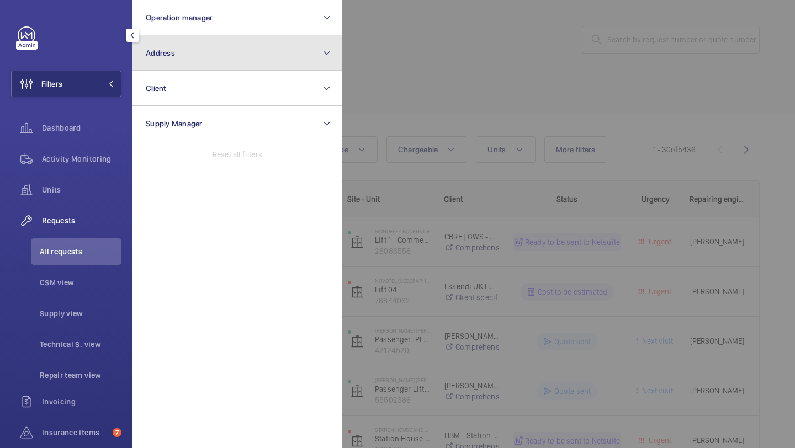
click at [182, 54] on button "Address" at bounding box center [237, 52] width 210 height 35
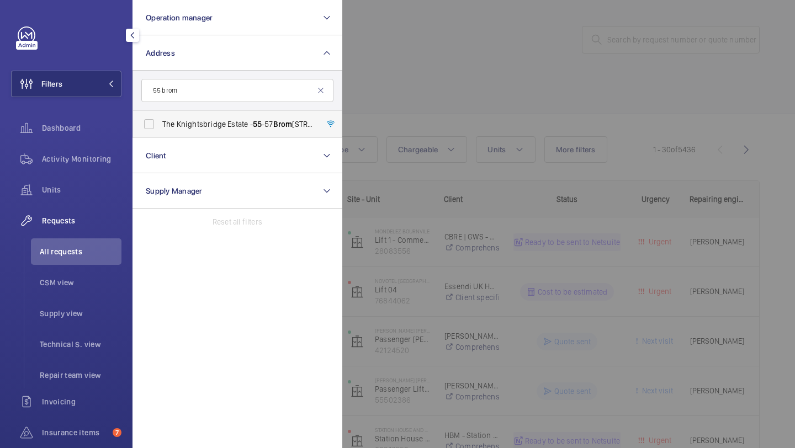
type input "55 brom"
click at [201, 130] on label "The Knightsbridge Estate - 55 -57 Brom pton Road, LONDON SW3 1DP" at bounding box center [229, 124] width 192 height 26
click at [160, 130] on input "The Knightsbridge Estate - 55 -57 Brom pton Road, LONDON SW3 1DP" at bounding box center [149, 124] width 22 height 22
checkbox input "true"
click at [416, 71] on div at bounding box center [739, 224] width 795 height 448
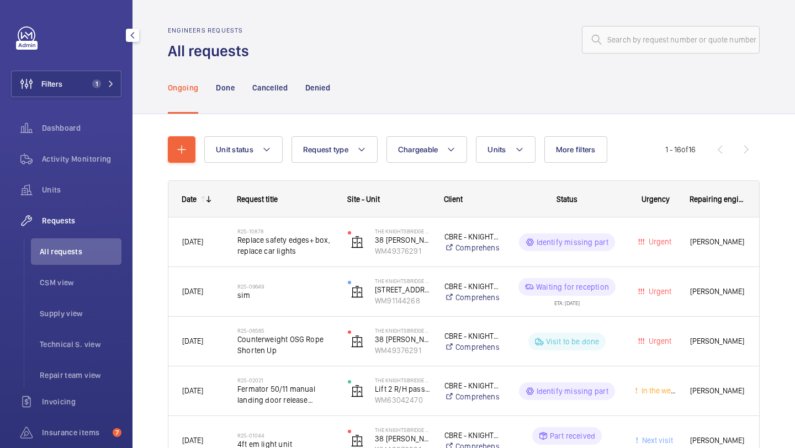
click at [296, 237] on span "Replace safety edges+ box, replace car lights" at bounding box center [285, 246] width 96 height 22
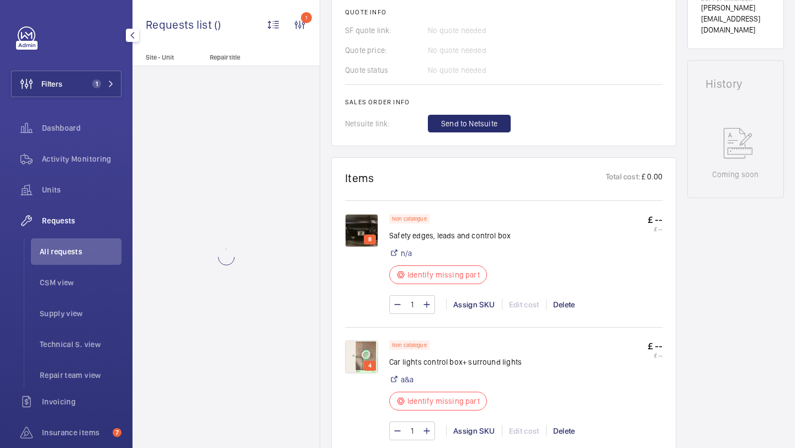
scroll to position [600, 0]
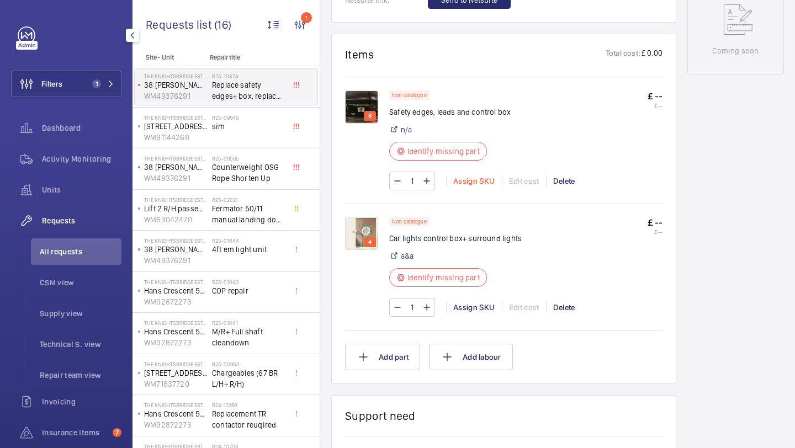
click at [468, 184] on div "Assign SKU" at bounding box center [474, 180] width 56 height 11
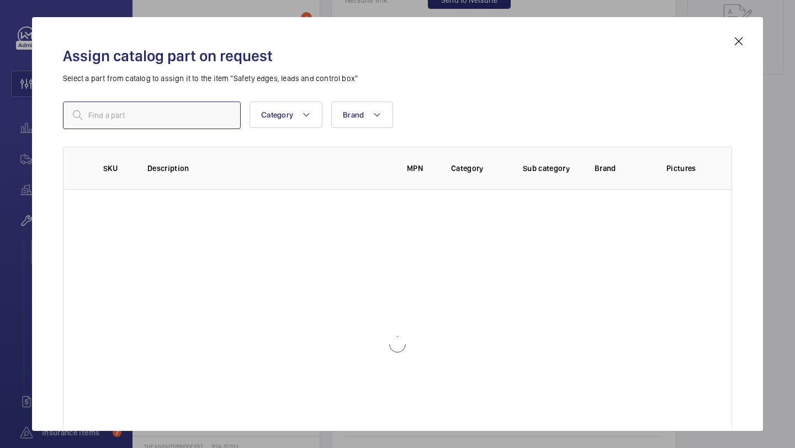
click at [214, 117] on input "text" at bounding box center [152, 116] width 178 height 28
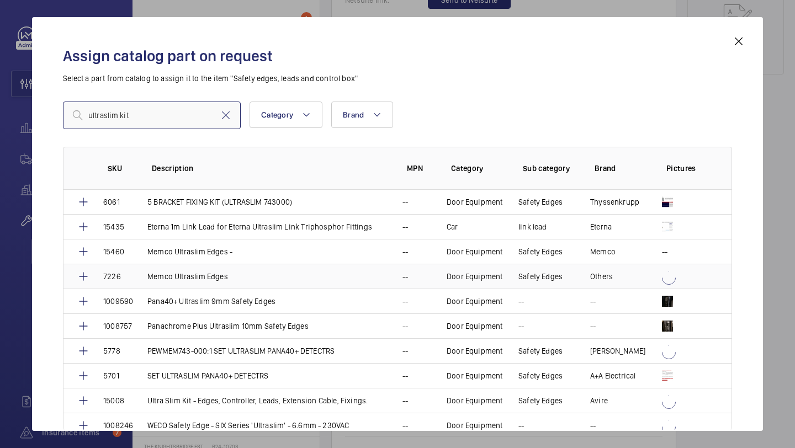
scroll to position [41, 0]
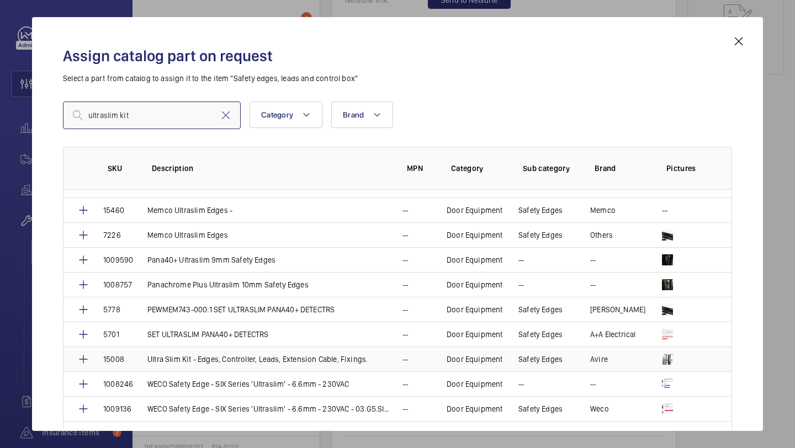
type input "ultraslim kit"
click at [181, 356] on p "Ultra Slim Kit - Edges, Controller, Leads, Extension Cable, Fixings." at bounding box center [257, 359] width 220 height 11
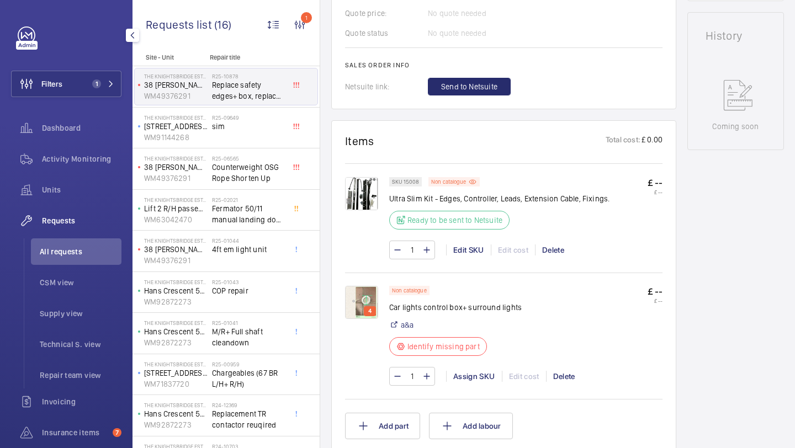
scroll to position [535, 0]
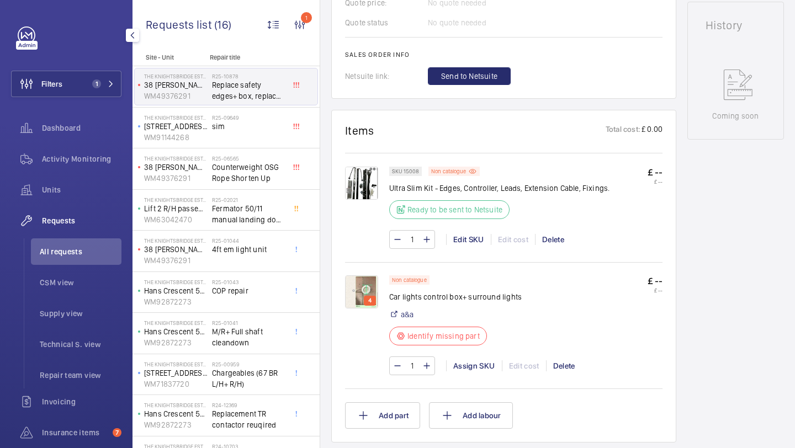
click at [353, 284] on img at bounding box center [361, 291] width 33 height 33
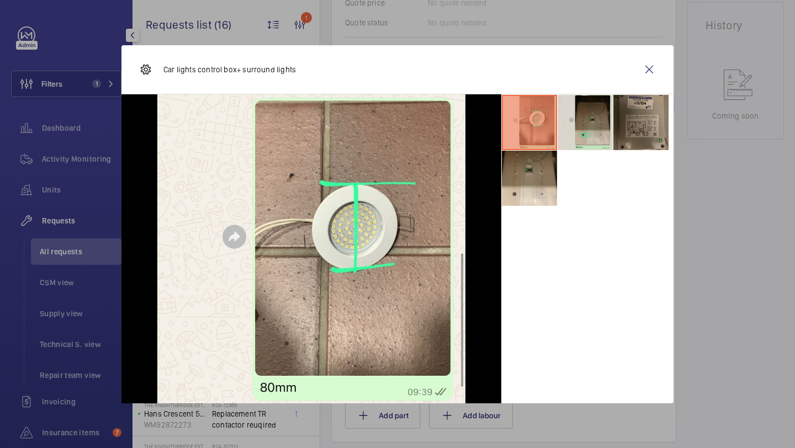
click at [590, 138] on li at bounding box center [584, 122] width 55 height 55
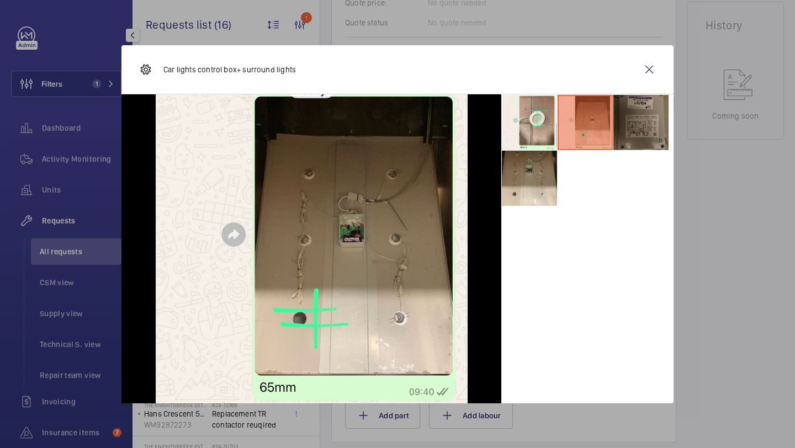
click at [634, 128] on li at bounding box center [640, 122] width 55 height 55
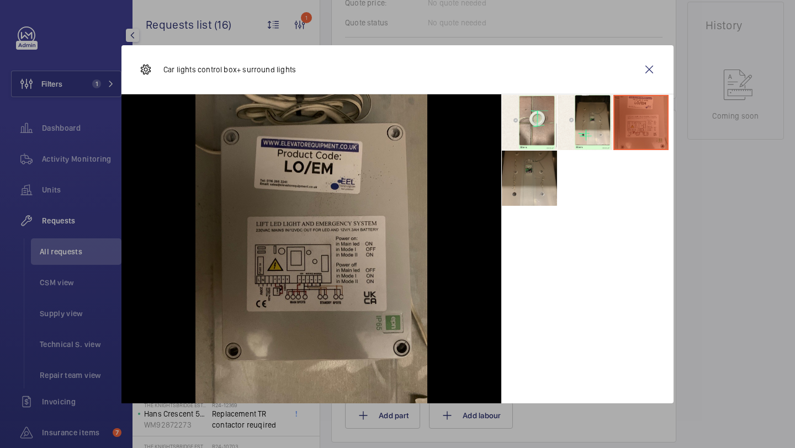
click at [538, 185] on li at bounding box center [529, 178] width 55 height 55
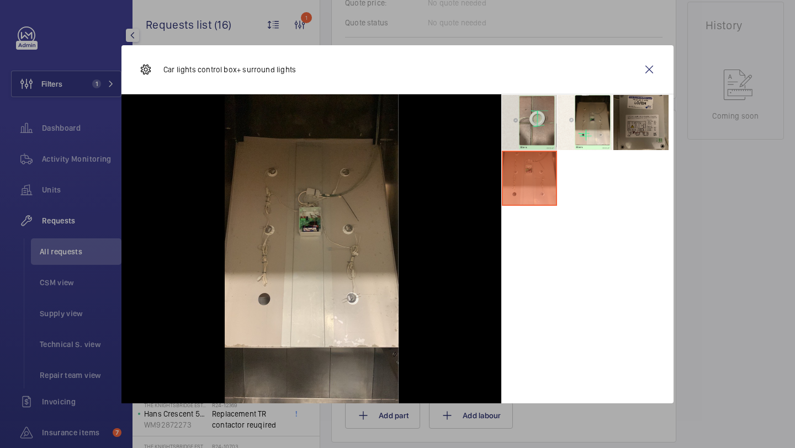
click at [534, 147] on li at bounding box center [529, 122] width 55 height 55
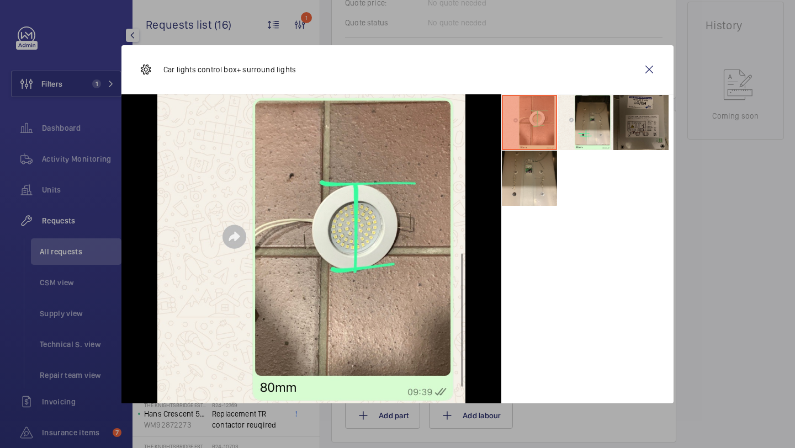
click at [630, 131] on li at bounding box center [640, 122] width 55 height 55
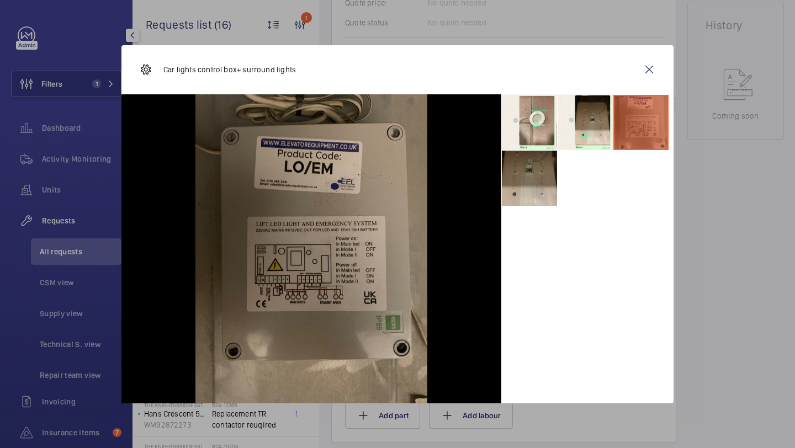
click at [521, 167] on li at bounding box center [529, 178] width 55 height 55
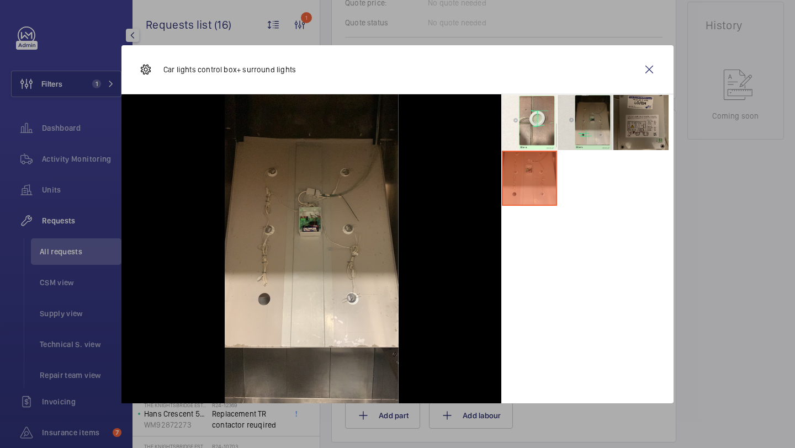
click at [596, 118] on li at bounding box center [584, 122] width 55 height 55
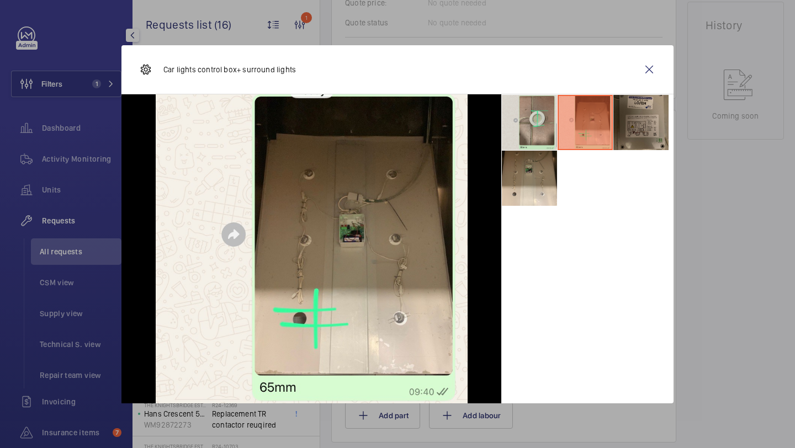
click at [528, 143] on li at bounding box center [529, 122] width 55 height 55
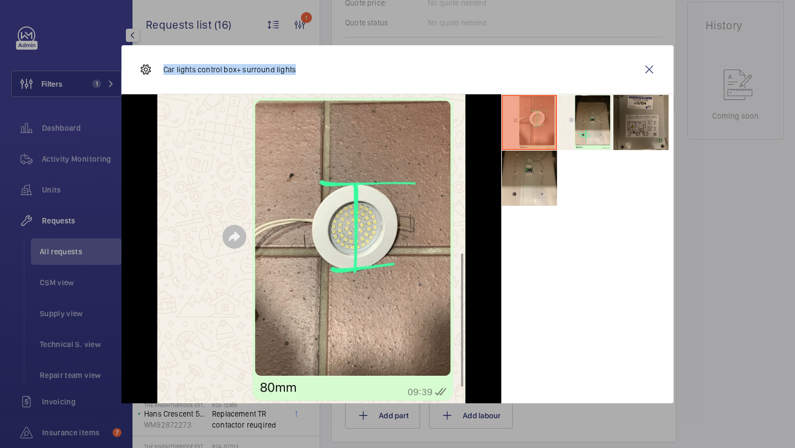
drag, startPoint x: 296, startPoint y: 71, endPoint x: 163, endPoint y: 68, distance: 132.5
click at [163, 68] on div "Car lights control box+ surround lights" at bounding box center [397, 69] width 552 height 49
copy p "Car lights control box+ surround lights"
click at [645, 74] on wm-front-icon-button at bounding box center [649, 69] width 26 height 26
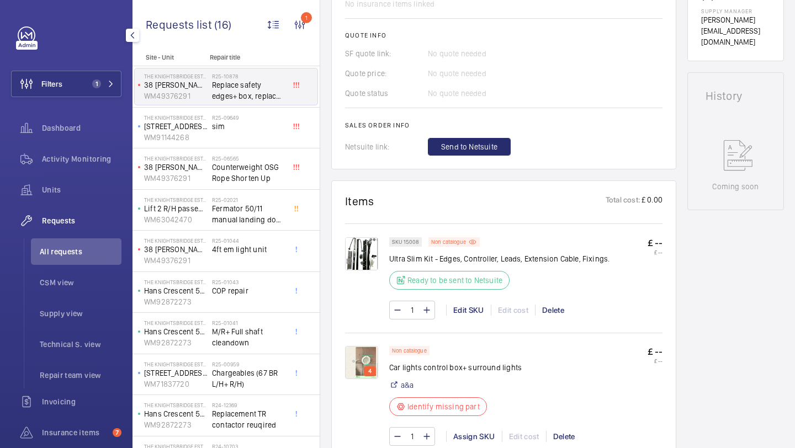
scroll to position [617, 0]
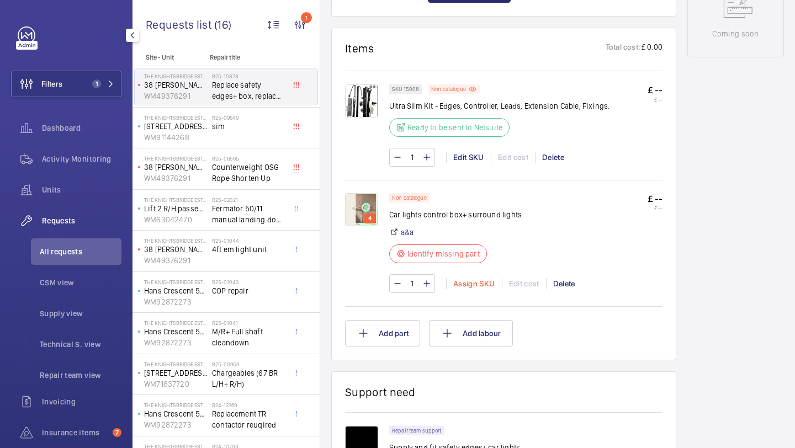
click at [475, 289] on div "Assign SKU" at bounding box center [474, 283] width 56 height 11
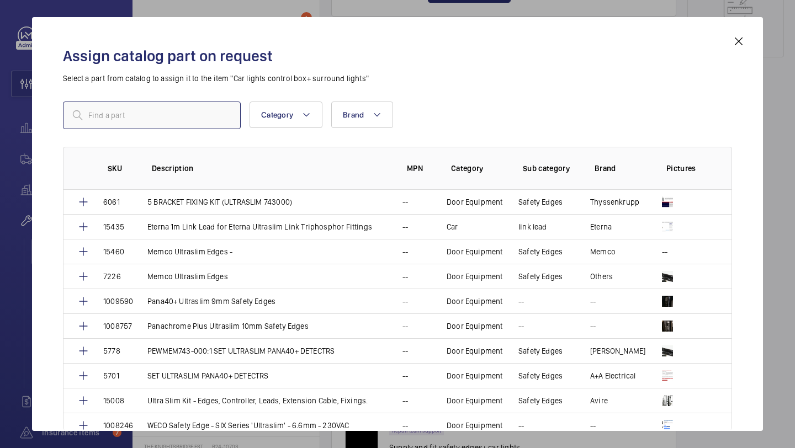
click at [216, 109] on input "text" at bounding box center [152, 116] width 178 height 28
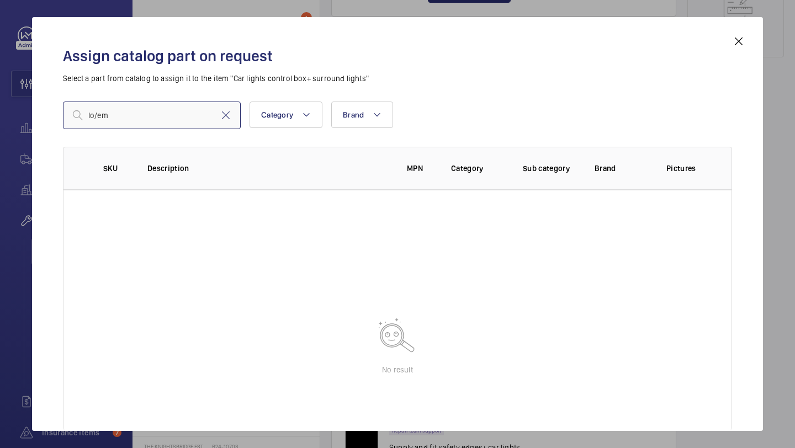
type input "lo/em"
click at [225, 117] on mat-icon at bounding box center [225, 115] width 13 height 13
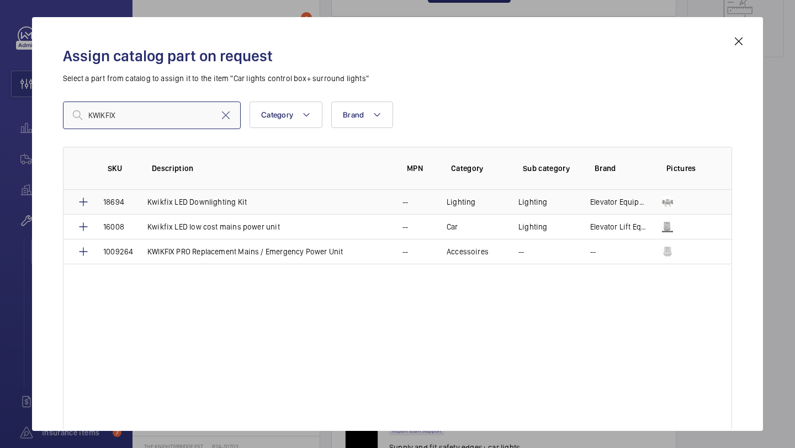
type input "KWIKFIX"
click at [241, 198] on p "Kwikfix LED Downlighting Kit" at bounding box center [196, 201] width 99 height 11
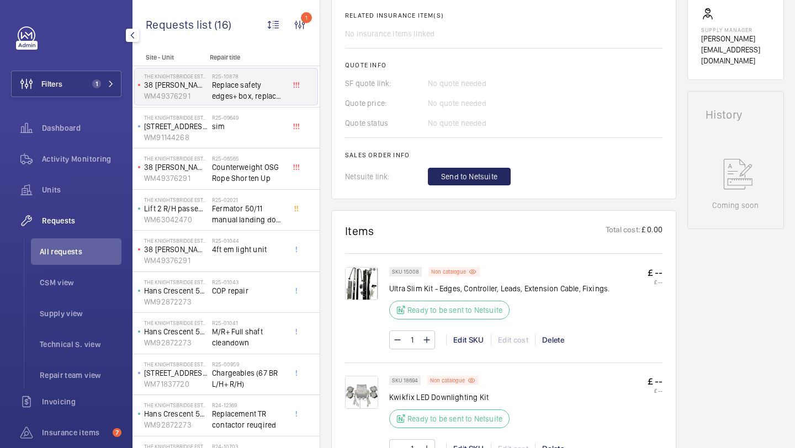
scroll to position [279, 0]
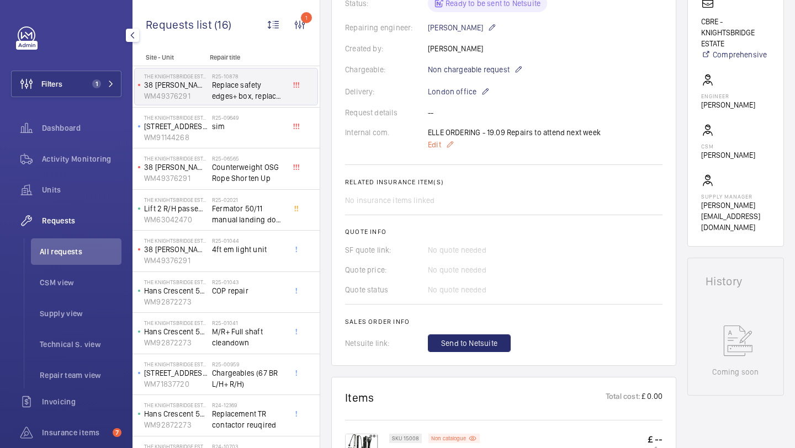
click at [440, 140] on span "Edit" at bounding box center [434, 144] width 13 height 11
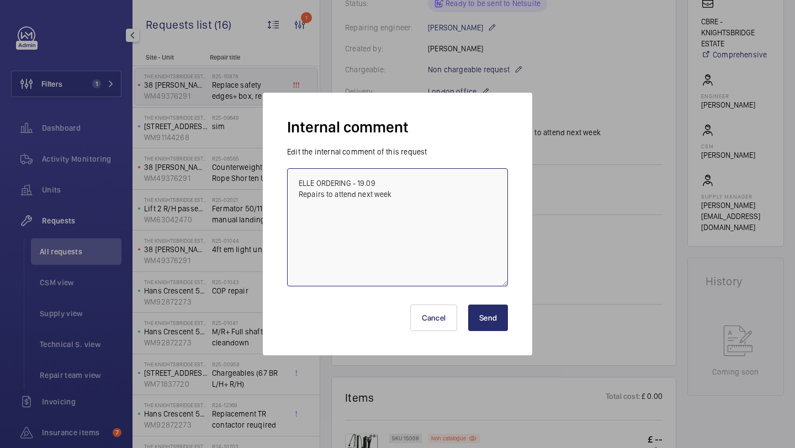
click at [456, 175] on textarea "ELLE ORDERING - 19.09 Repairs to attend next week" at bounding box center [397, 227] width 221 height 118
click at [434, 192] on textarea "ELLE ORDERING - 19.09 Repairs to attend next week" at bounding box center [397, 227] width 221 height 118
type textarea "ELLE ORDERING - 19.09 Repairs to attend next week"
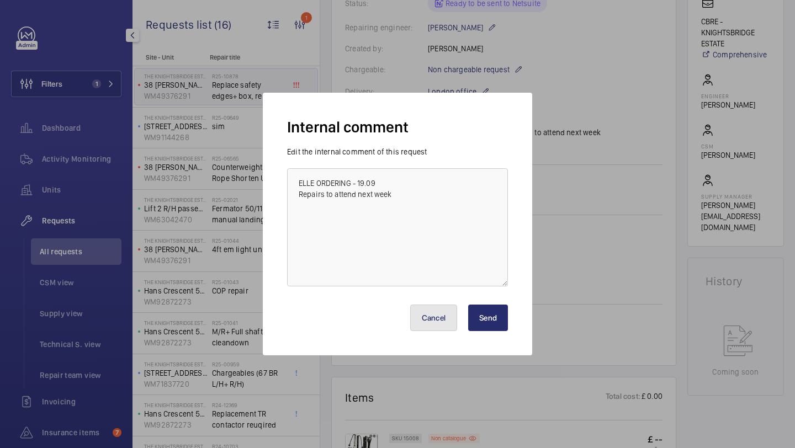
click at [423, 312] on button "Cancel" at bounding box center [433, 318] width 47 height 26
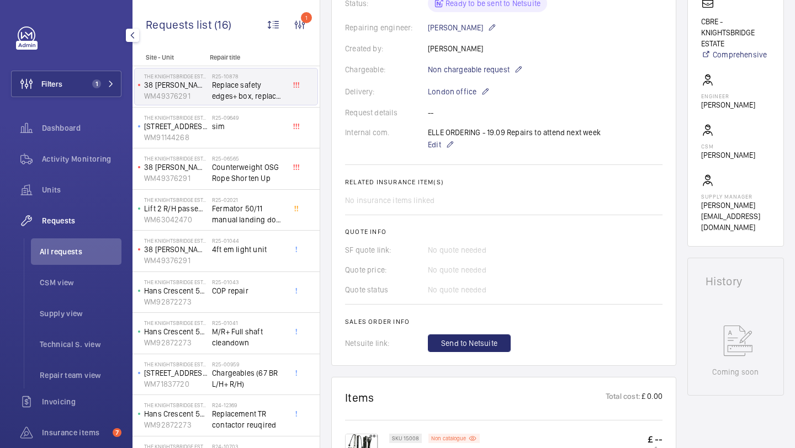
click at [445, 334] on wm-front-card-body "A repair request was created on 2025-08-13 to replace safety edges, box, and ca…" at bounding box center [503, 111] width 317 height 482
click at [445, 335] on wm-front-card-body "A repair request was created on 2025-08-13 to replace safety edges, box, and ca…" at bounding box center [503, 111] width 317 height 482
click at [445, 340] on span "Send to Netsuite" at bounding box center [469, 343] width 56 height 11
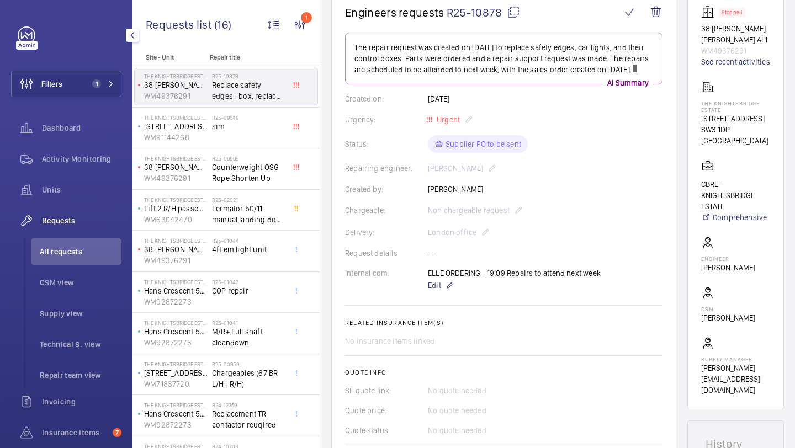
scroll to position [319, 0]
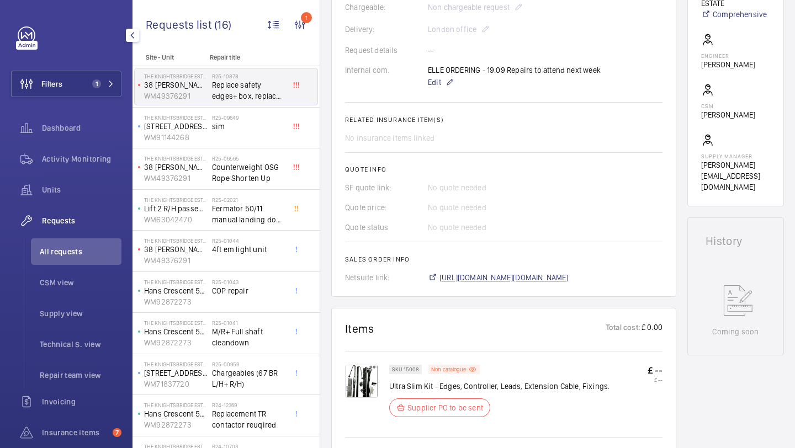
click at [478, 283] on span "https://6461500.app.netsuite.com/app/accounting/transactions/salesord.nl?id=292…" at bounding box center [503, 277] width 129 height 11
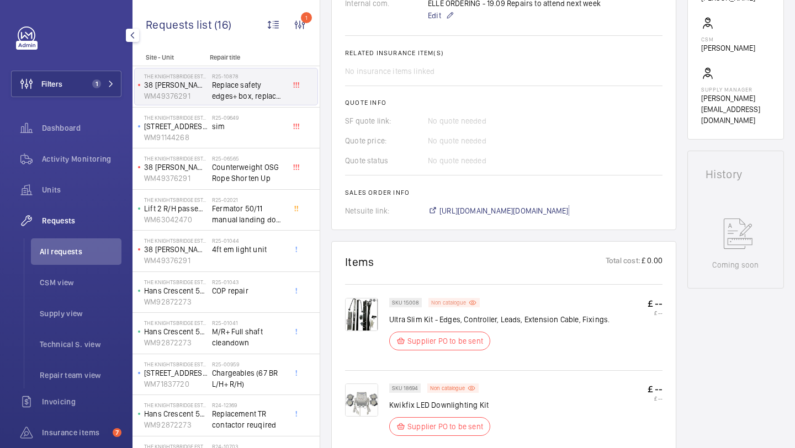
scroll to position [362, 0]
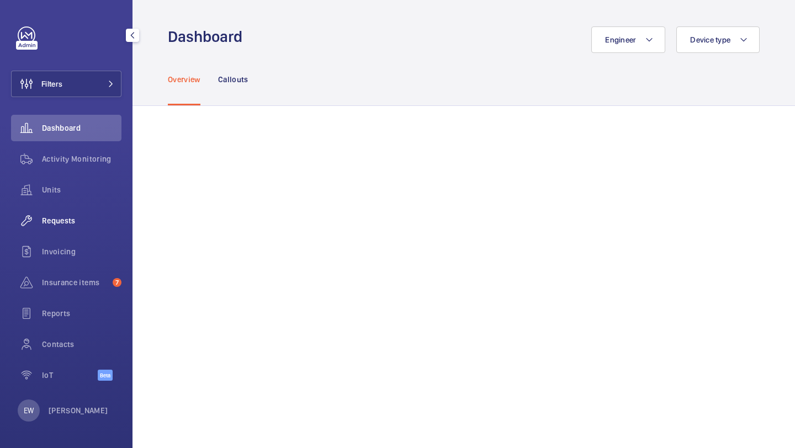
click at [40, 217] on wm-front-icon-button at bounding box center [26, 220] width 31 height 26
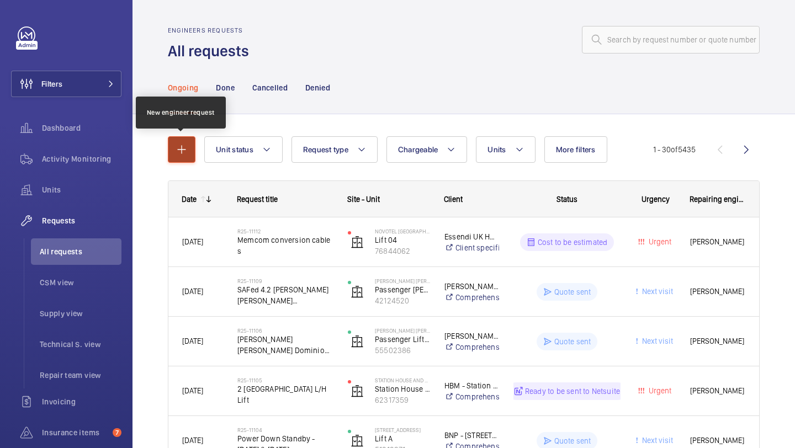
click at [193, 147] on button "button" at bounding box center [182, 149] width 28 height 26
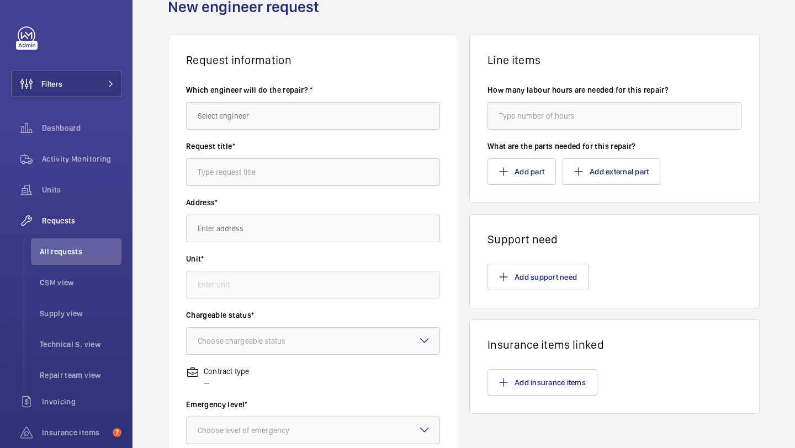
scroll to position [52, 0]
click at [531, 167] on button "Add part" at bounding box center [521, 171] width 68 height 26
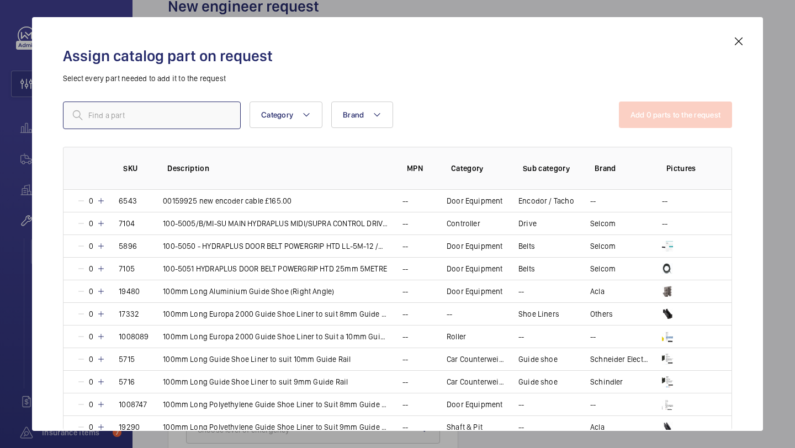
click at [204, 124] on input "text" at bounding box center [152, 116] width 178 height 28
paste input "[PERSON_NAME] Push Button Stainless Steel"
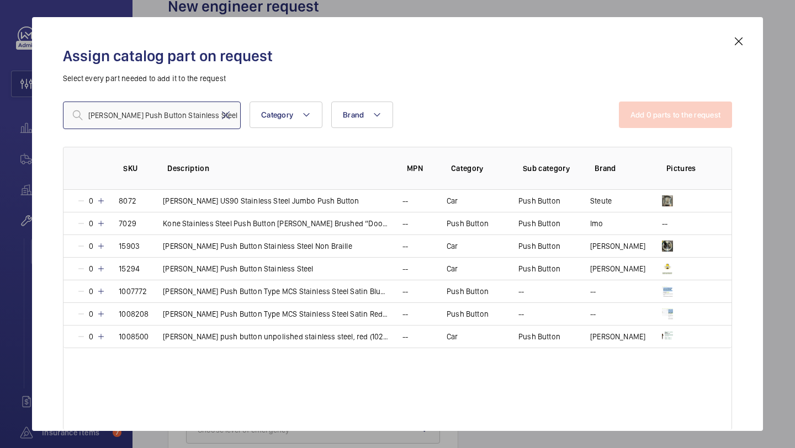
type input "[PERSON_NAME] Push Button Stainless Steel"
click at [729, 46] on h2 "Assign catalog part on request" at bounding box center [397, 56] width 669 height 20
click at [729, 44] on div "Assign catalog part on request Select every part needed to add it to the reques…" at bounding box center [397, 233] width 695 height 396
click at [737, 41] on mat-icon at bounding box center [738, 41] width 13 height 13
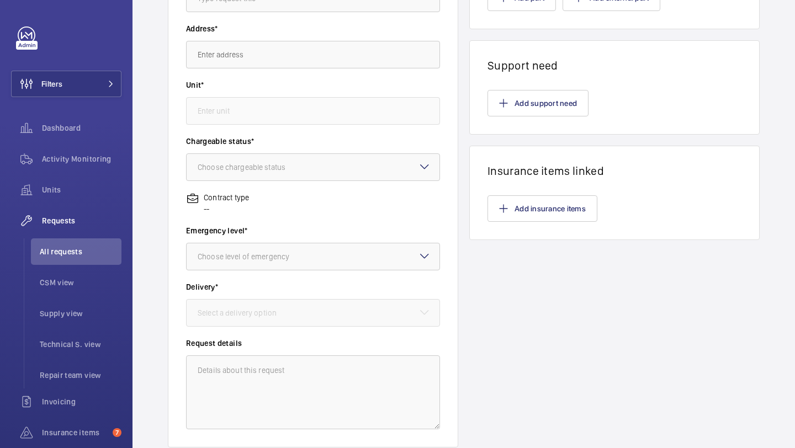
scroll to position [305, 0]
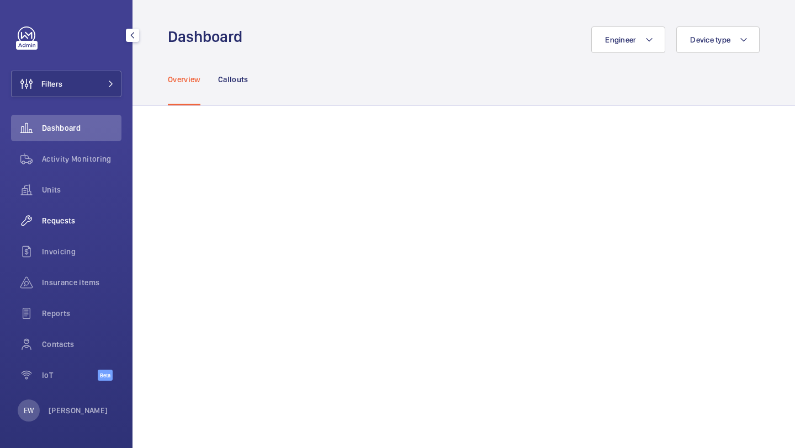
click at [94, 225] on span "Requests" at bounding box center [81, 220] width 79 height 11
